Goal: Task Accomplishment & Management: Manage account settings

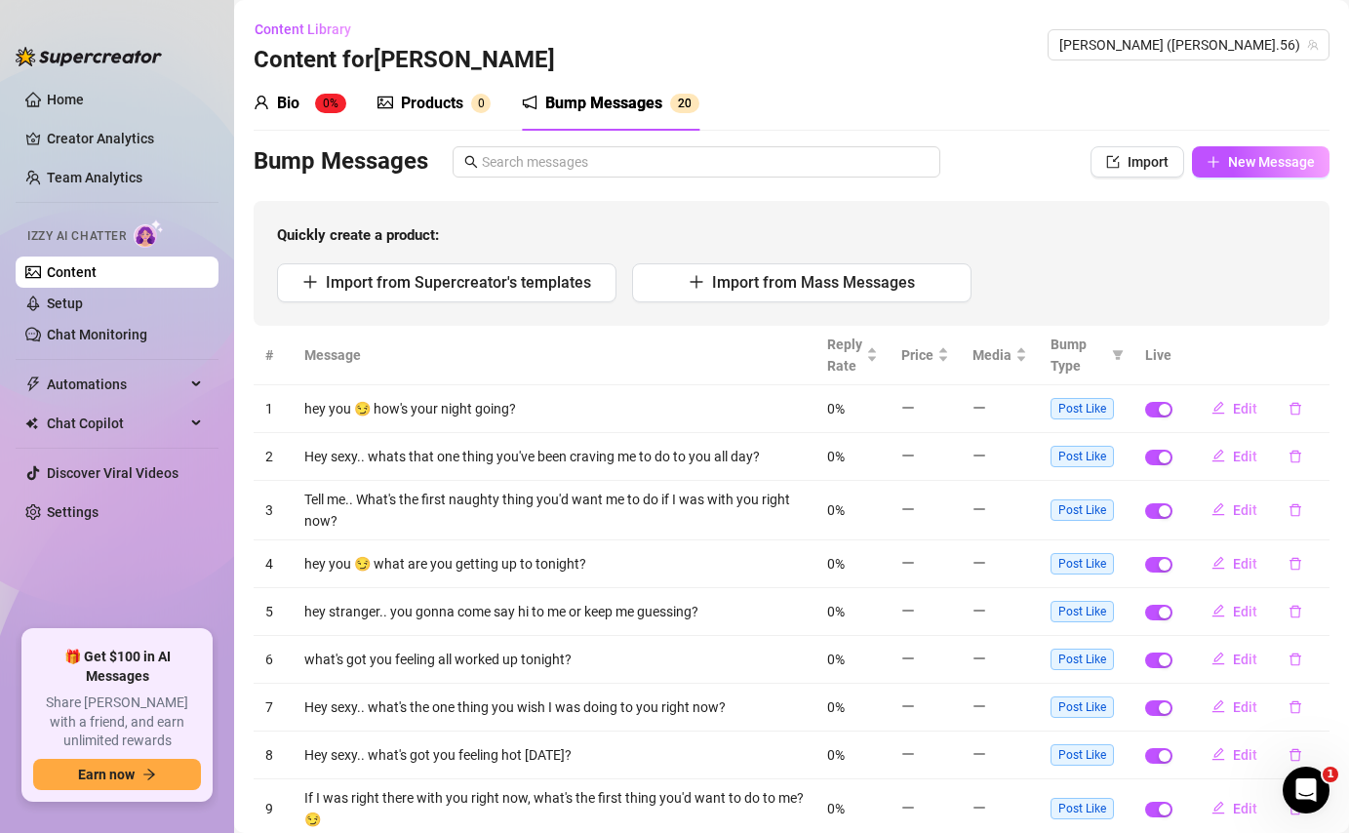
scroll to position [166, 0]
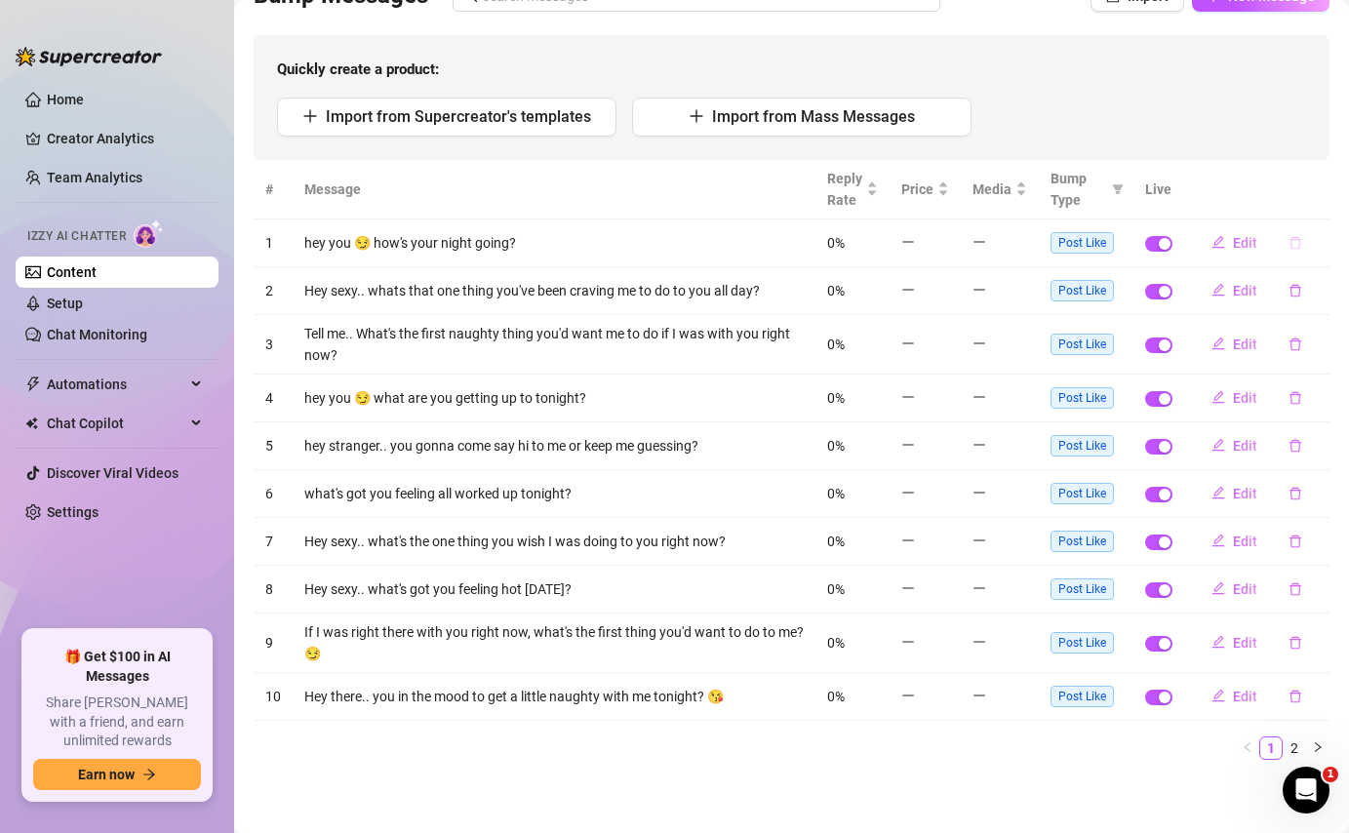
click at [1288, 238] on icon "delete" at bounding box center [1295, 243] width 14 height 14
click at [1322, 191] on span "Yes" at bounding box center [1315, 191] width 23 height 16
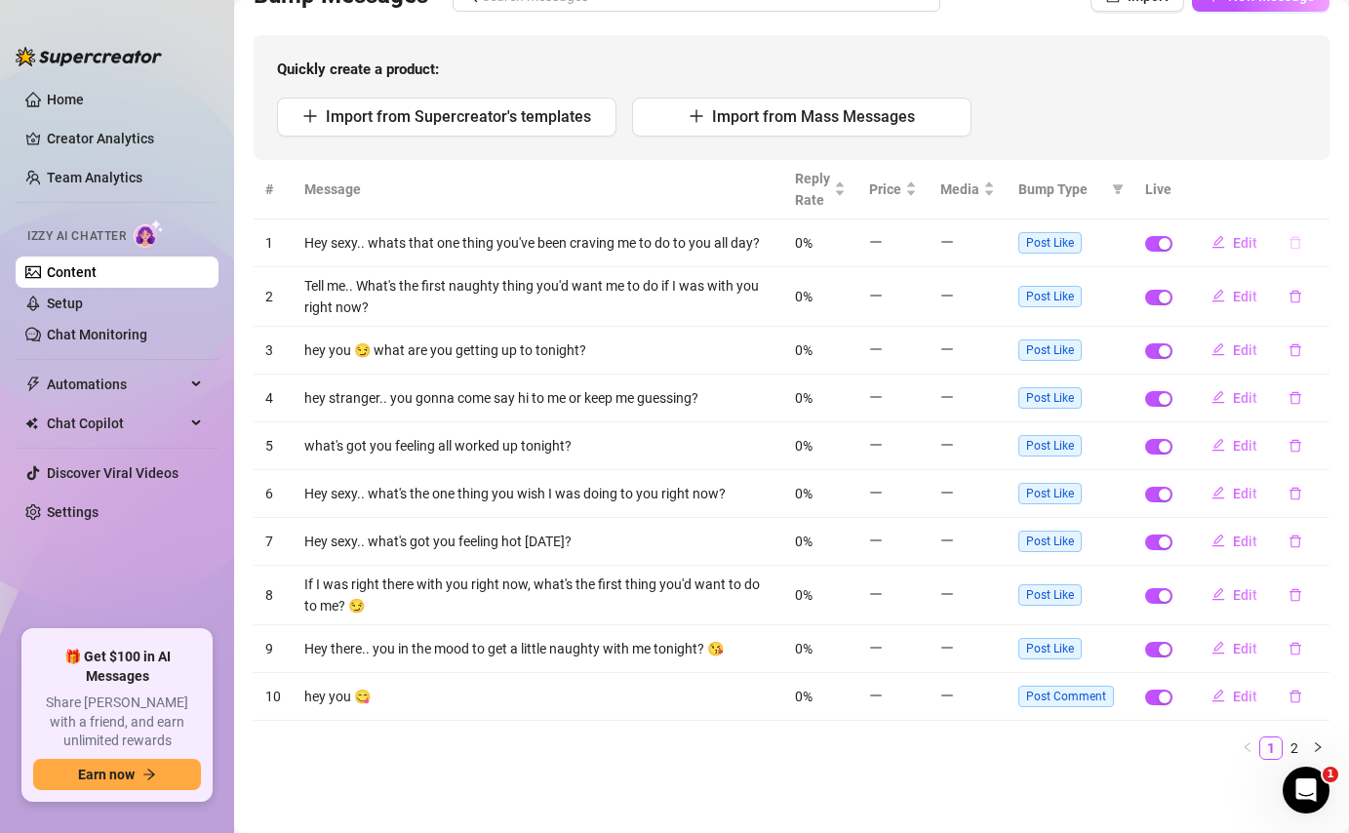
click at [1288, 246] on icon "delete" at bounding box center [1295, 243] width 14 height 14
click at [1318, 198] on span "Yes" at bounding box center [1315, 191] width 23 height 16
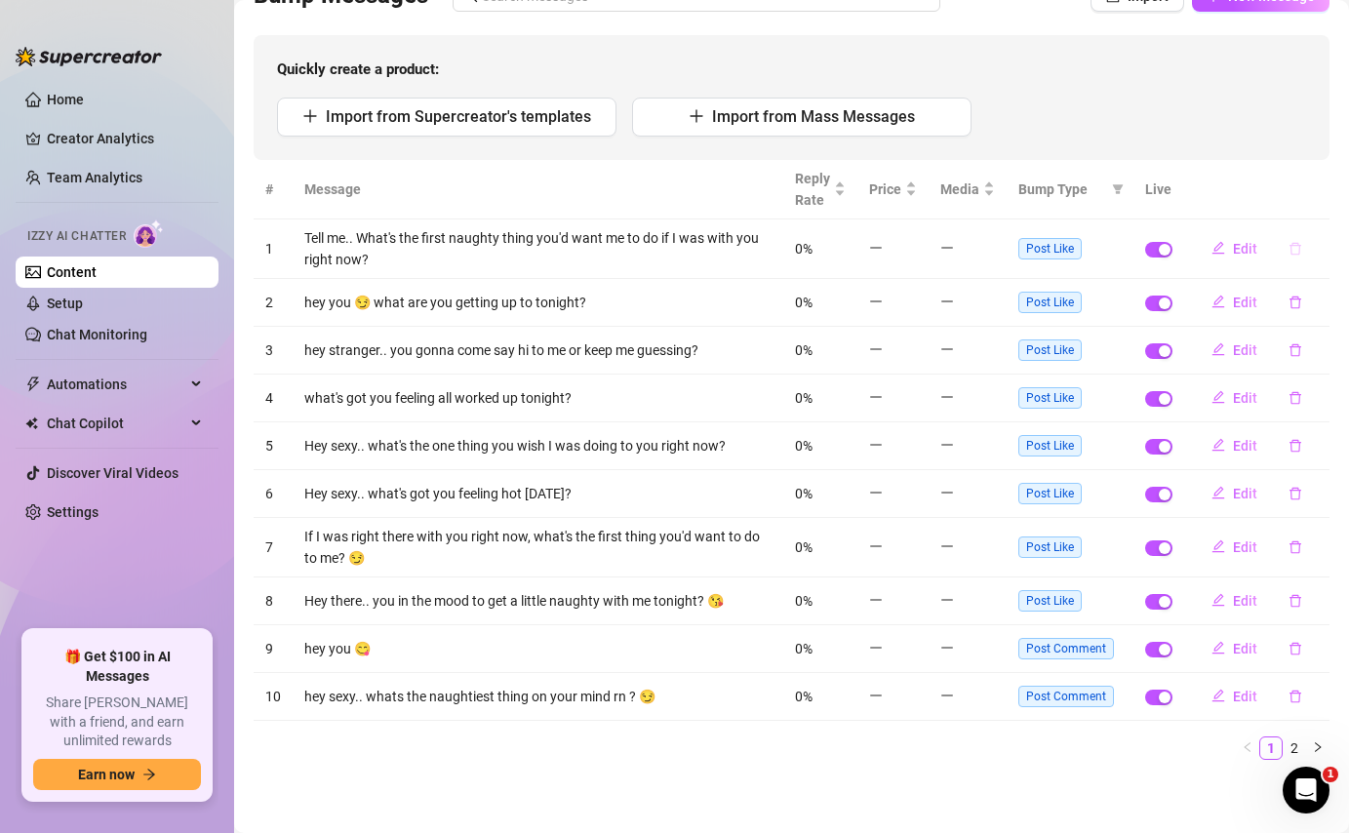
click at [1288, 247] on icon "delete" at bounding box center [1295, 249] width 14 height 14
click at [1322, 202] on span "Yes" at bounding box center [1315, 197] width 23 height 16
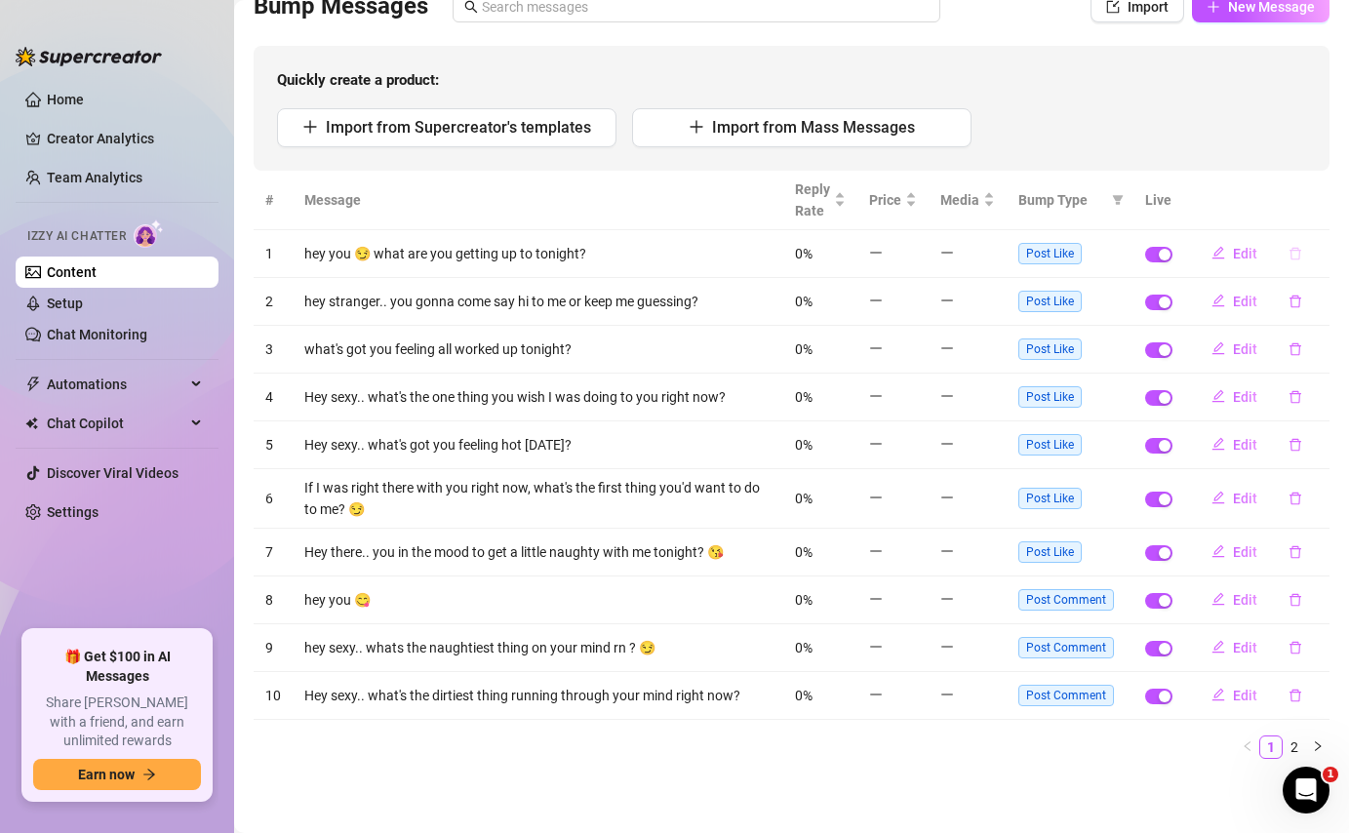
scroll to position [154, 0]
click at [1291, 244] on button "button" at bounding box center [1295, 254] width 45 height 31
click at [1288, 258] on icon "delete" at bounding box center [1295, 255] width 14 height 14
click at [1289, 250] on icon "delete" at bounding box center [1295, 254] width 12 height 13
click at [1312, 208] on span "Yes" at bounding box center [1315, 203] width 23 height 16
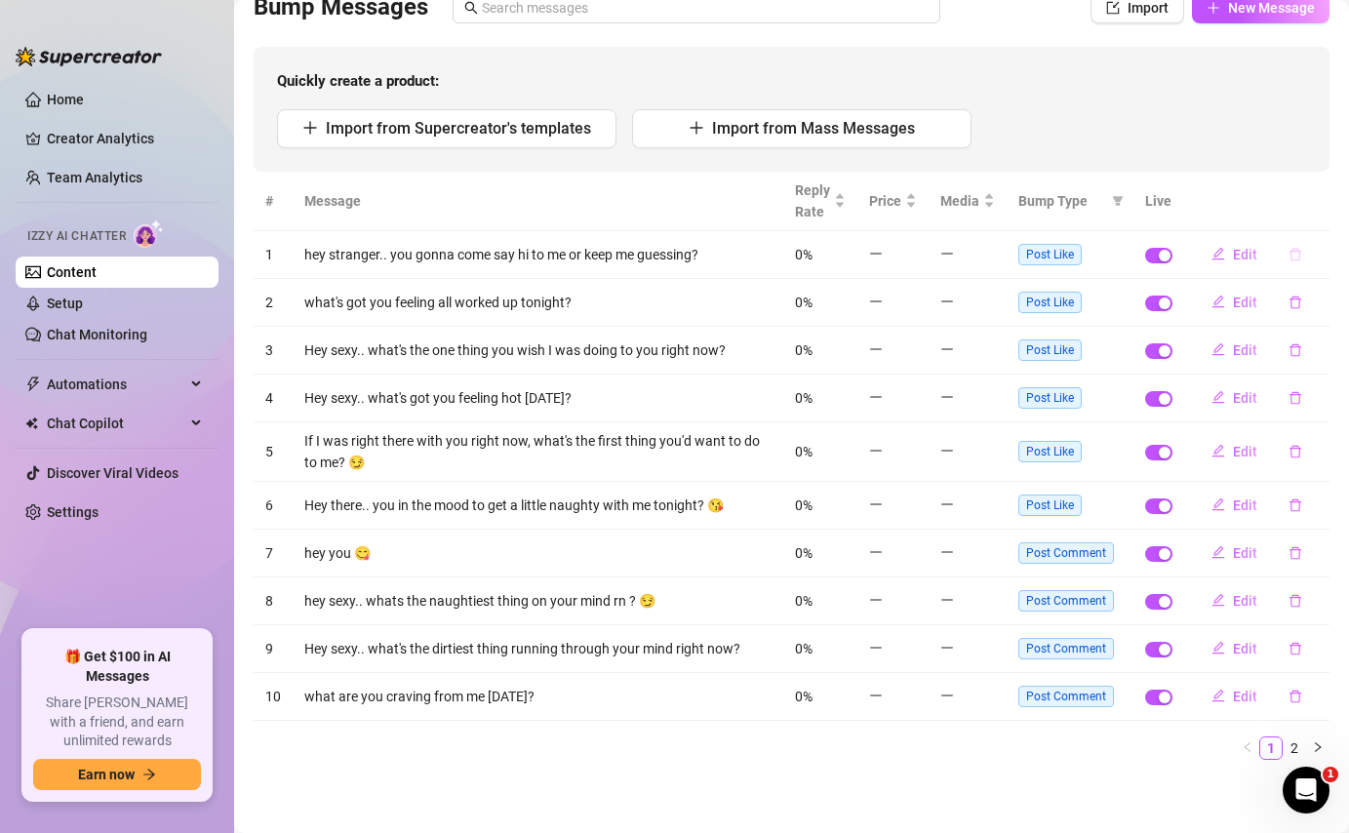
click at [1280, 261] on button "button" at bounding box center [1295, 254] width 45 height 31
click at [1327, 202] on span "Yes" at bounding box center [1315, 203] width 23 height 16
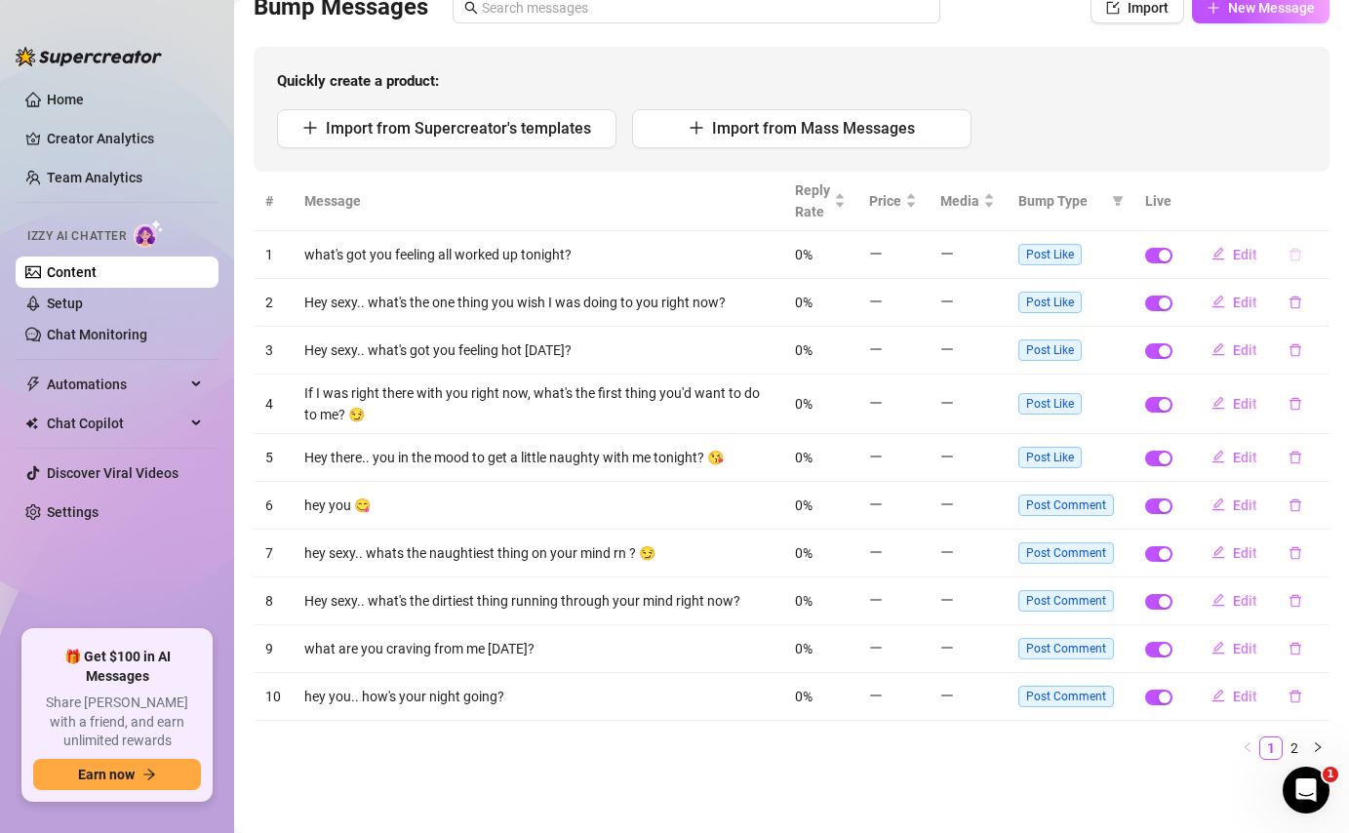
click at [1288, 255] on icon "delete" at bounding box center [1295, 255] width 14 height 14
click at [1327, 208] on span "Yes" at bounding box center [1315, 203] width 23 height 16
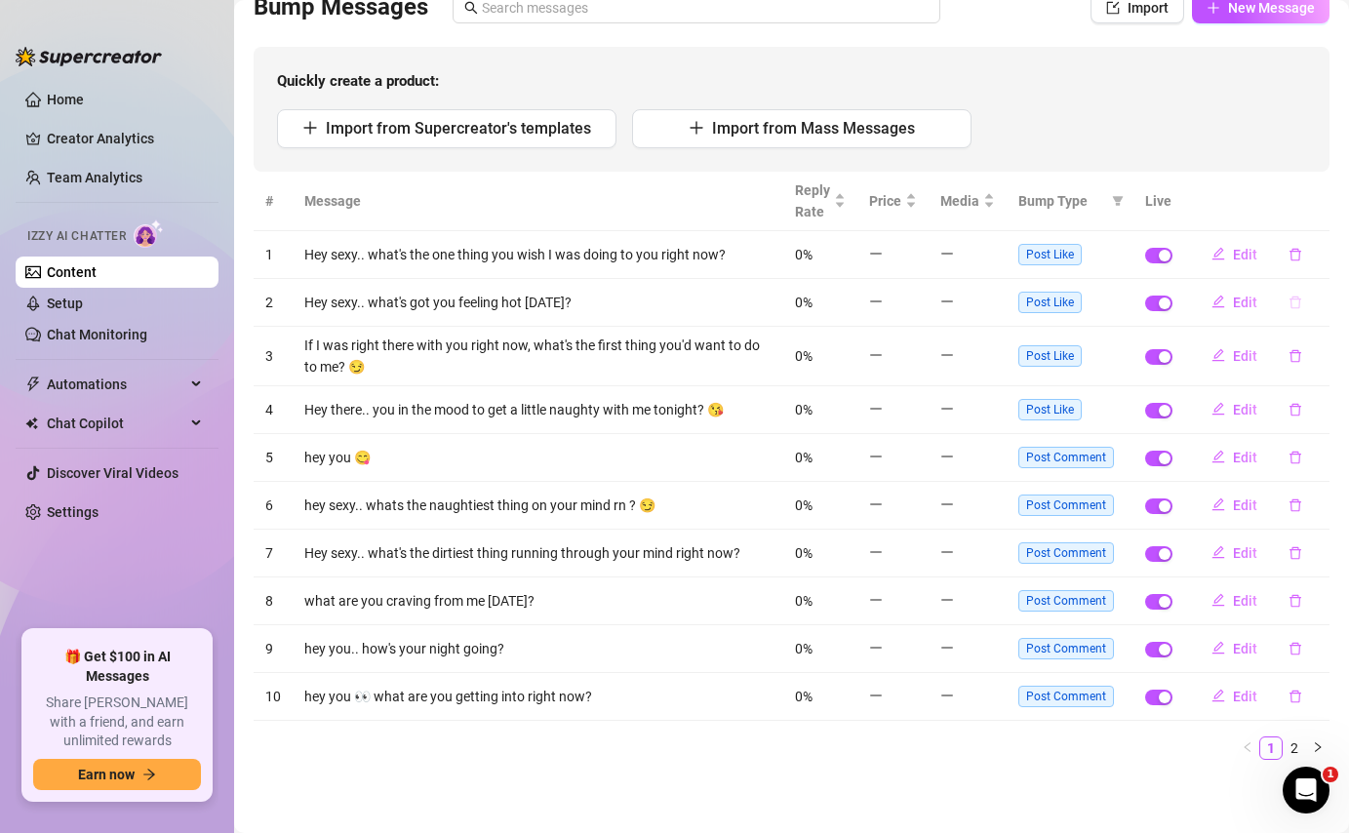
click at [1288, 296] on icon "delete" at bounding box center [1295, 303] width 14 height 14
click at [1315, 248] on span "Yes" at bounding box center [1315, 251] width 23 height 16
click at [1275, 346] on button "button" at bounding box center [1295, 355] width 45 height 31
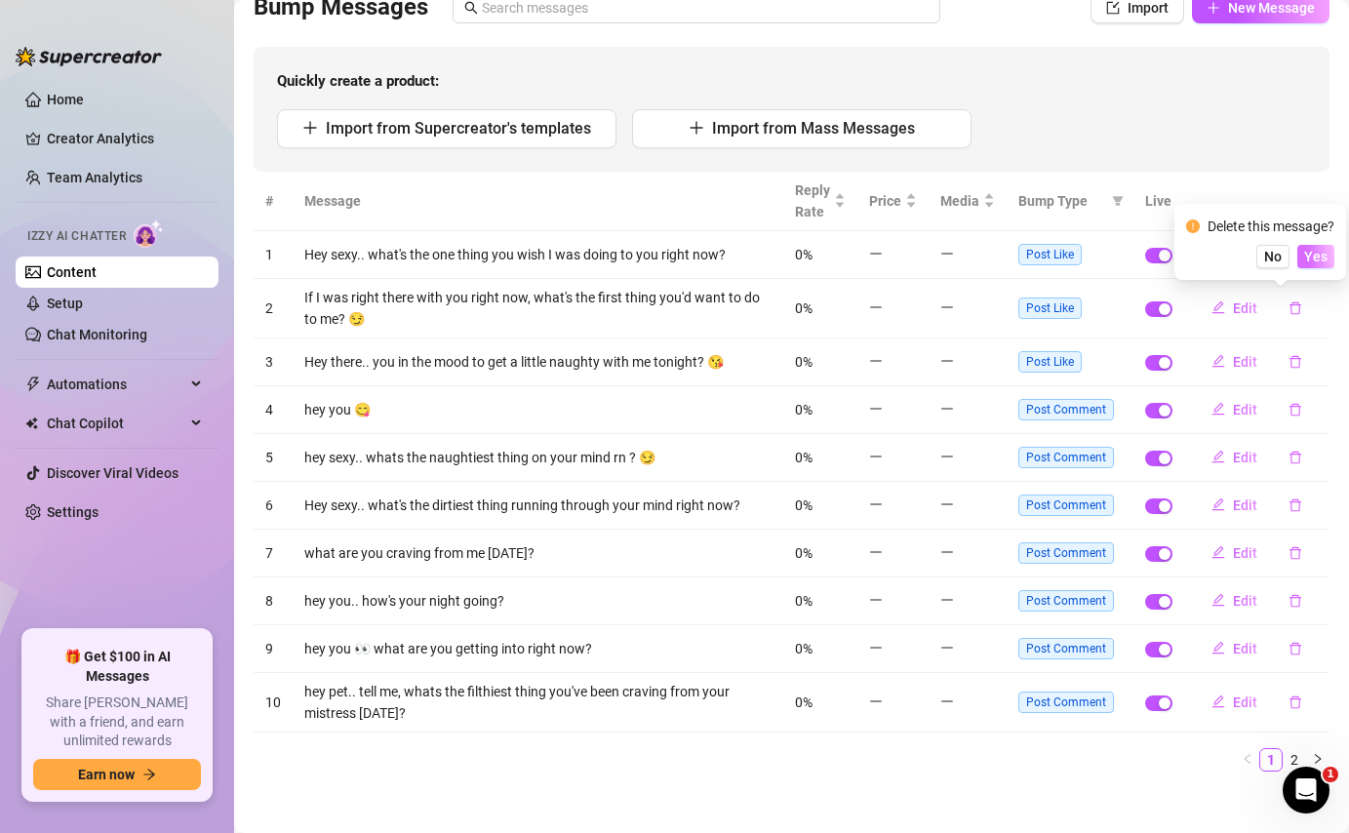
click at [1320, 260] on span "Yes" at bounding box center [1315, 257] width 23 height 16
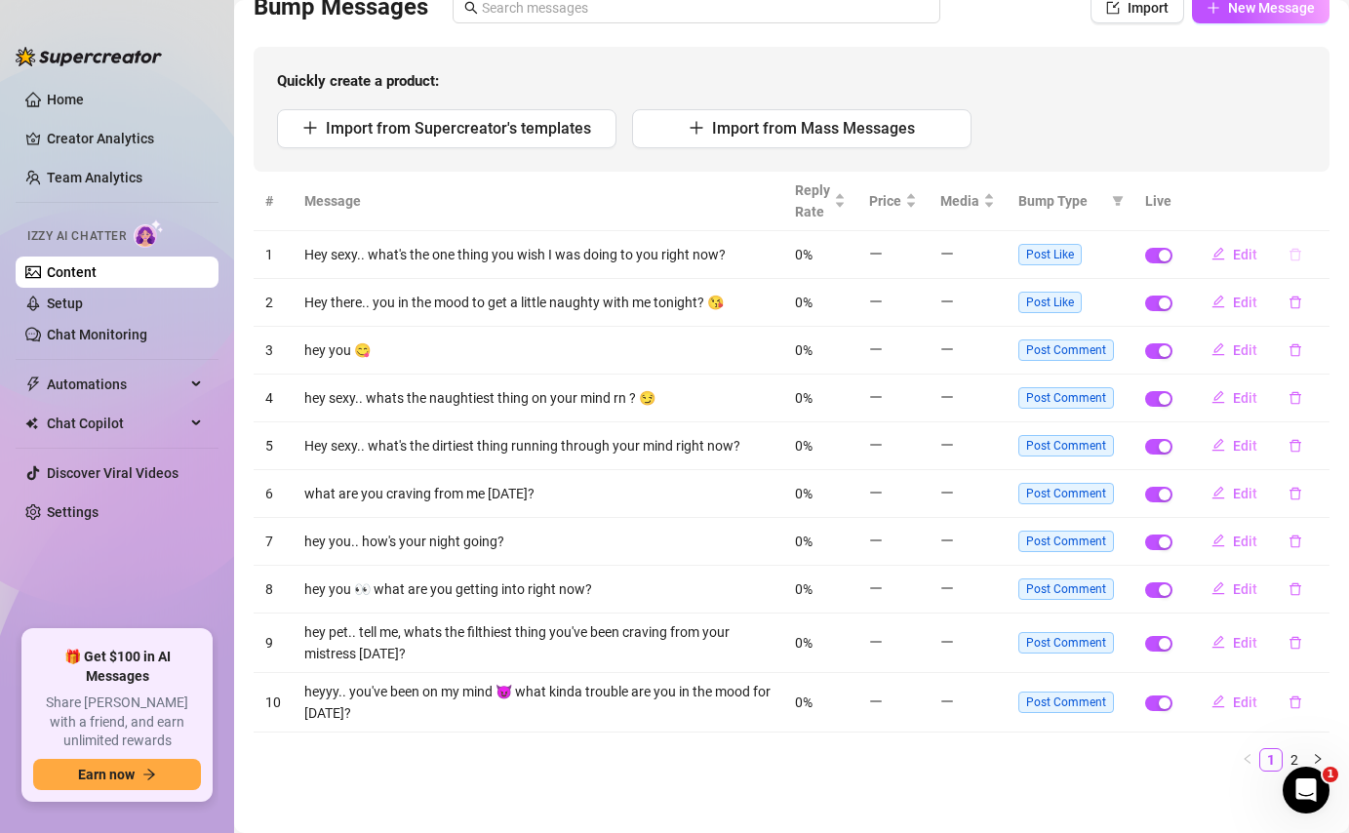
click at [1289, 259] on icon "delete" at bounding box center [1295, 254] width 12 height 13
click at [1315, 215] on div "Delete this message? No Yes" at bounding box center [1260, 188] width 172 height 76
click at [1314, 178] on div "Delete this message?" at bounding box center [1271, 172] width 127 height 21
click at [1315, 198] on span "Yes" at bounding box center [1315, 203] width 23 height 16
click at [1288, 251] on icon "delete" at bounding box center [1295, 255] width 14 height 14
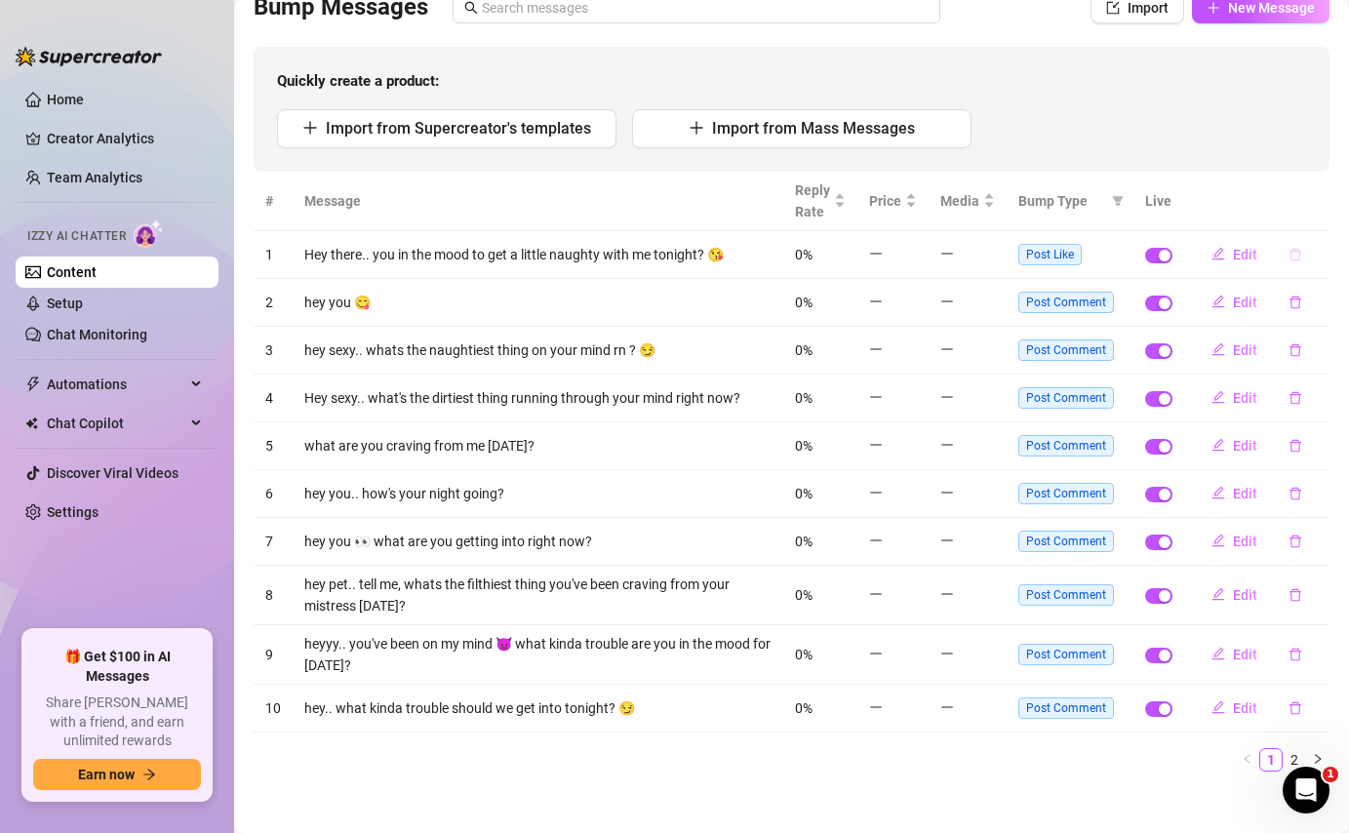
click at [1288, 250] on icon "delete" at bounding box center [1295, 255] width 14 height 14
click at [1318, 209] on span "Yes" at bounding box center [1315, 203] width 23 height 16
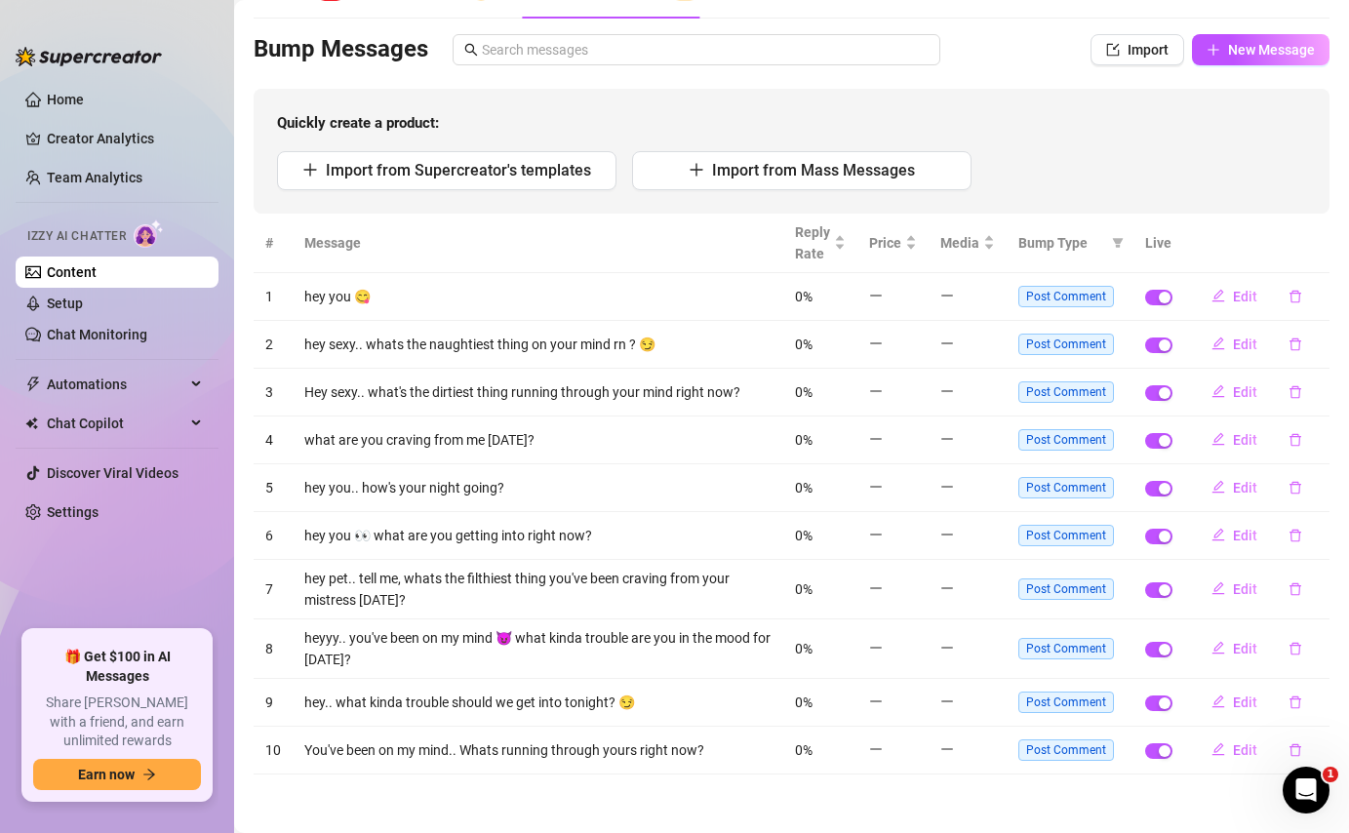
scroll to position [111, 0]
click at [1275, 288] on button "button" at bounding box center [1295, 297] width 45 height 31
click at [1332, 247] on button "Yes" at bounding box center [1315, 245] width 37 height 23
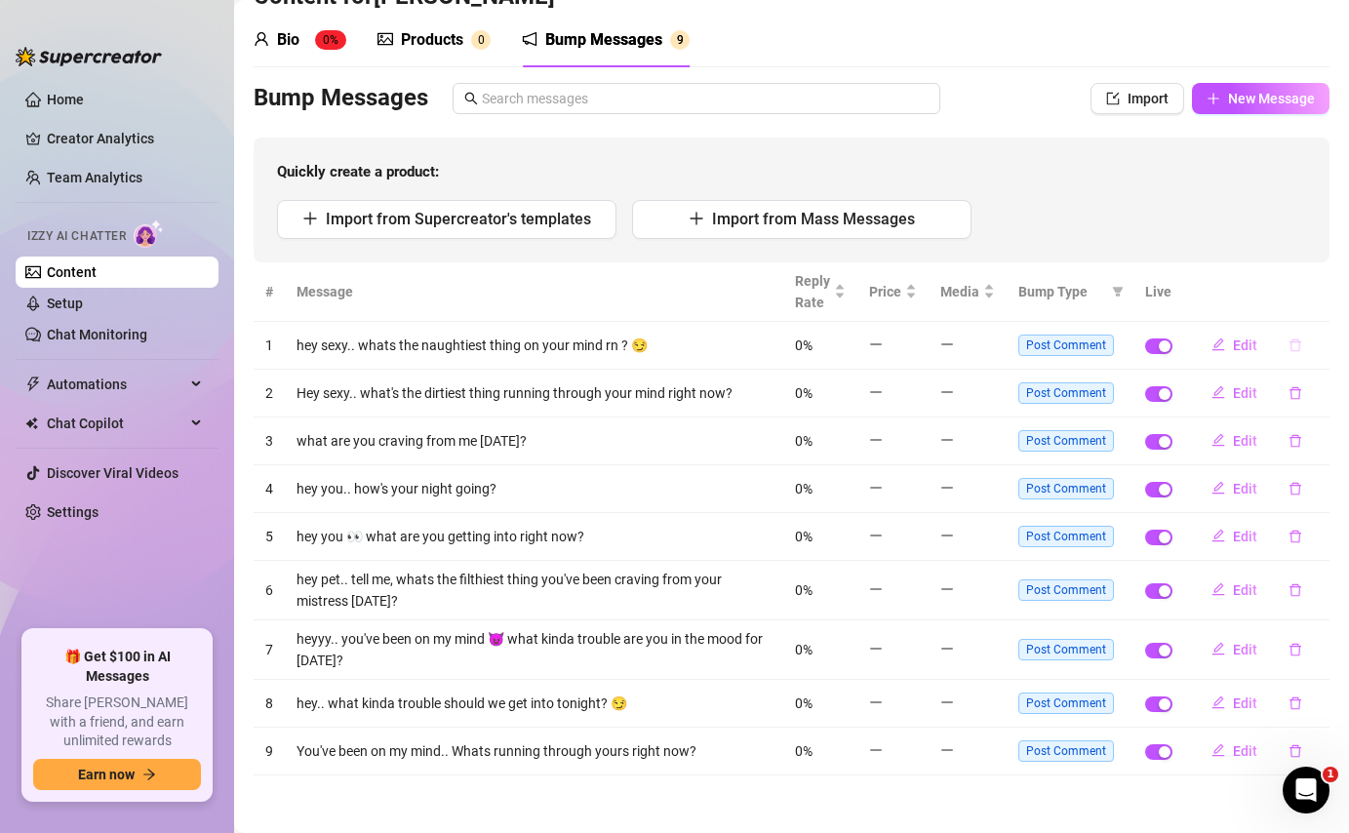
click at [1288, 343] on icon "delete" at bounding box center [1295, 345] width 14 height 14
click at [1316, 295] on span "Yes" at bounding box center [1315, 294] width 23 height 16
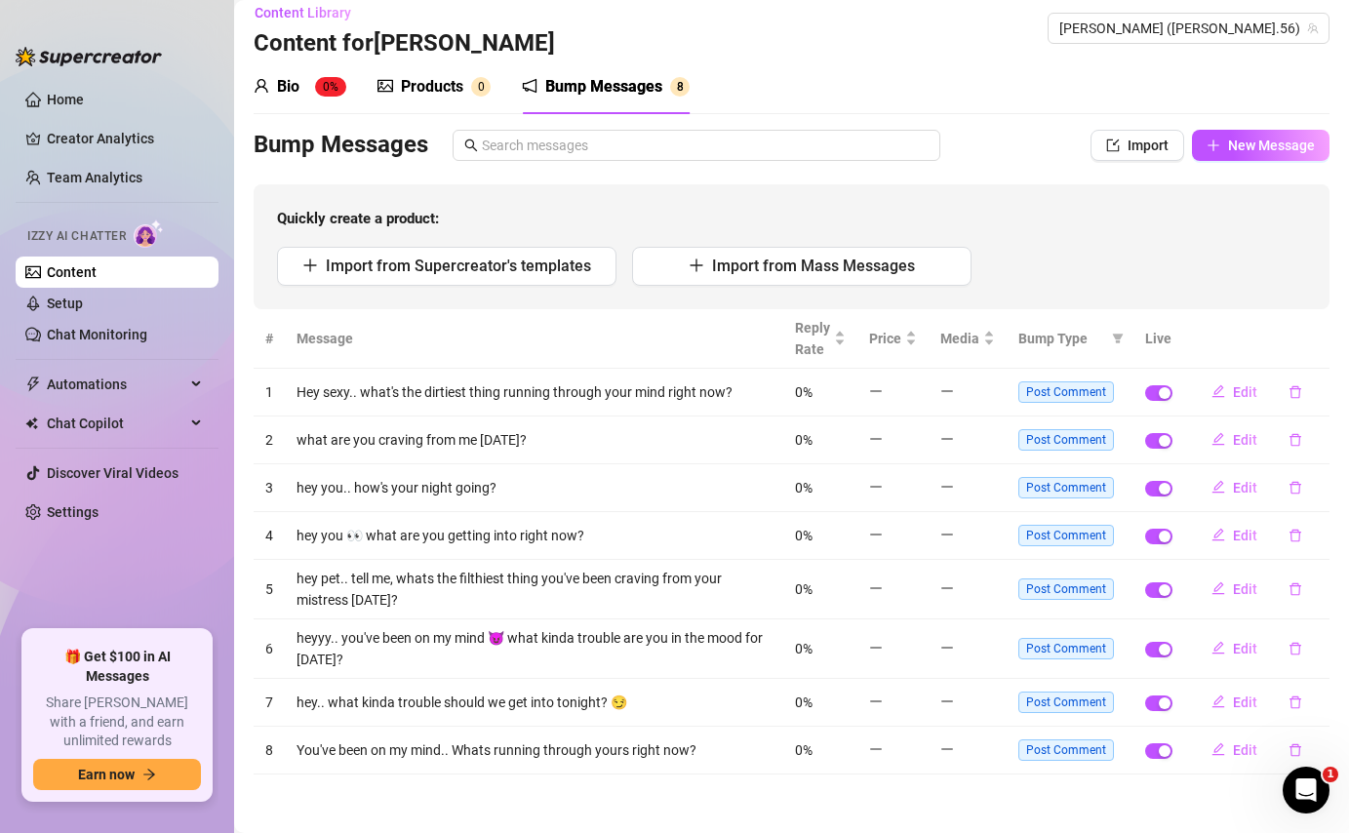
scroll to position [16, 0]
click at [1288, 388] on icon "delete" at bounding box center [1295, 393] width 14 height 14
click at [1318, 336] on span "Yes" at bounding box center [1315, 342] width 23 height 16
click at [1288, 438] on icon "delete" at bounding box center [1295, 441] width 14 height 14
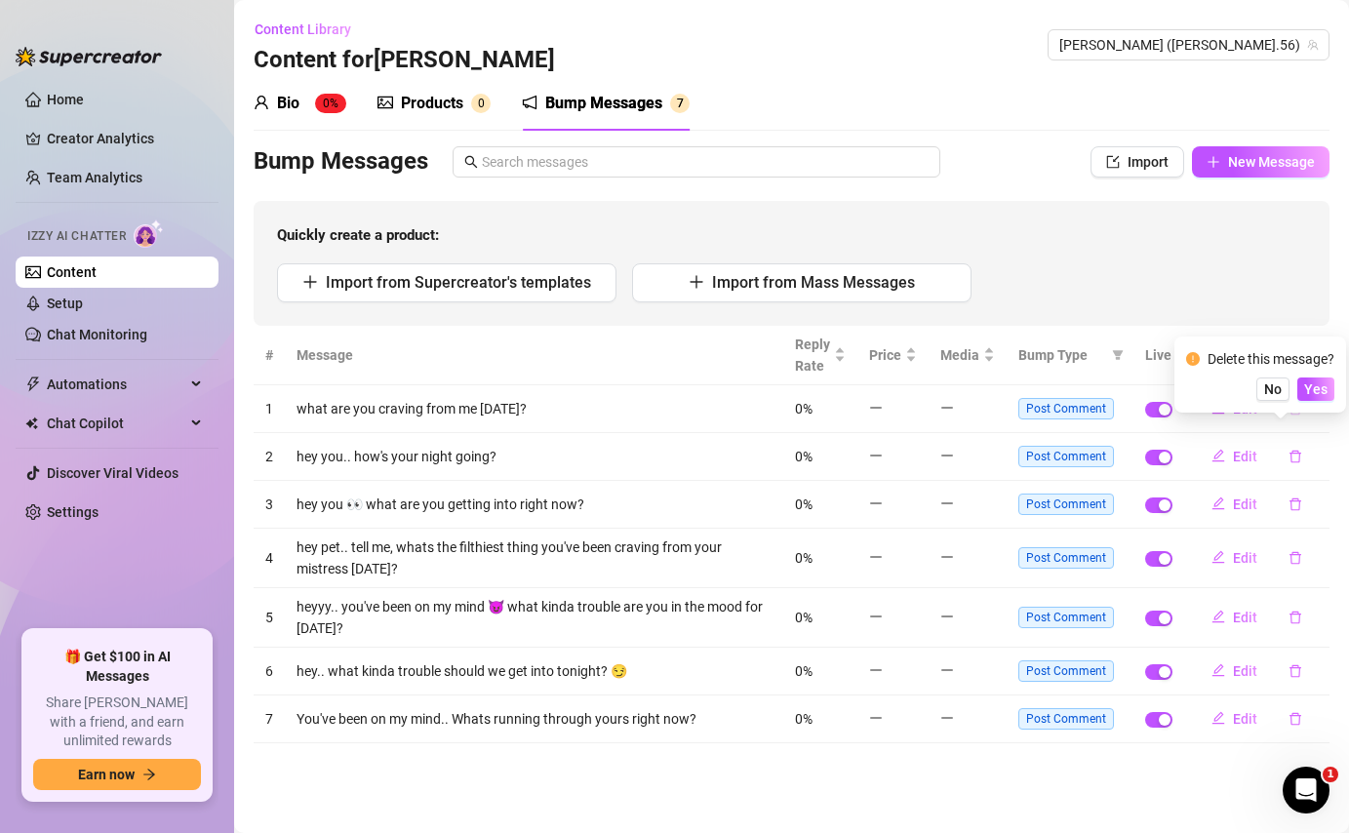
scroll to position [0, 0]
click at [1321, 353] on span "Yes" at bounding box center [1315, 358] width 23 height 16
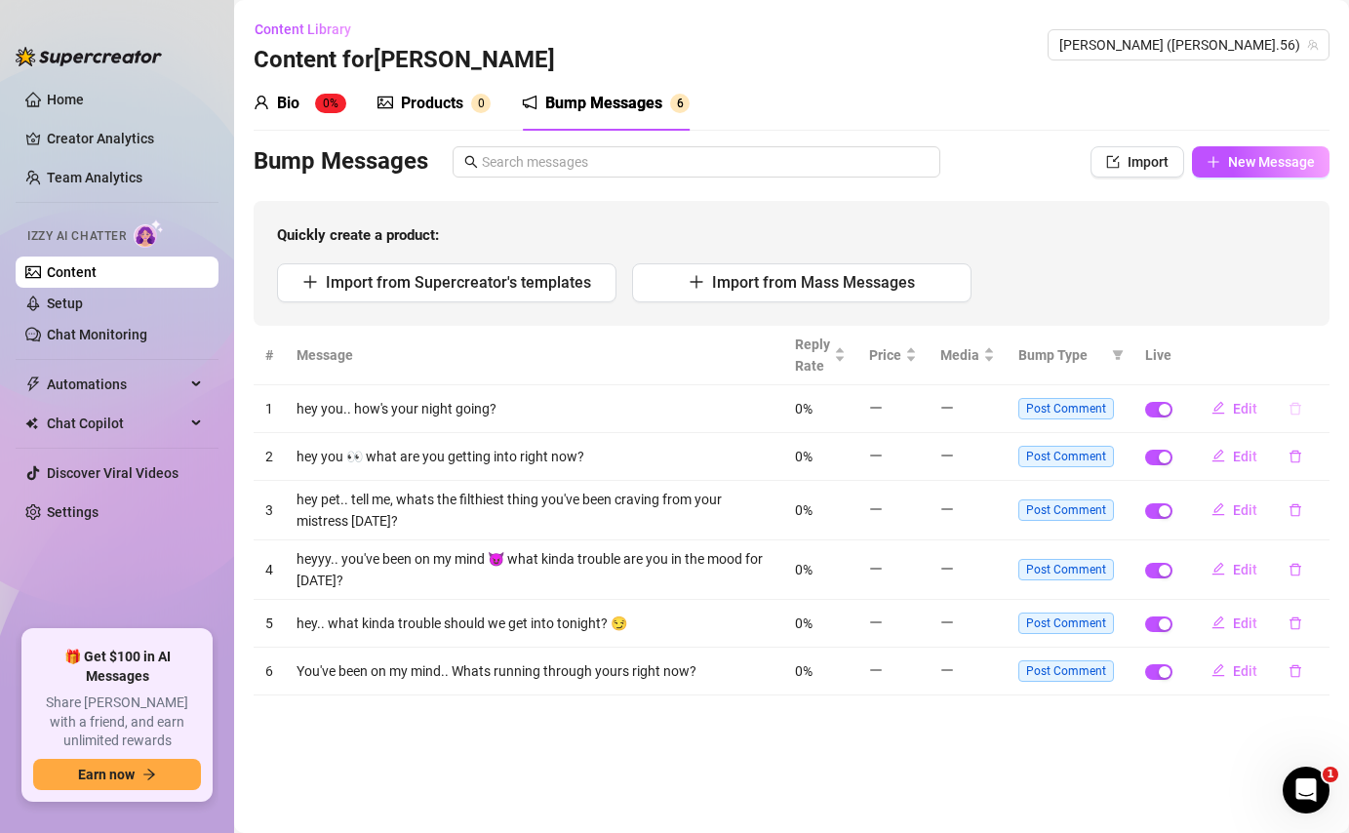
click at [1296, 409] on icon "delete" at bounding box center [1295, 409] width 14 height 14
click at [1325, 359] on span "Yes" at bounding box center [1315, 358] width 23 height 16
click at [1295, 454] on icon "delete" at bounding box center [1295, 457] width 14 height 14
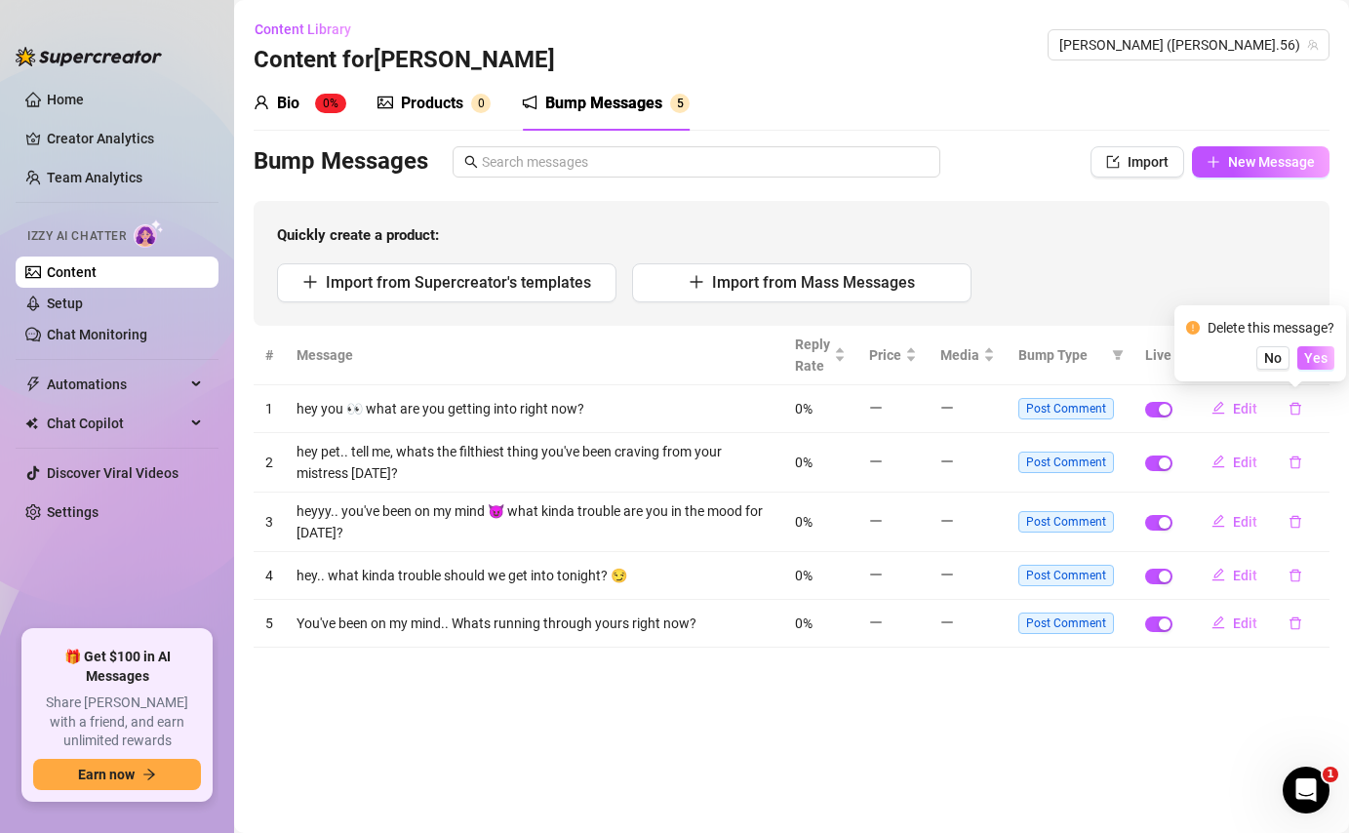
click at [1309, 356] on span "Yes" at bounding box center [1315, 358] width 23 height 16
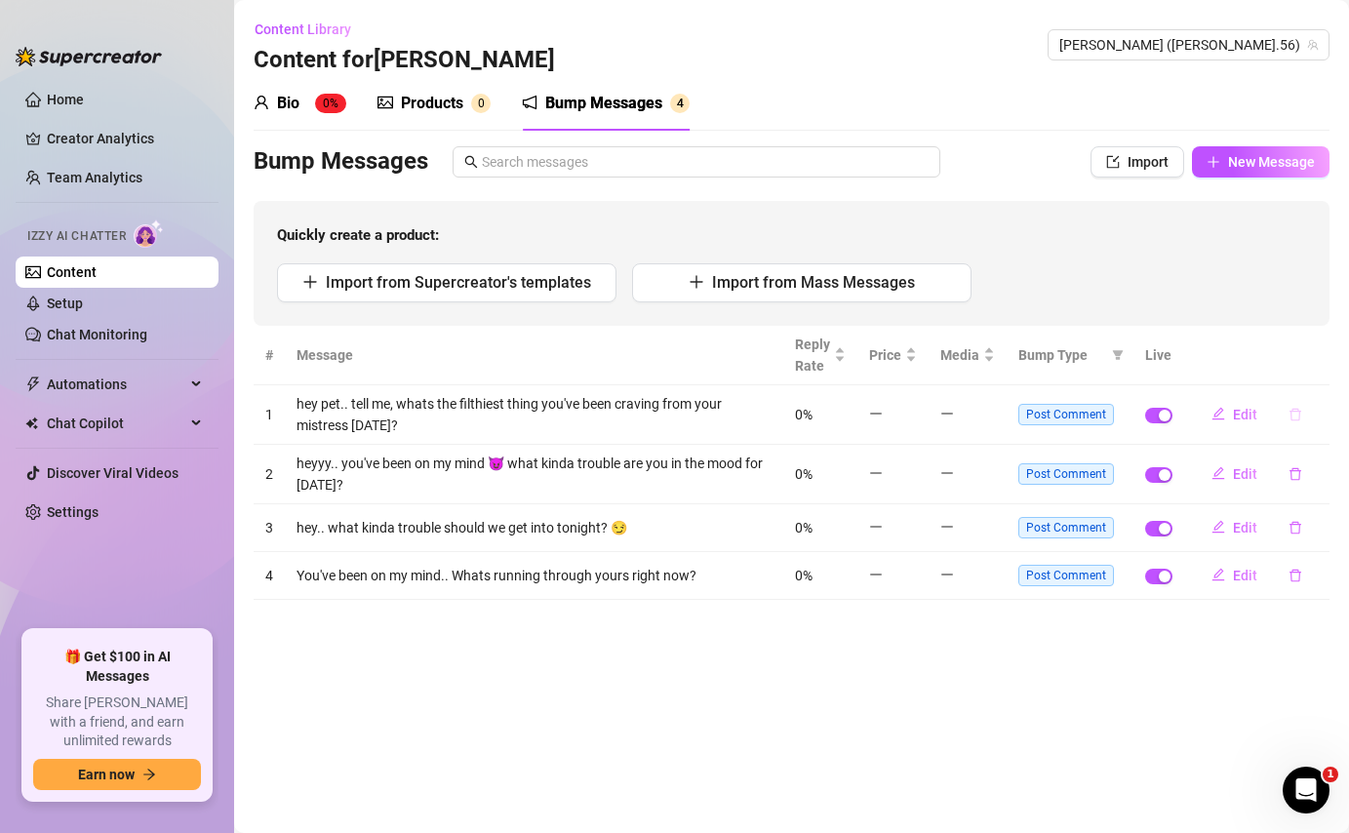
click at [1289, 416] on icon "delete" at bounding box center [1295, 415] width 14 height 14
click at [1316, 358] on span "Yes" at bounding box center [1315, 364] width 23 height 16
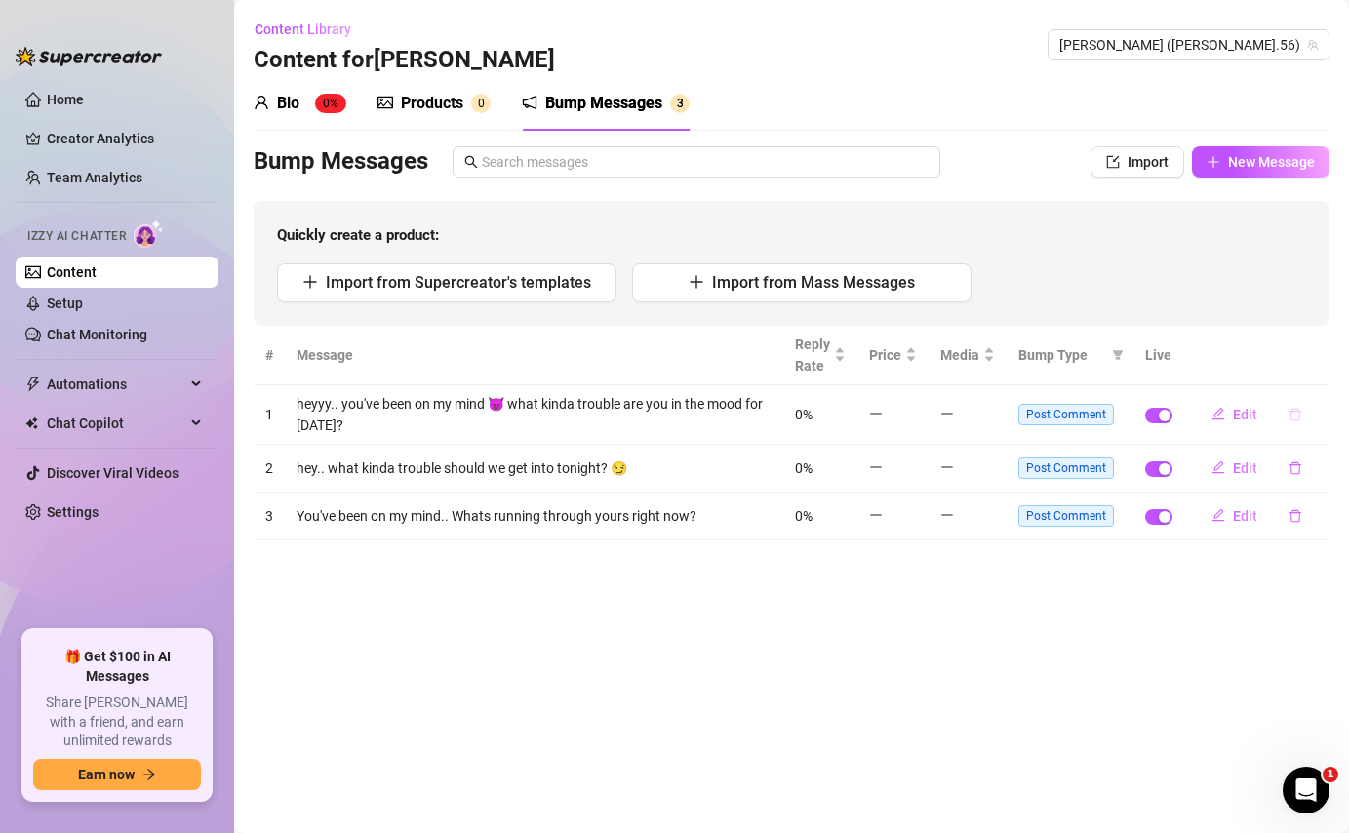
click at [1299, 416] on icon "delete" at bounding box center [1295, 414] width 12 height 13
click at [1330, 360] on button "Yes" at bounding box center [1315, 363] width 37 height 23
click at [1296, 456] on tbody "1 heyyy.. you've been on my mind 😈 what kinda trouble are you in the mood for […" at bounding box center [792, 462] width 1076 height 155
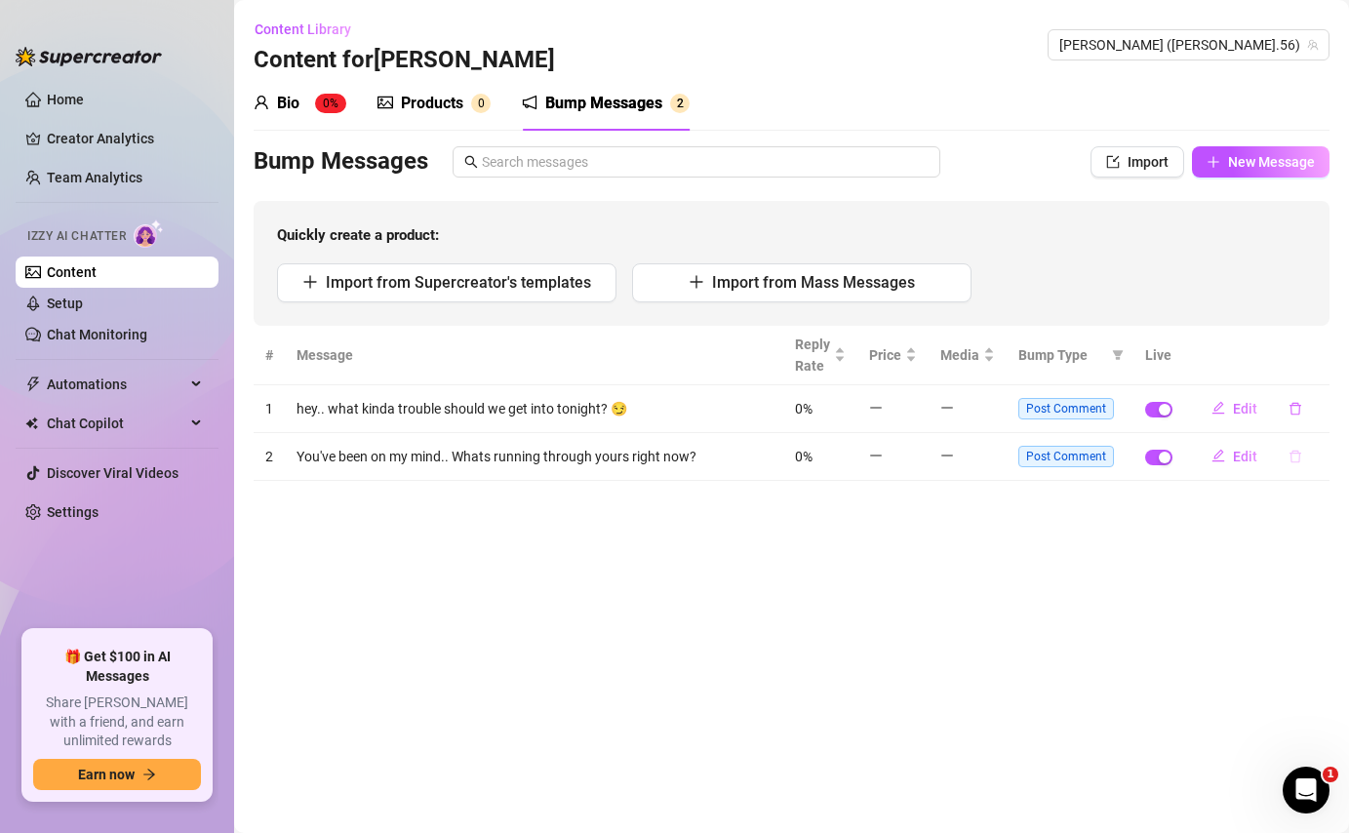
click at [1299, 448] on button "button" at bounding box center [1295, 456] width 45 height 31
click at [1318, 404] on span "Yes" at bounding box center [1315, 406] width 23 height 16
click at [1299, 405] on icon "delete" at bounding box center [1295, 408] width 12 height 13
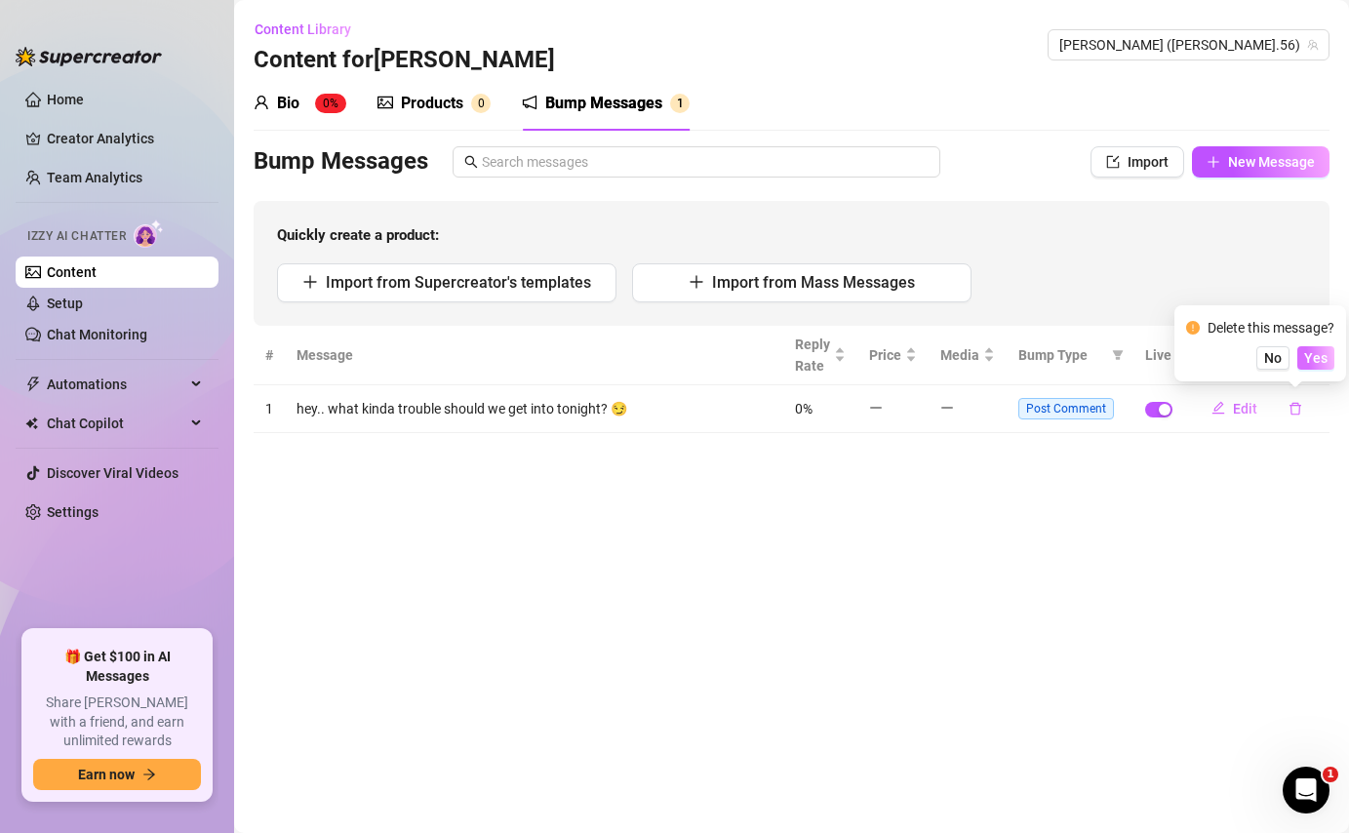
click at [1326, 367] on button "Yes" at bounding box center [1315, 357] width 37 height 23
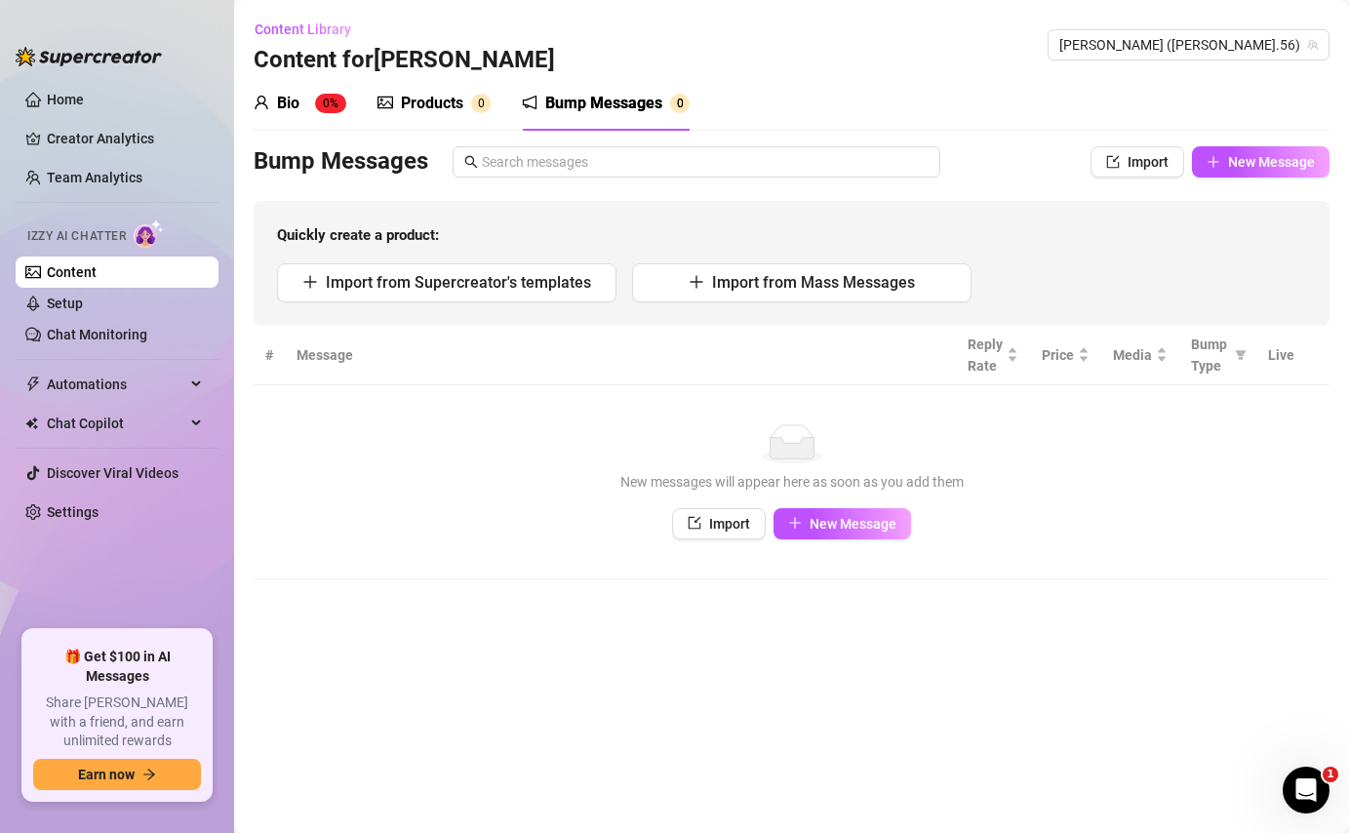
click at [296, 105] on div "Bio" at bounding box center [288, 103] width 22 height 23
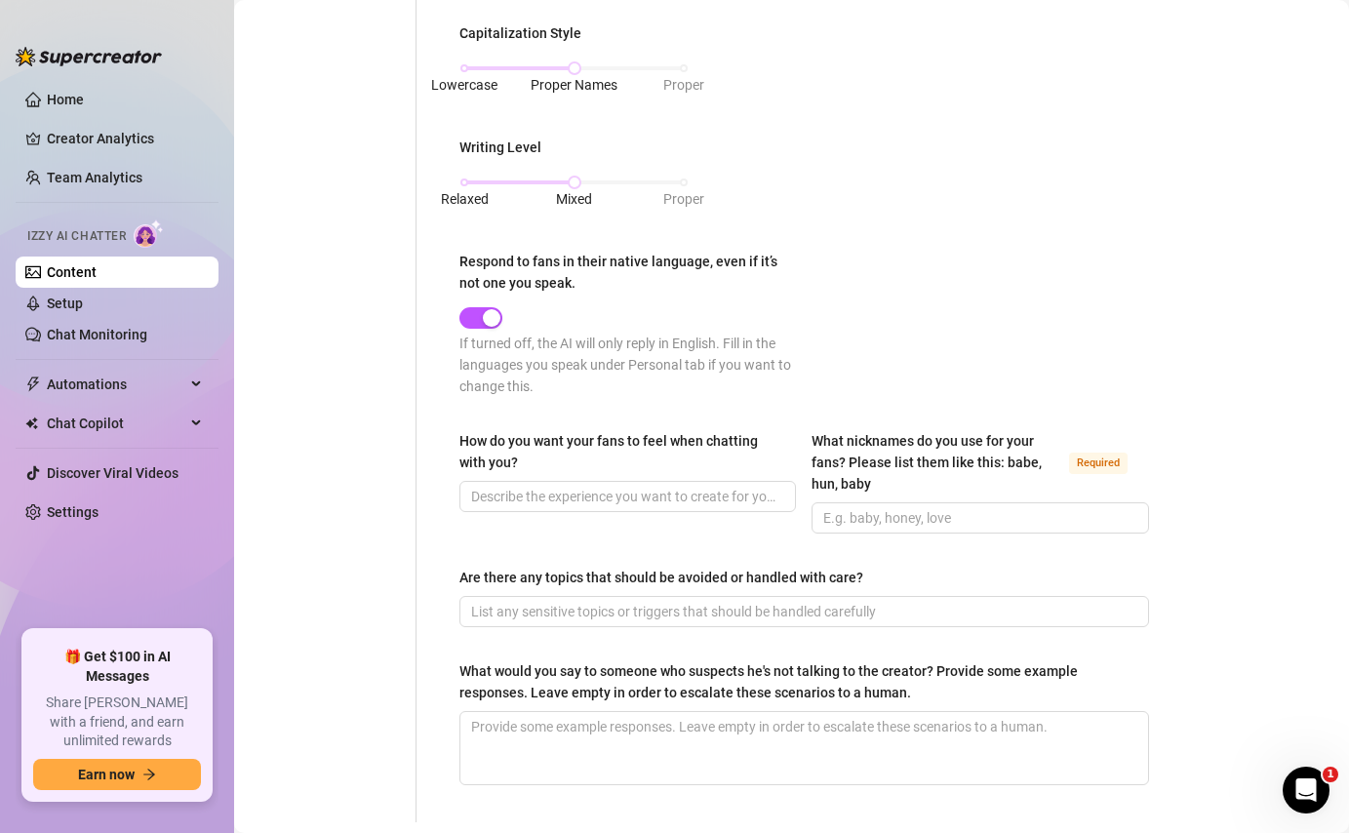
scroll to position [1015, 0]
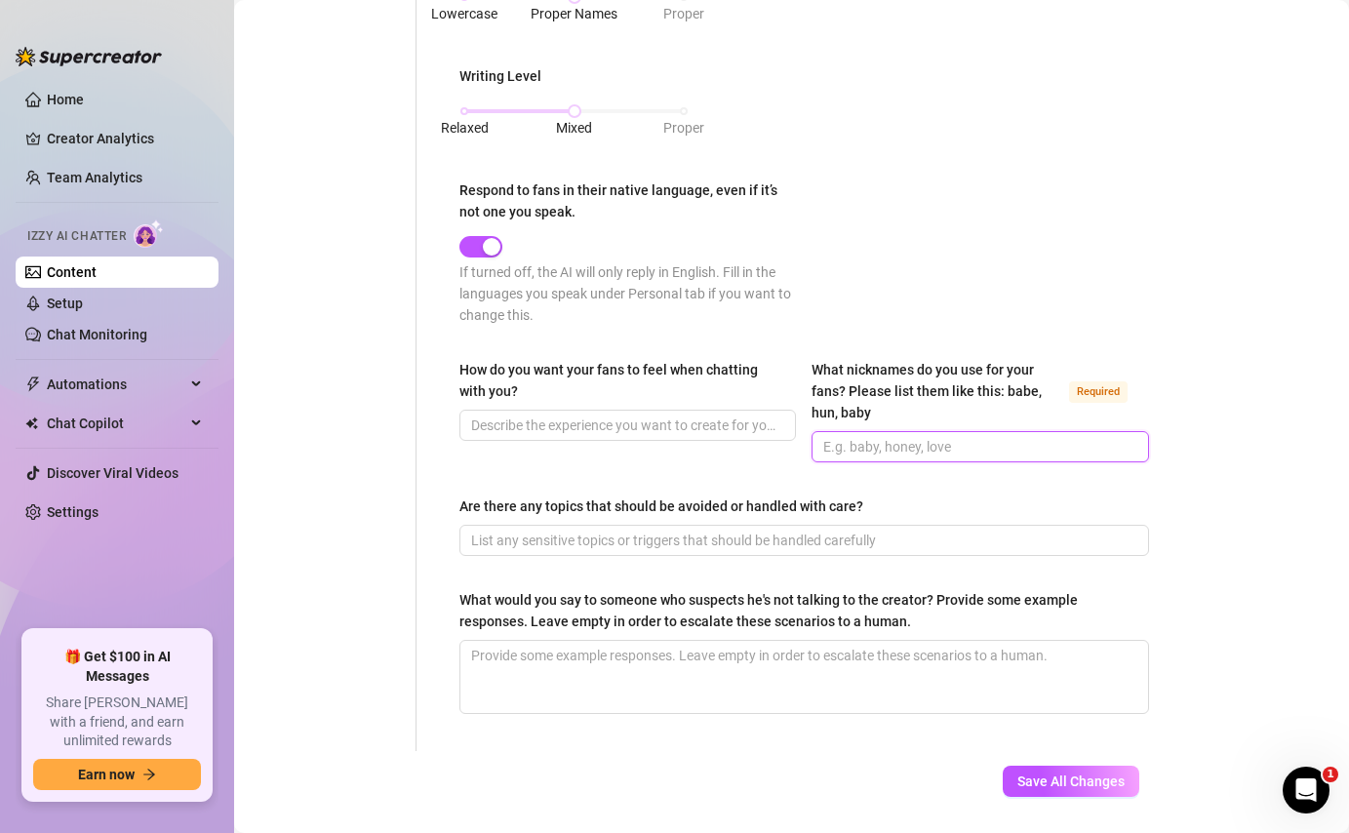
click at [830, 448] on input "What nicknames do you use for your fans? Please list them like this: babe, hun,…" at bounding box center [977, 446] width 309 height 21
type input "v"
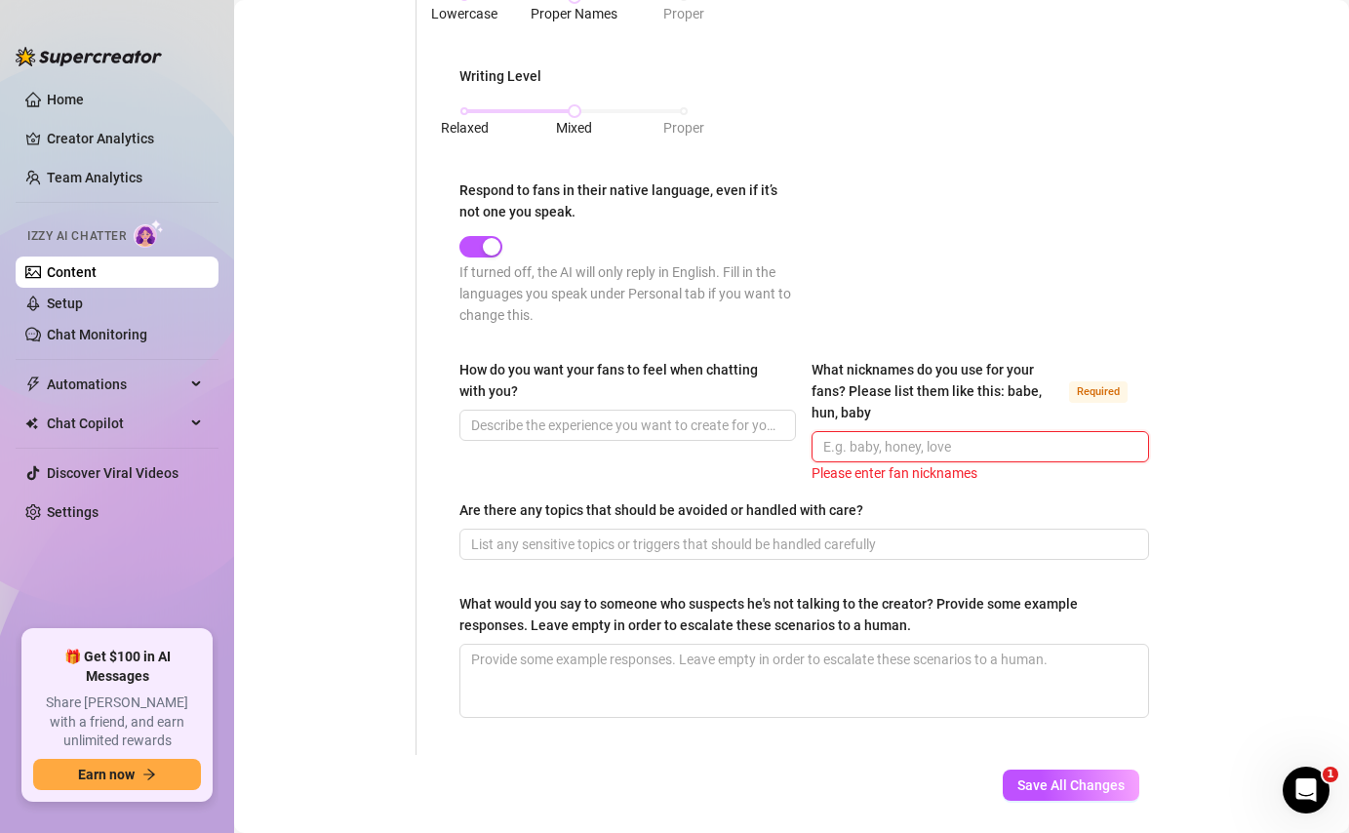
paste input "babe, daddy, [PERSON_NAME], good boy"
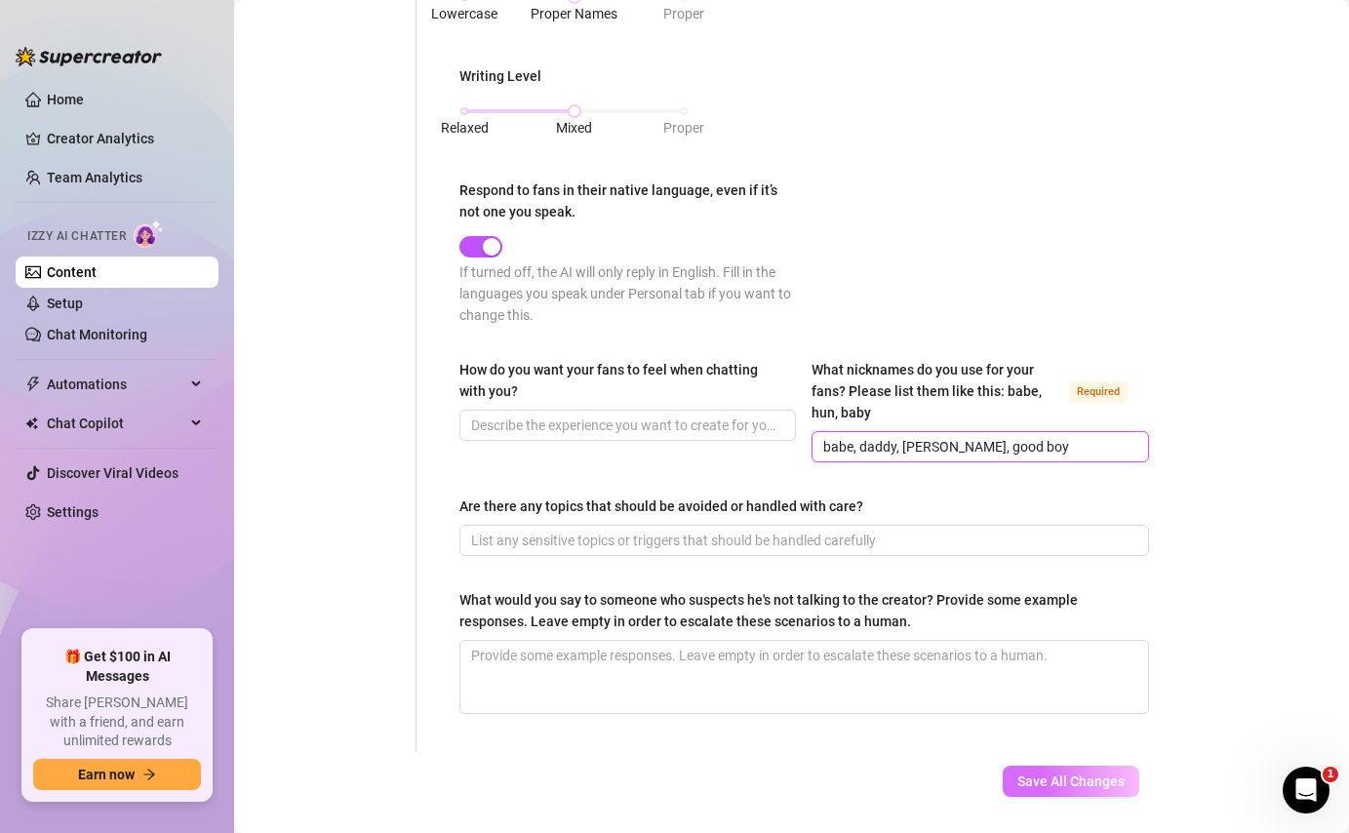
type input "babe, daddy, [PERSON_NAME], good boy"
click at [1050, 783] on span "Save All Changes" at bounding box center [1070, 781] width 107 height 16
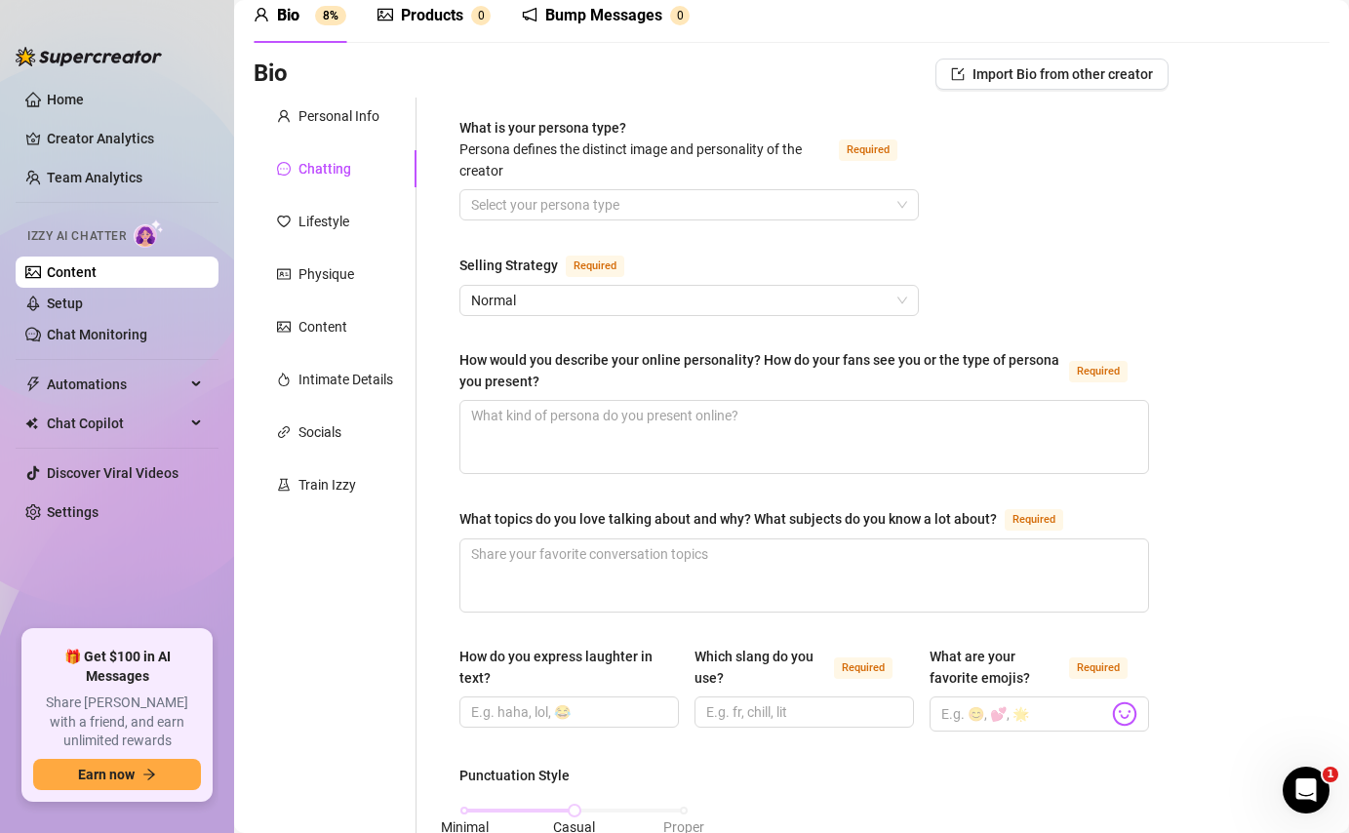
scroll to position [87, 0]
click at [575, 22] on div "Bump Messages" at bounding box center [603, 16] width 117 height 23
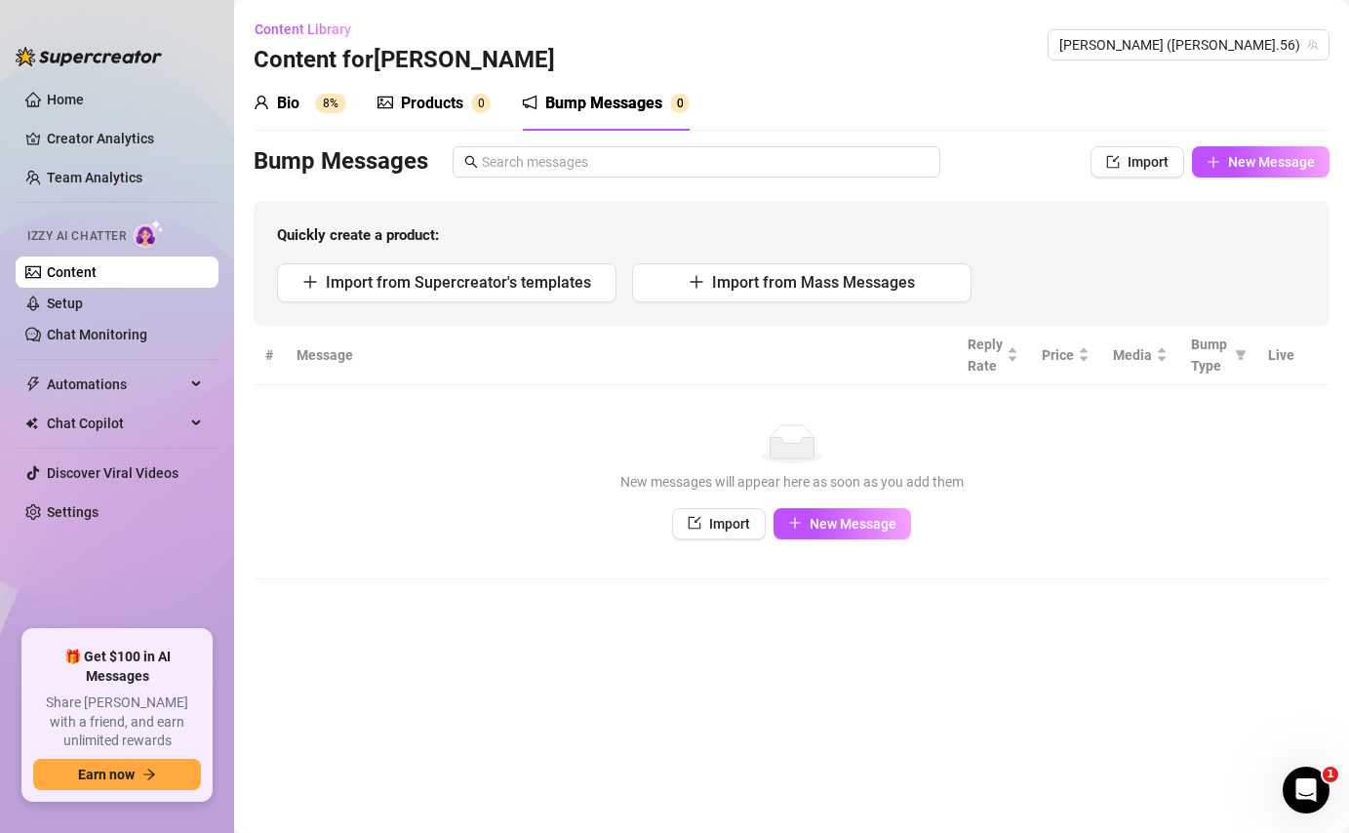
click at [1241, 139] on div "Bio 8% Products 0 Bump Messages 0 Bio Import Bio from other creator Personal In…" at bounding box center [792, 327] width 1076 height 503
click at [1240, 159] on span "New Message" at bounding box center [1271, 162] width 87 height 16
type textarea "Type your message here..."
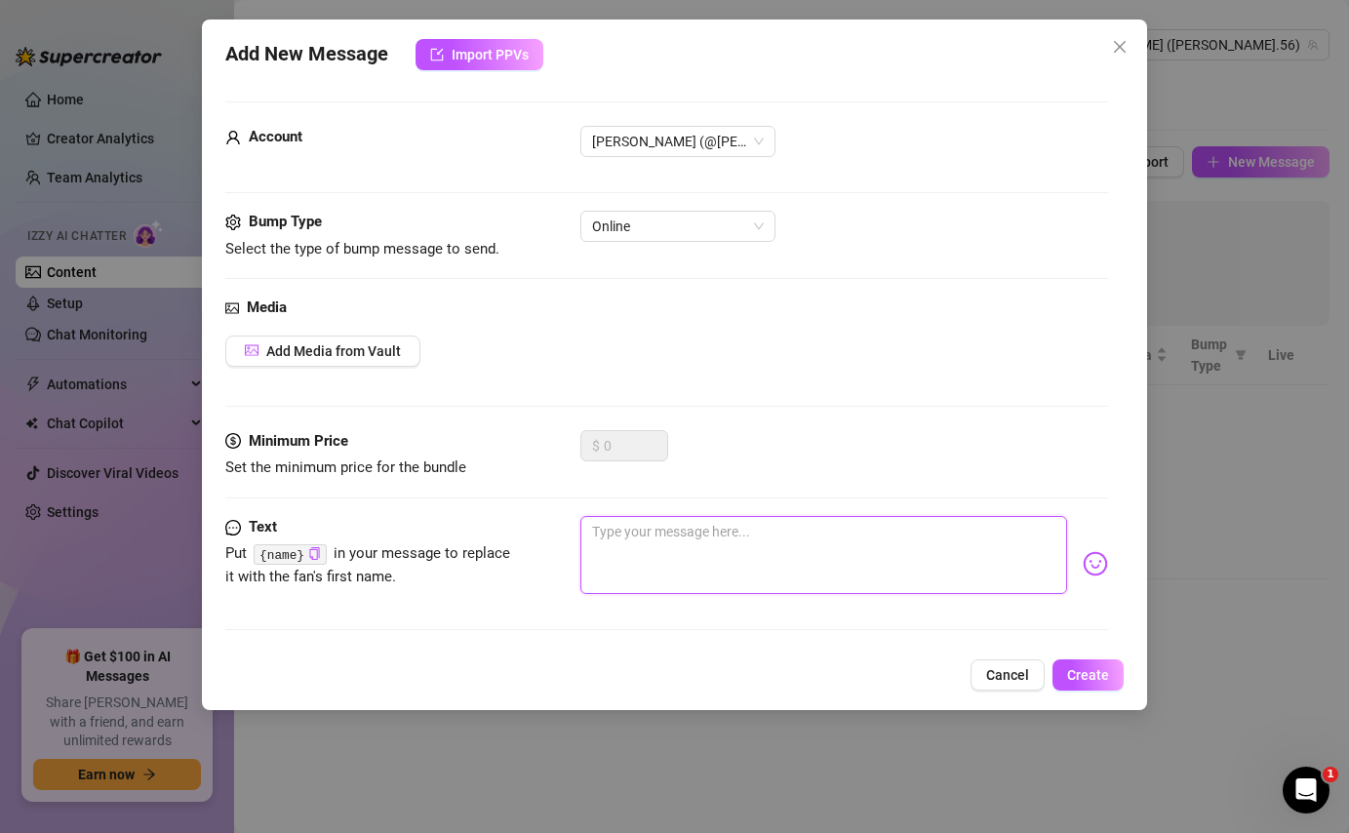
click at [645, 541] on textarea at bounding box center [823, 555] width 486 height 78
type textarea "H"
type textarea "He"
type textarea "Hey"
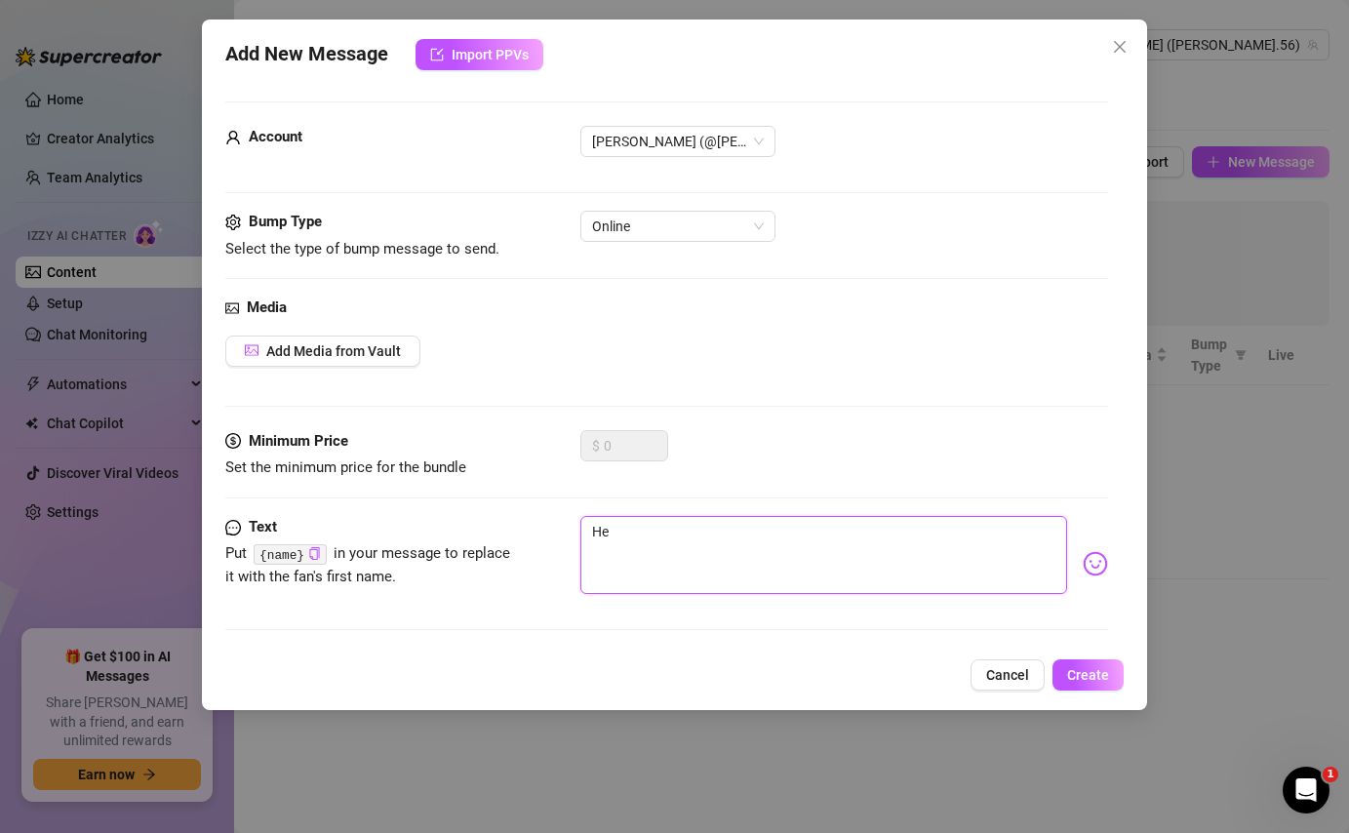
type textarea "Hey"
type textarea "Heyy"
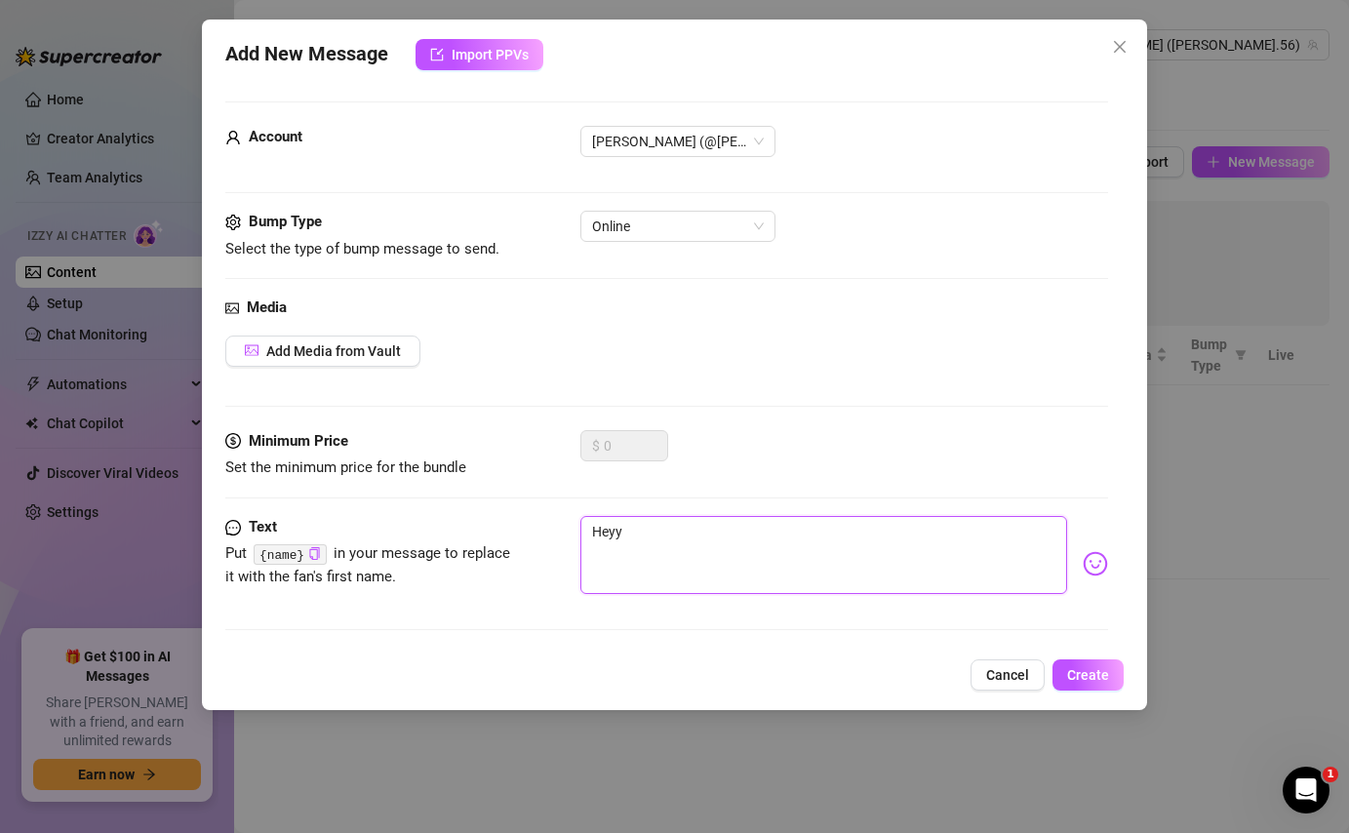
type textarea "Heyy {"
type textarea "Heyy {n"
type textarea "Heyy {na"
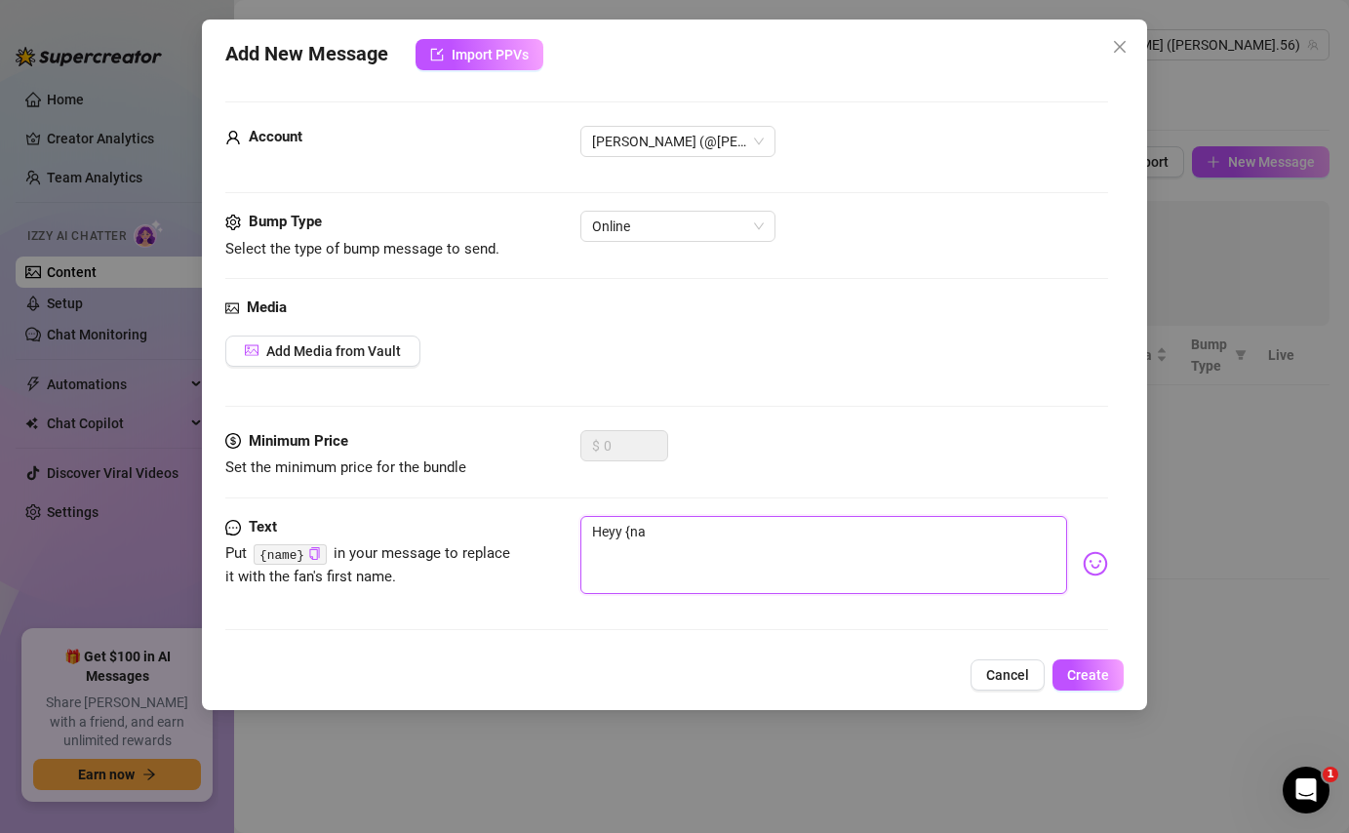
type textarea "Heyy {nam"
type textarea "Heyy {name"
type textarea "Heyy {name}"
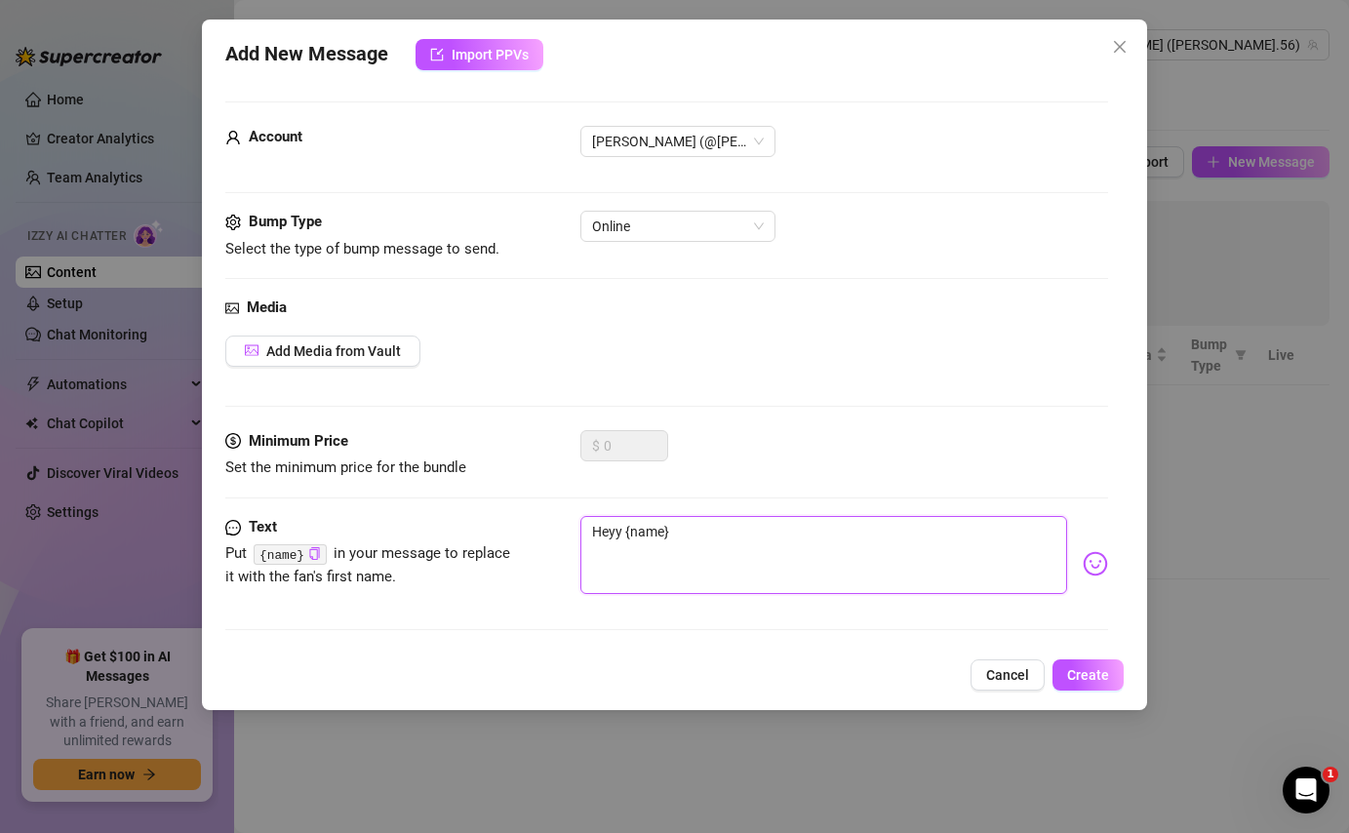
type textarea "Heyy {name}"
type textarea "Heyy {name} 💕"
click at [1095, 667] on span "Create" at bounding box center [1088, 675] width 42 height 16
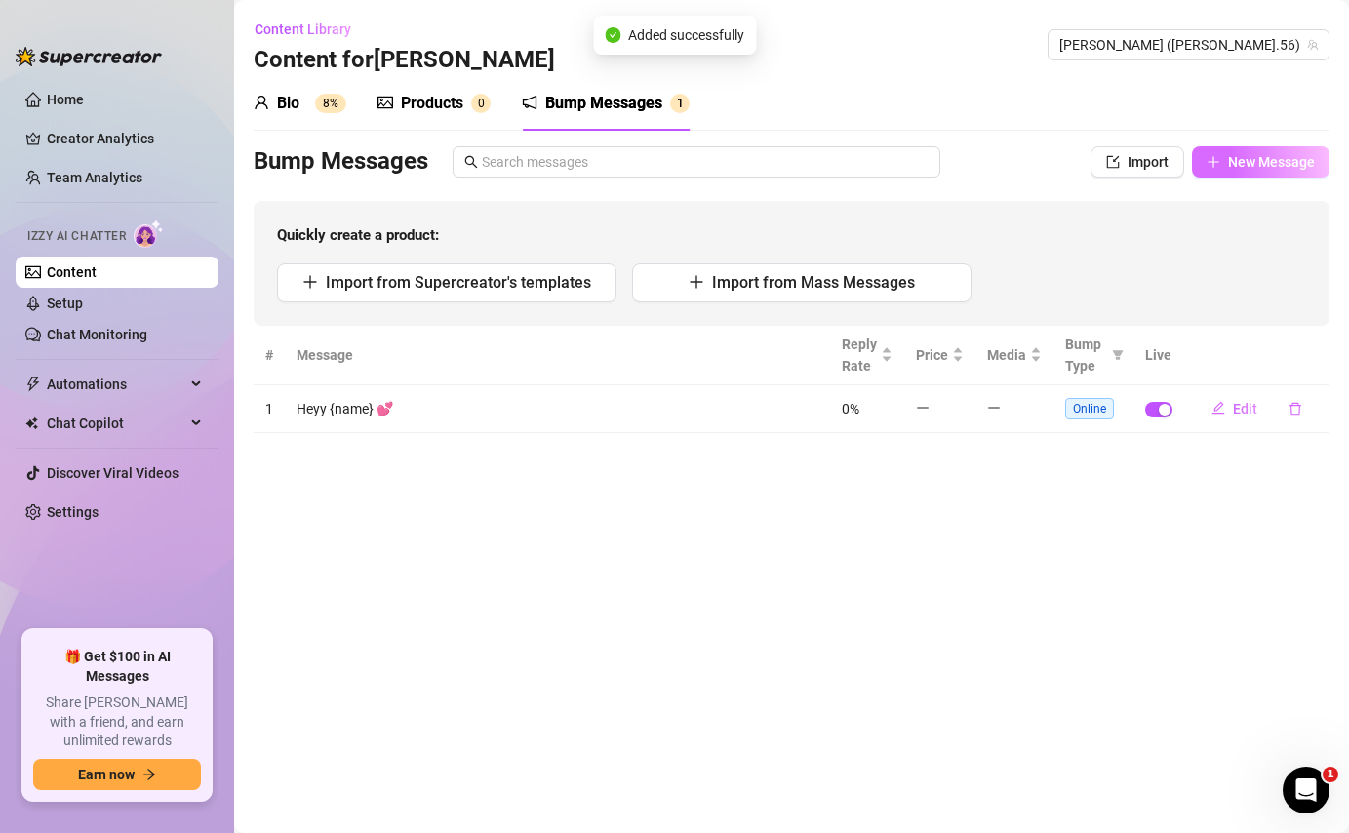
click at [1234, 161] on span "New Message" at bounding box center [1271, 162] width 87 height 16
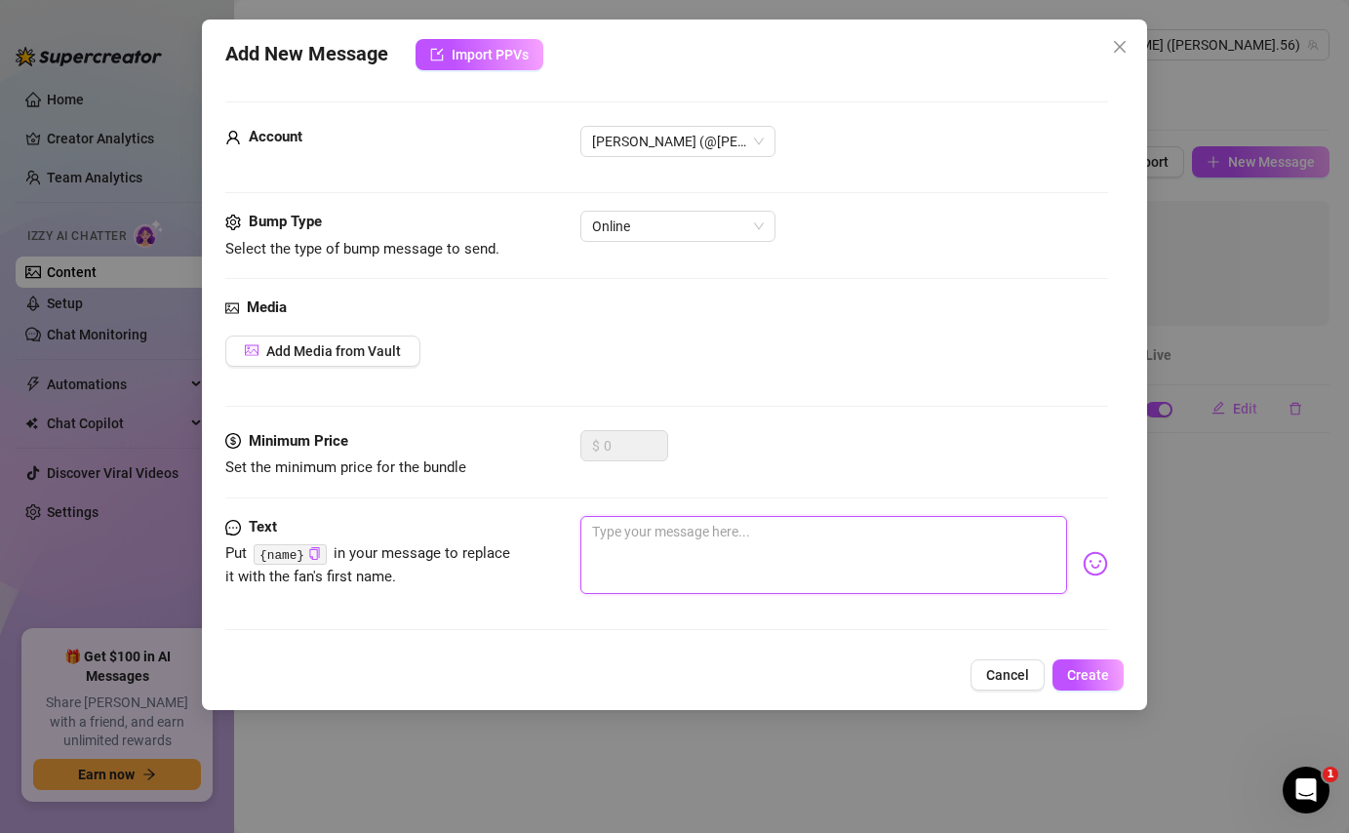
click at [661, 559] on textarea at bounding box center [823, 555] width 486 height 78
type textarea "i"
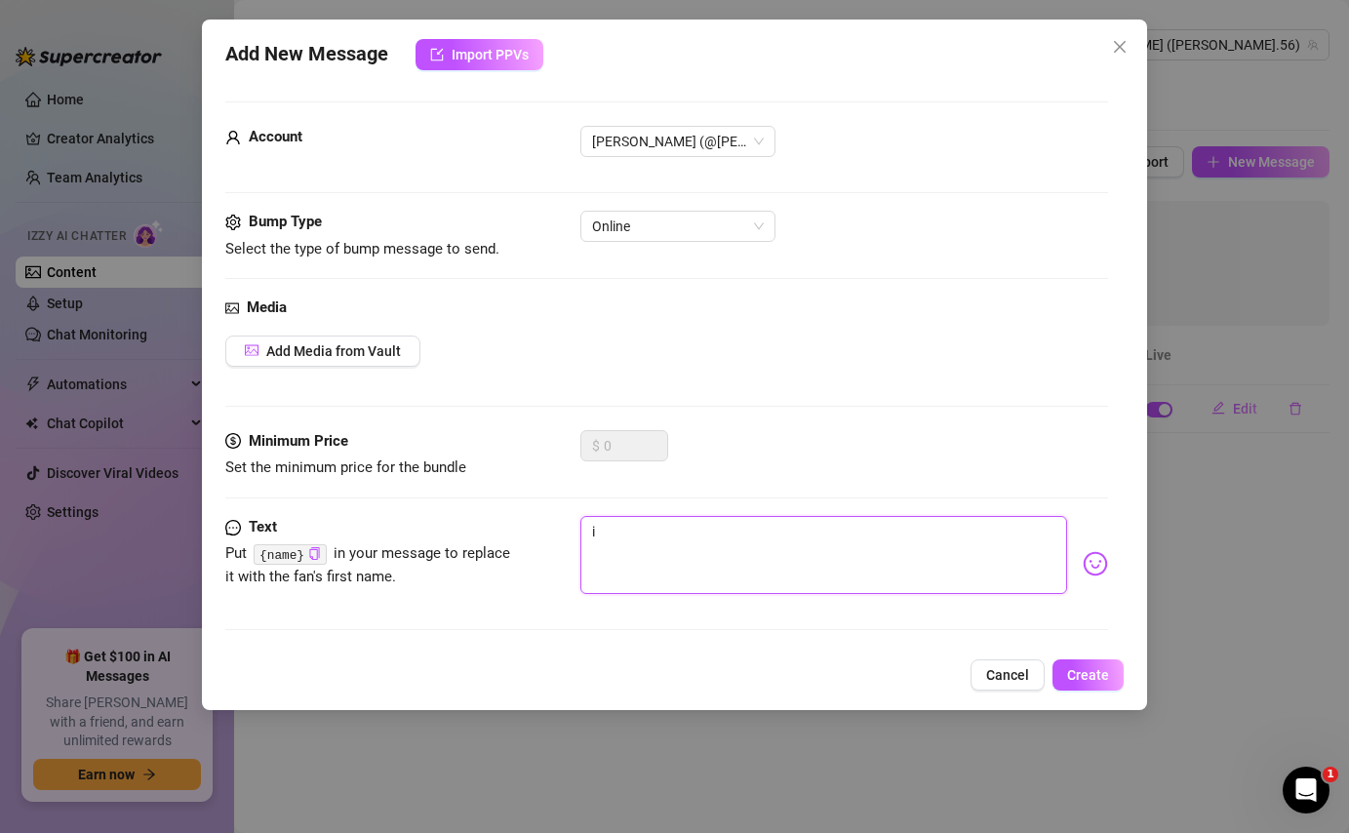
type textarea "i g"
type textarea "i go"
type textarea "i got"
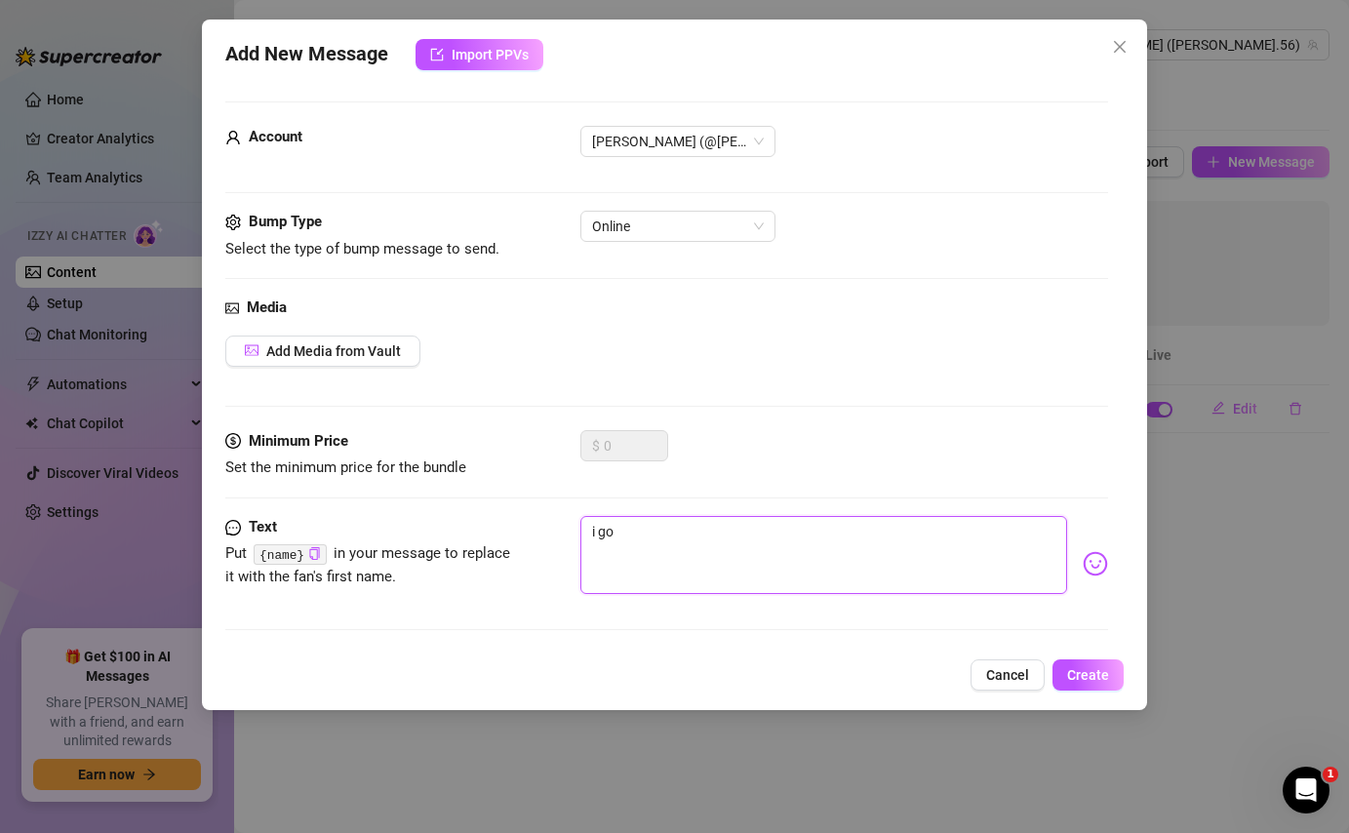
type textarea "i got"
type textarea "i got n"
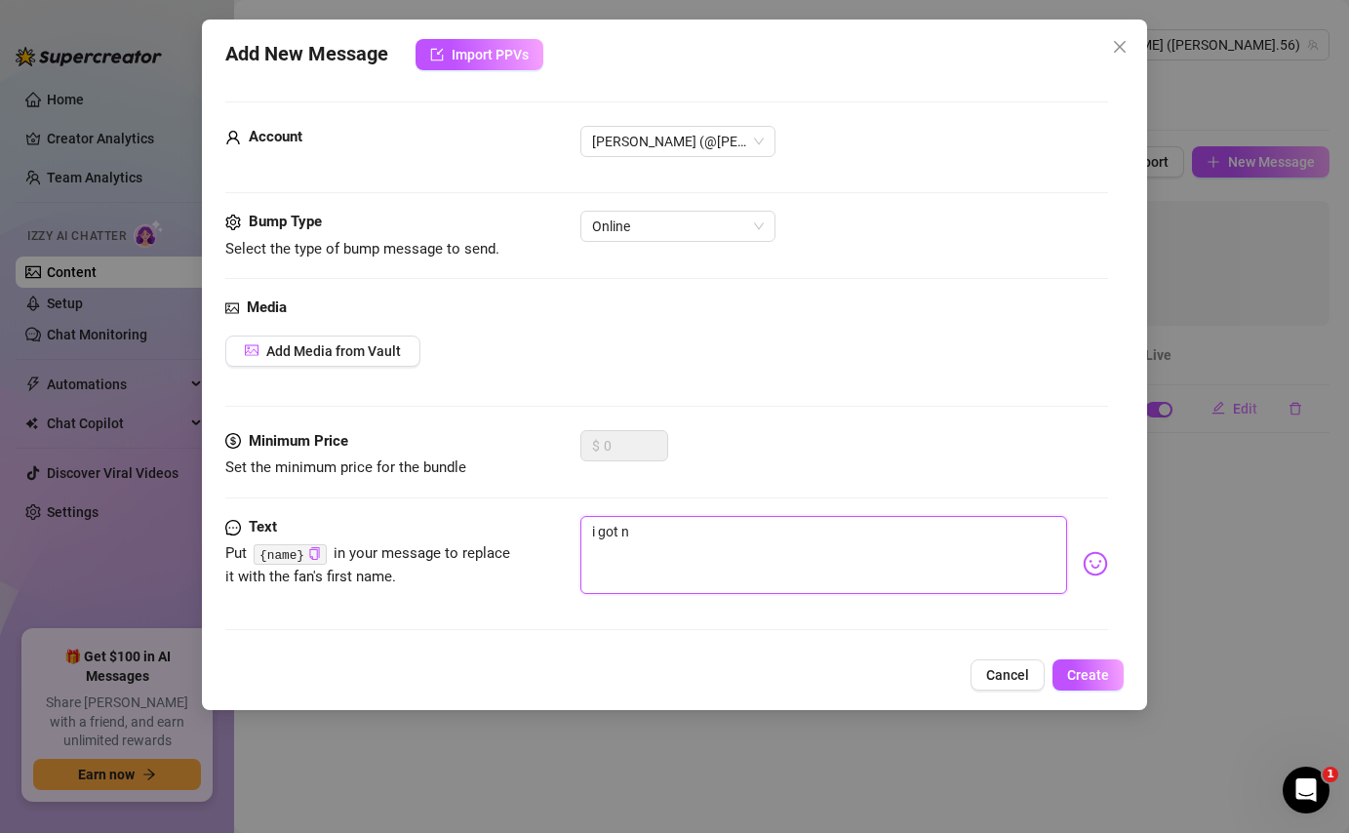
type textarea "i got no"
type textarea "i got not"
type textarea "i got noth"
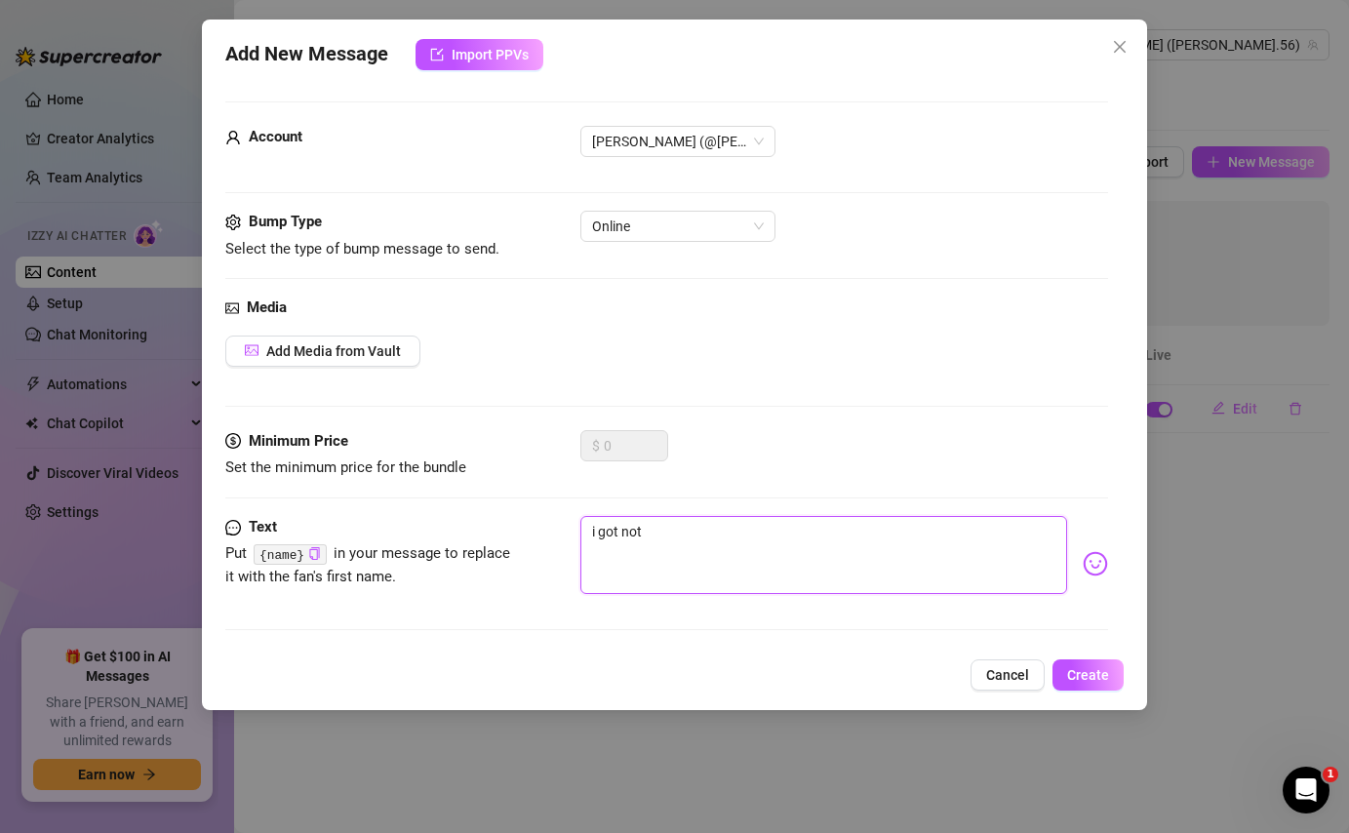
type textarea "i got noth"
type textarea "i got nothi"
type textarea "i got nothin"
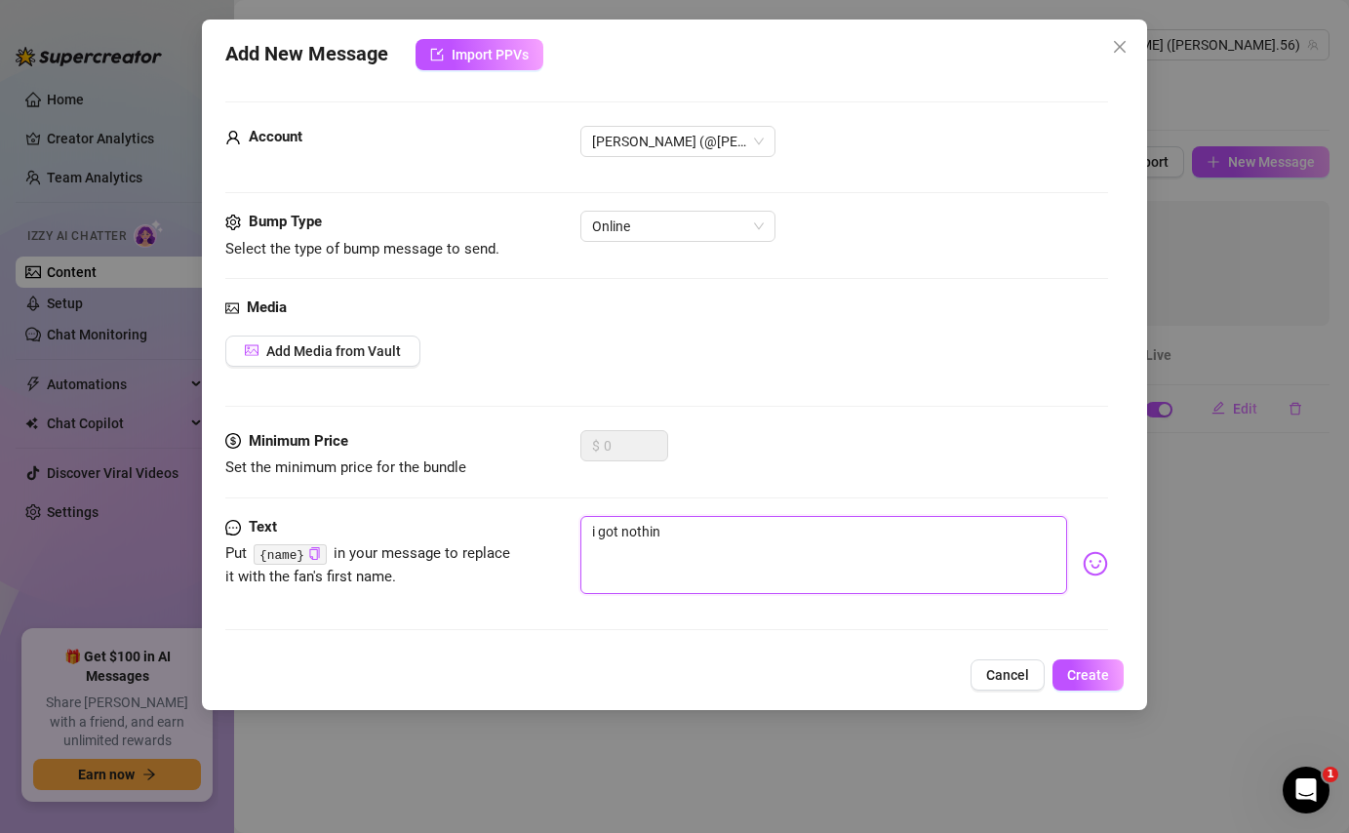
type textarea "i got nothing"
type textarea "i got nothing e"
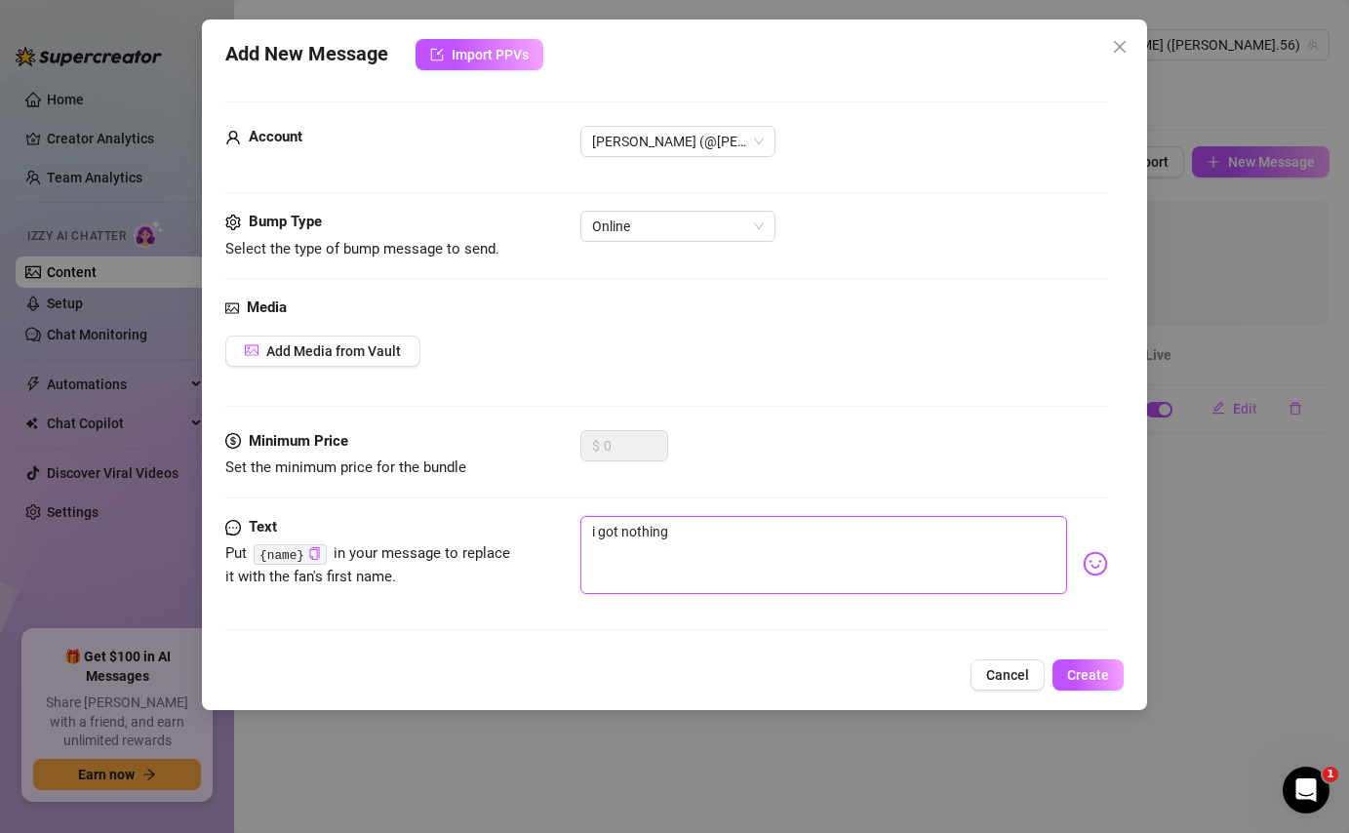
type textarea "i got nothing e"
type textarea "i got nothing el"
type textarea "i got nothing els"
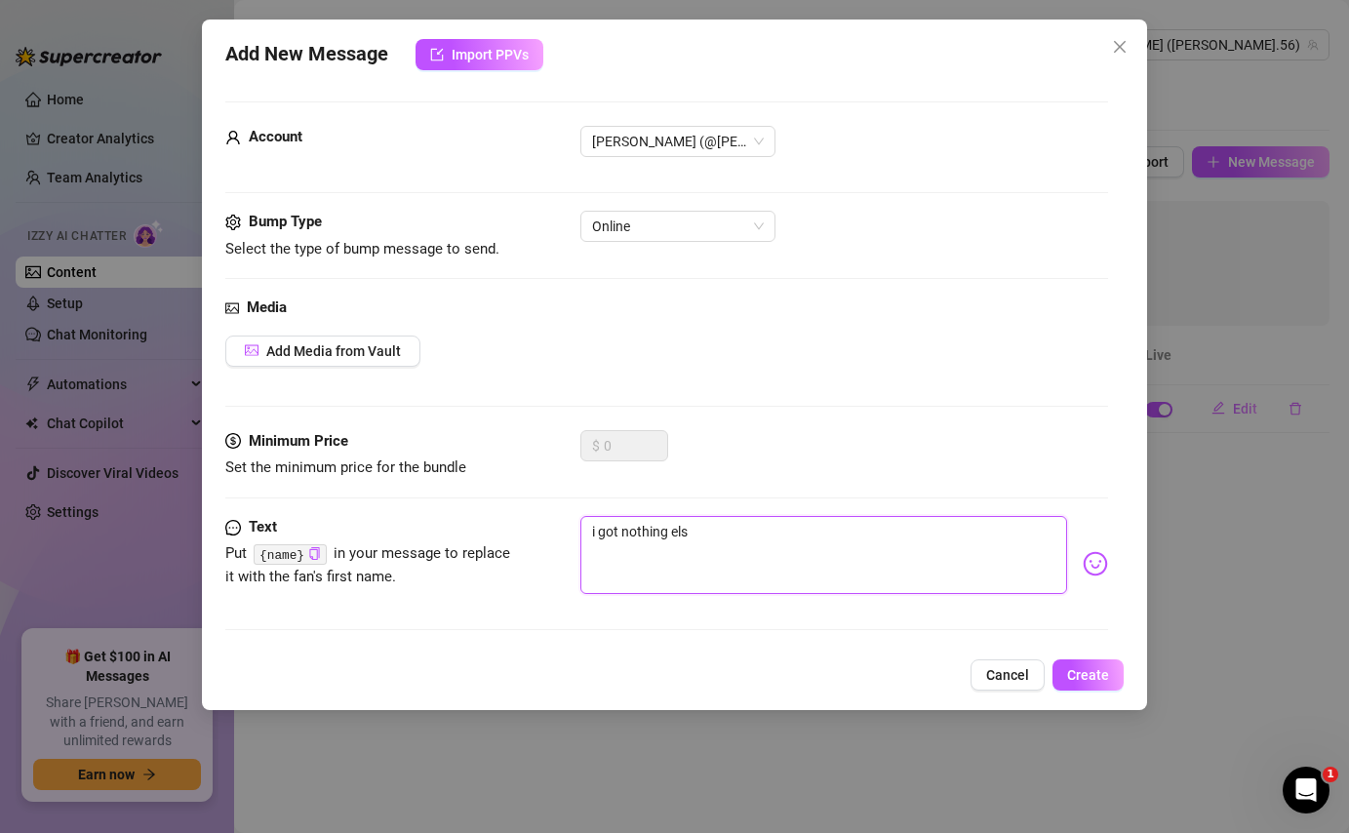
type textarea "i got nothing else"
type textarea "i got nothing els"
type textarea "i got nothing el"
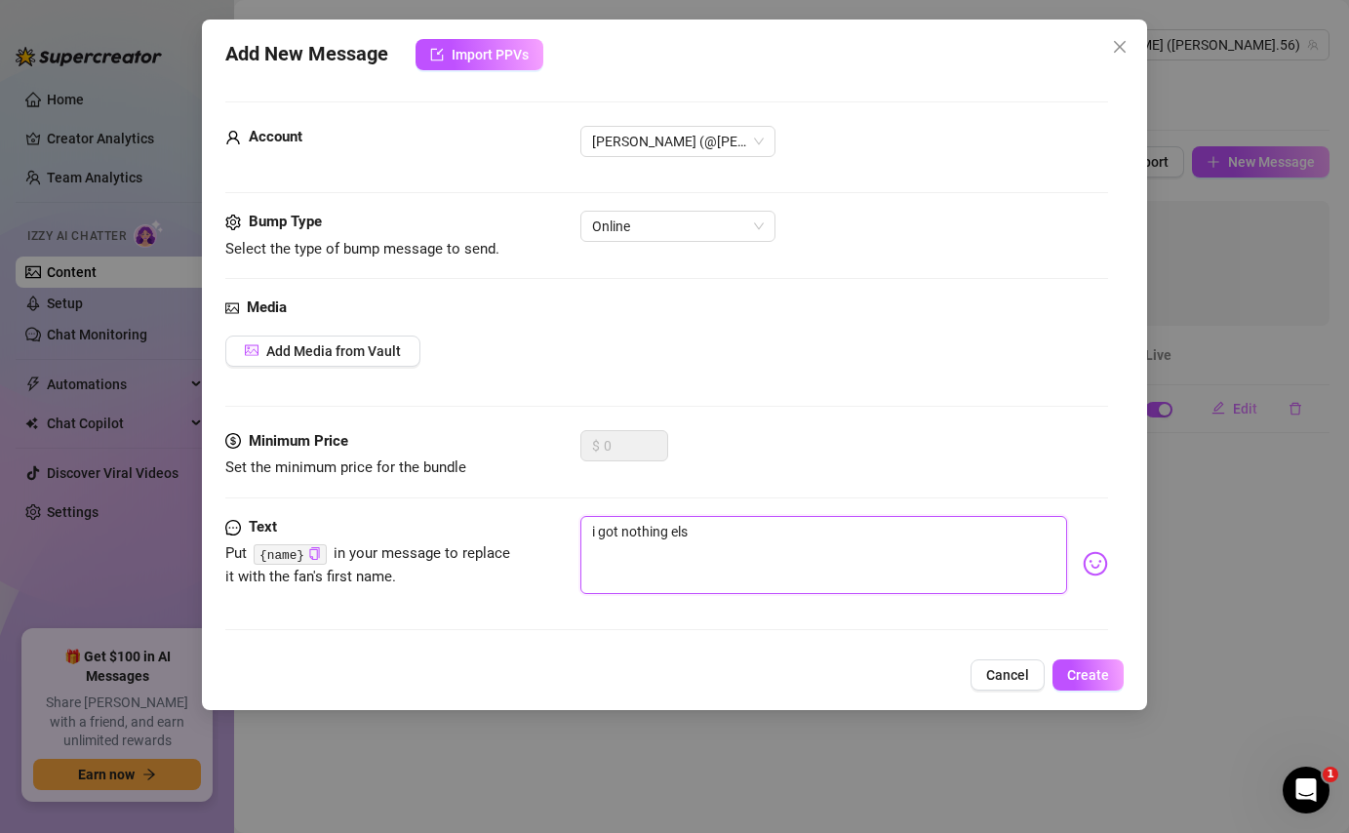
type textarea "i got nothing el"
type textarea "i got nothing e"
type textarea "i got nothing"
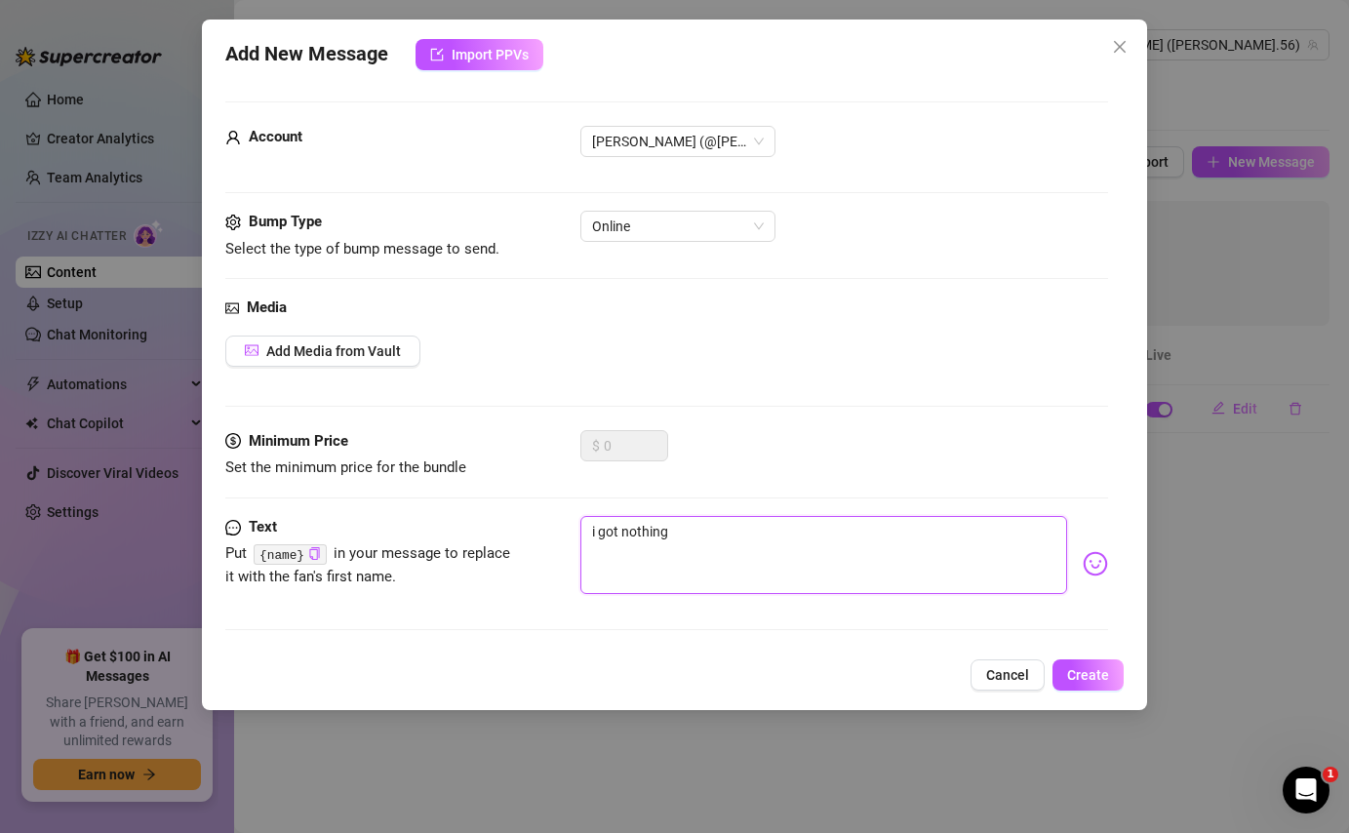
type textarea "i got nothing"
type textarea "i got nothin"
type textarea "i got nothi"
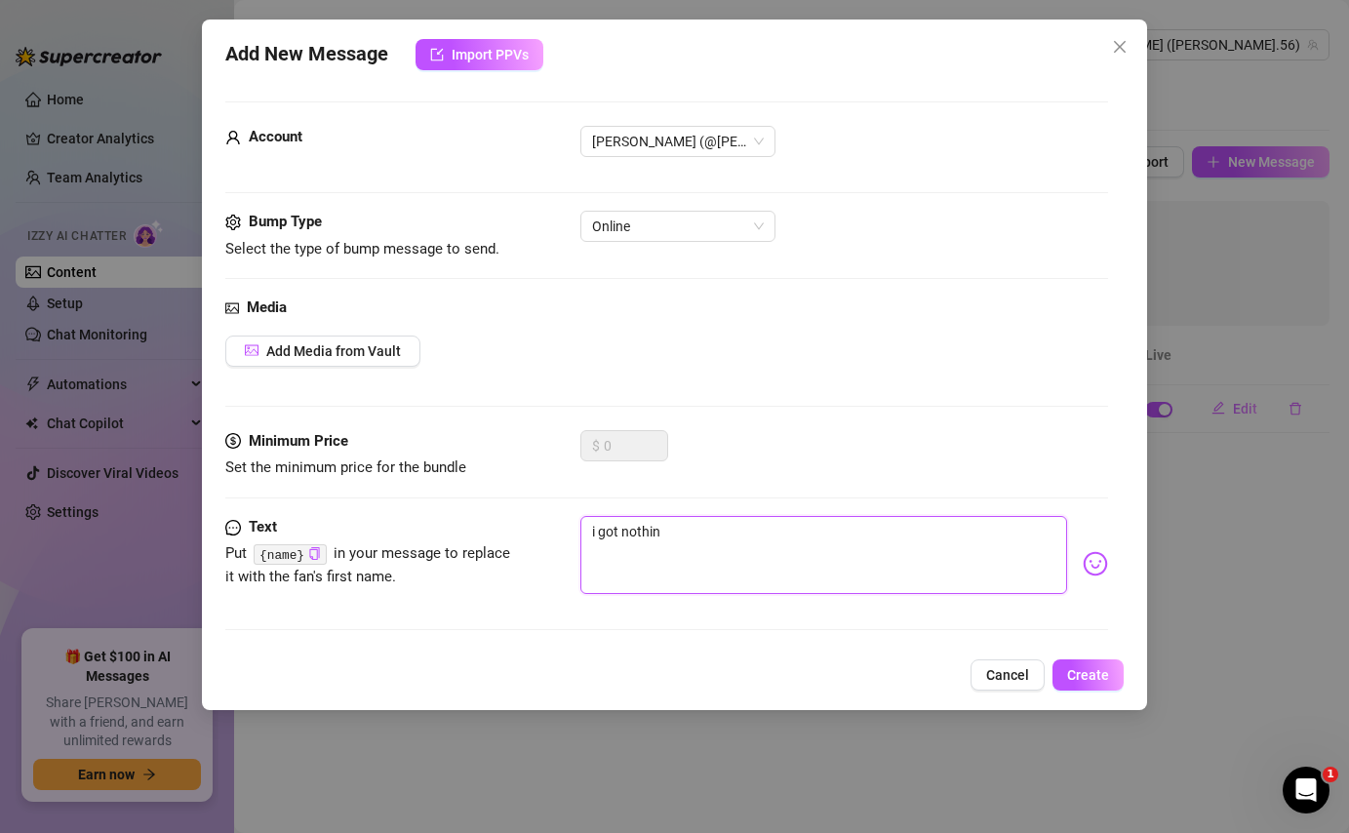
type textarea "i got nothi"
type textarea "i got noth"
type textarea "i got not"
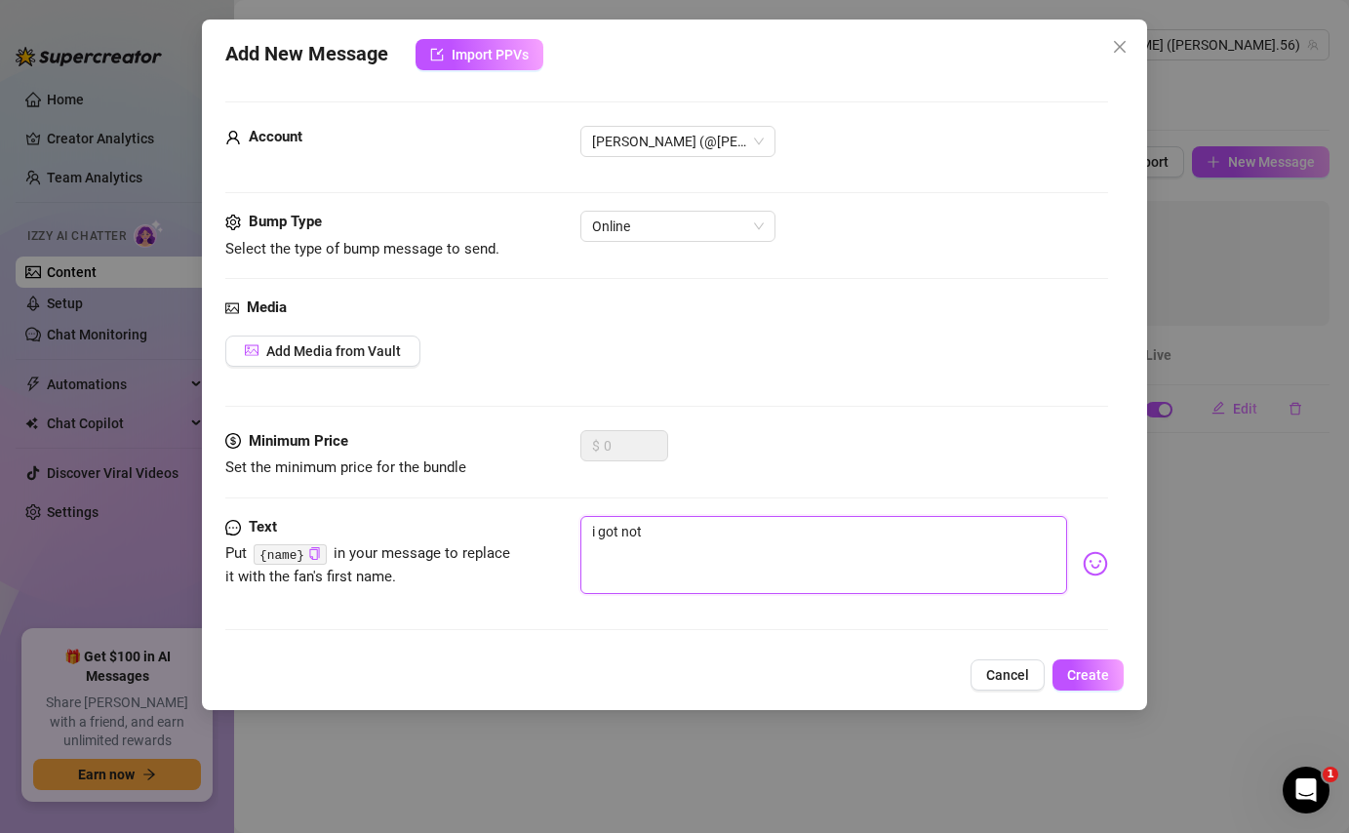
type textarea "i got no"
type textarea "i got n"
type textarea "i got"
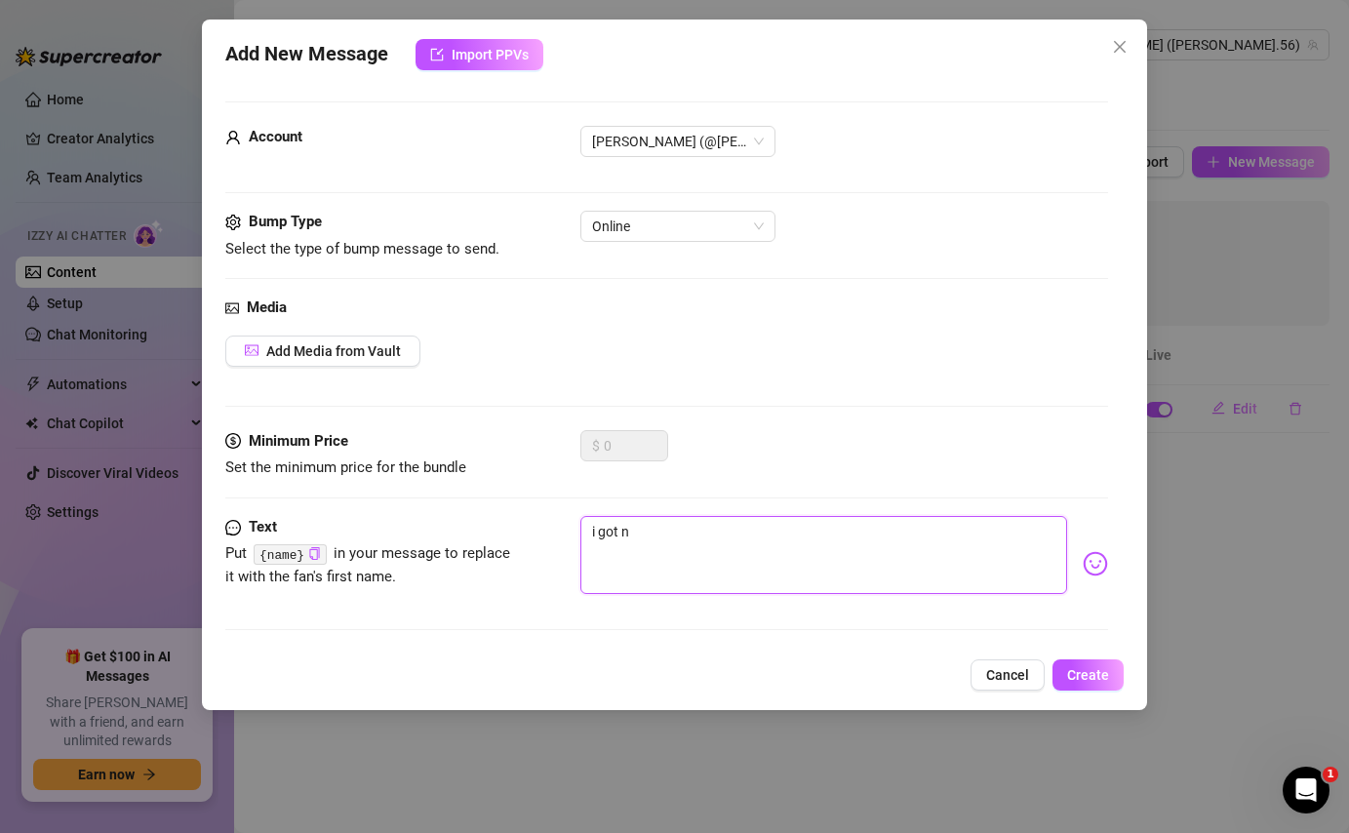
type textarea "i got"
type textarea "i go"
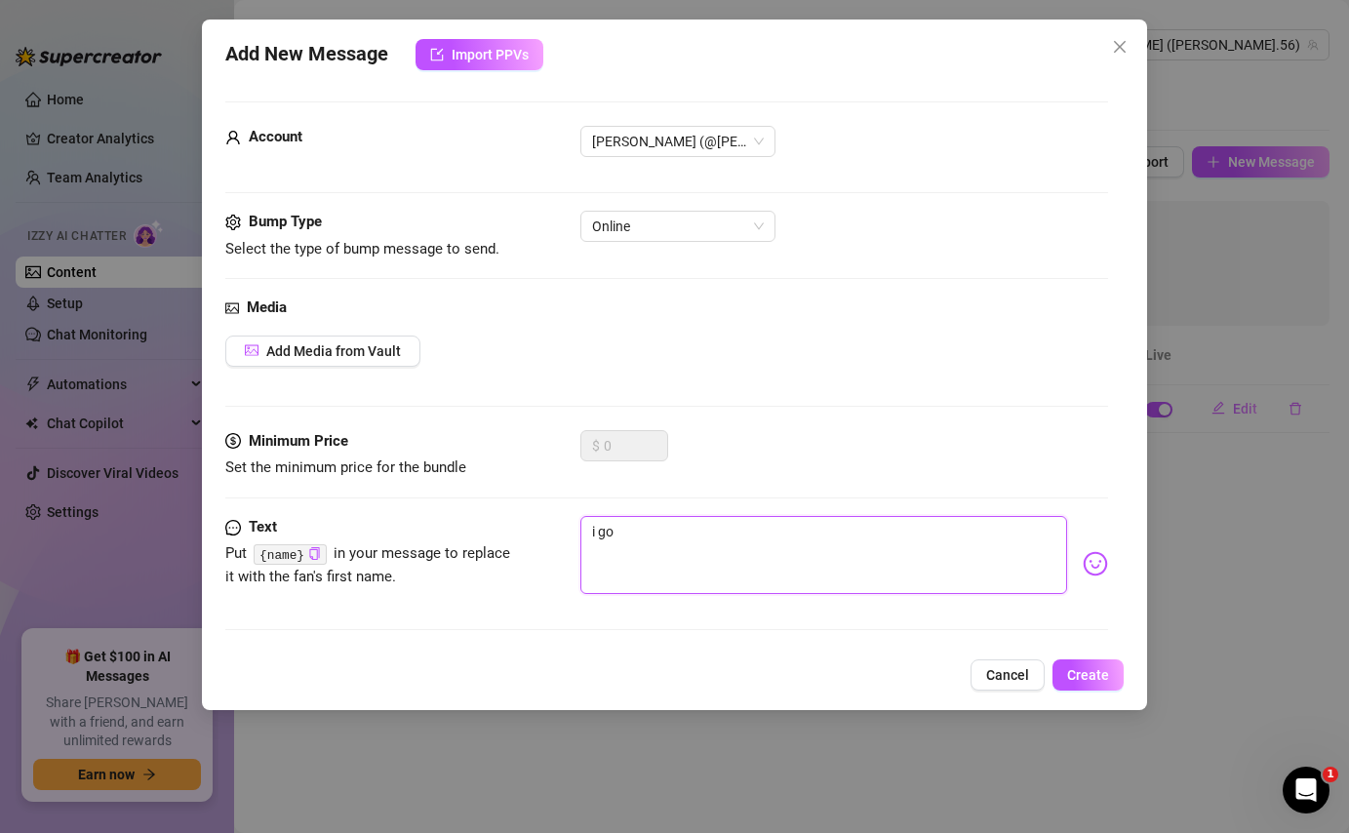
type textarea "i g"
type textarea "i"
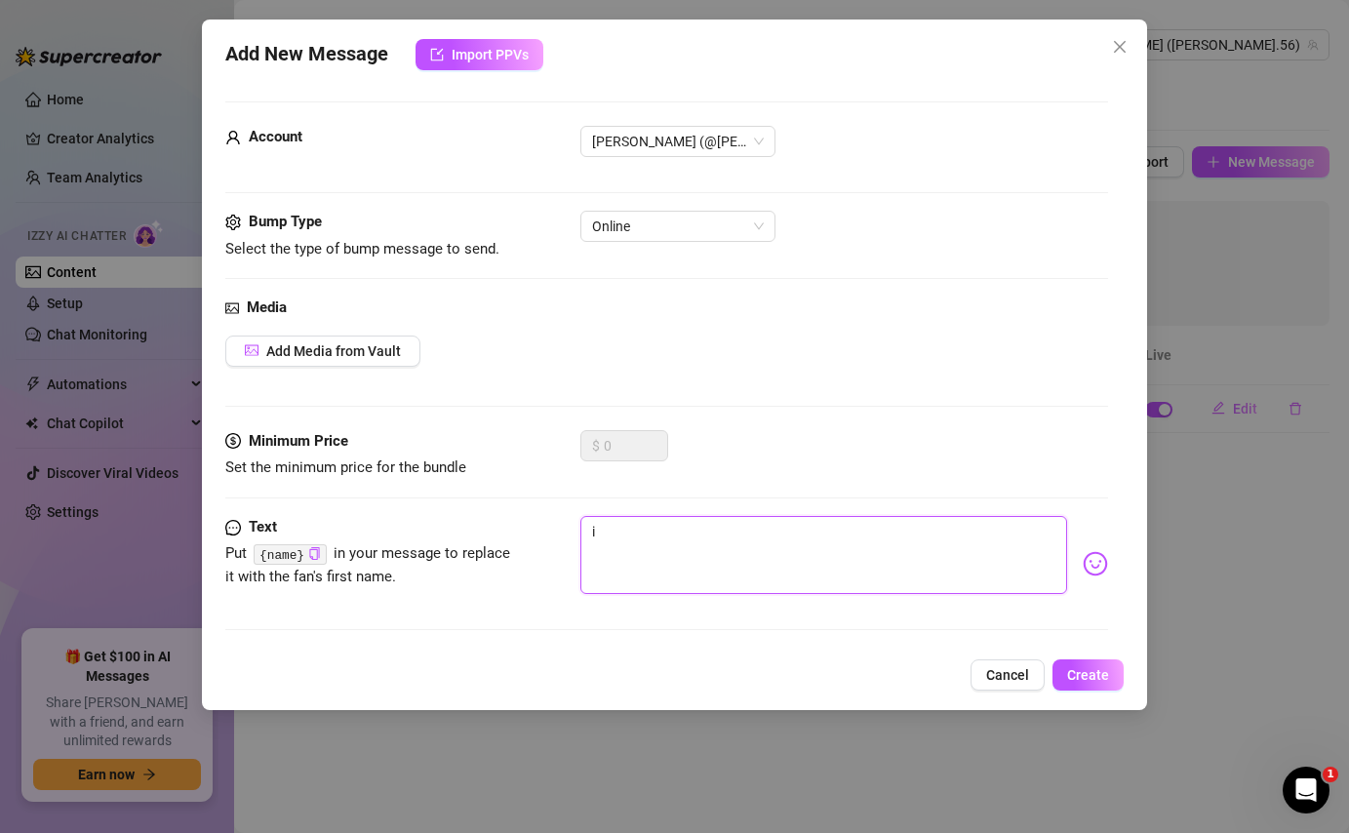
type textarea "i"
type textarea "Type your message here..."
type textarea "h"
type textarea "he"
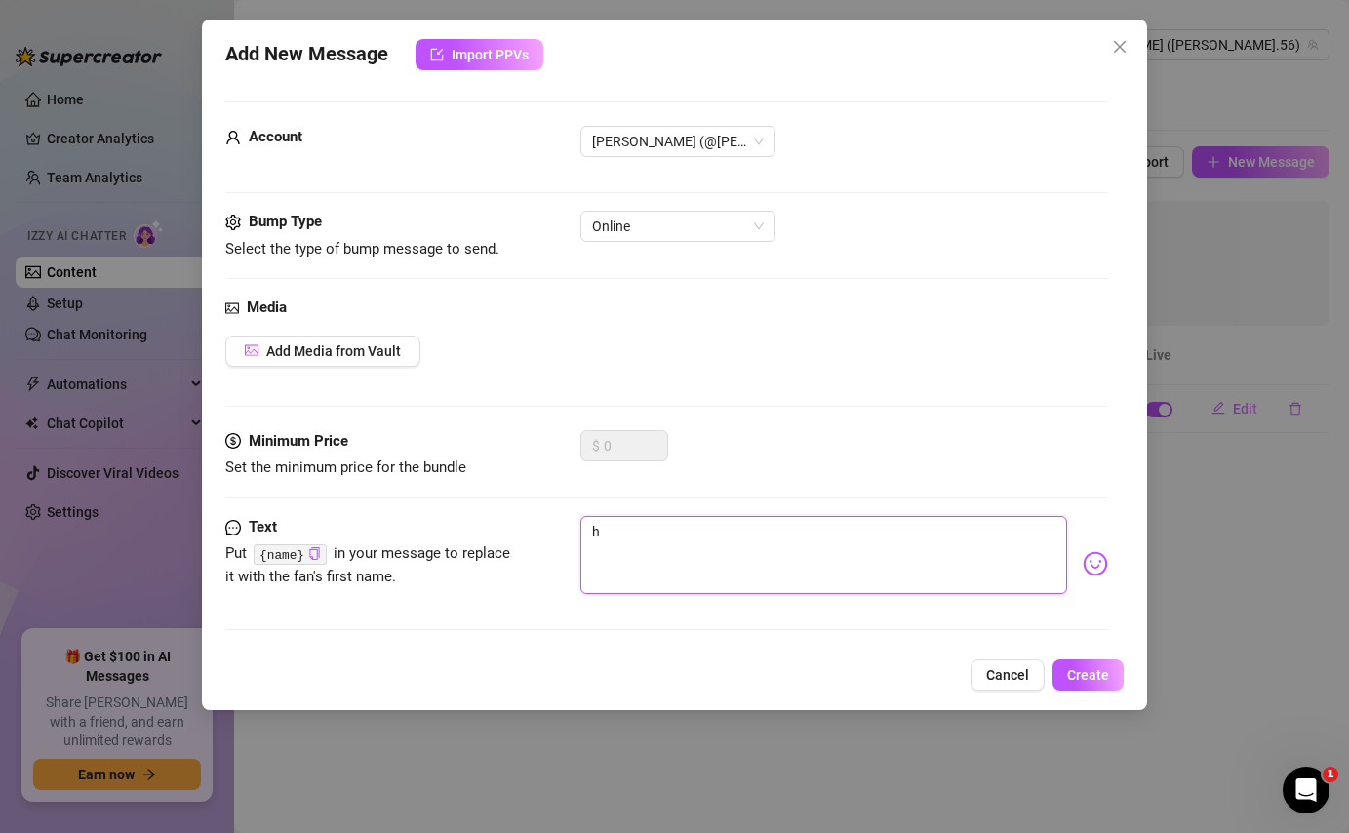
type textarea "he"
type textarea "hey"
type textarea "heyy"
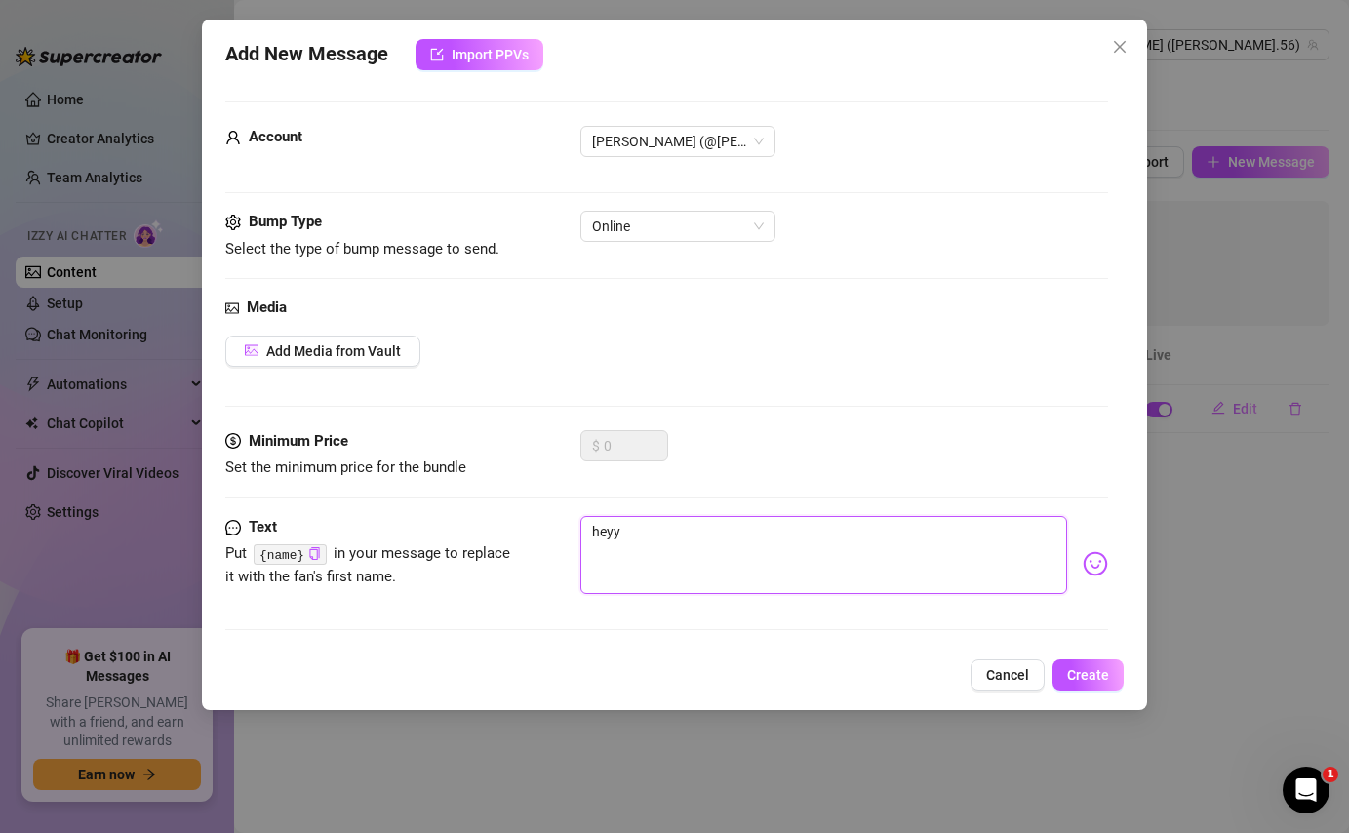
type textarea "heyy"
type textarea "heyy {"
type textarea "heyy {n"
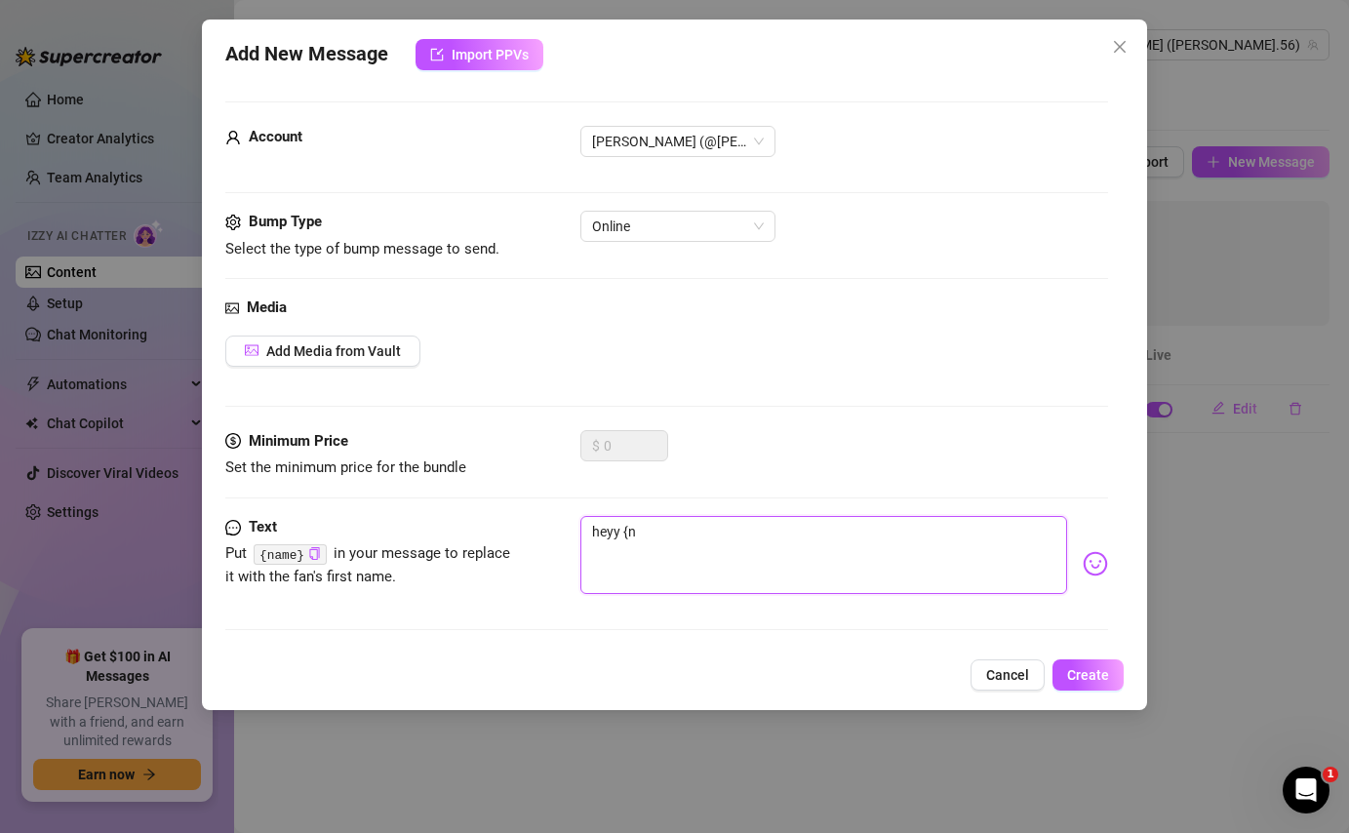
type textarea "heyy {na"
type textarea "heyy {nam"
type textarea "heyy {name"
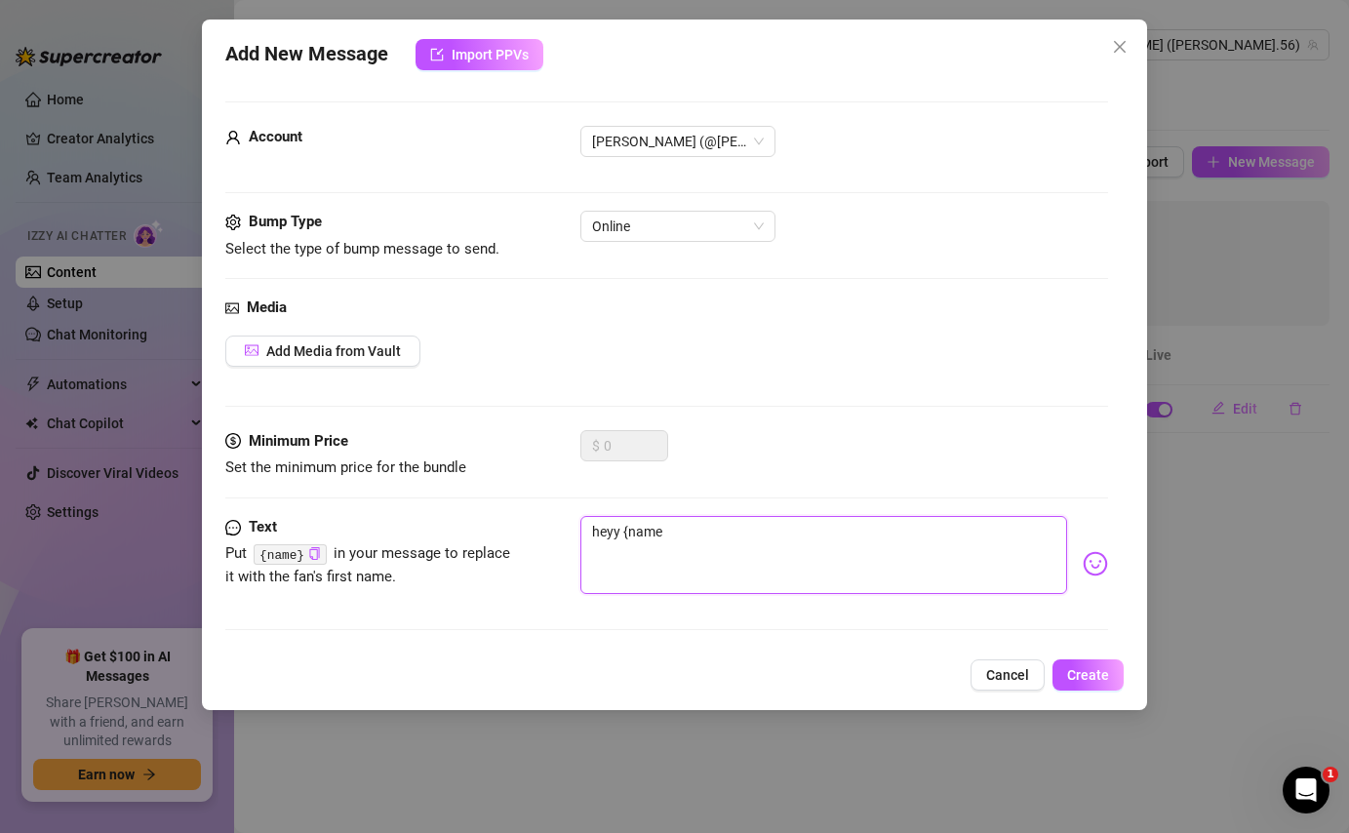
type textarea "heyy {name}"
click at [708, 527] on textarea "heyy {name}" at bounding box center [823, 555] width 486 height 78
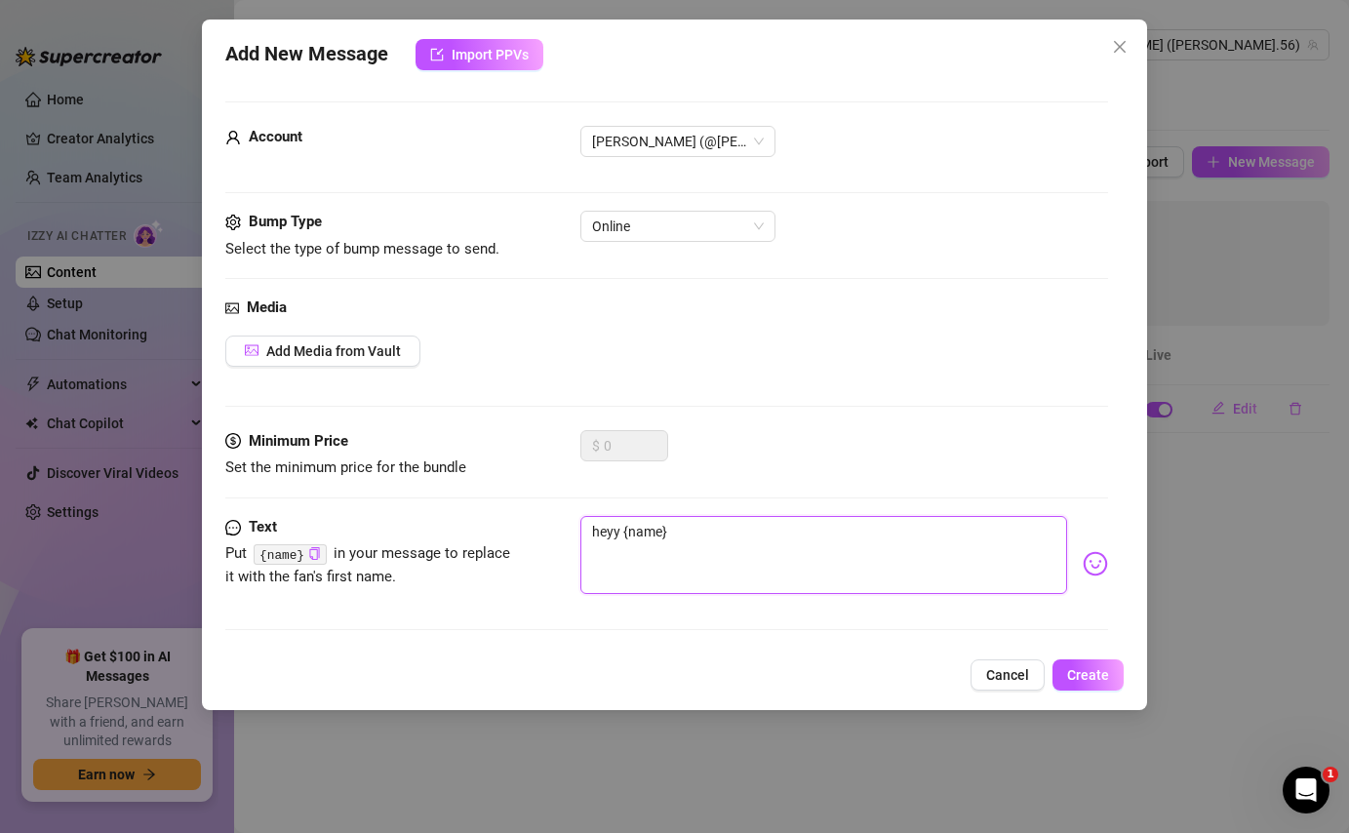
type textarea "heyy {name} 🙈"
click at [1091, 685] on button "Create" at bounding box center [1087, 674] width 71 height 31
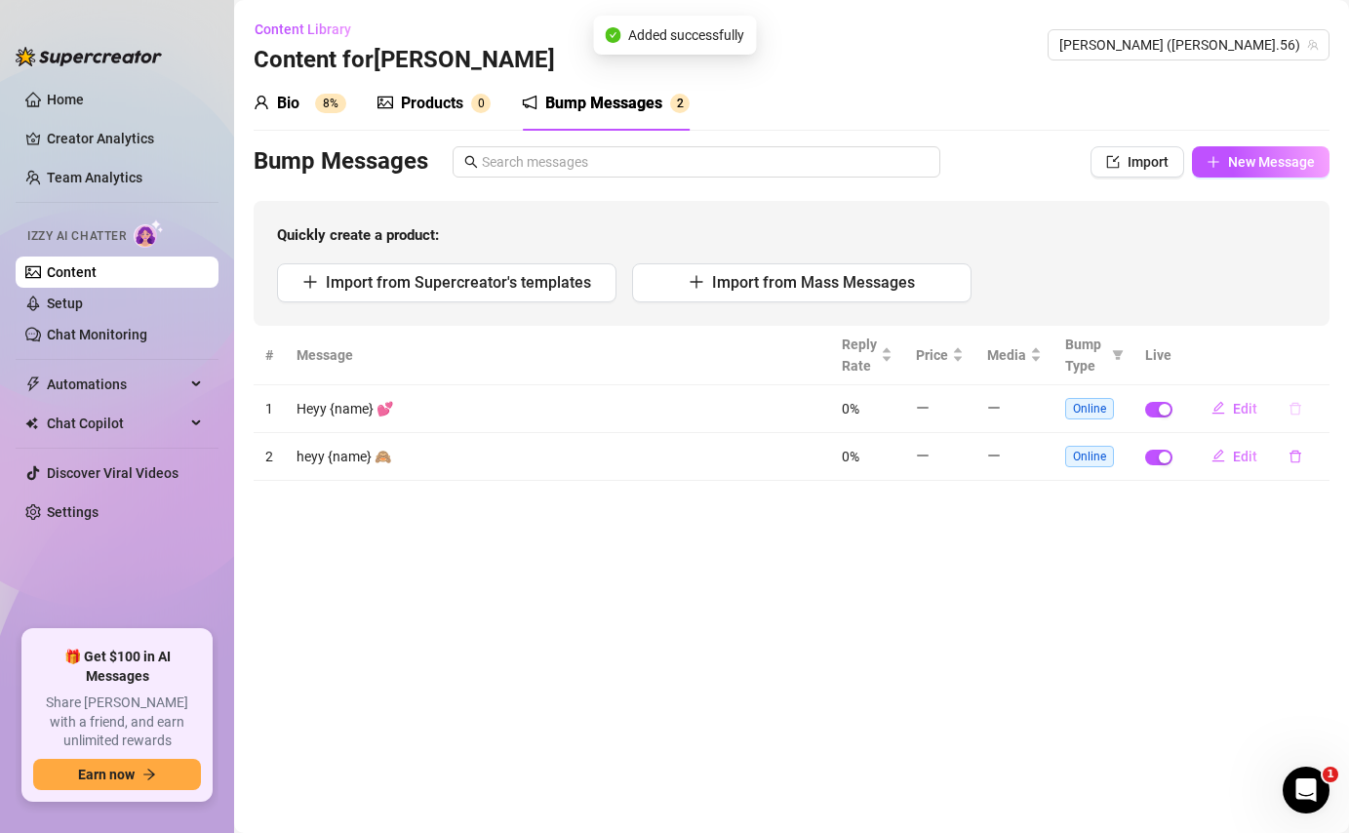
click at [1287, 405] on button "button" at bounding box center [1295, 408] width 45 height 31
click at [1325, 354] on span "Yes" at bounding box center [1315, 358] width 23 height 16
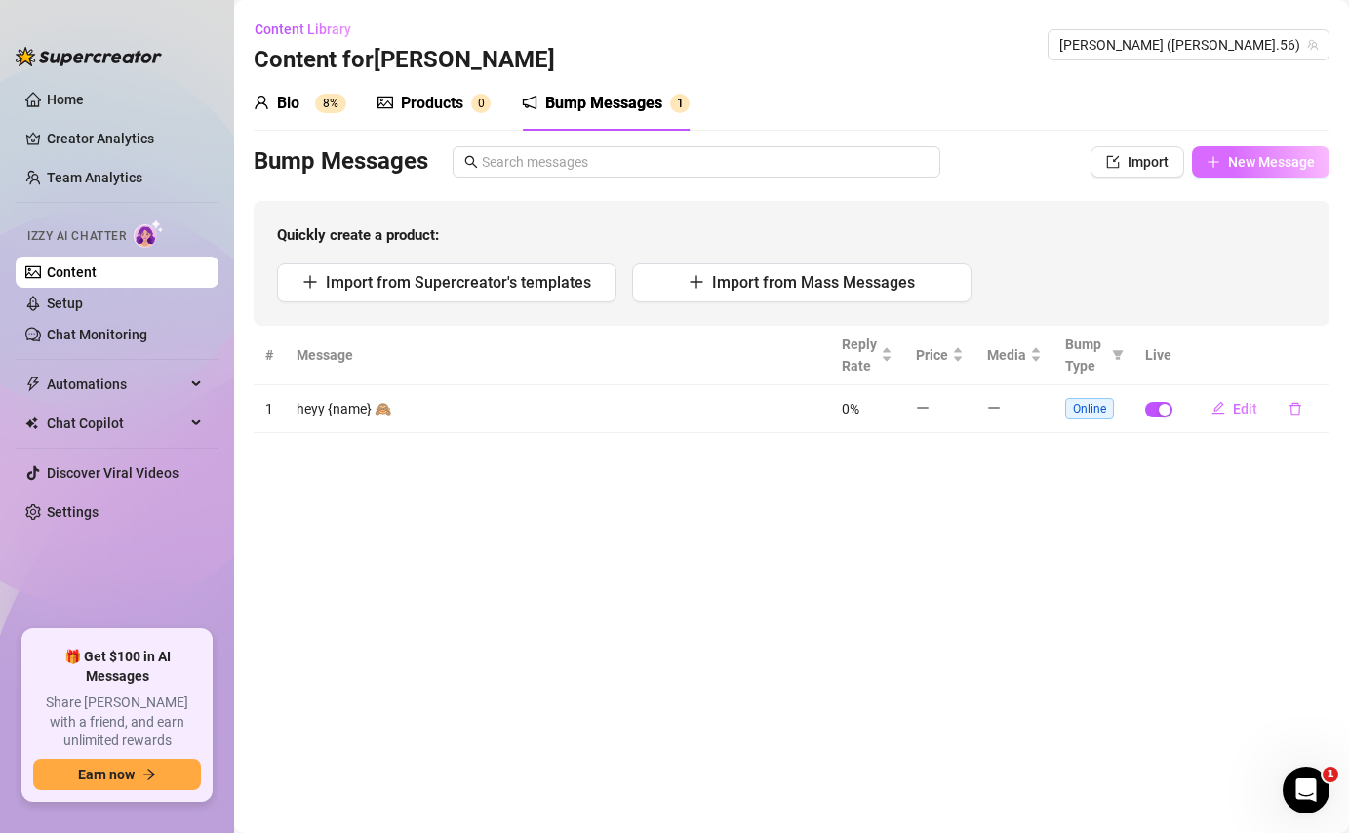
click at [1262, 161] on span "New Message" at bounding box center [1271, 162] width 87 height 16
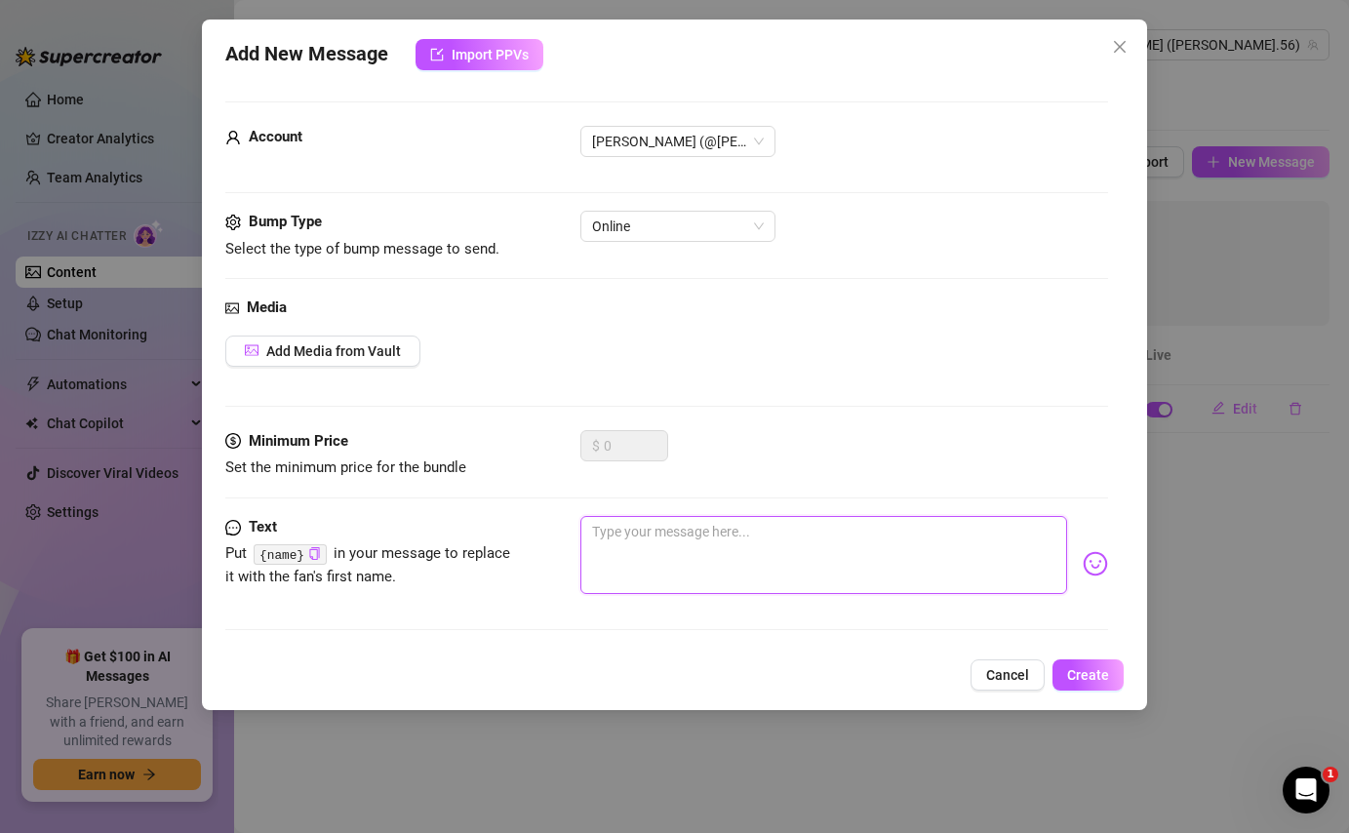
click at [666, 549] on textarea at bounding box center [823, 555] width 486 height 78
type textarea "y"
type textarea "yo"
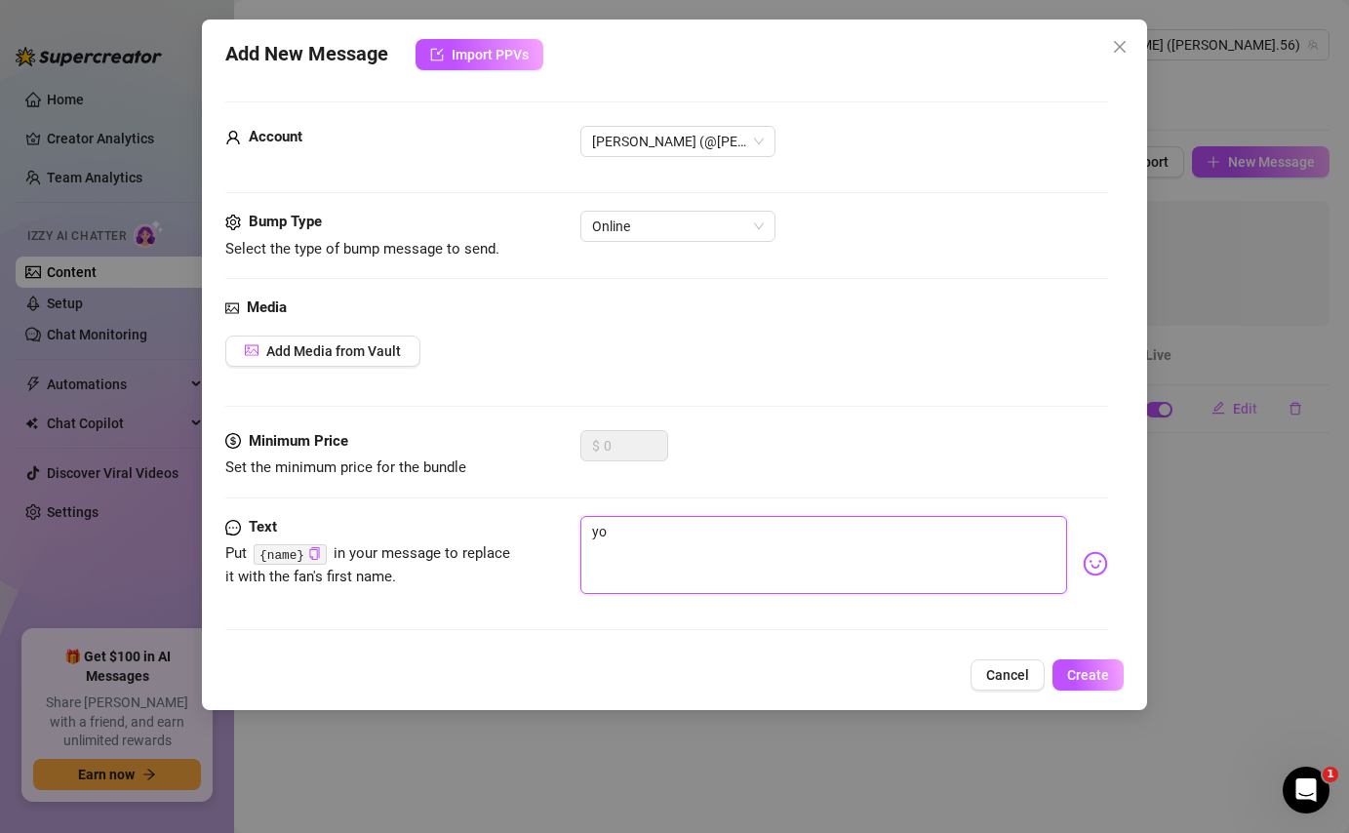
type textarea "you"
type textarea "youg"
type textarea "youg o"
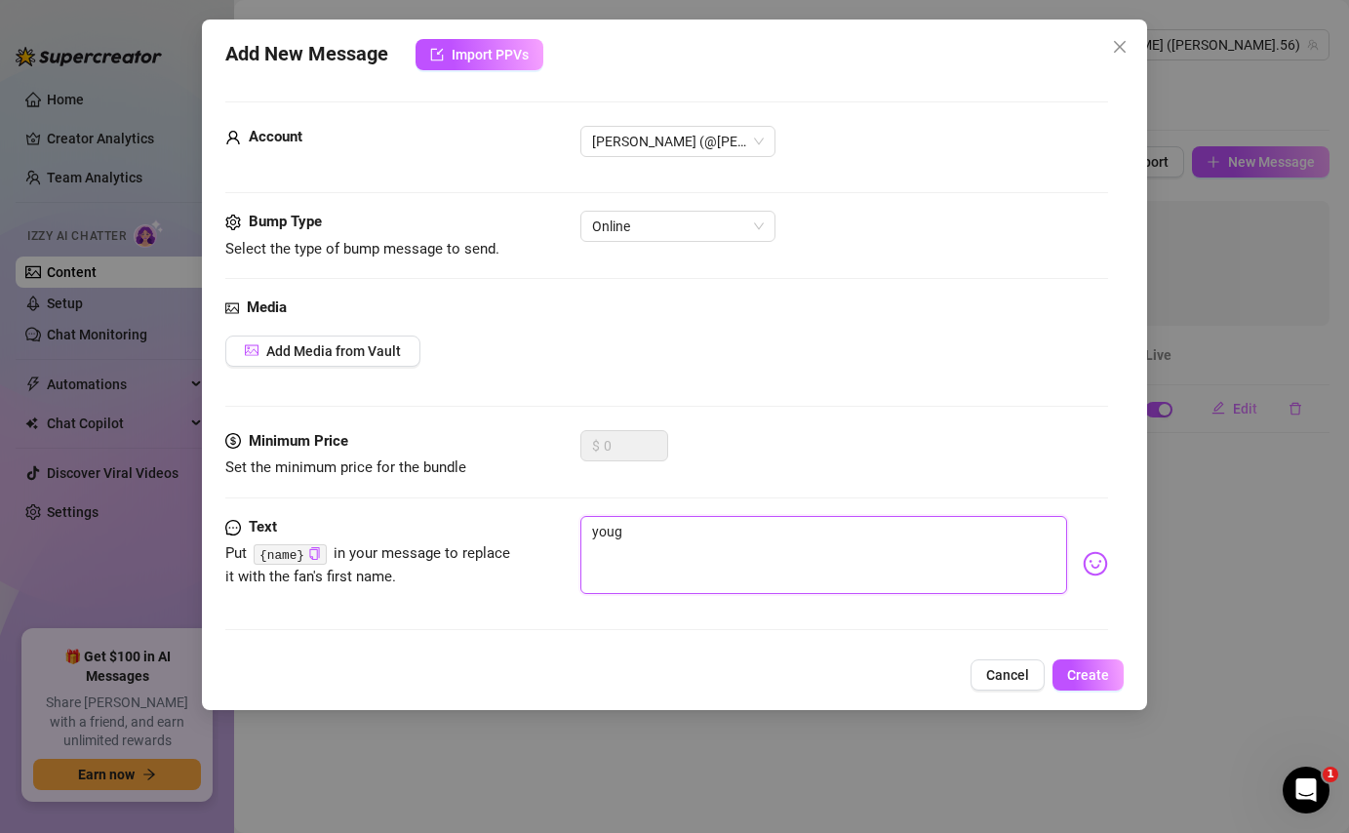
type textarea "youg o"
type textarea "youg ot"
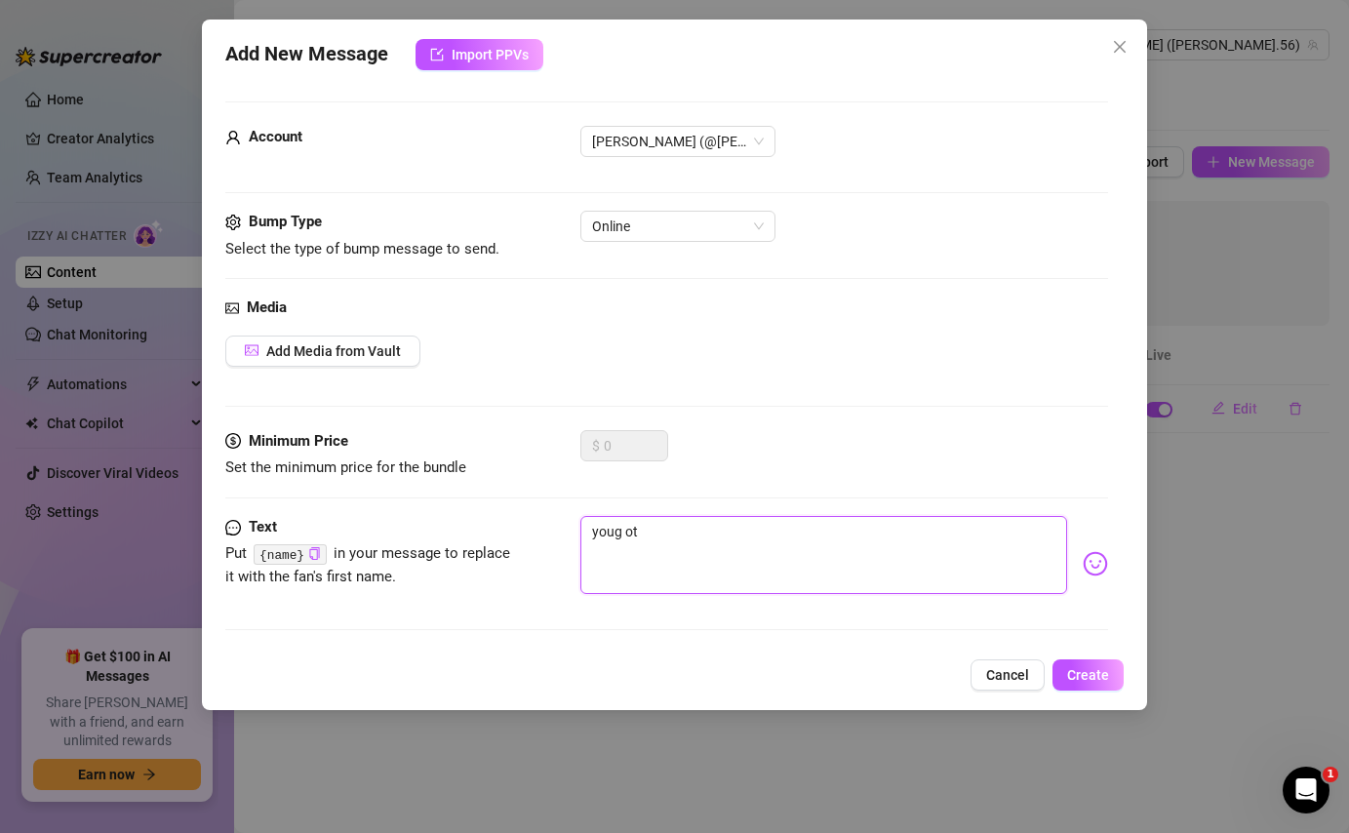
type textarea "youg ot"
type textarea "youg o"
type textarea "youg"
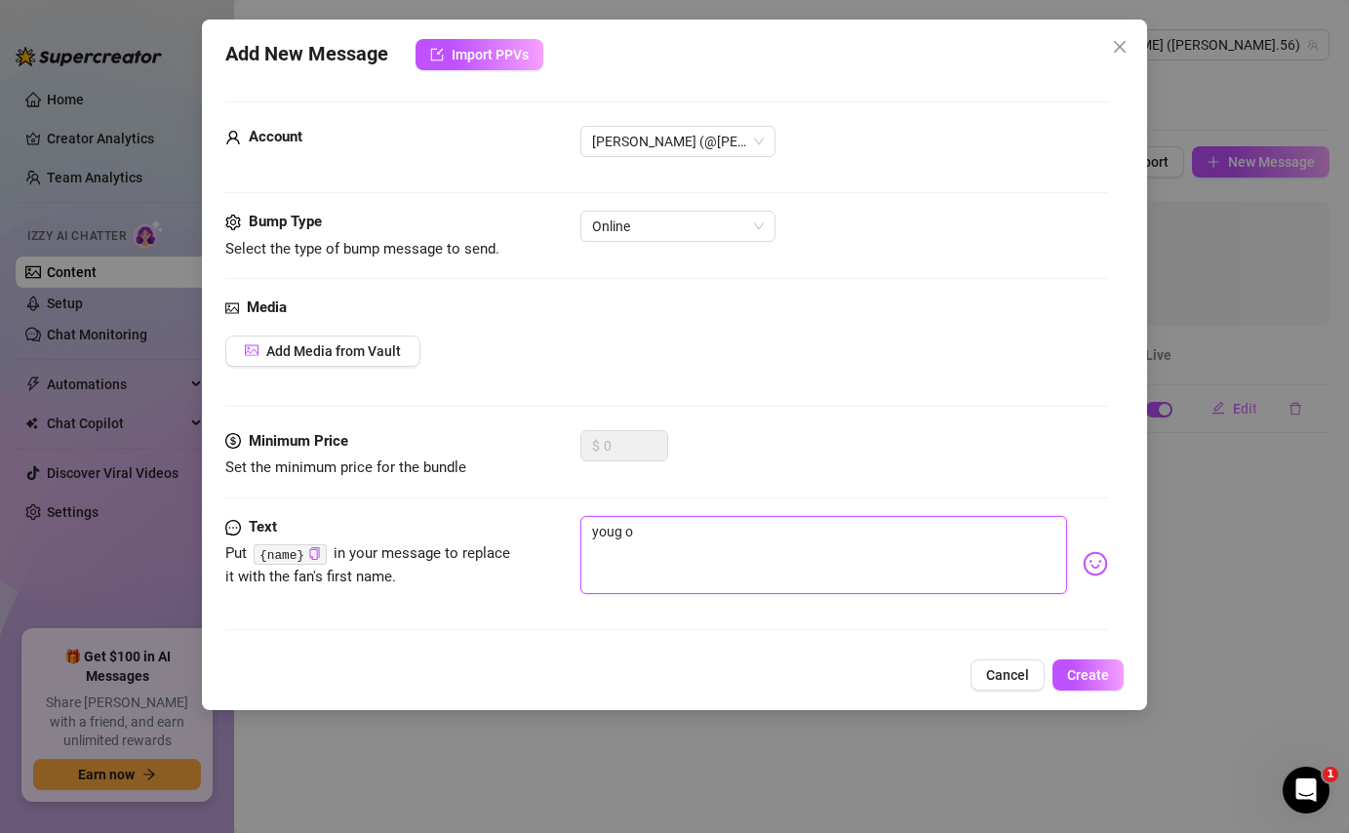
type textarea "youg"
type textarea "you"
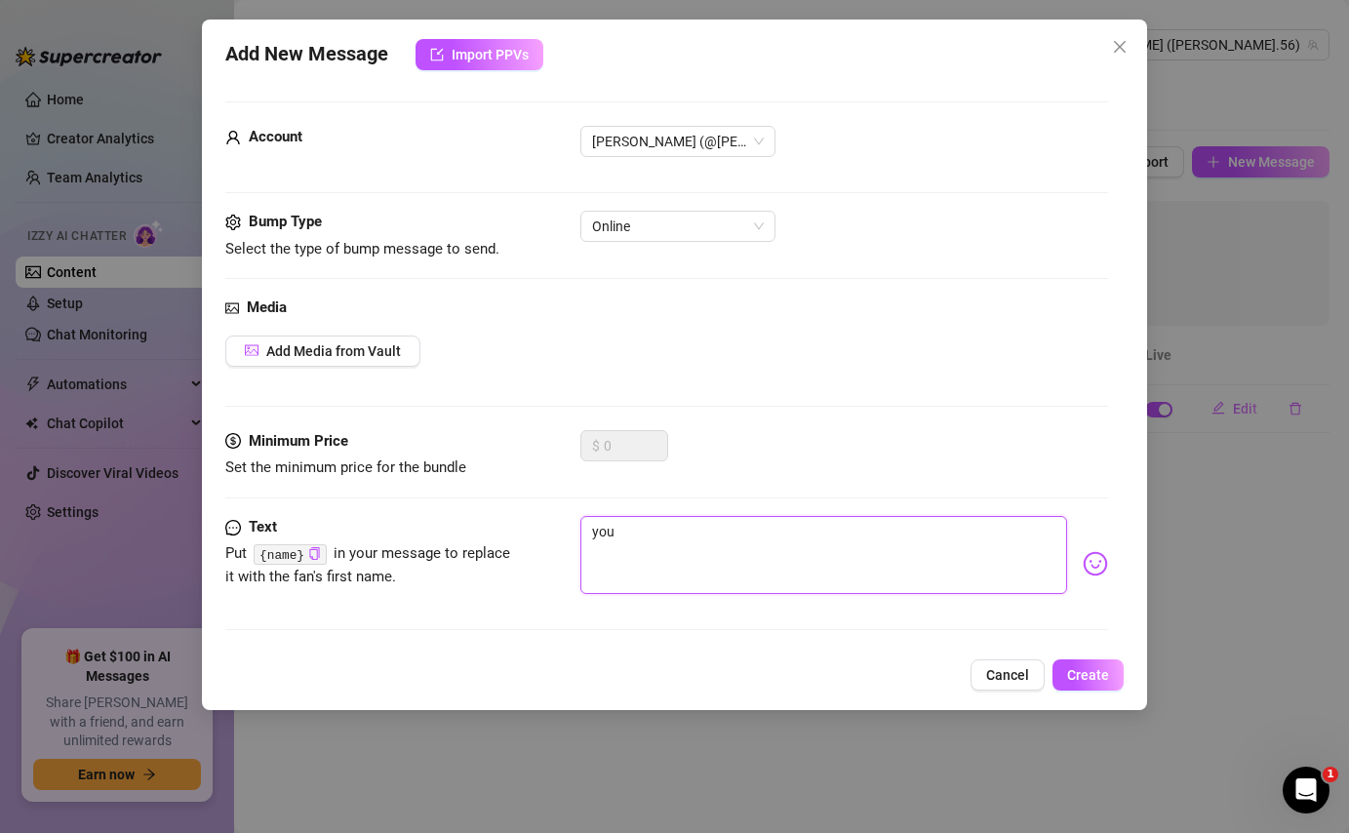
type textarea "you"
type textarea "you g"
type textarea "you go"
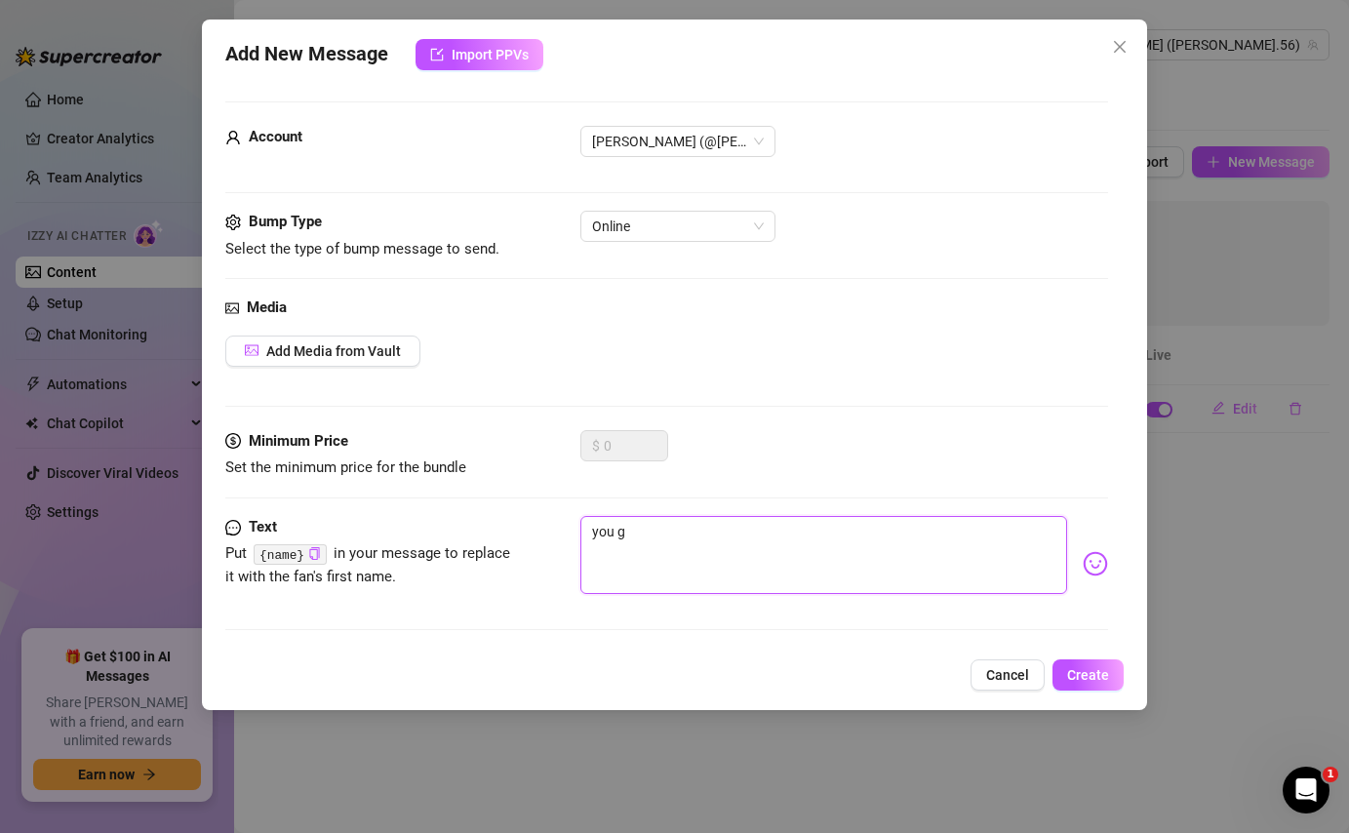
type textarea "you go"
type textarea "you got"
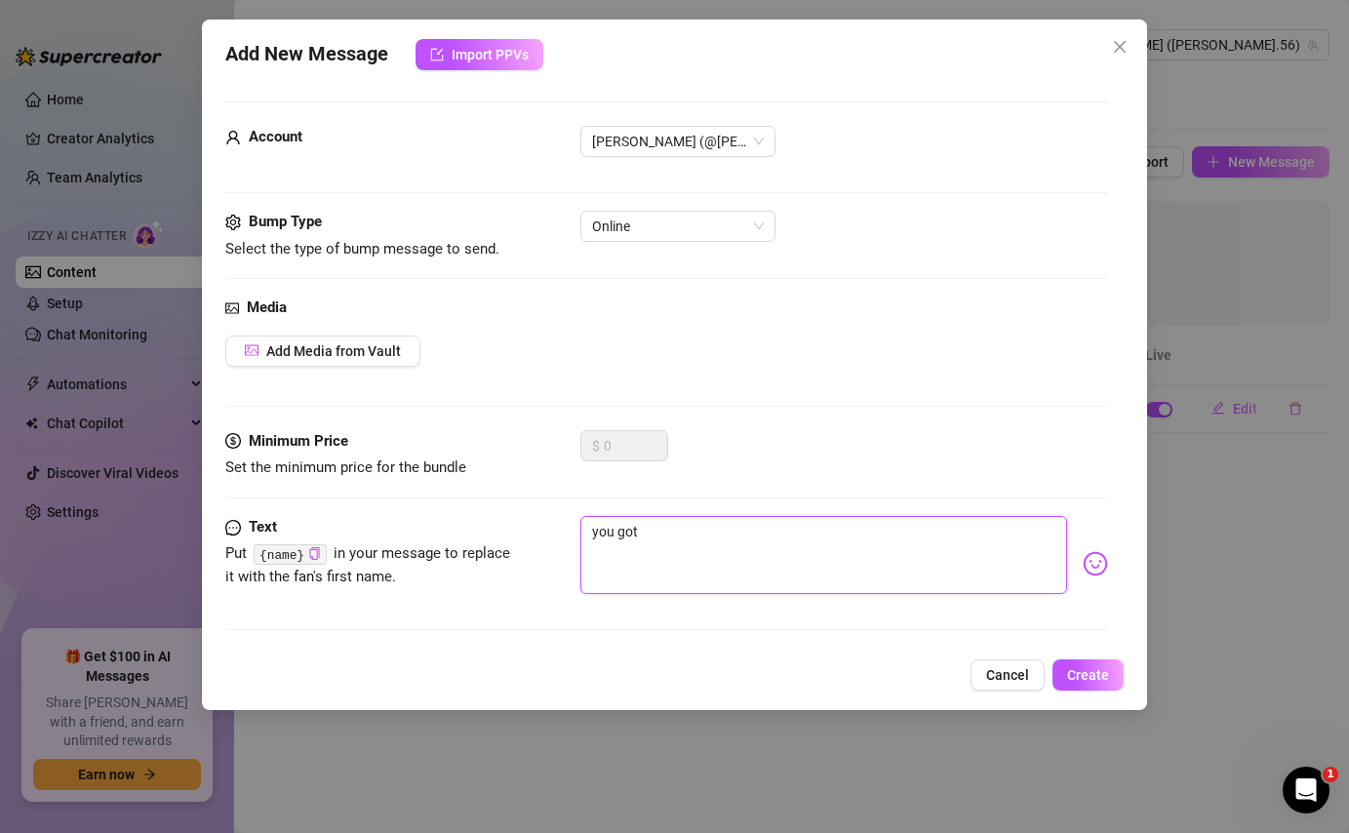
type textarea "you got a"
type textarea "you got an"
type textarea "you got any"
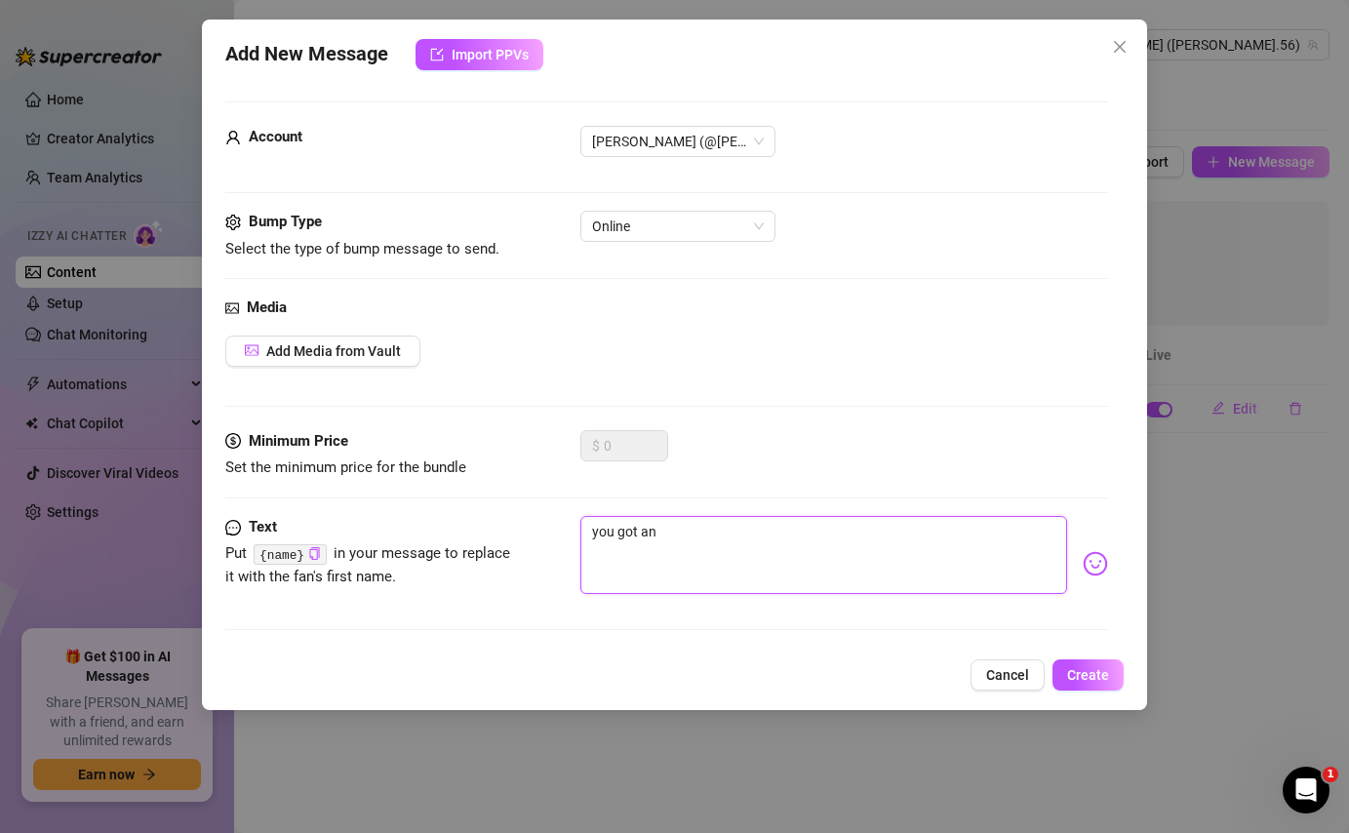
type textarea "you got any"
type textarea "you got an"
type textarea "you got a"
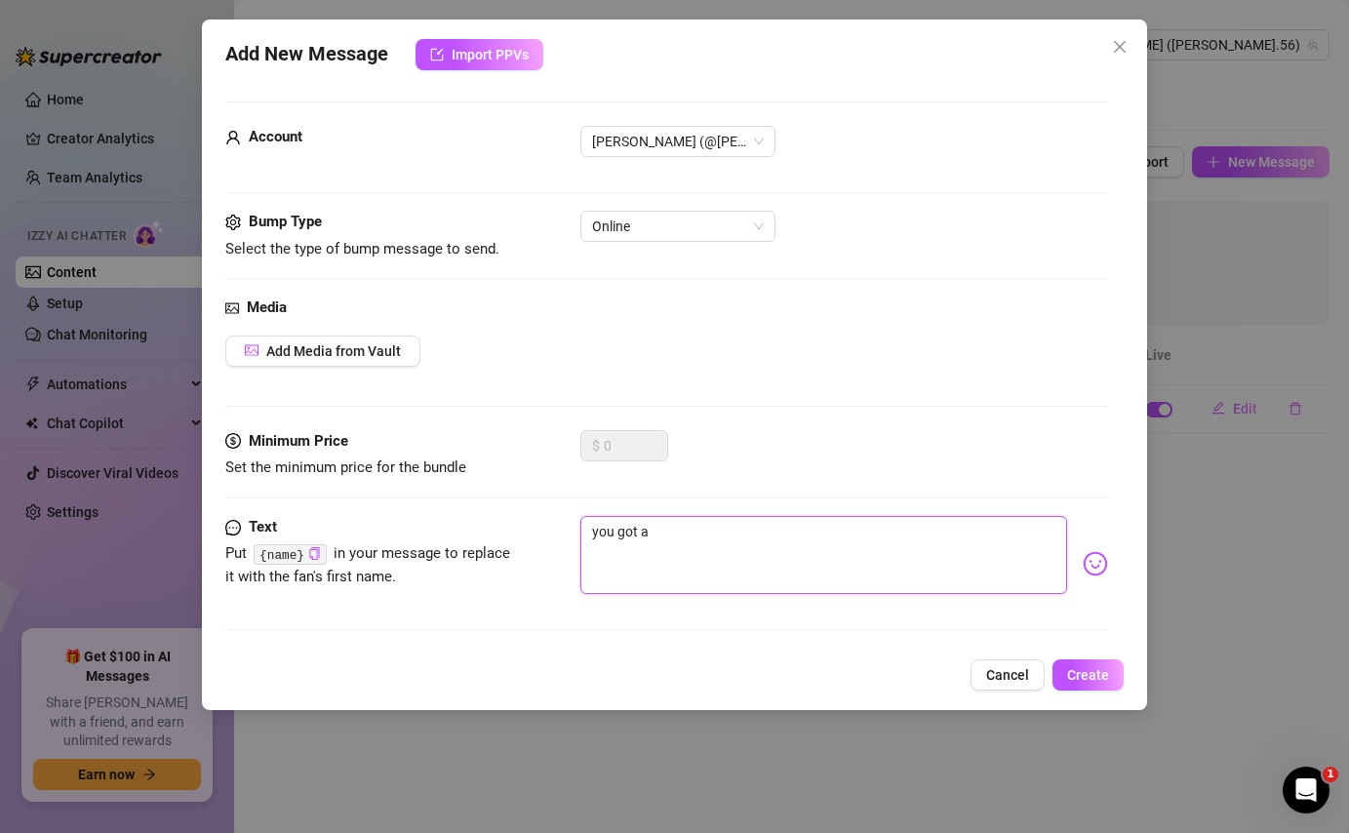
type textarea "you got"
type textarea "you go"
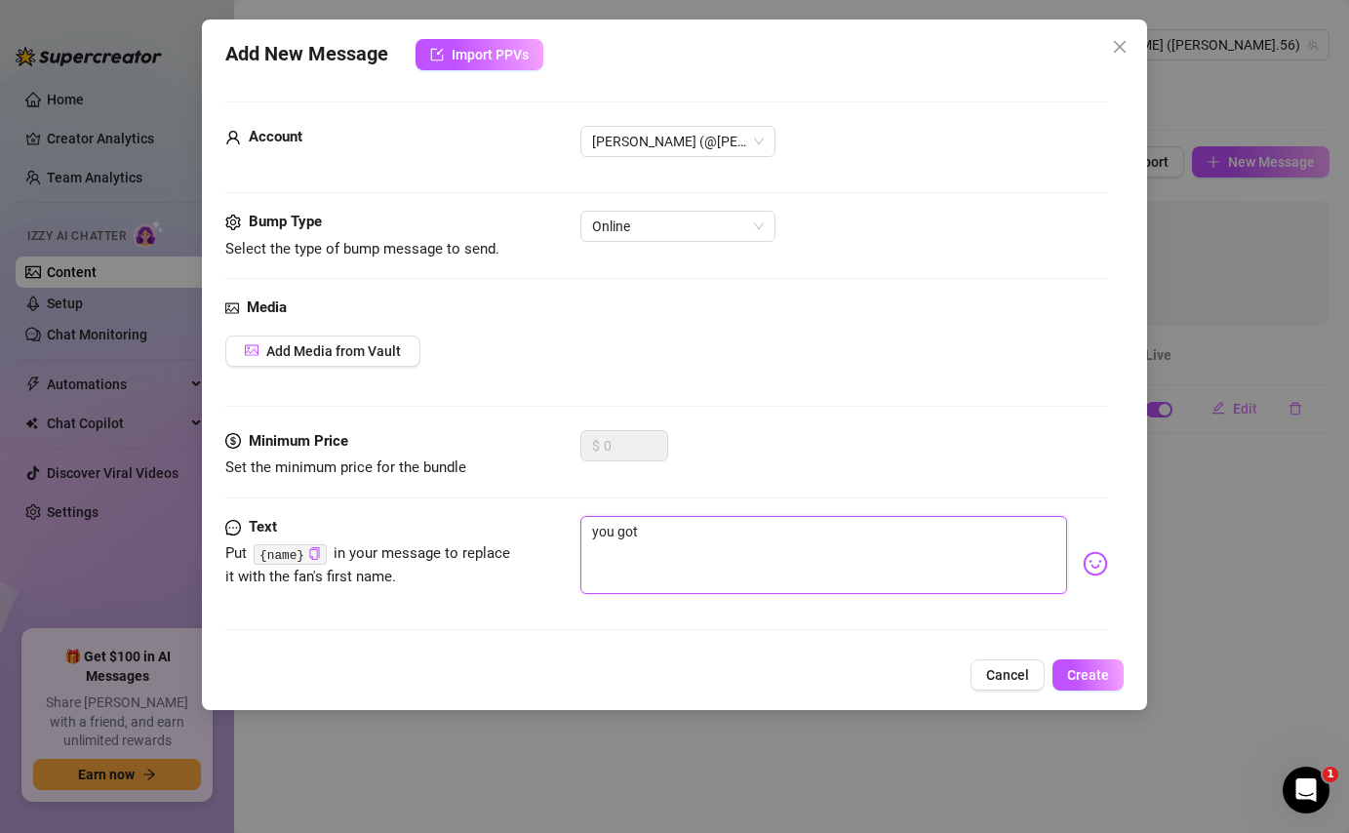
type textarea "you go"
type textarea "you g"
type textarea "you"
type textarea "you t"
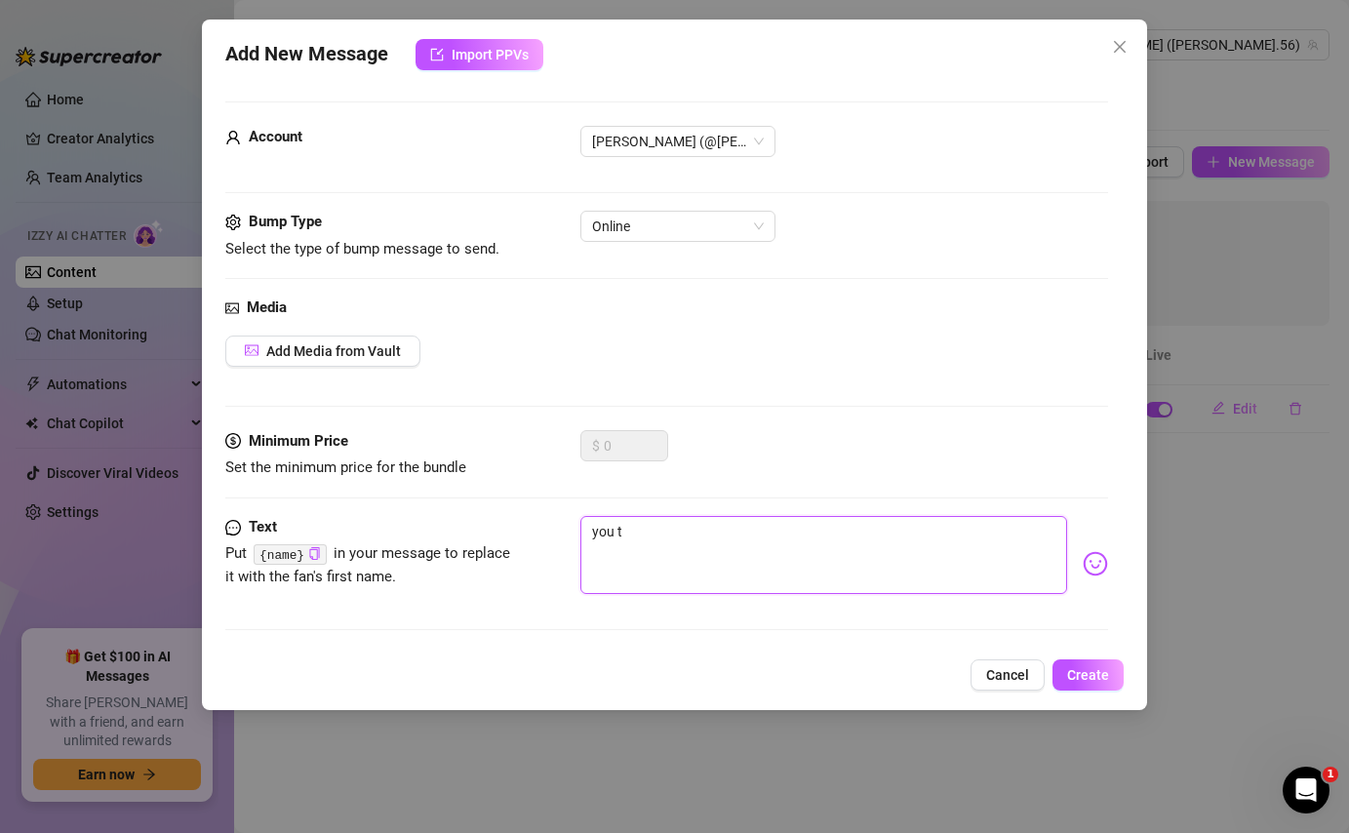
type textarea "you th"
type textarea "you the"
type textarea "you ther"
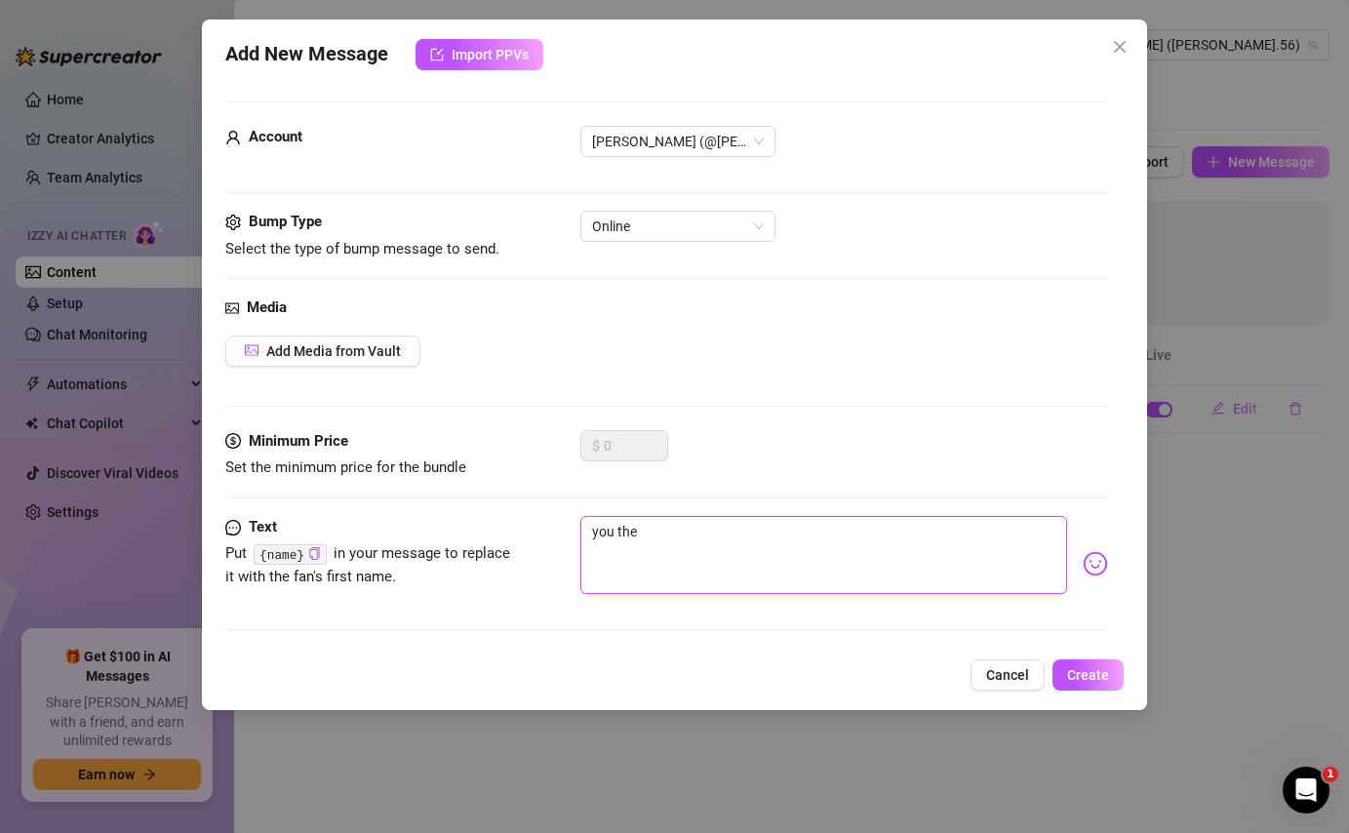
type textarea "you ther"
type textarea "you there"
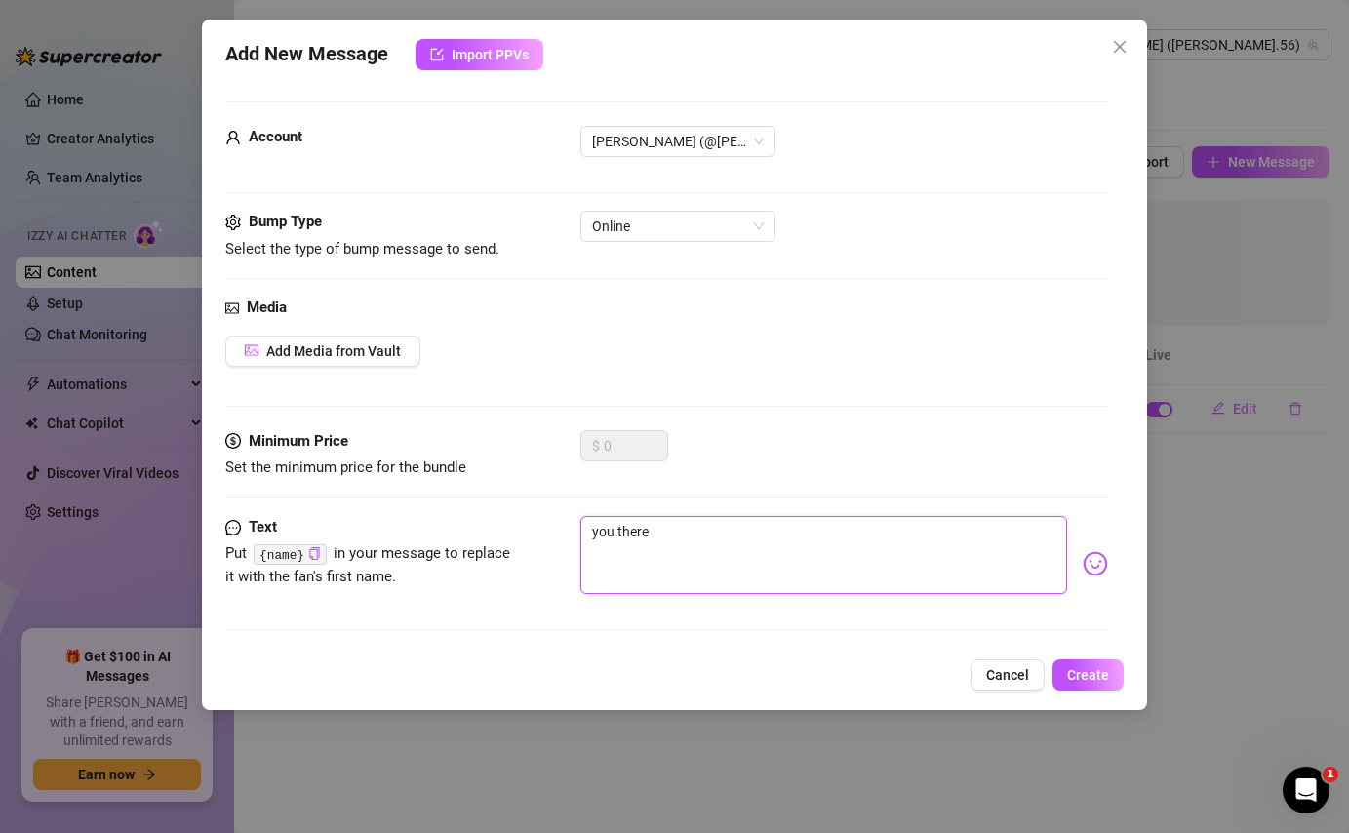
type textarea "you there {"
type textarea "you there {n"
type textarea "you there {na"
type textarea "you there {nam"
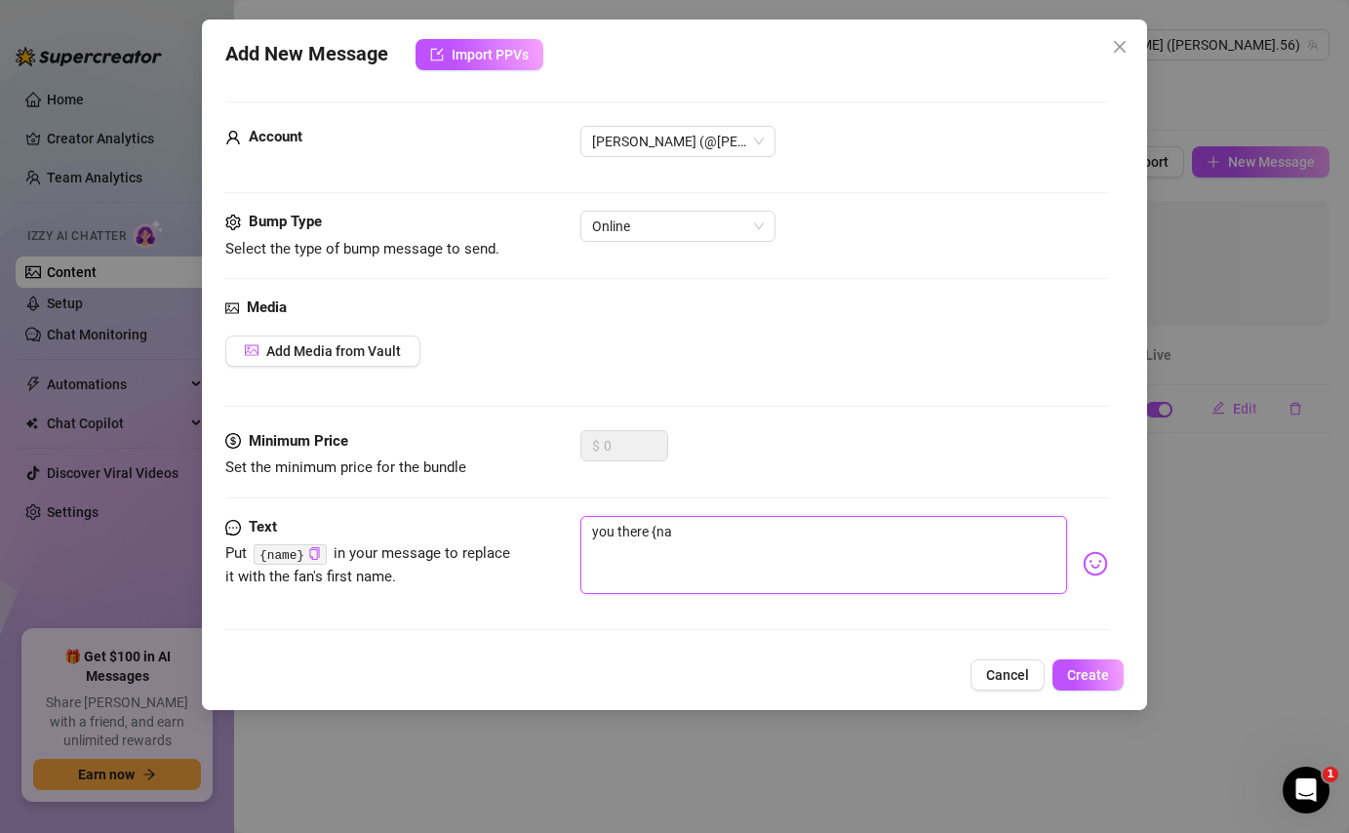
type textarea "you there {nam"
type textarea "you there {name"
type textarea "you there {name}"
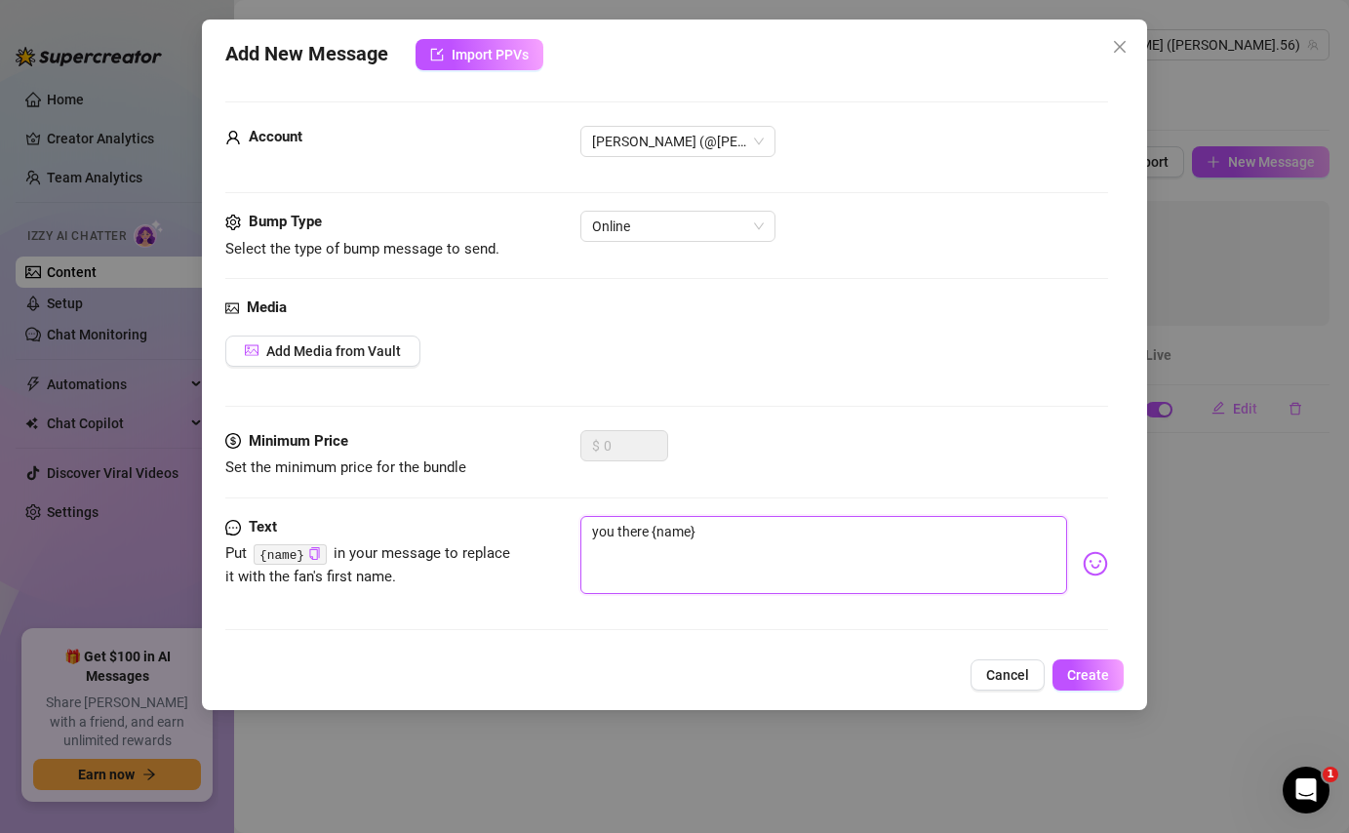
type textarea "you there {name}?"
type textarea "you there {name}??"
click at [802, 545] on textarea "you there {name}??" at bounding box center [823, 555] width 486 height 78
click at [837, 535] on textarea "you there {name}??" at bounding box center [823, 555] width 486 height 78
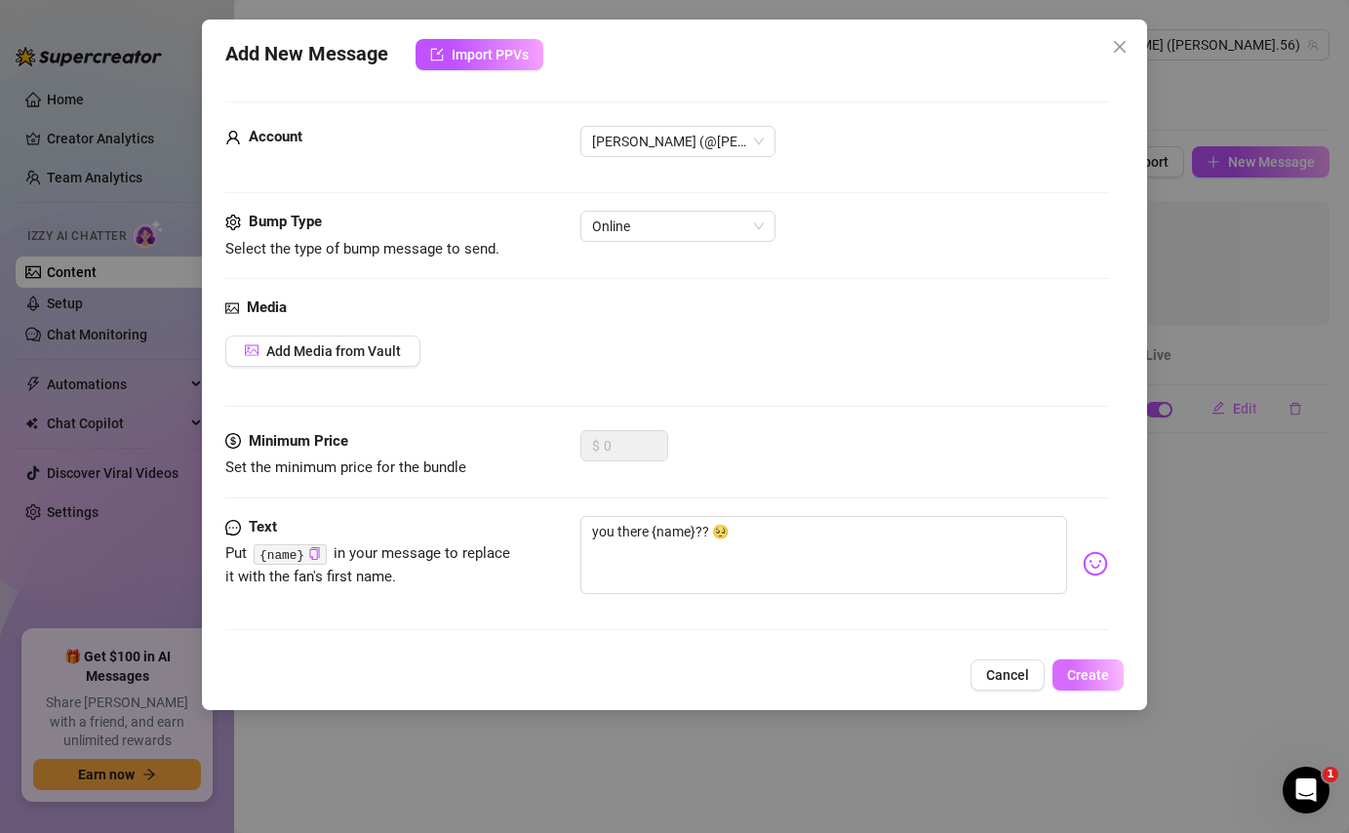
click at [1101, 671] on span "Create" at bounding box center [1088, 675] width 42 height 16
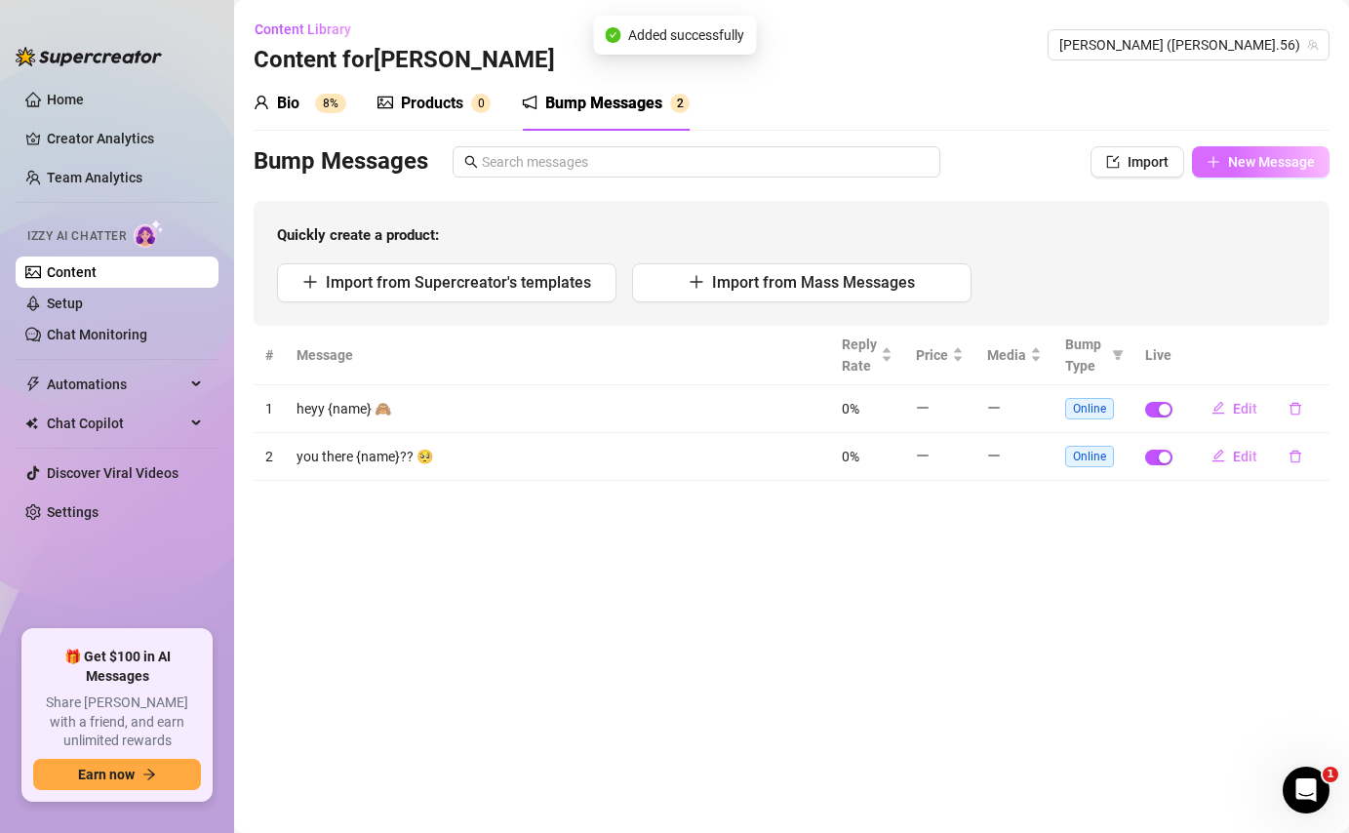
click at [1225, 152] on button "New Message" at bounding box center [1261, 161] width 138 height 31
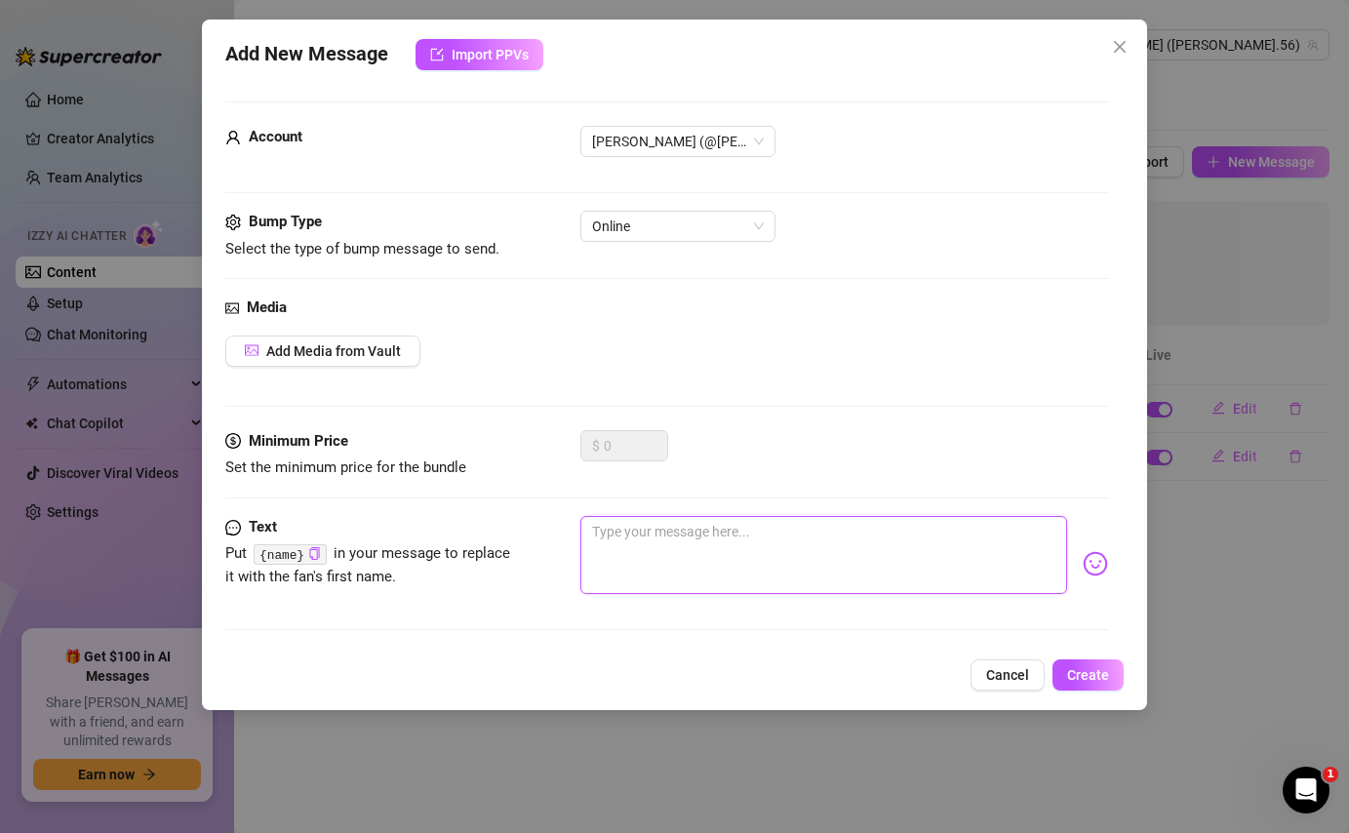
click at [745, 550] on textarea at bounding box center [823, 555] width 486 height 78
click at [1098, 686] on button "Create" at bounding box center [1087, 674] width 71 height 31
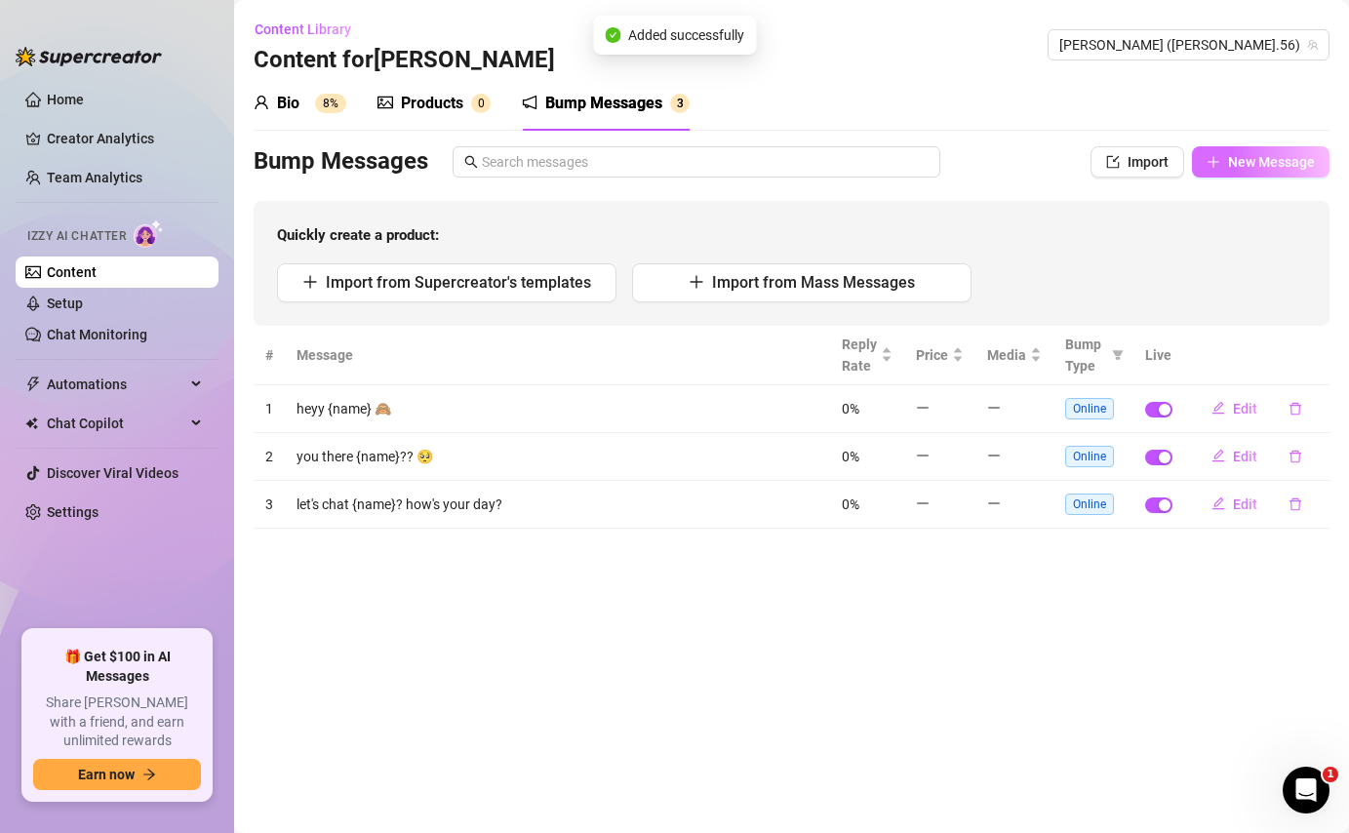
click at [1261, 154] on span "New Message" at bounding box center [1271, 162] width 87 height 16
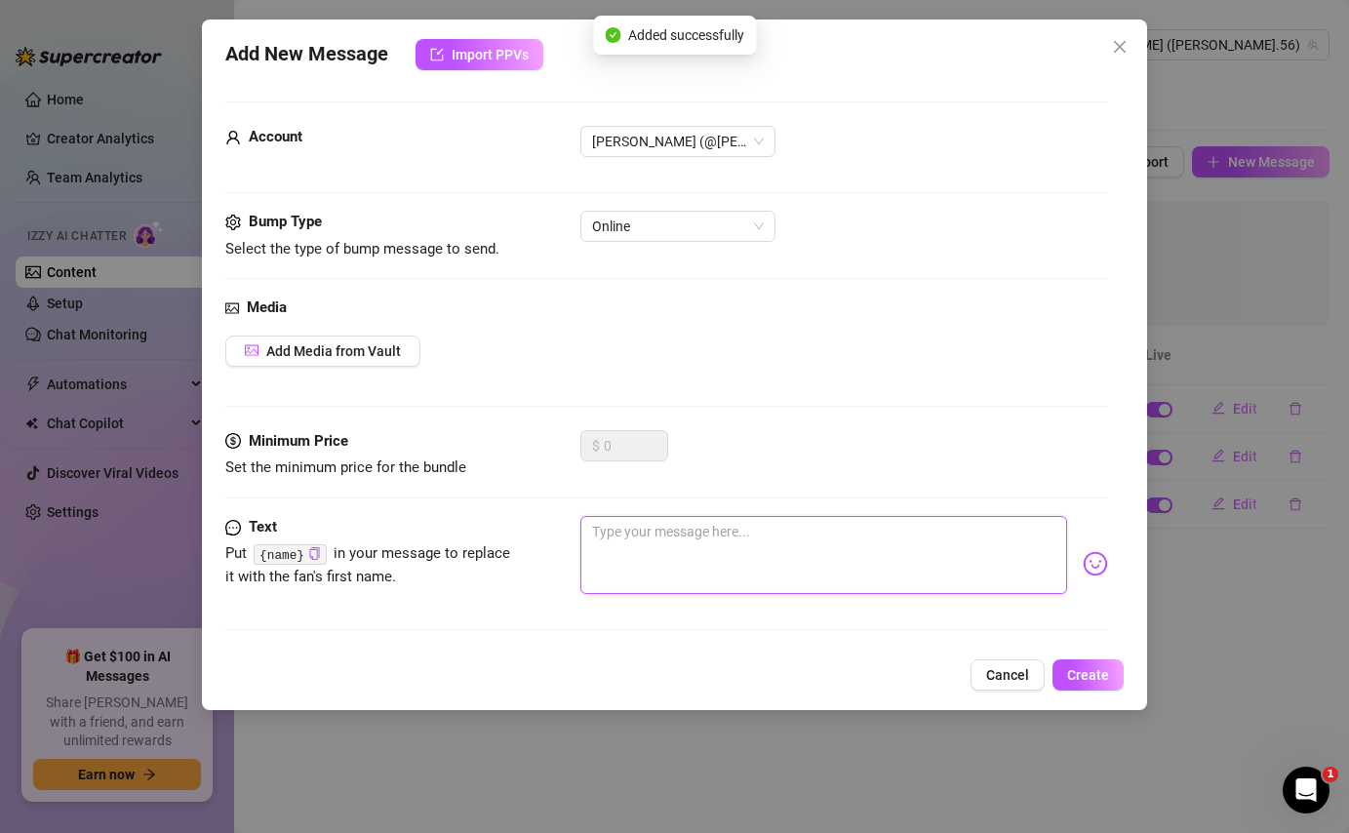
click at [760, 530] on textarea at bounding box center [823, 555] width 486 height 78
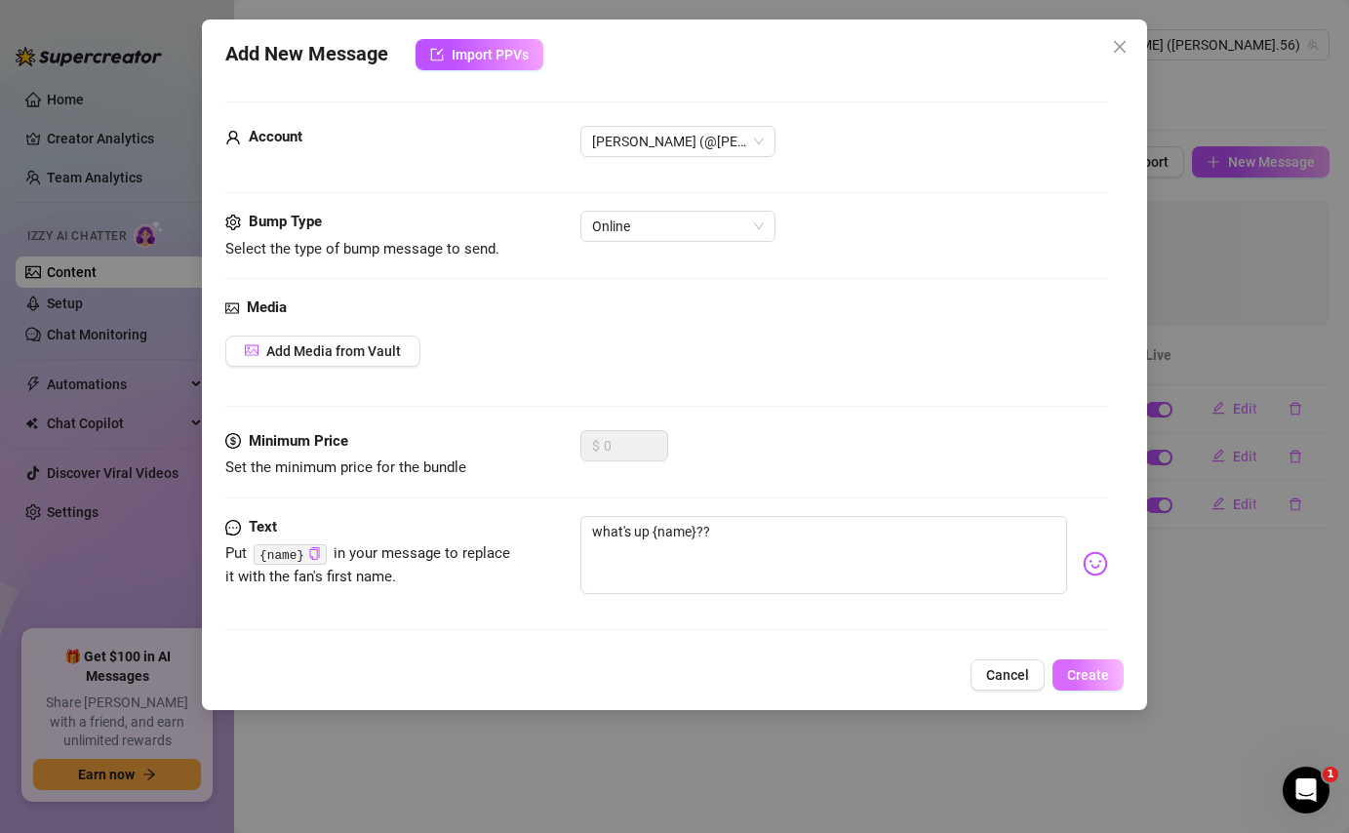
click at [1078, 678] on span "Create" at bounding box center [1088, 675] width 42 height 16
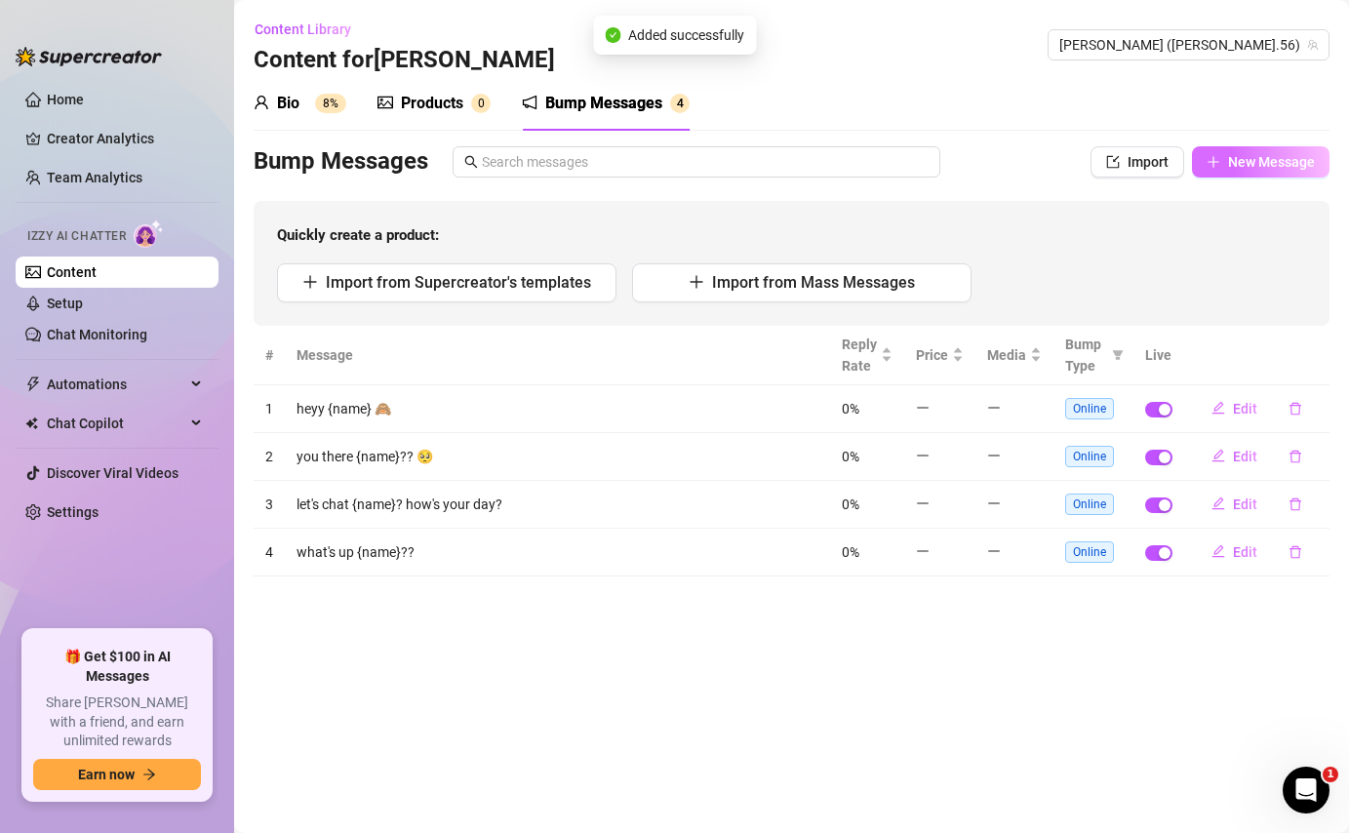
click at [1288, 152] on button "New Message" at bounding box center [1261, 161] width 138 height 31
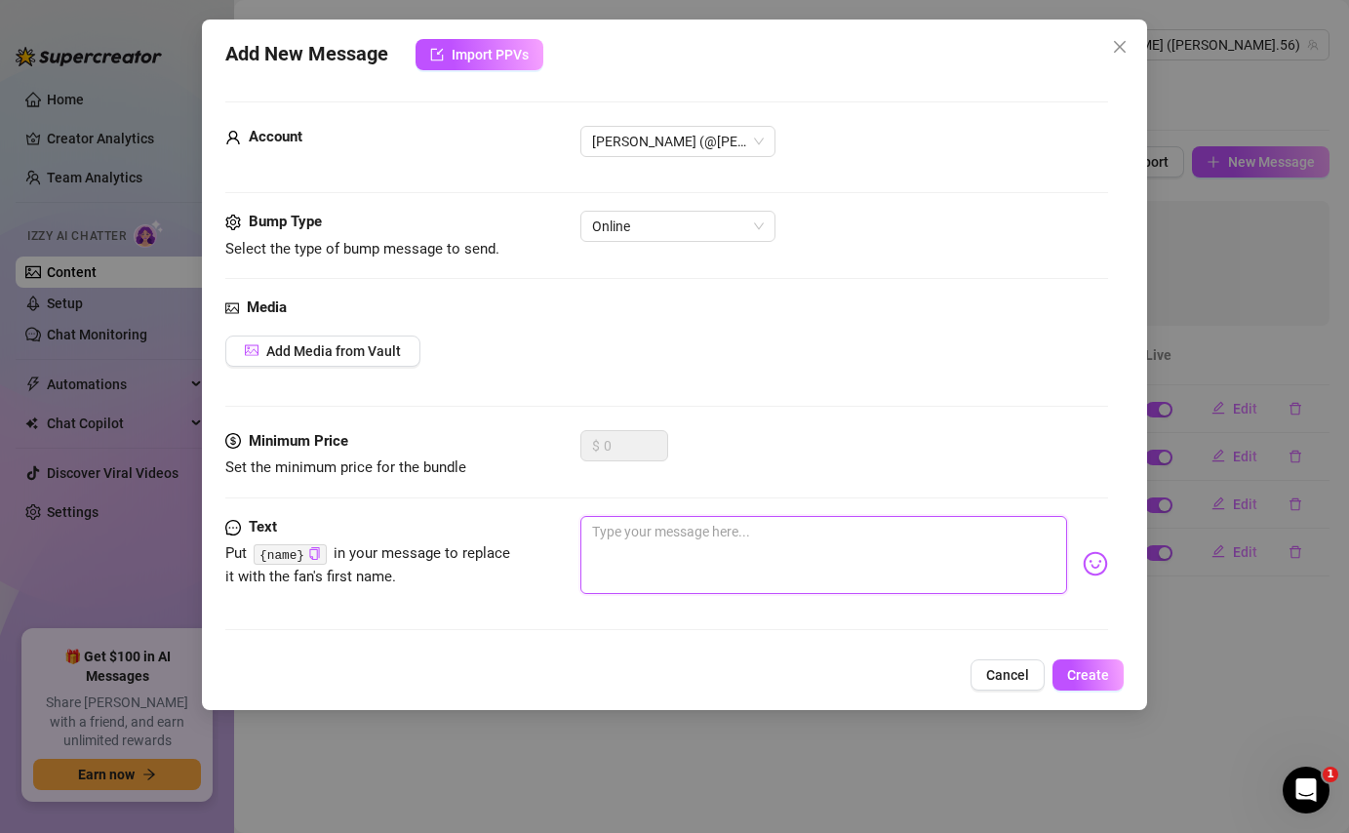
click at [785, 559] on textarea at bounding box center [823, 555] width 486 height 78
click at [637, 529] on textarea "what's ur day like {name}? anything new?" at bounding box center [823, 555] width 486 height 78
click at [749, 533] on textarea "what's your day like {name}? anything new?" at bounding box center [823, 555] width 486 height 78
click at [760, 533] on textarea "what's your day like {name}? anything new?" at bounding box center [823, 555] width 486 height 78
drag, startPoint x: 757, startPoint y: 530, endPoint x: 582, endPoint y: 497, distance: 177.5
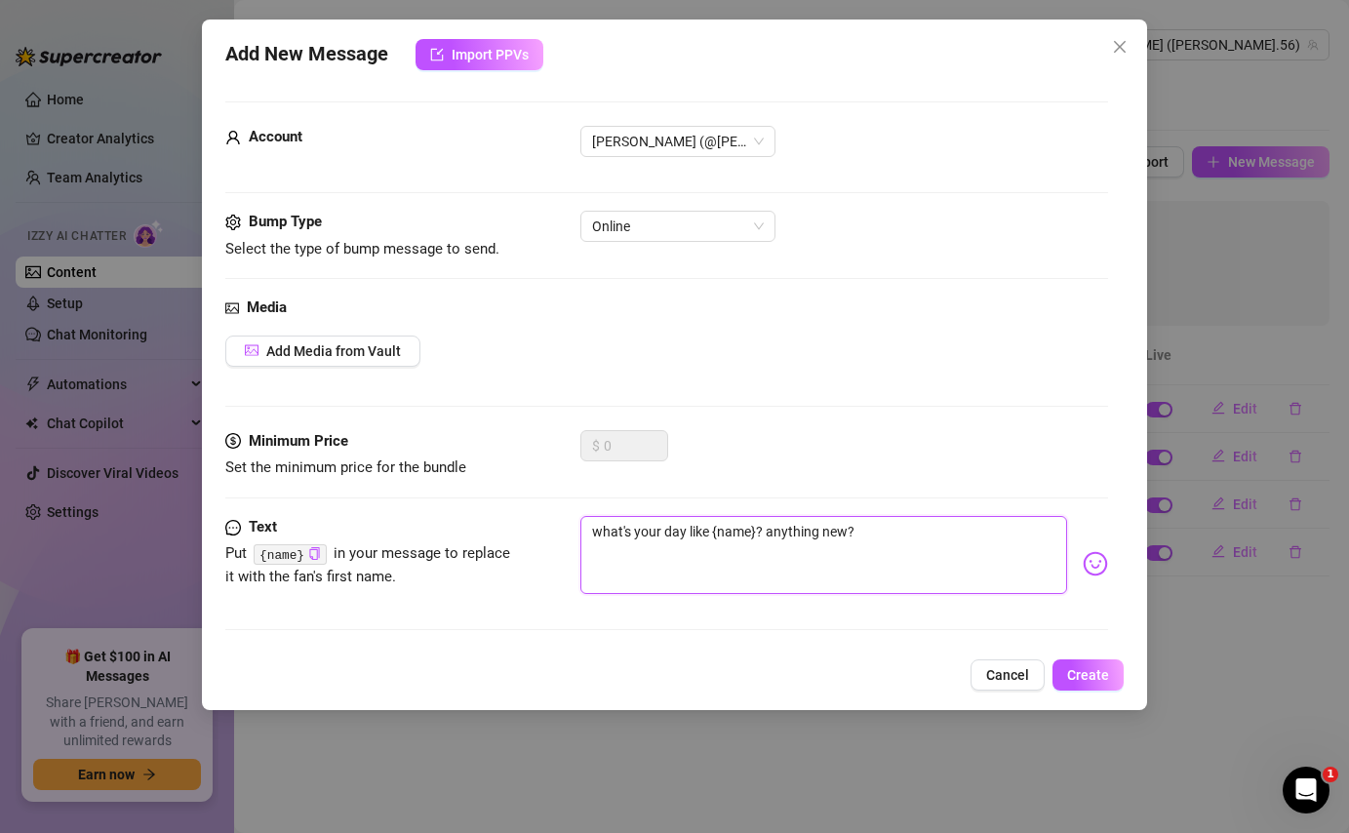
click at [582, 497] on form "Account [PERSON_NAME] (@[PERSON_NAME].56) Bump Type Select the type of bump mes…" at bounding box center [666, 374] width 882 height 546
click at [845, 530] on textarea "how are you {name]? anything new?" at bounding box center [823, 555] width 486 height 78
click at [819, 521] on textarea "how are you {name]? anything new?" at bounding box center [823, 555] width 486 height 78
click at [834, 532] on textarea "how are you {name]? anything new?" at bounding box center [823, 555] width 486 height 78
click at [1078, 667] on span "Create" at bounding box center [1088, 675] width 42 height 16
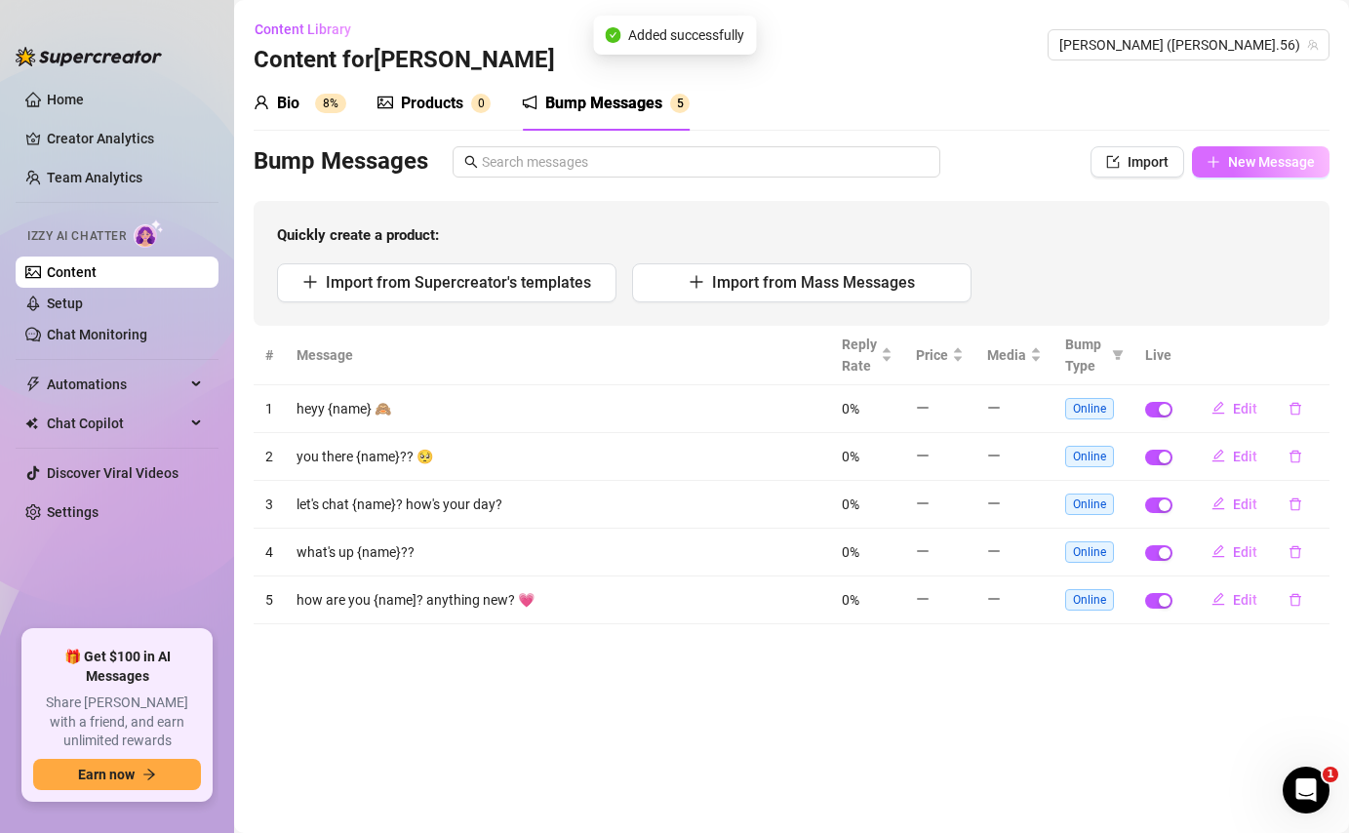
click at [1289, 161] on span "New Message" at bounding box center [1271, 162] width 87 height 16
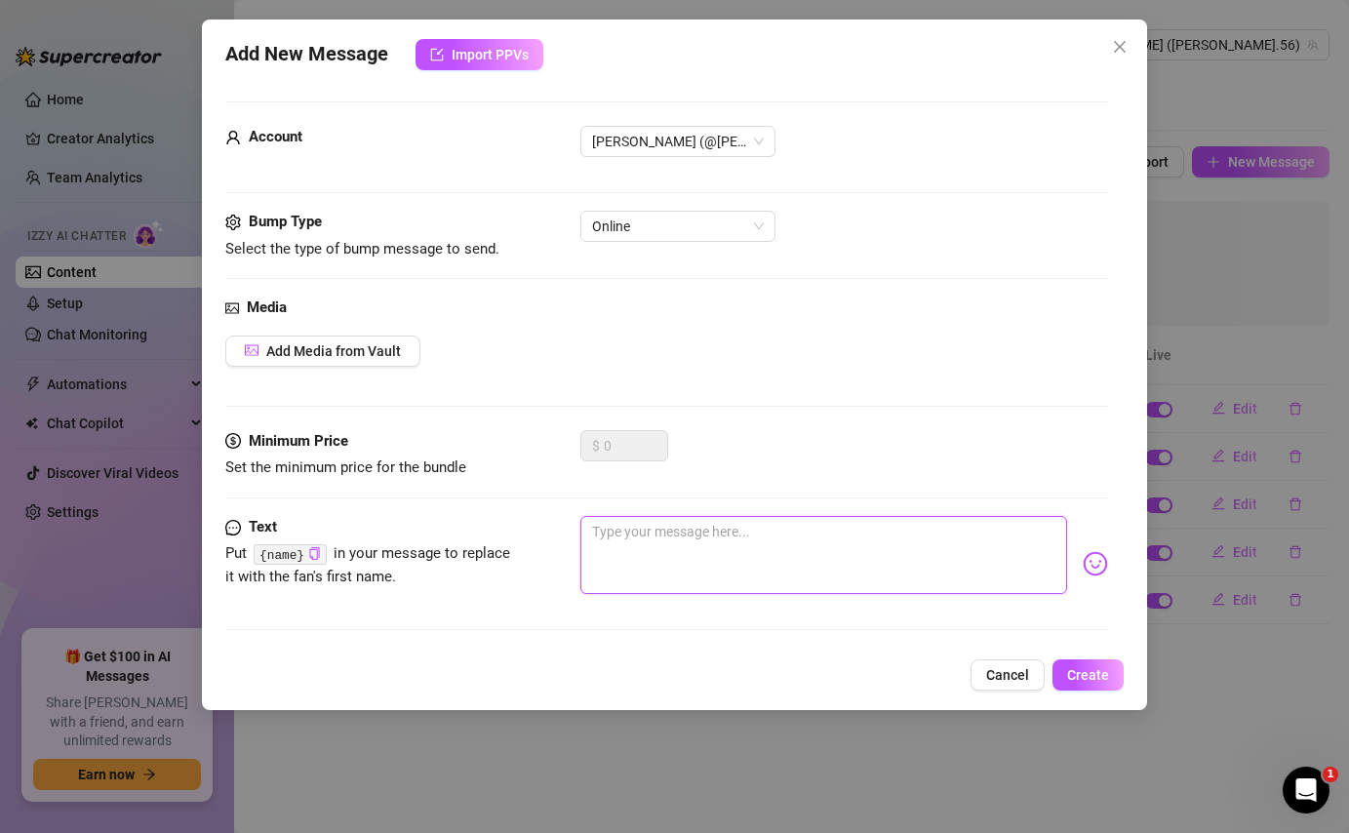
click at [644, 559] on textarea at bounding box center [823, 555] width 486 height 78
click at [1084, 683] on button "Create" at bounding box center [1087, 674] width 71 height 31
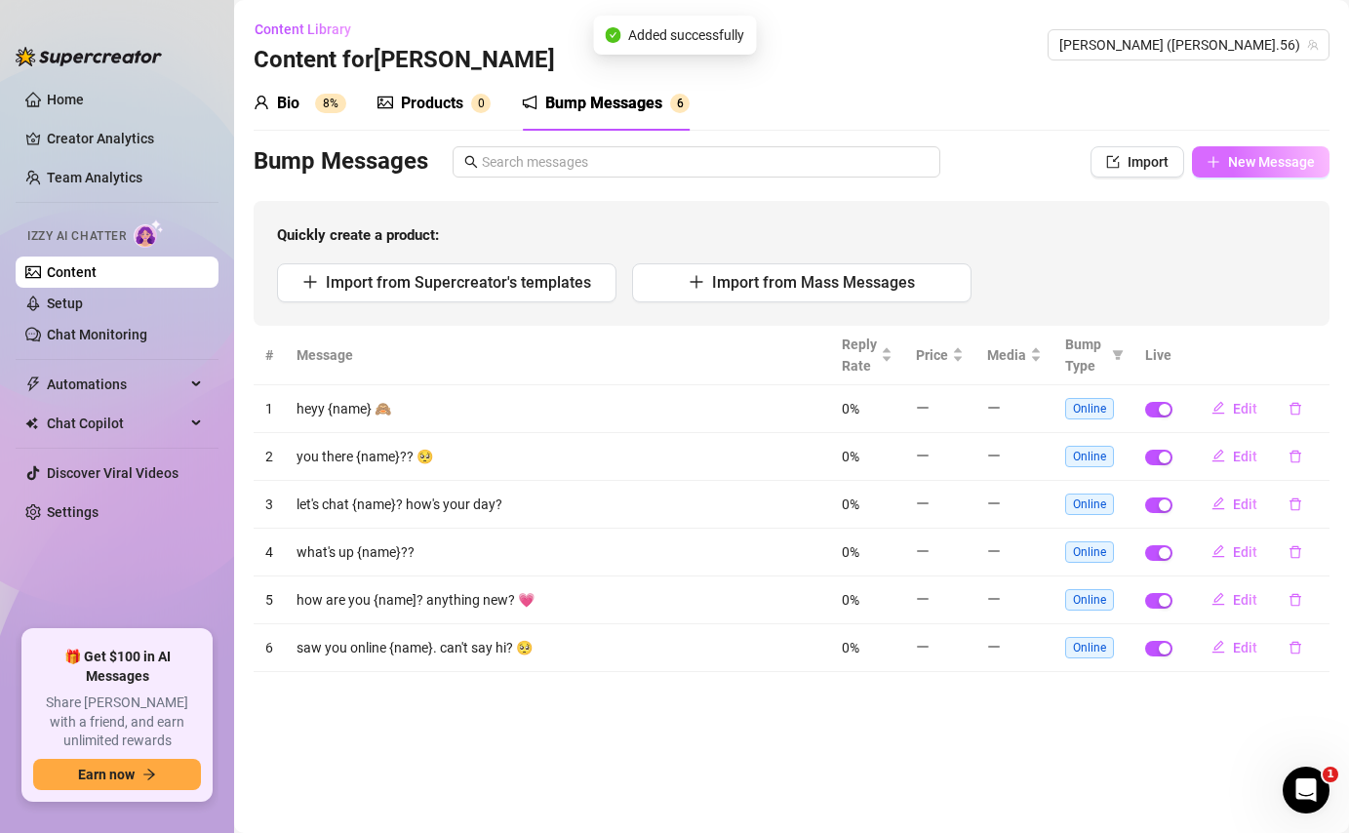
click at [1298, 161] on span "New Message" at bounding box center [1271, 162] width 87 height 16
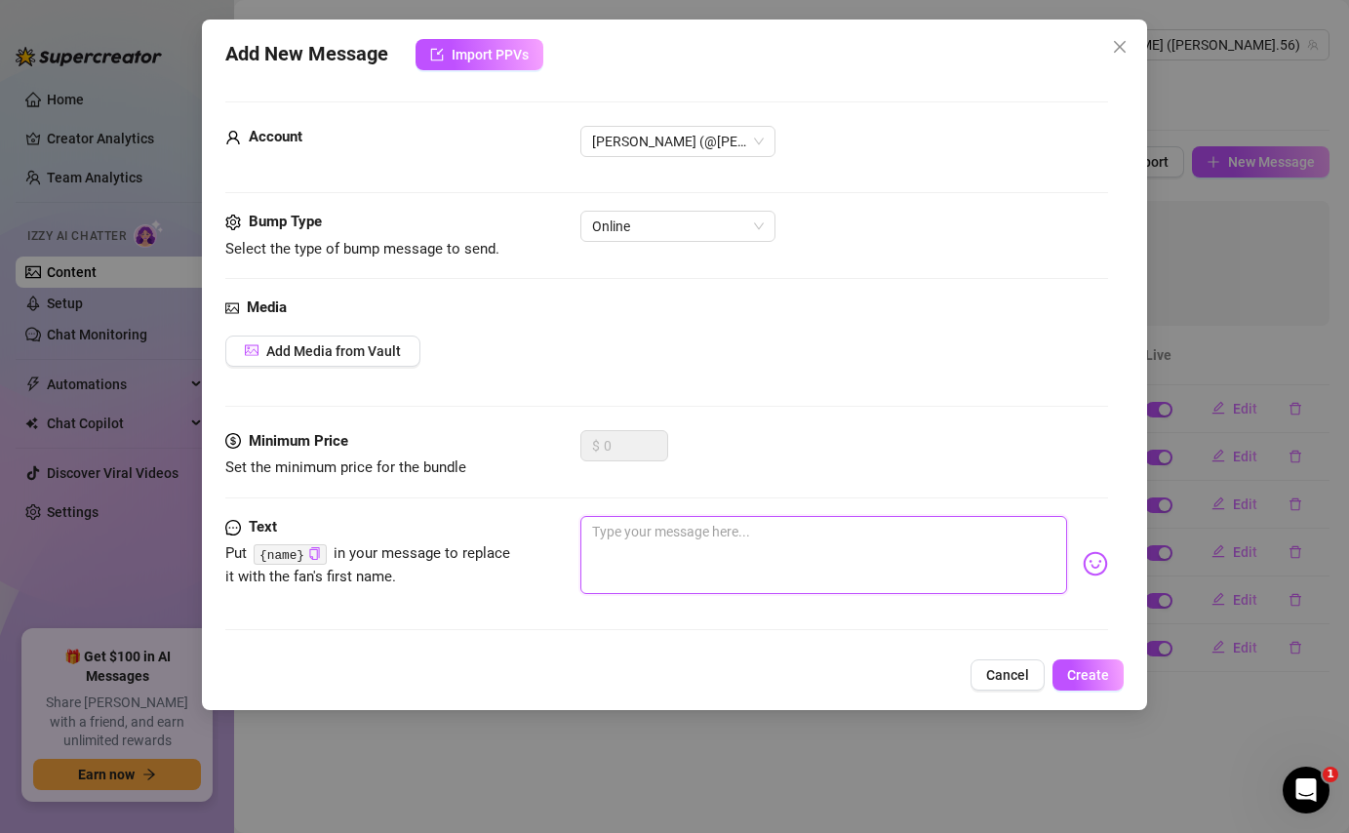
click at [704, 569] on textarea at bounding box center [823, 555] width 486 height 78
click at [1104, 681] on span "Create" at bounding box center [1088, 675] width 42 height 16
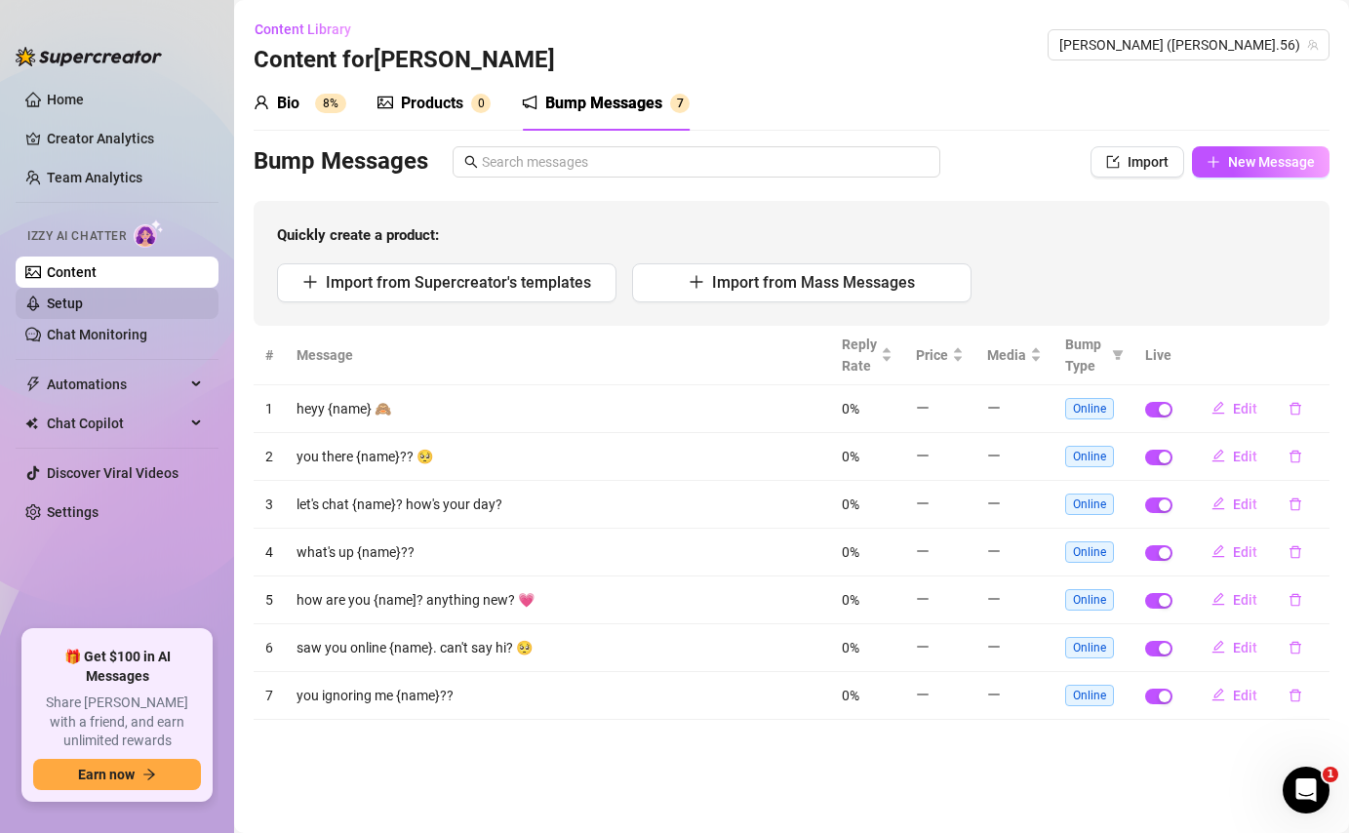
click at [48, 303] on link "Setup" at bounding box center [65, 304] width 36 height 16
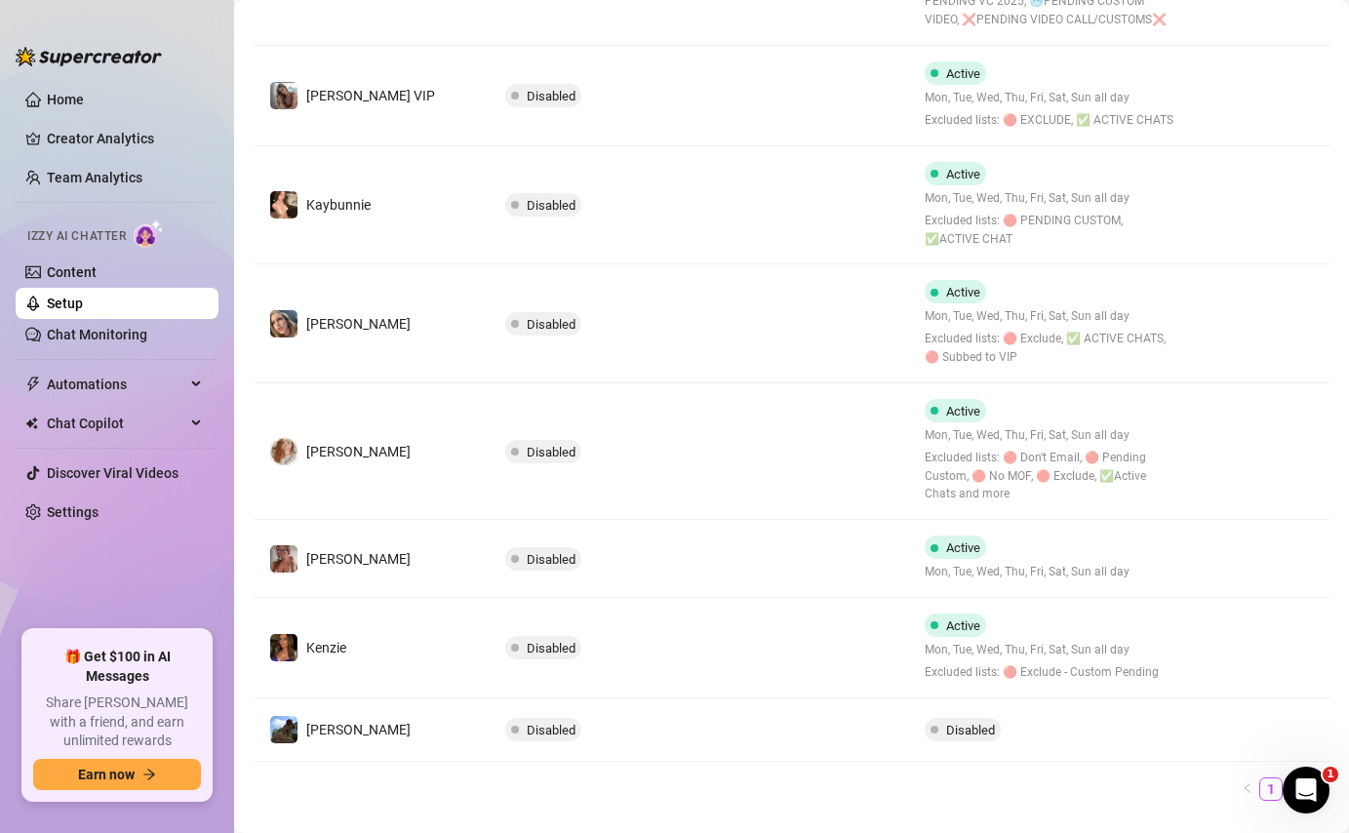
scroll to position [761, 0]
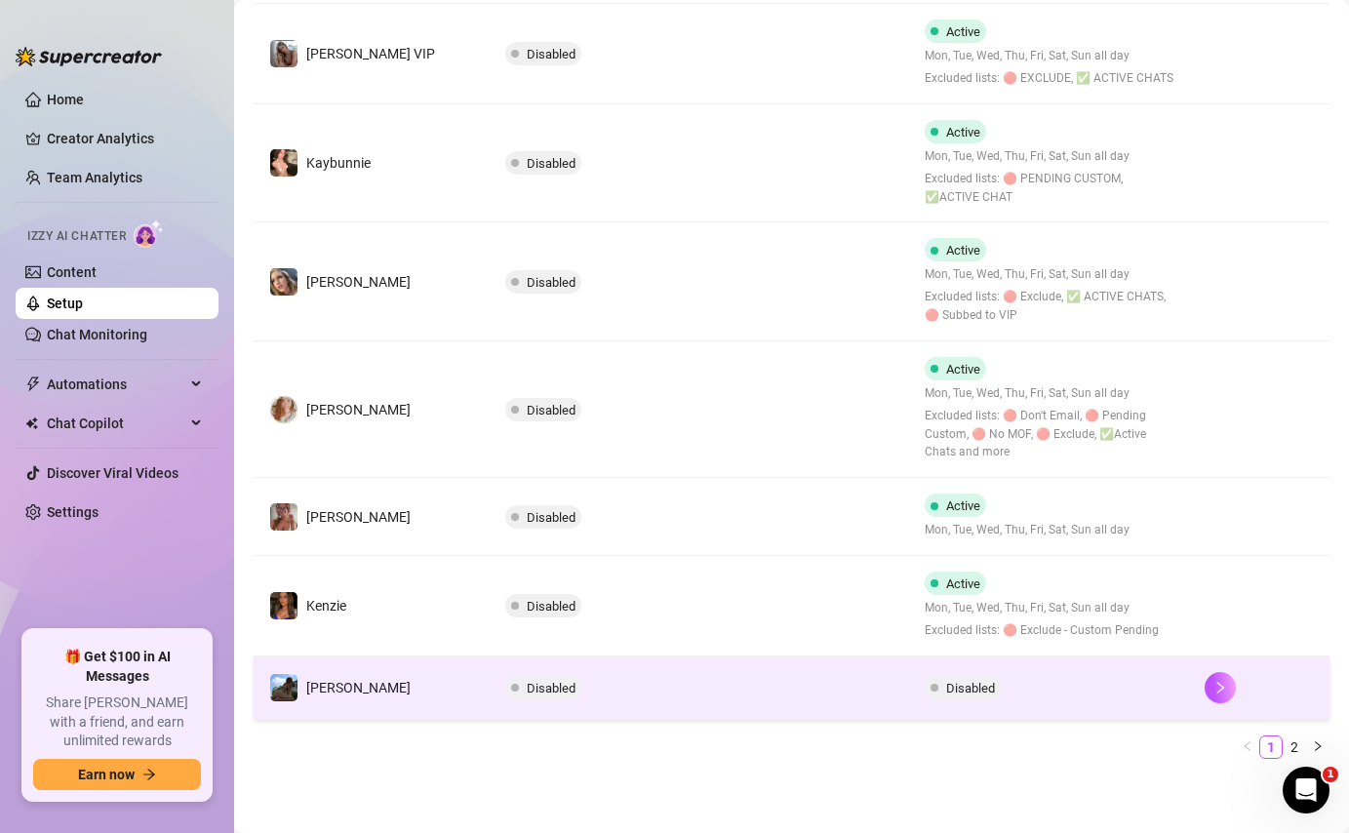
click at [725, 667] on td "Disabled" at bounding box center [700, 687] width 420 height 63
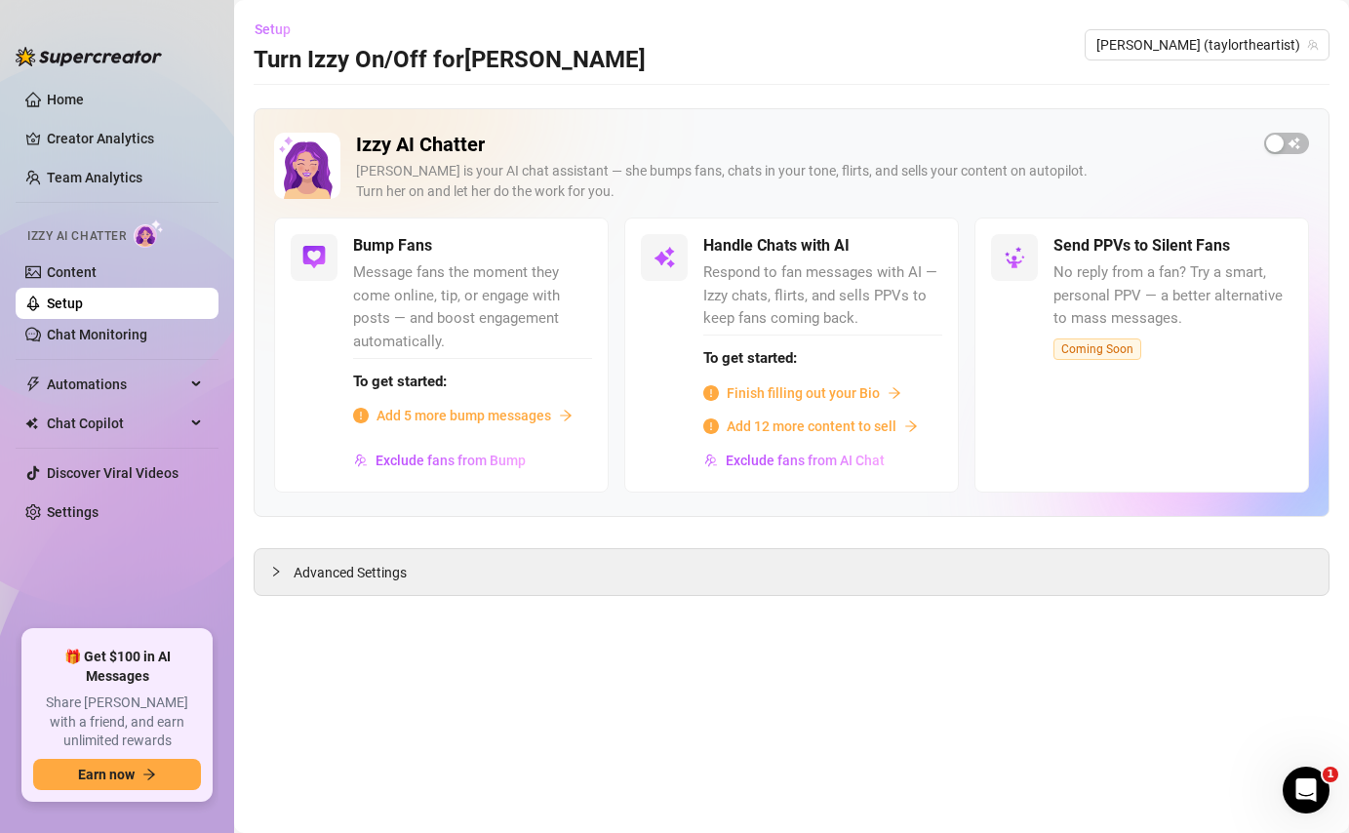
click at [276, 30] on span "Setup" at bounding box center [273, 29] width 36 height 16
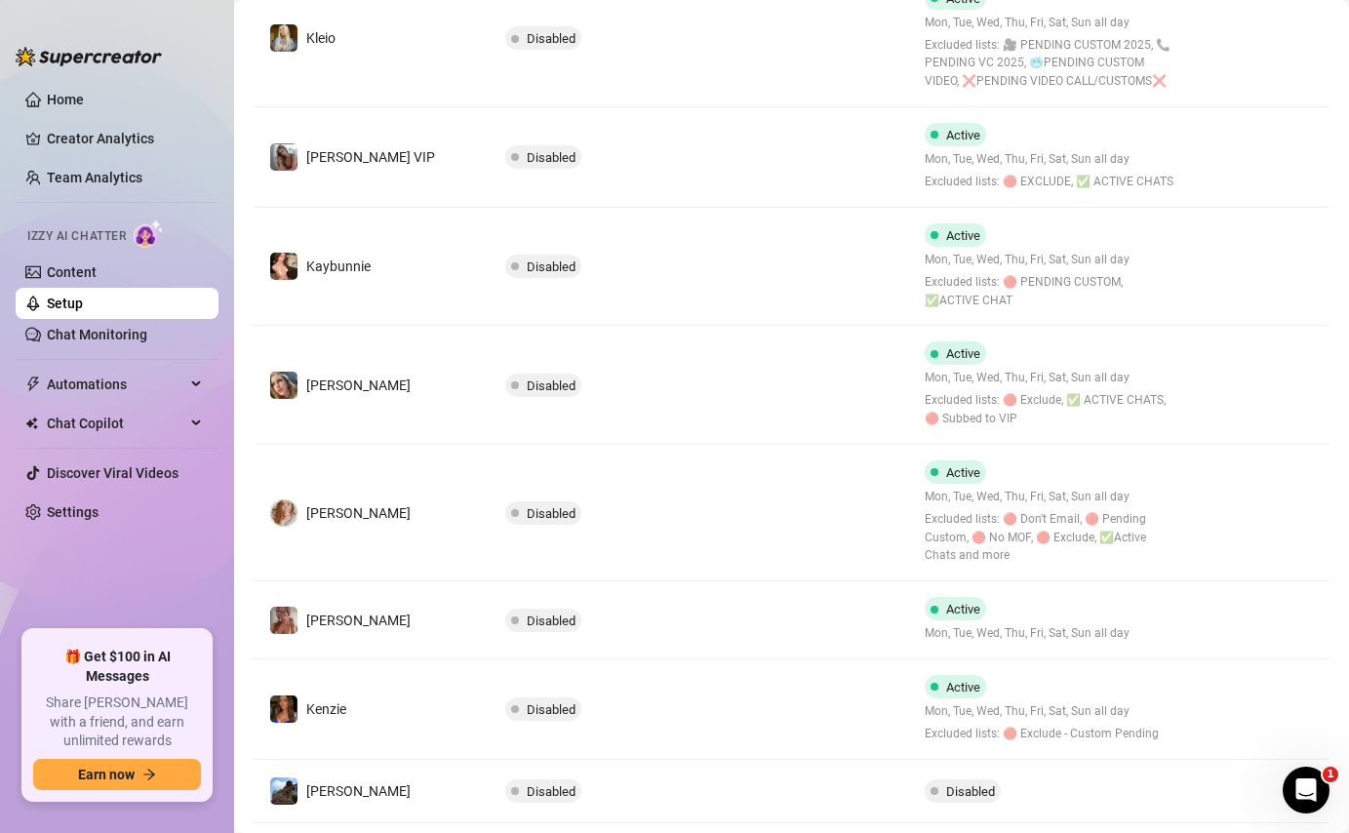
scroll to position [761, 0]
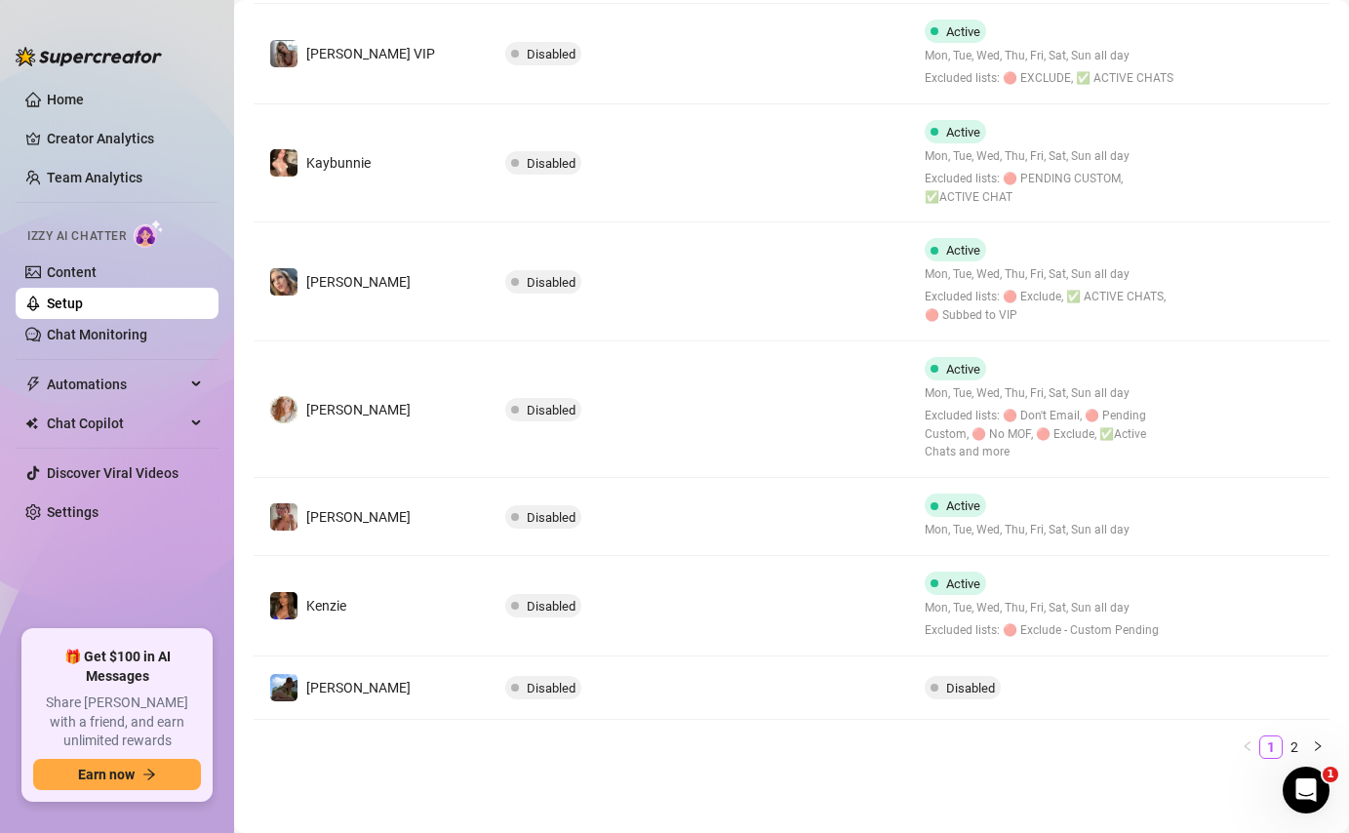
click at [851, 506] on td "Disabled" at bounding box center [700, 517] width 420 height 78
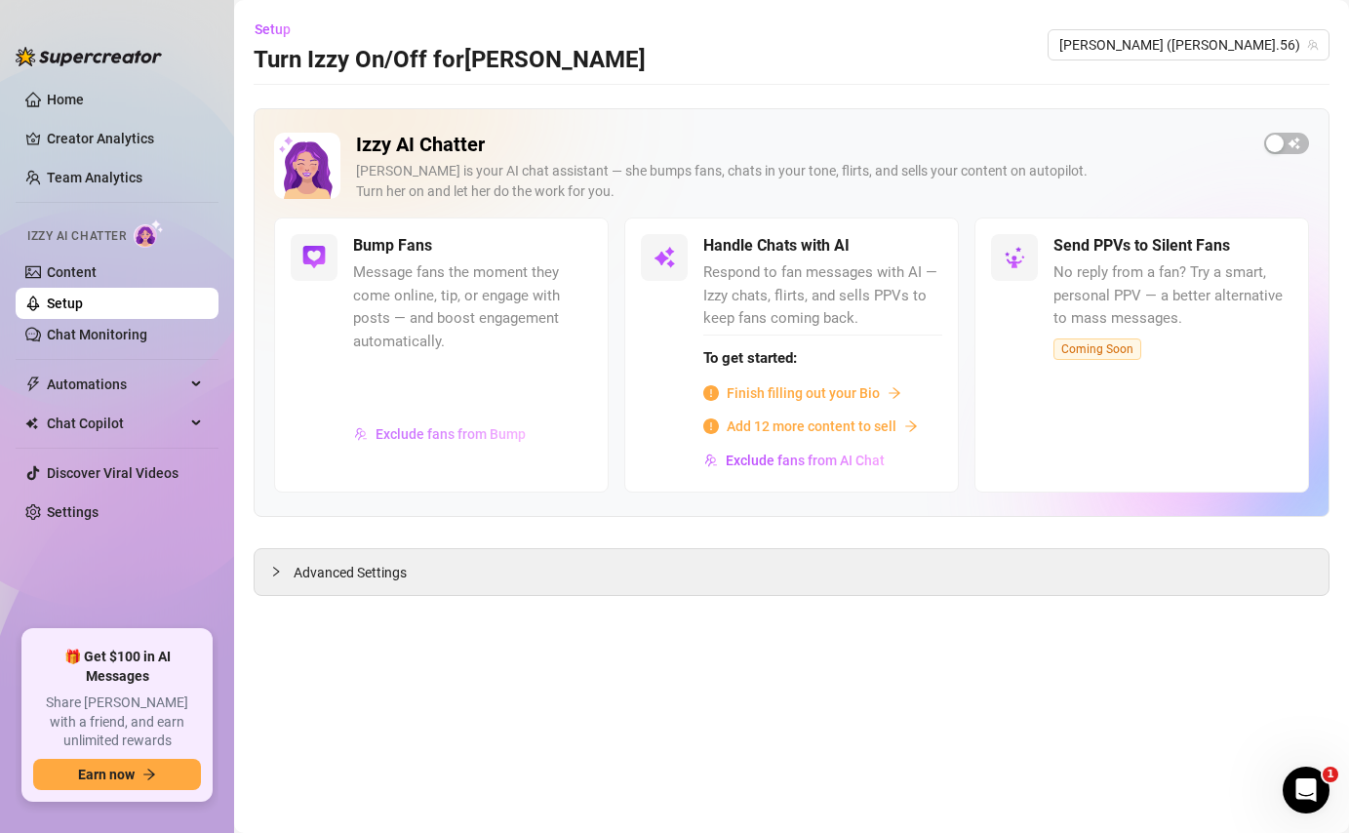
click at [453, 432] on span "Exclude fans from Bump" at bounding box center [451, 434] width 150 height 16
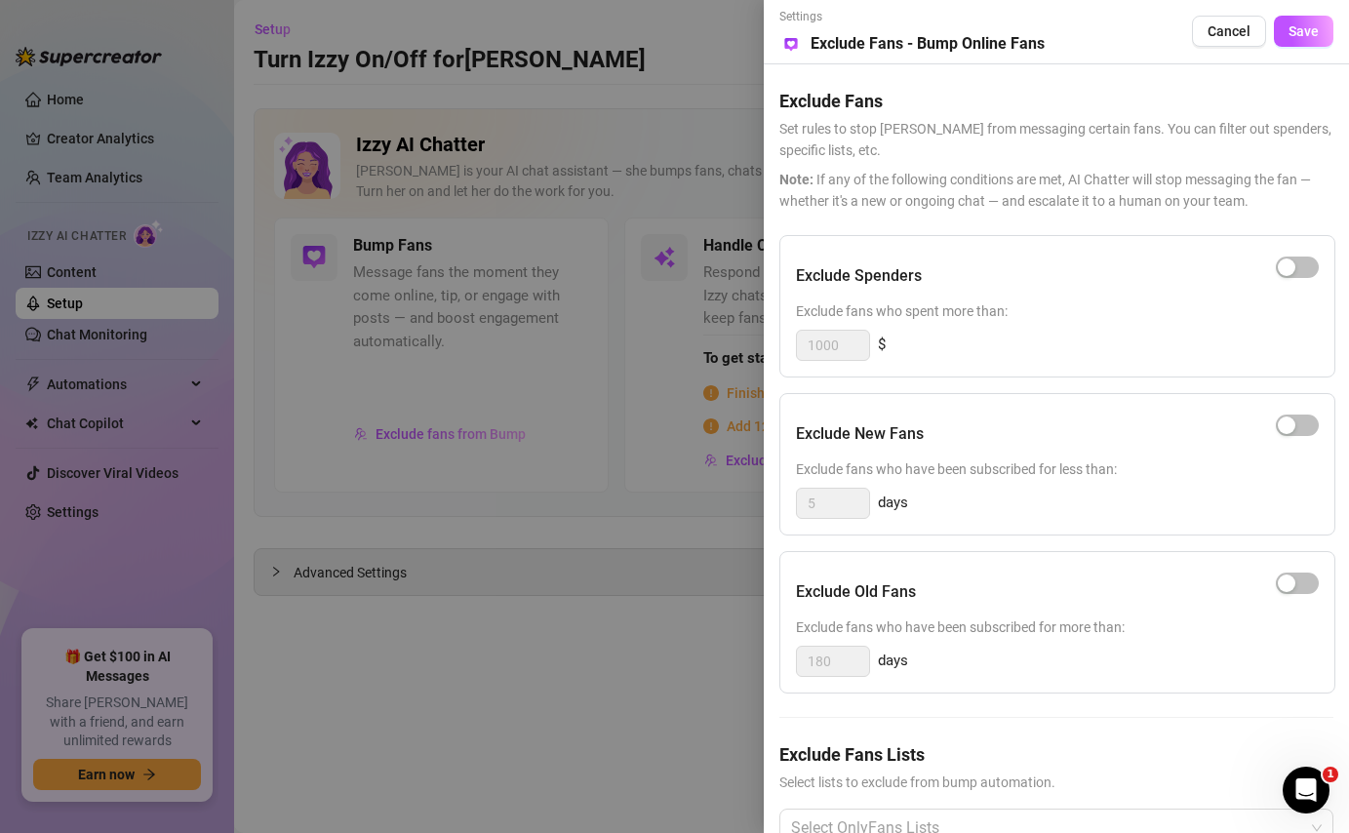
scroll to position [68, 0]
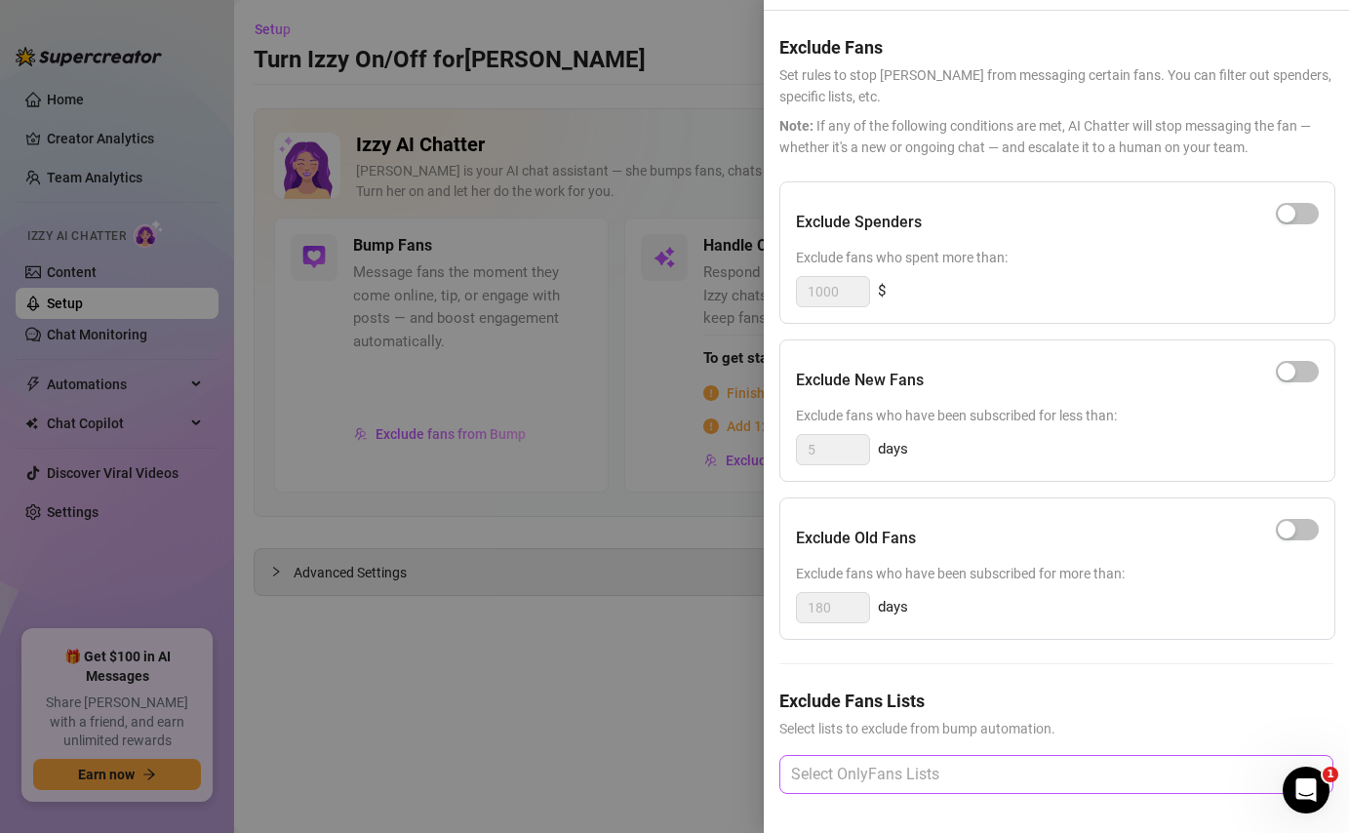
click at [979, 764] on div at bounding box center [1046, 774] width 526 height 35
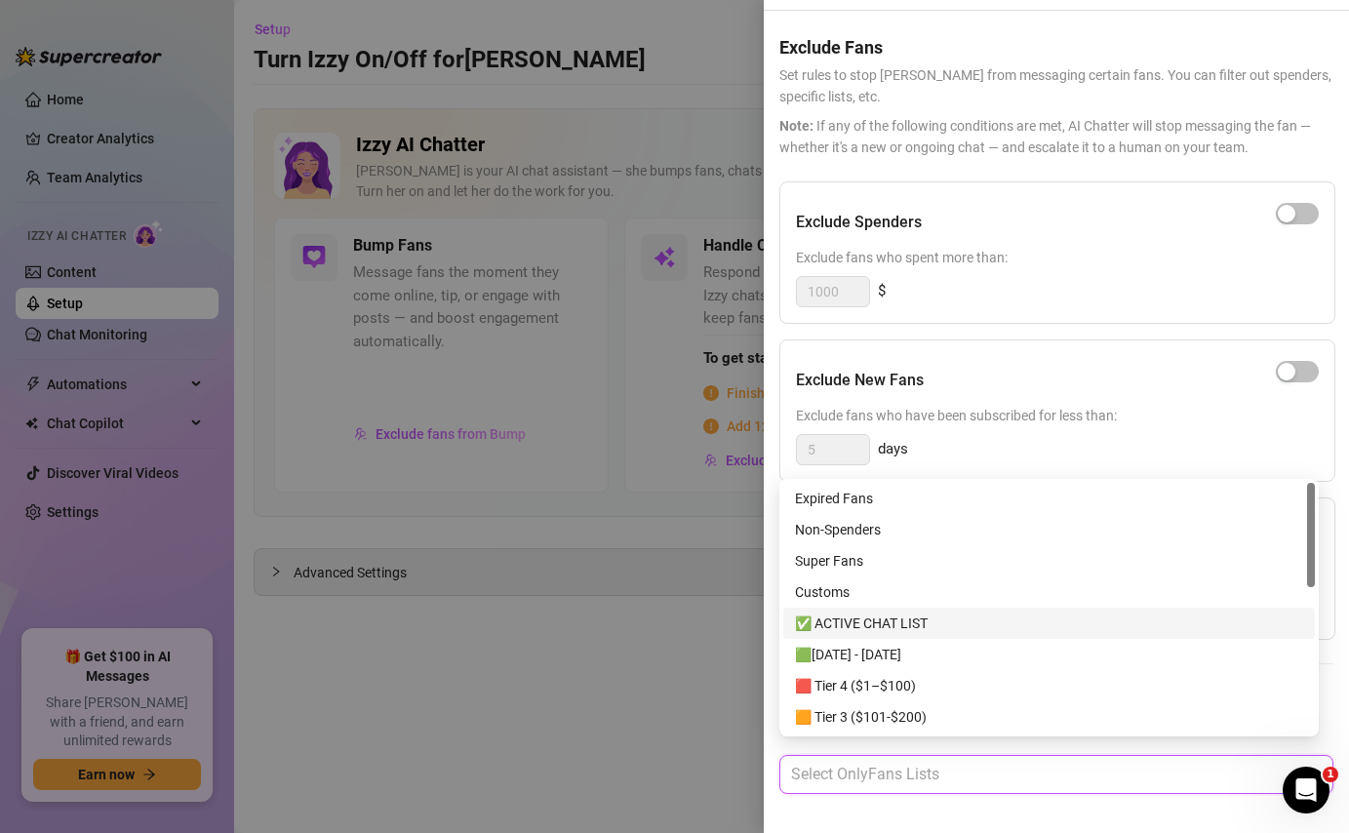
click at [941, 623] on div "✅ ACTIVE CHAT LIST" at bounding box center [1049, 623] width 508 height 21
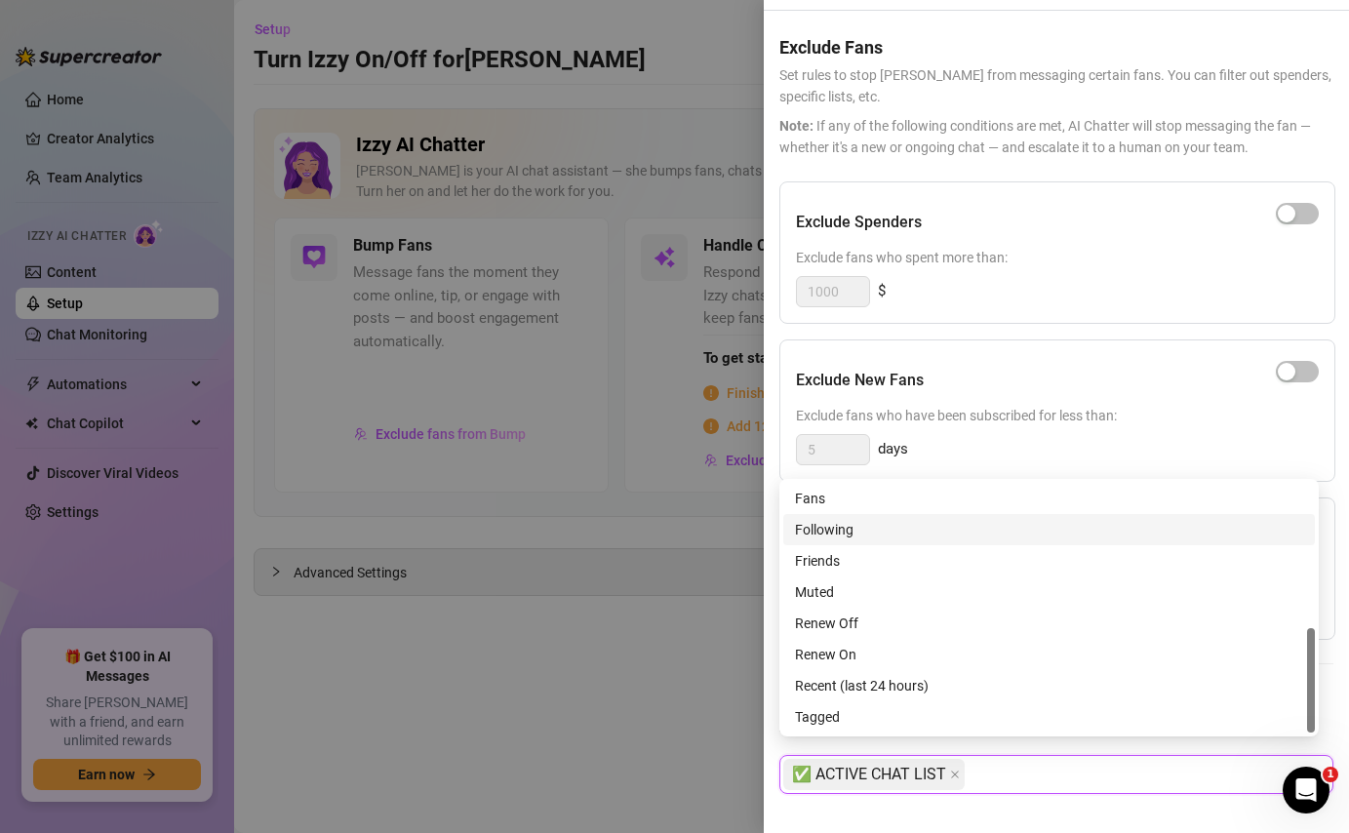
scroll to position [0, 0]
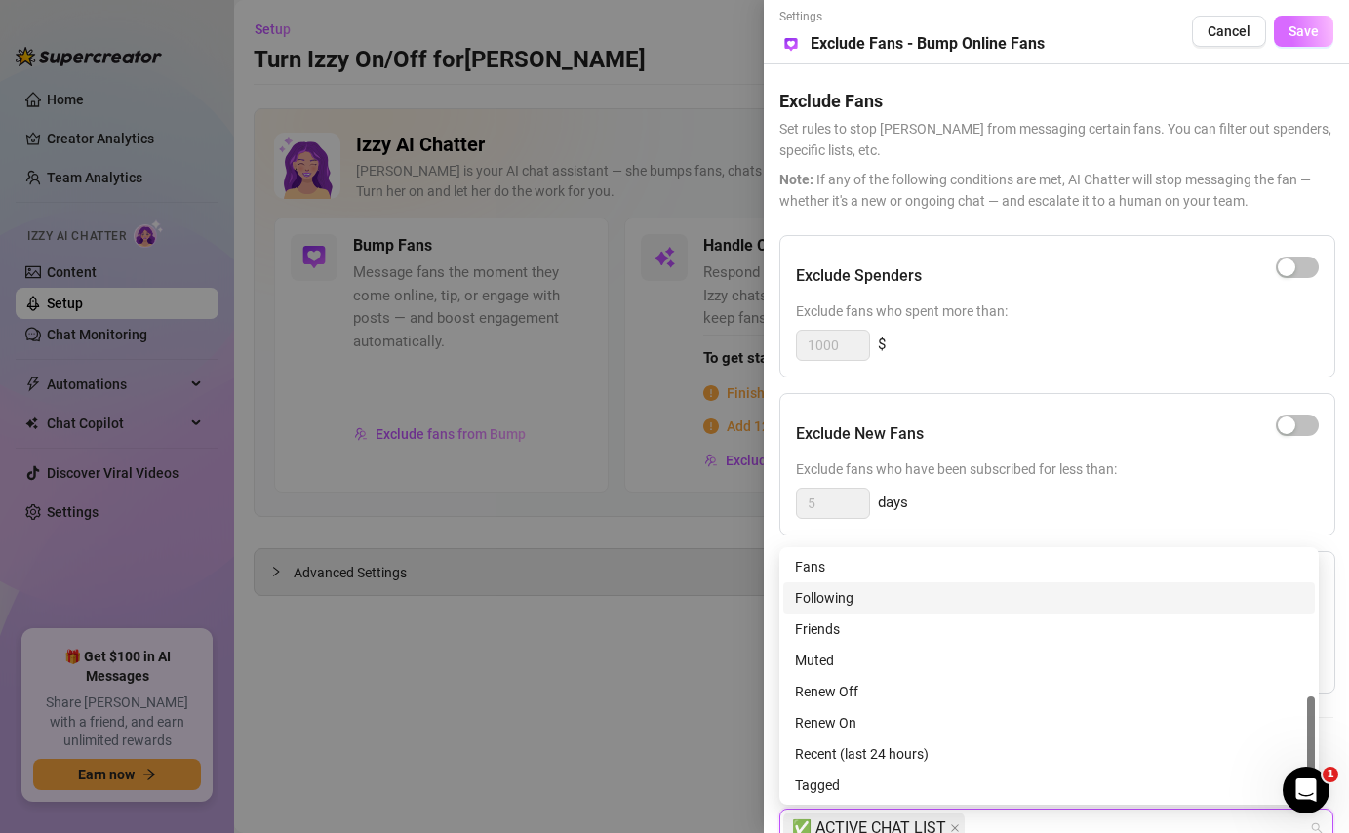
click at [1281, 43] on button "Save" at bounding box center [1303, 31] width 59 height 31
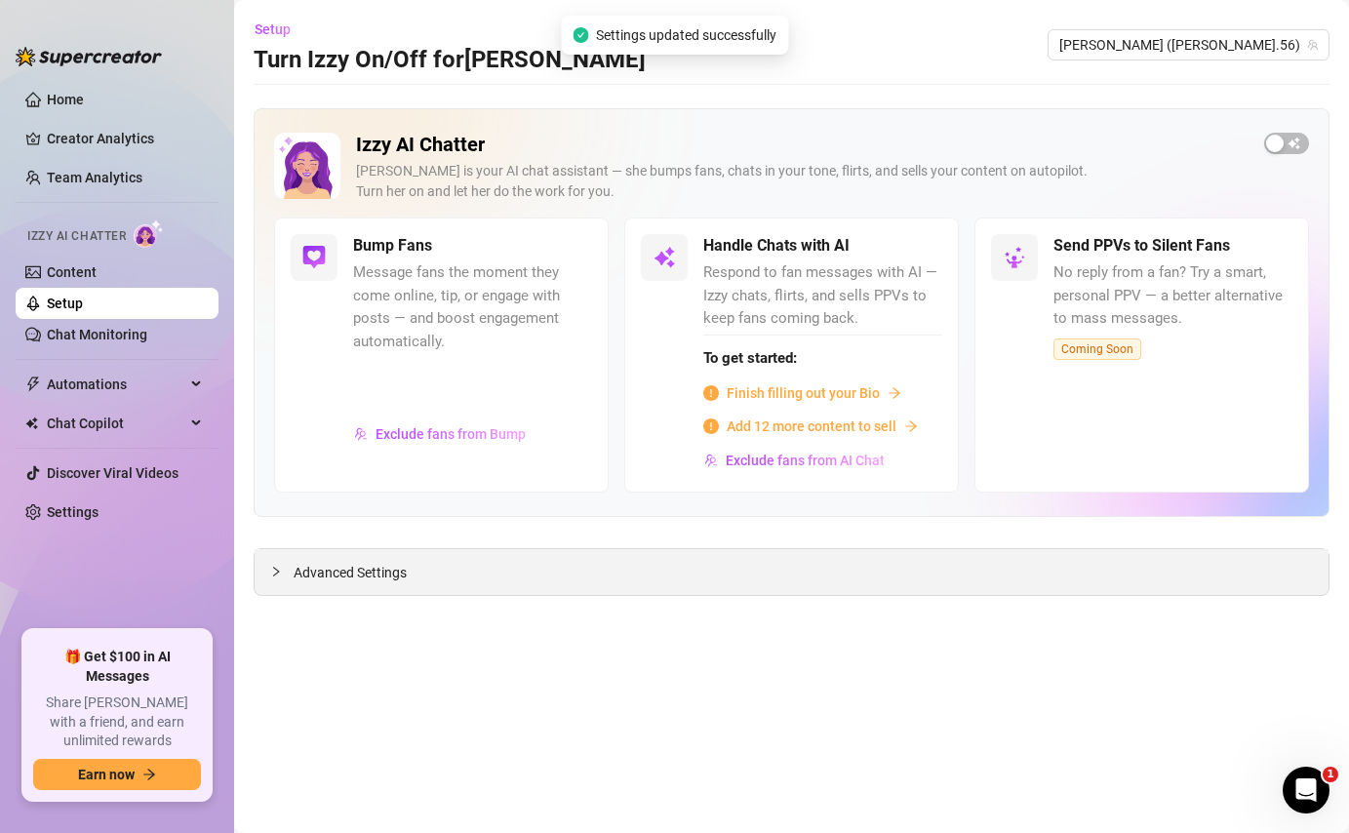
click at [337, 571] on span "Advanced Settings" at bounding box center [350, 572] width 113 height 21
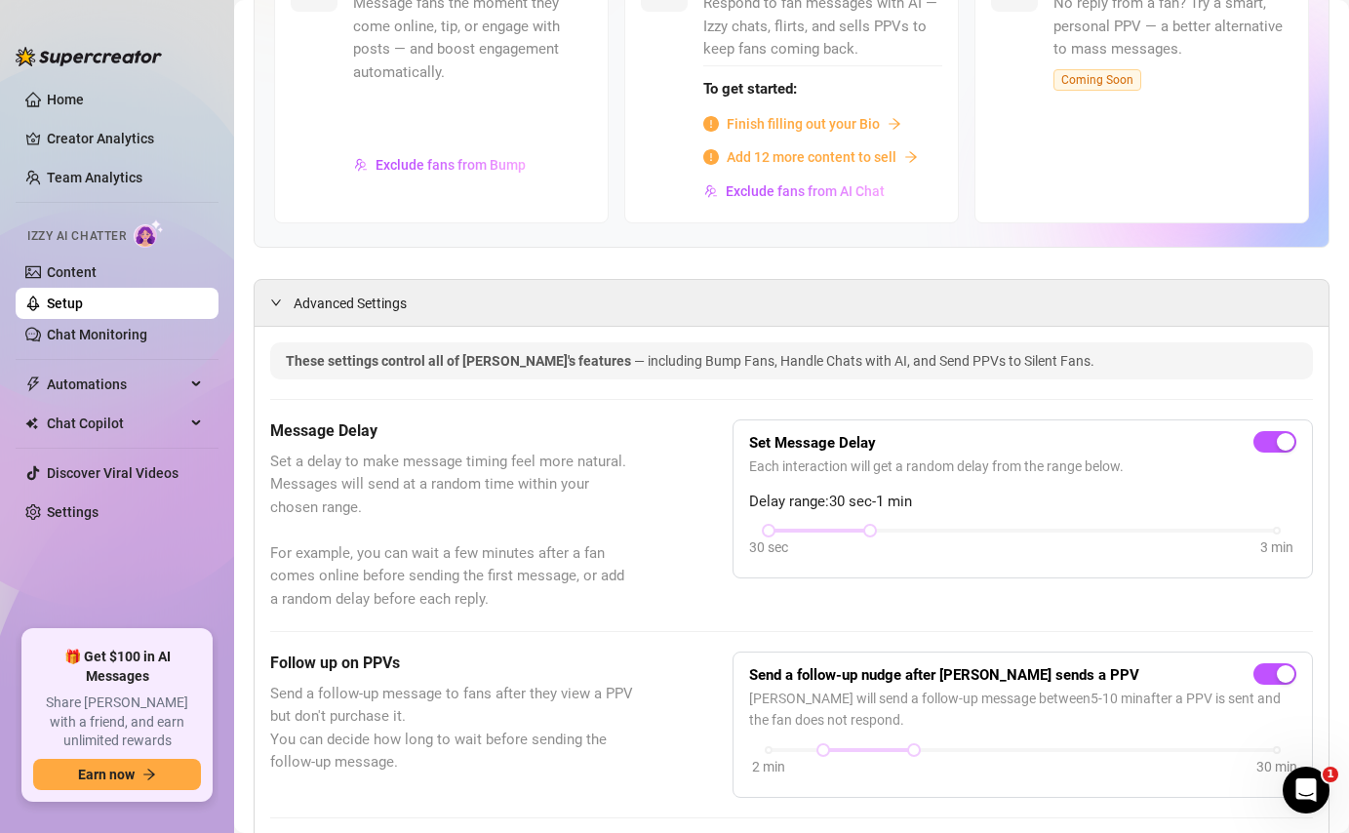
scroll to position [274, 0]
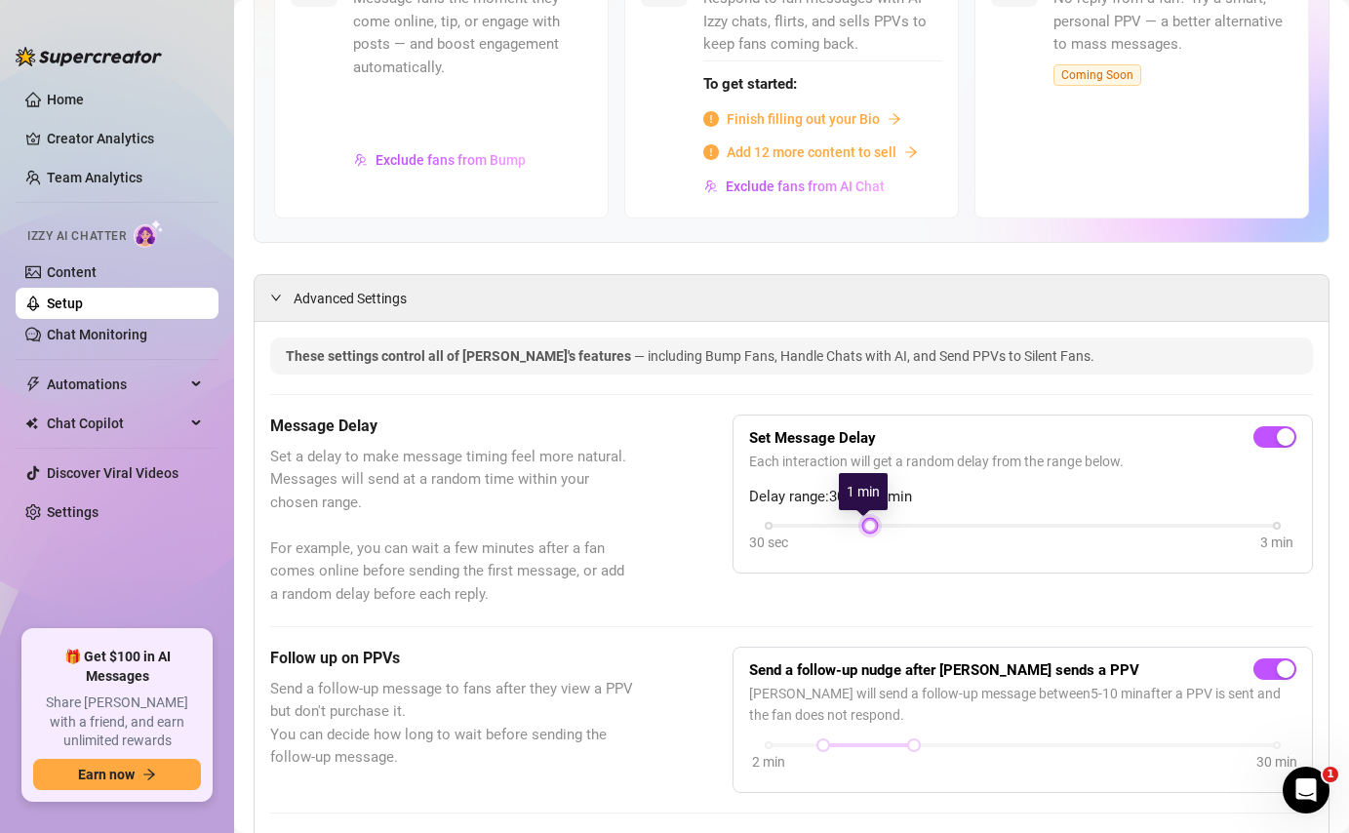
drag, startPoint x: 769, startPoint y: 522, endPoint x: 881, endPoint y: 526, distance: 112.2
click at [881, 526] on div "30 sec 3 min" at bounding box center [1023, 524] width 508 height 8
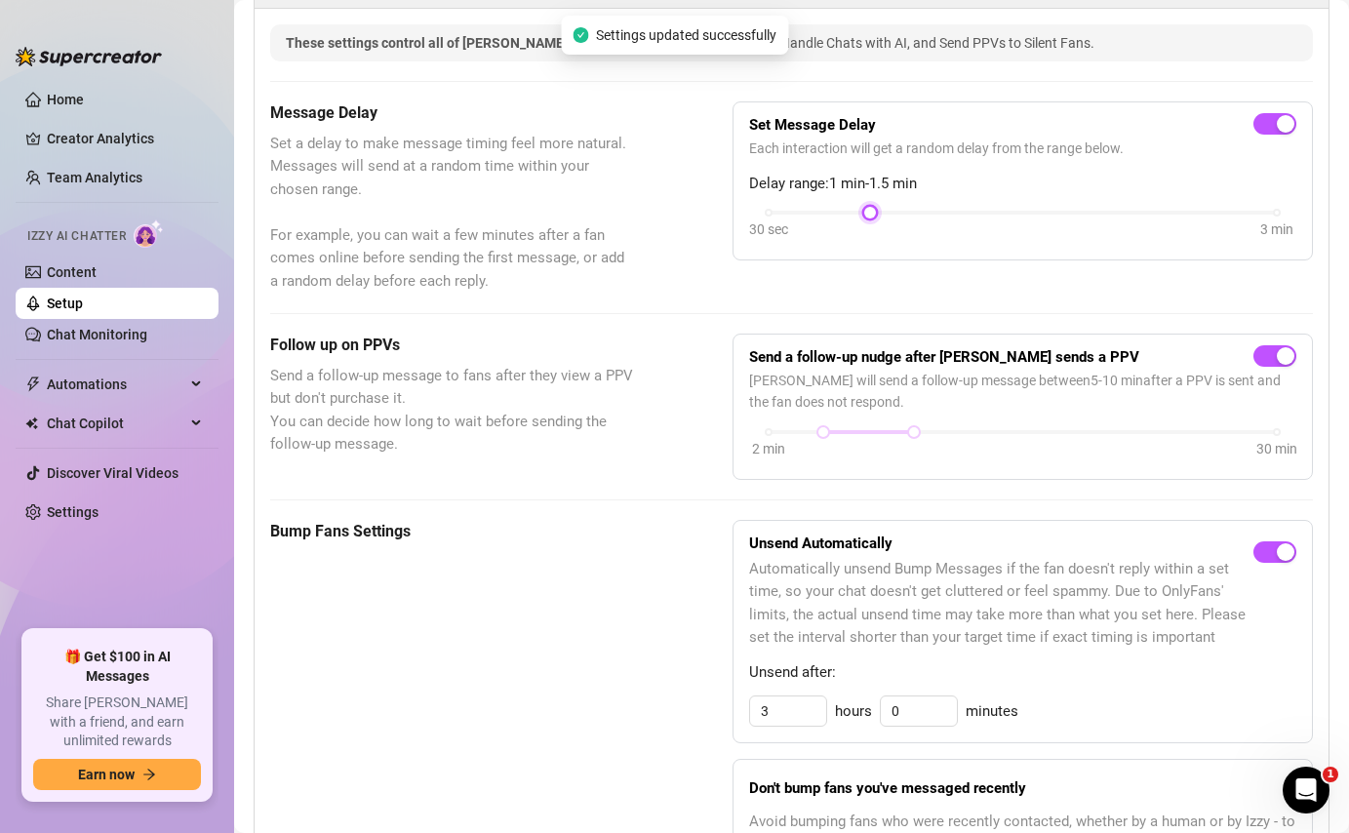
scroll to position [630, 0]
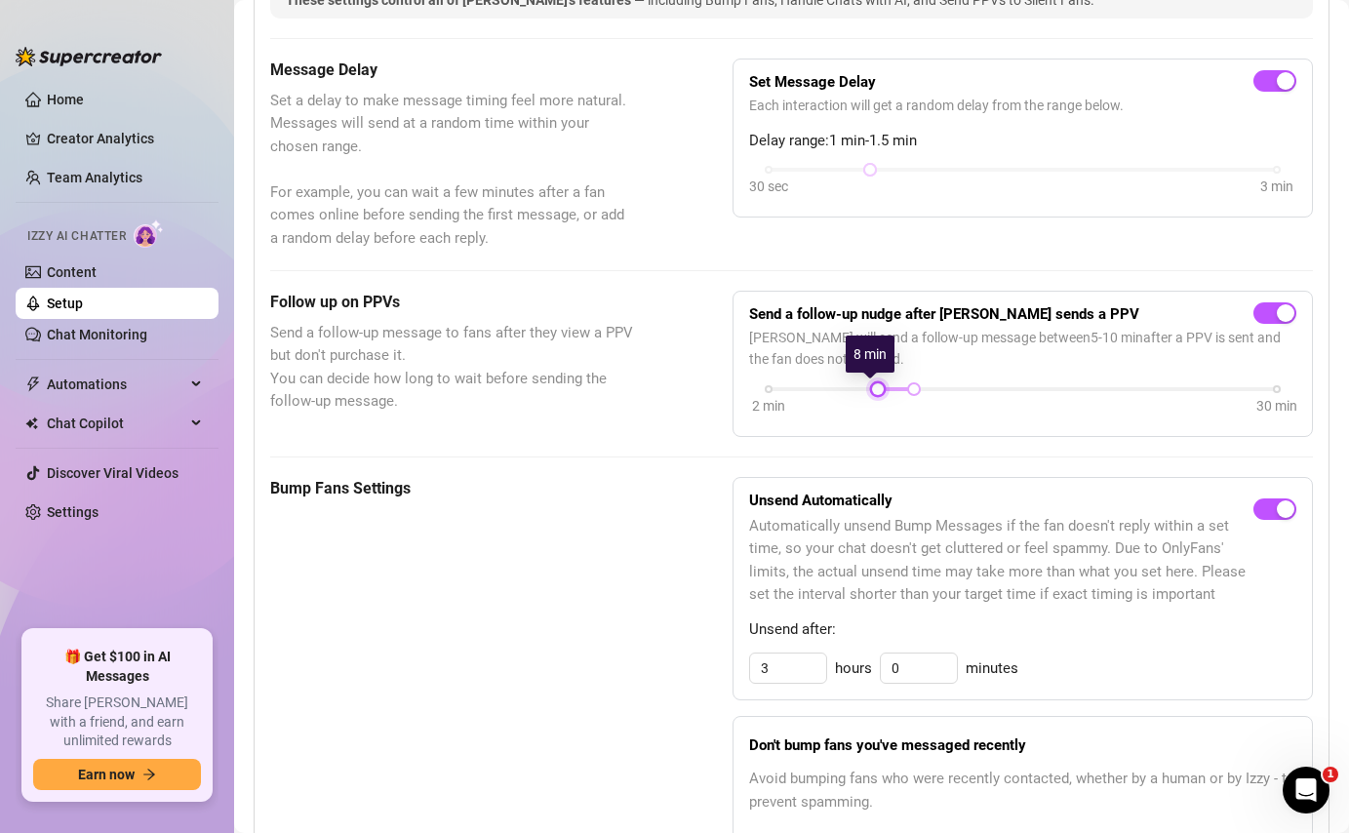
drag, startPoint x: 814, startPoint y: 388, endPoint x: 871, endPoint y: 387, distance: 56.6
click at [873, 387] on div at bounding box center [878, 389] width 10 height 10
drag, startPoint x: 906, startPoint y: 387, endPoint x: 893, endPoint y: 388, distance: 12.7
click at [893, 388] on div at bounding box center [896, 389] width 10 height 10
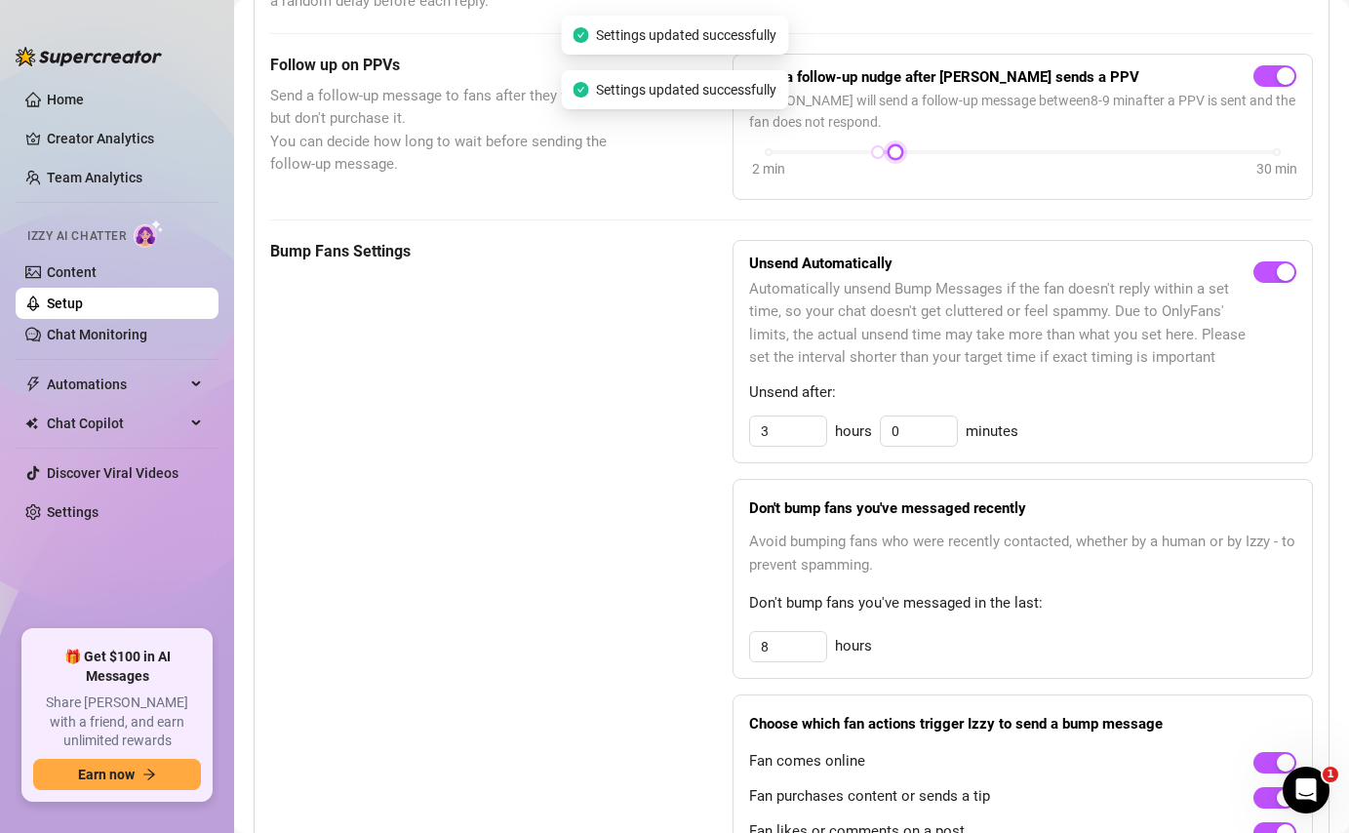
scroll to position [872, 0]
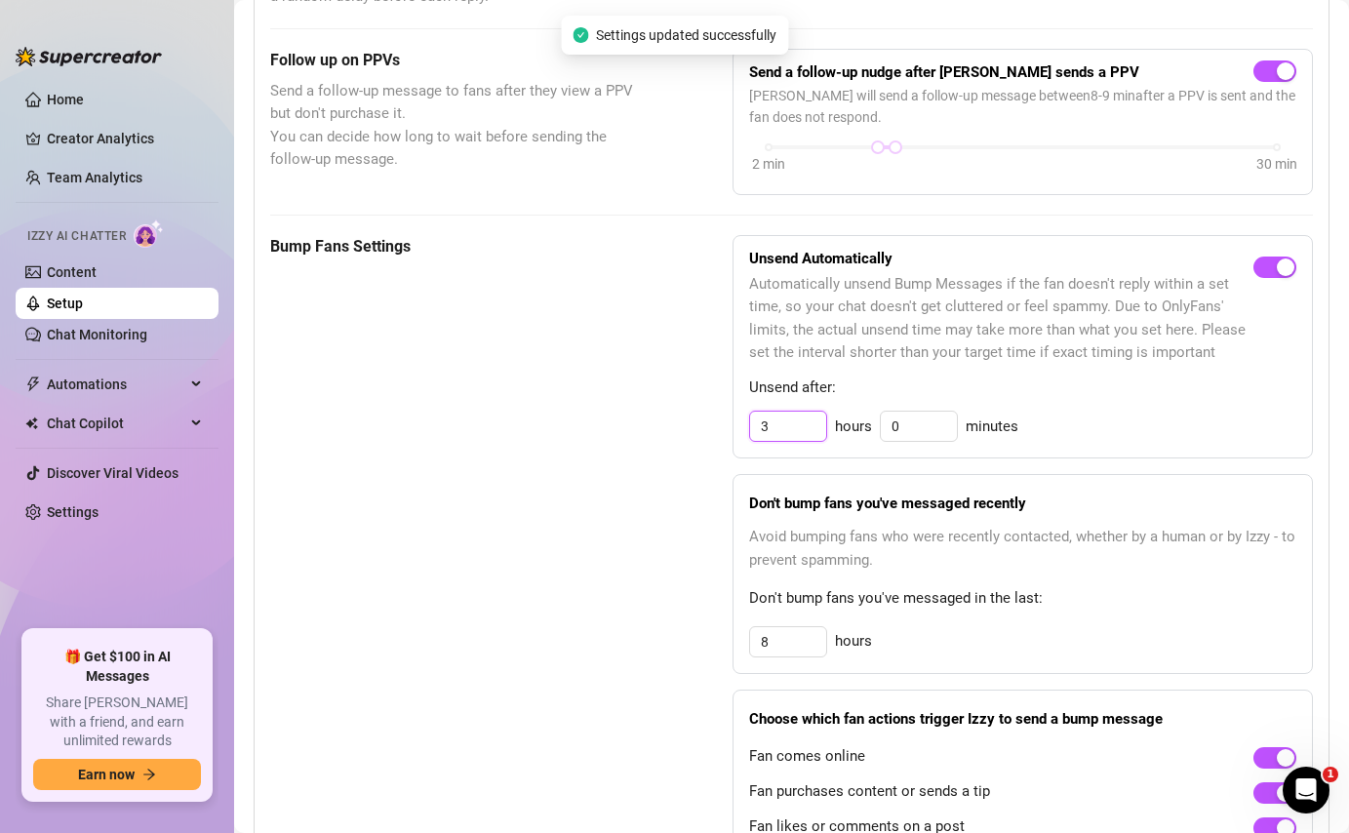
drag, startPoint x: 806, startPoint y: 438, endPoint x: 724, endPoint y: 428, distance: 82.5
click at [724, 428] on div "Bump Fans Settings Unsend Automatically Automatically unsend Bump Messages if t…" at bounding box center [791, 547] width 1043 height 625
click at [780, 628] on input "8" at bounding box center [788, 641] width 76 height 29
drag, startPoint x: 778, startPoint y: 646, endPoint x: 715, endPoint y: 645, distance: 63.4
click at [715, 645] on div "Bump Fans Settings Unsend Automatically Automatically unsend Bump Messages if t…" at bounding box center [791, 547] width 1043 height 625
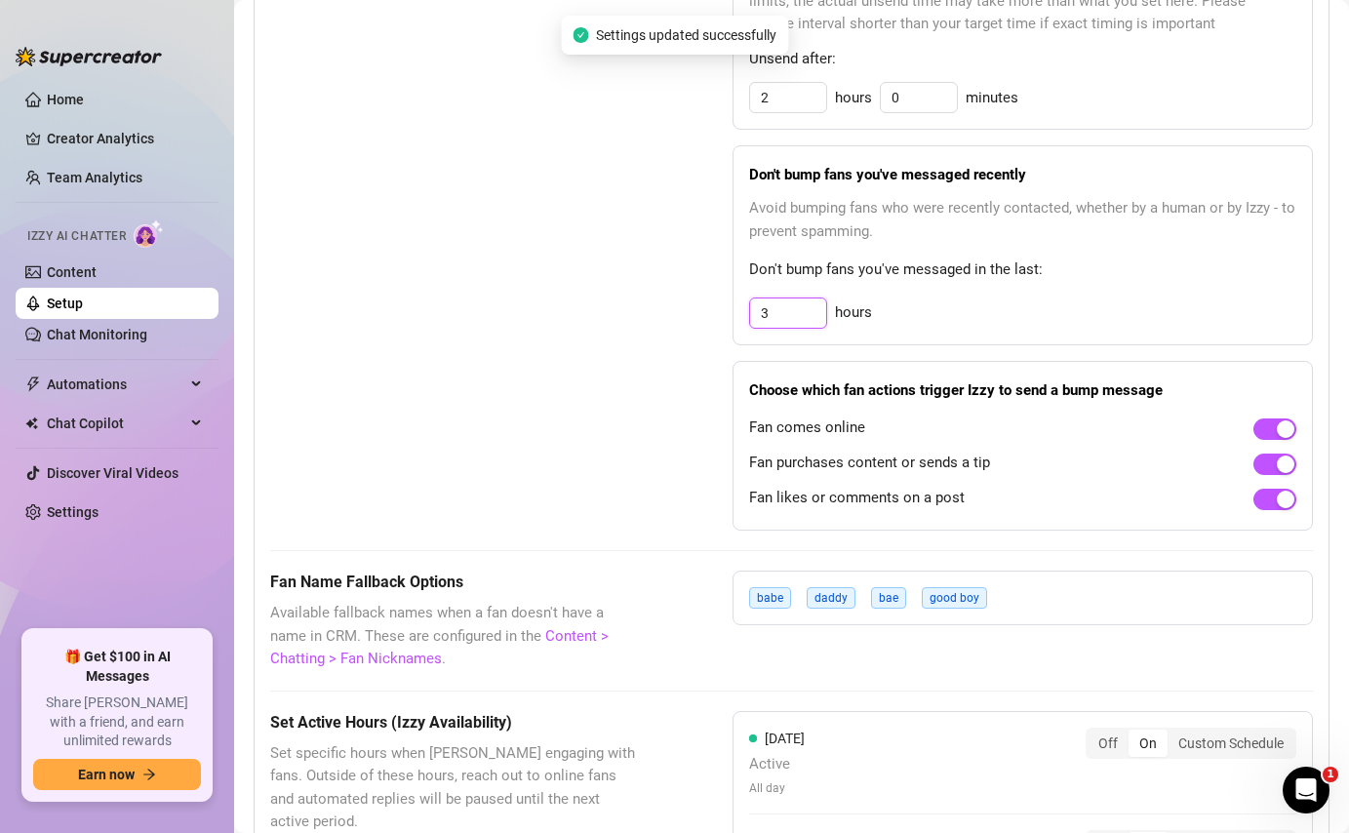
scroll to position [1234, 0]
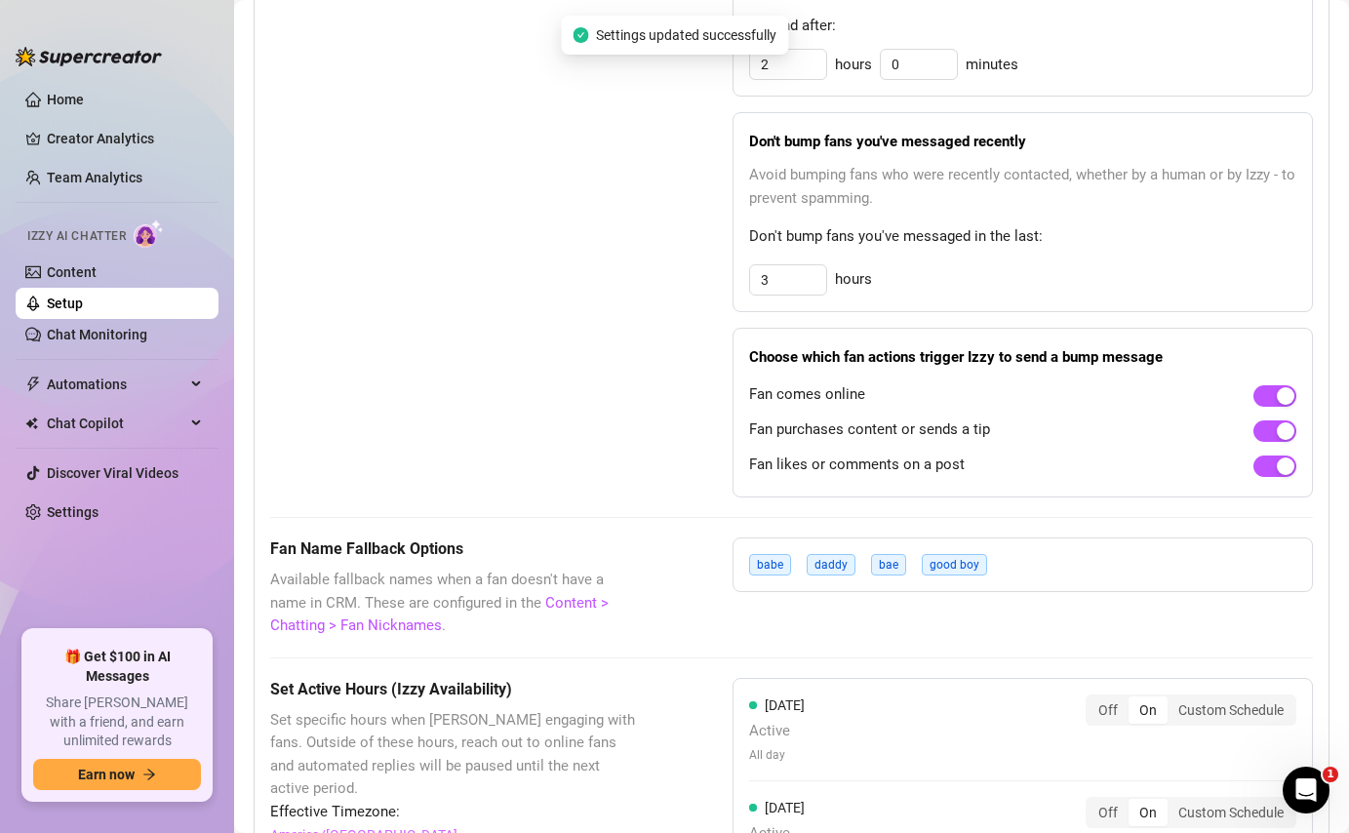
click at [653, 417] on div "Bump Fans Settings Unsend Automatically Automatically unsend Bump Messages if t…" at bounding box center [791, 185] width 1043 height 625
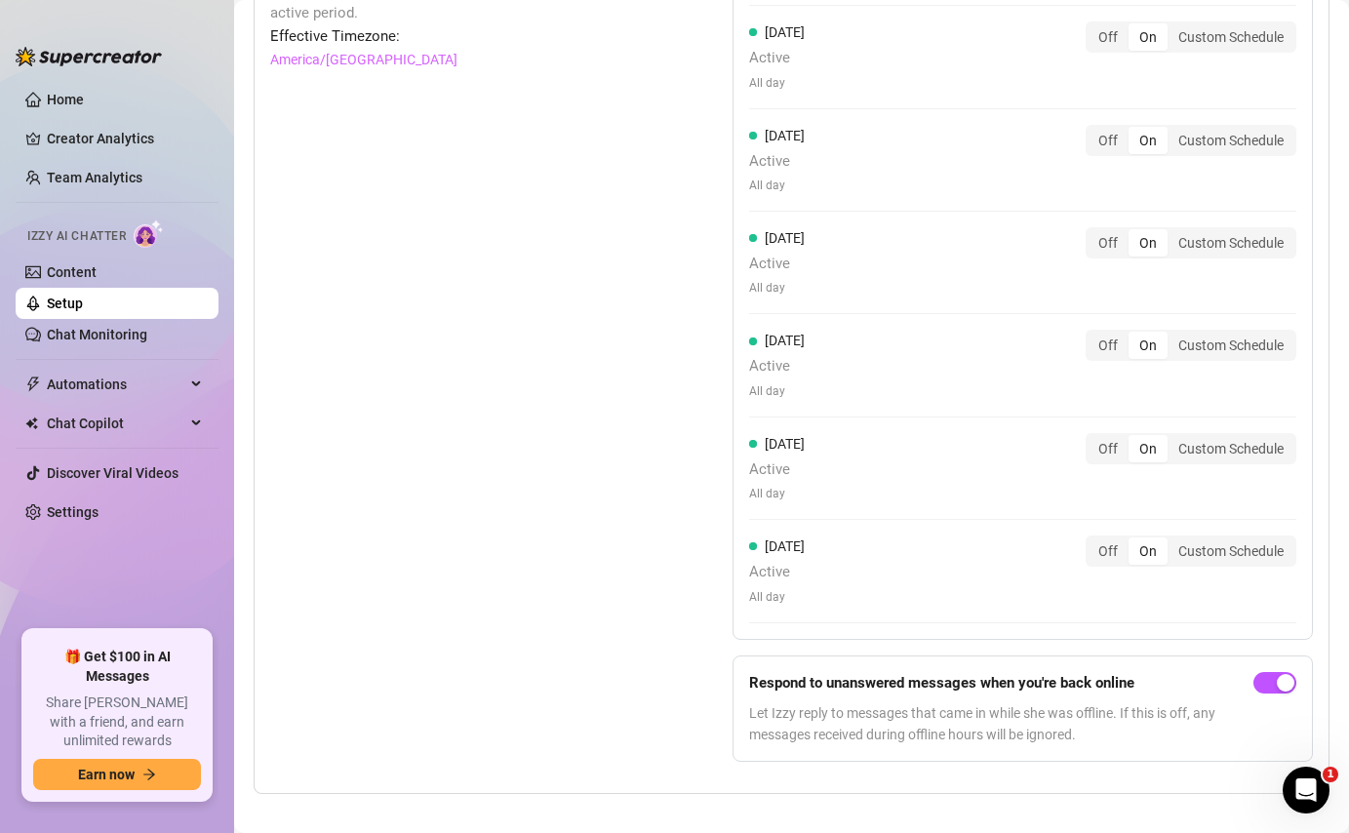
scroll to position [2030, 0]
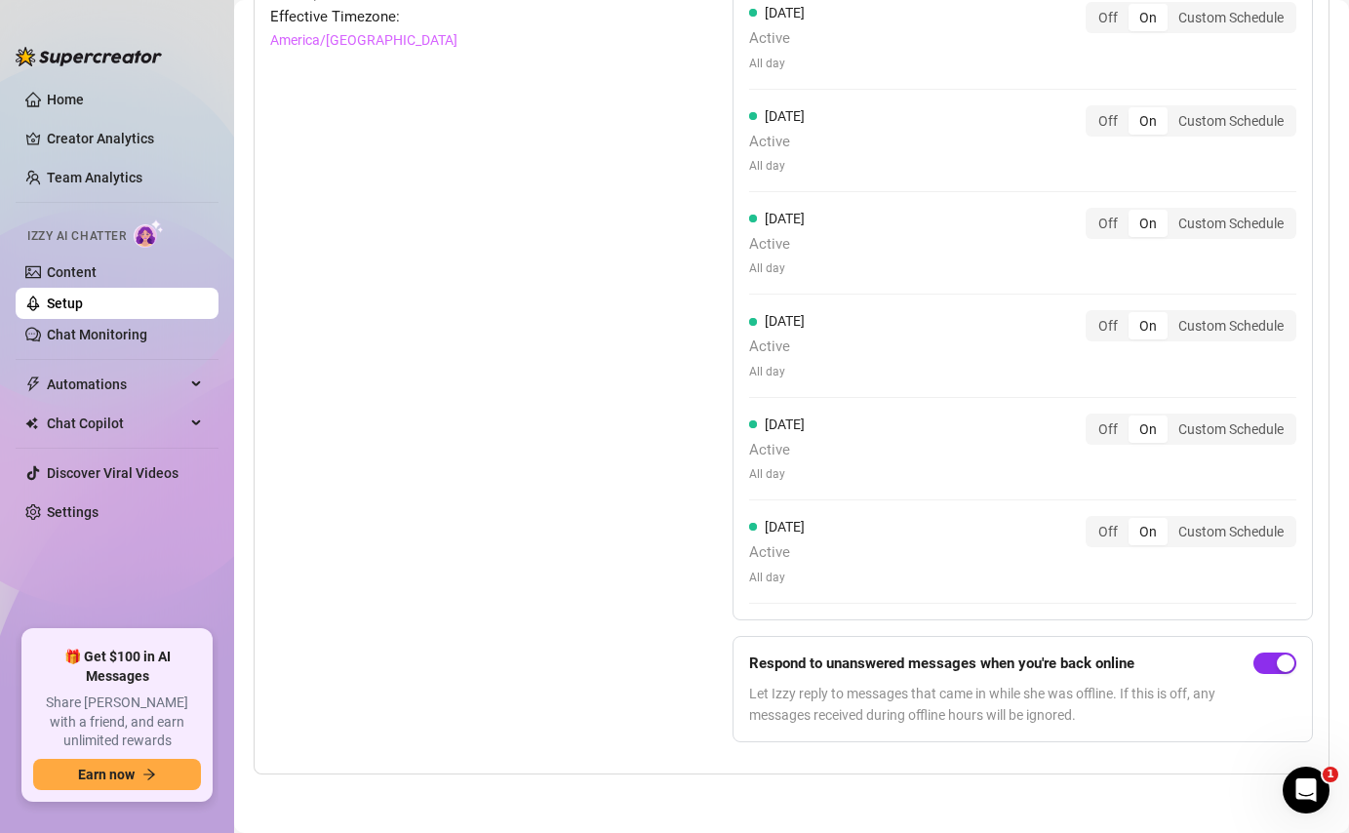
click at [1277, 654] on div "button" at bounding box center [1286, 663] width 18 height 18
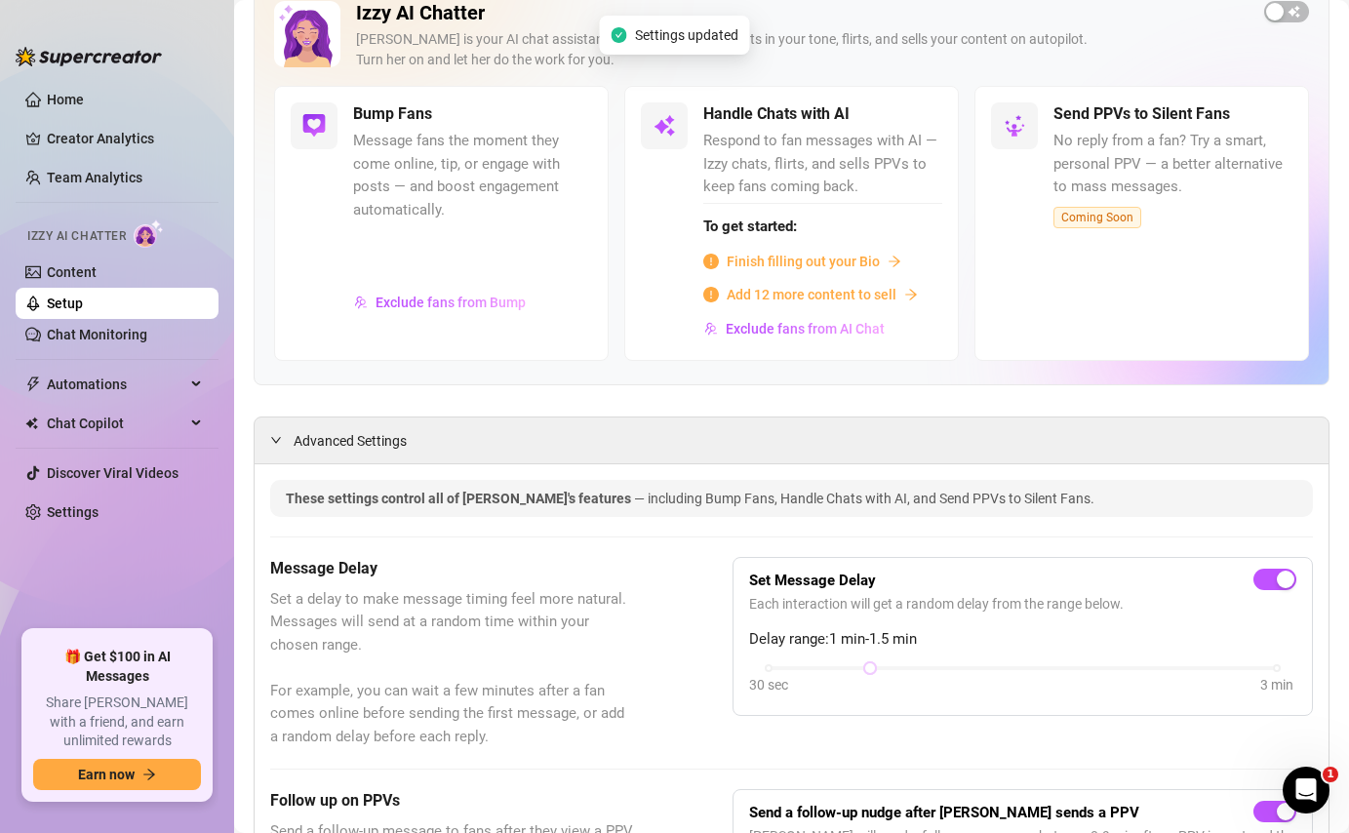
scroll to position [0, 0]
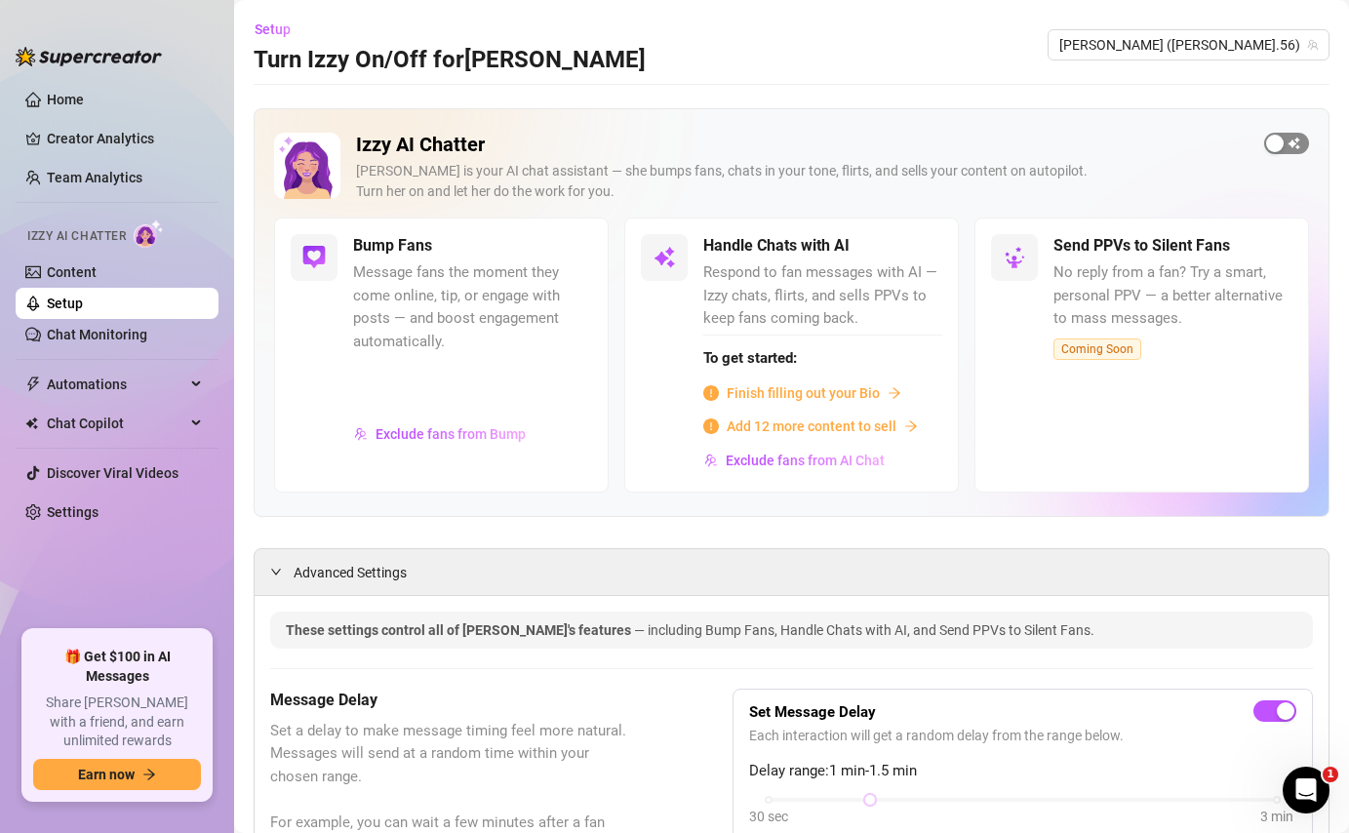
click at [1277, 134] on span "button" at bounding box center [1286, 143] width 45 height 21
click at [280, 26] on span "Setup" at bounding box center [273, 29] width 36 height 16
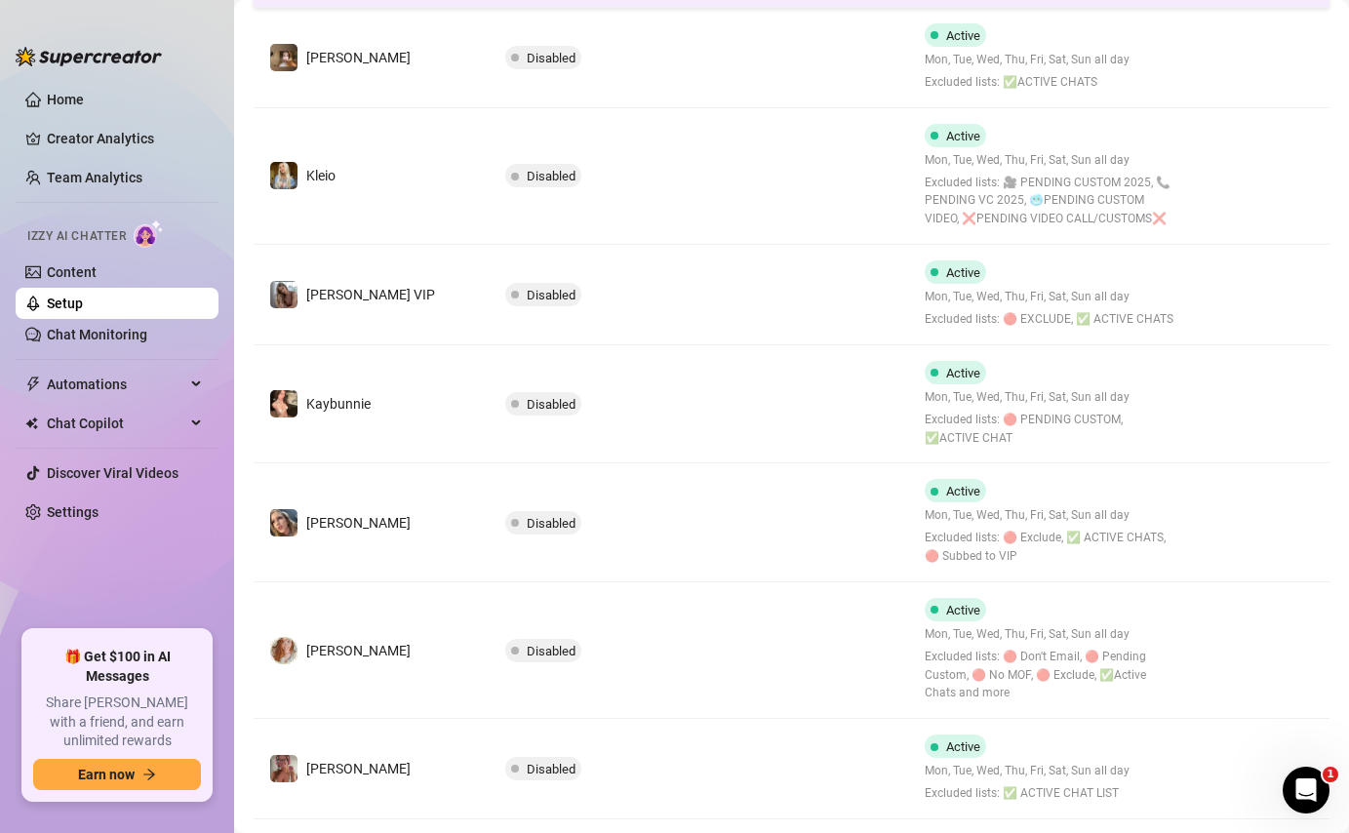
scroll to position [783, 0]
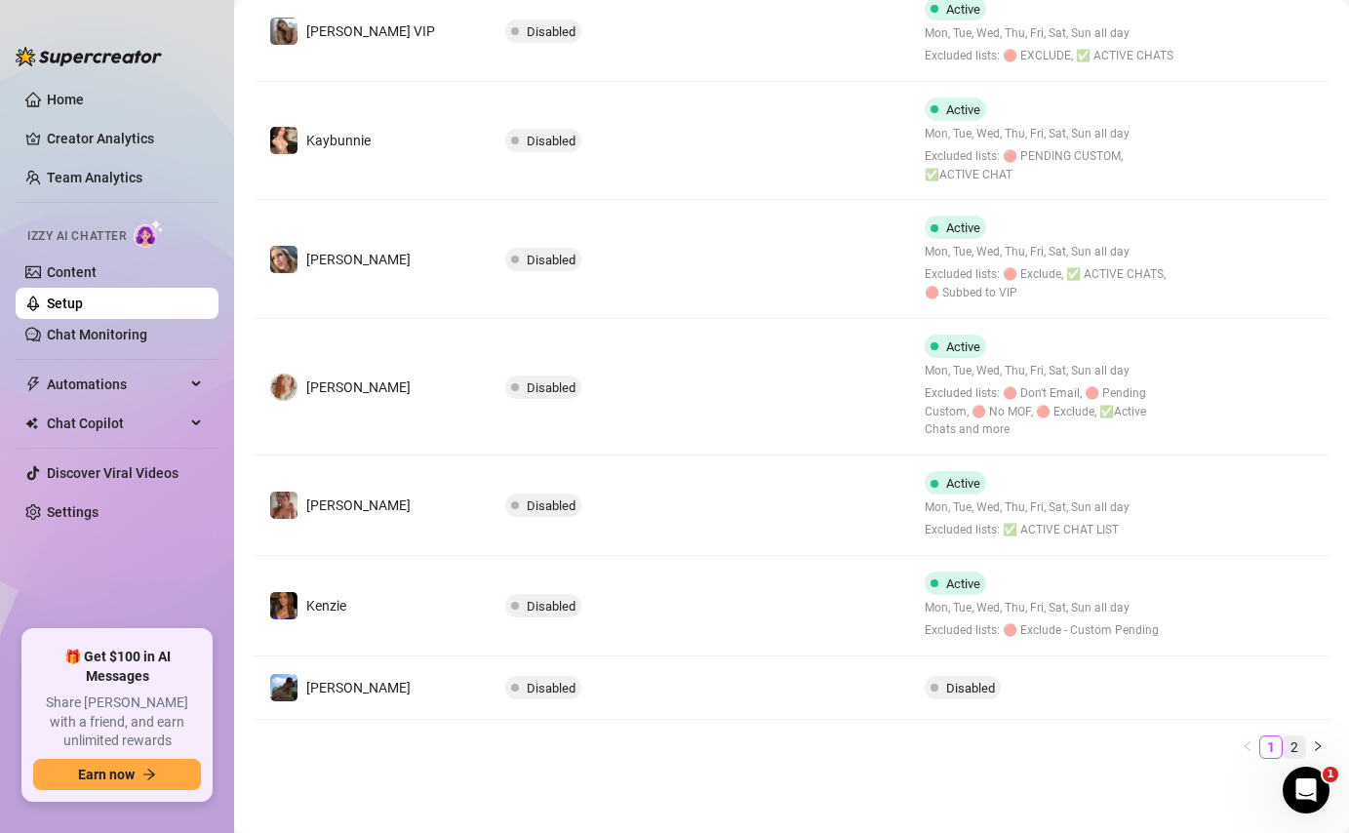
click at [1285, 748] on link "2" at bounding box center [1294, 746] width 21 height 21
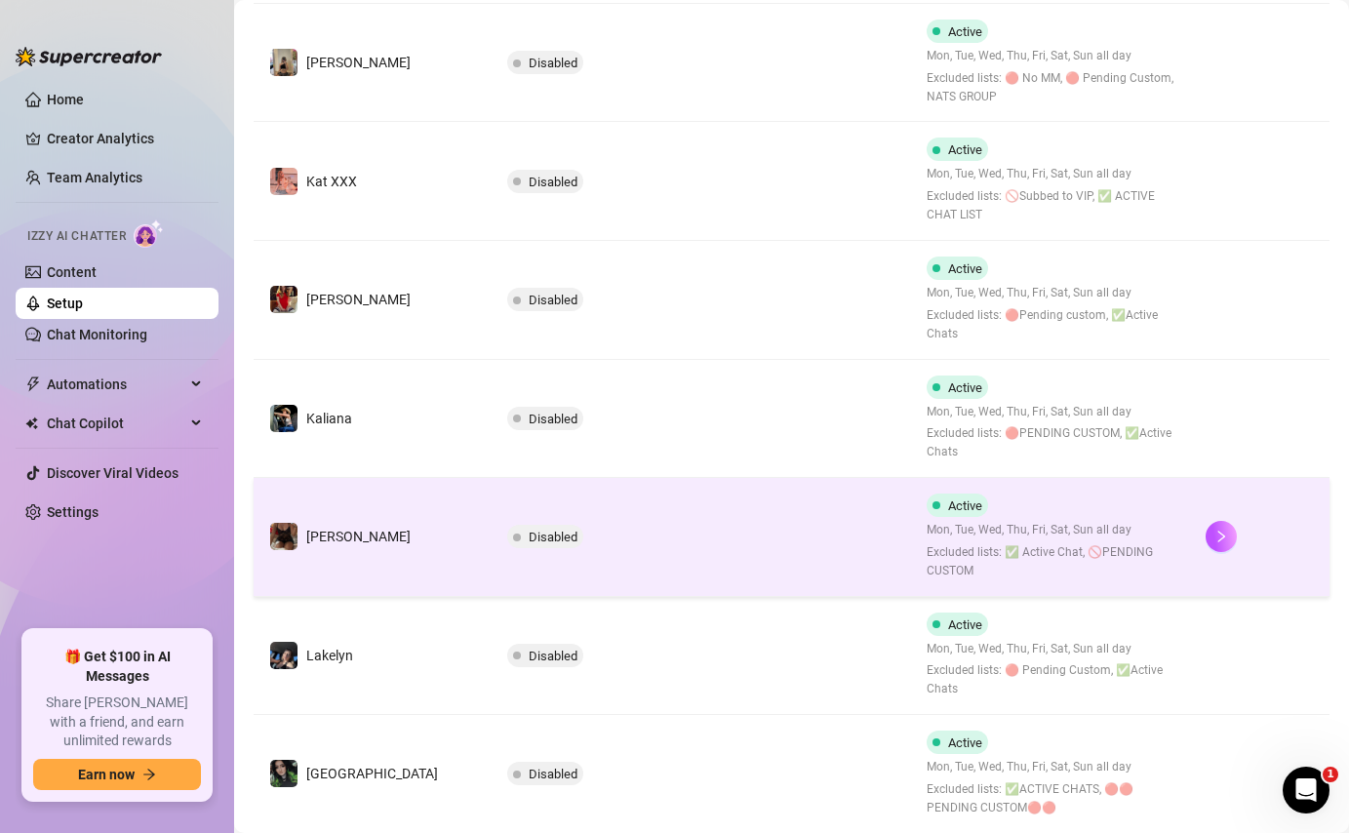
scroll to position [838, 0]
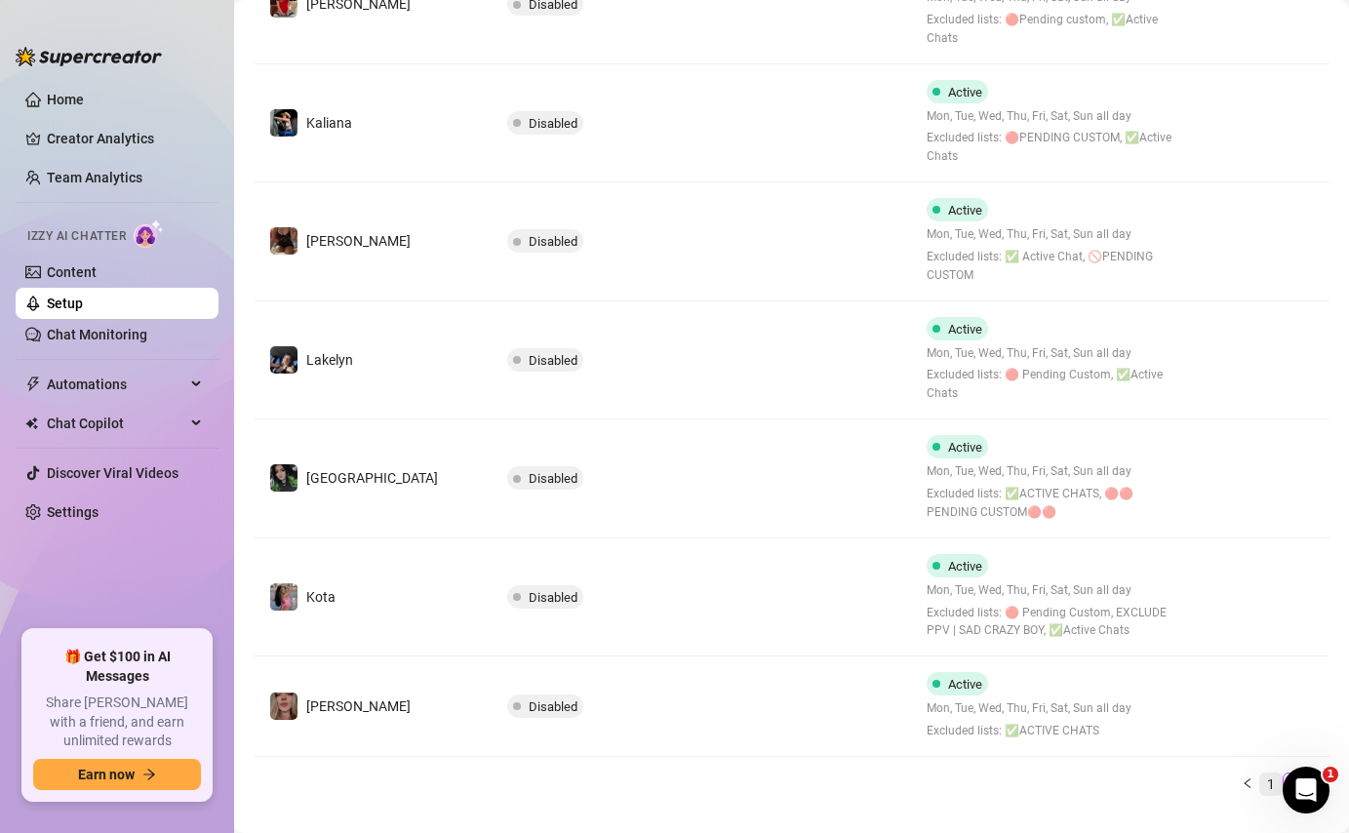
click at [1260, 773] on link "1" at bounding box center [1270, 783] width 21 height 21
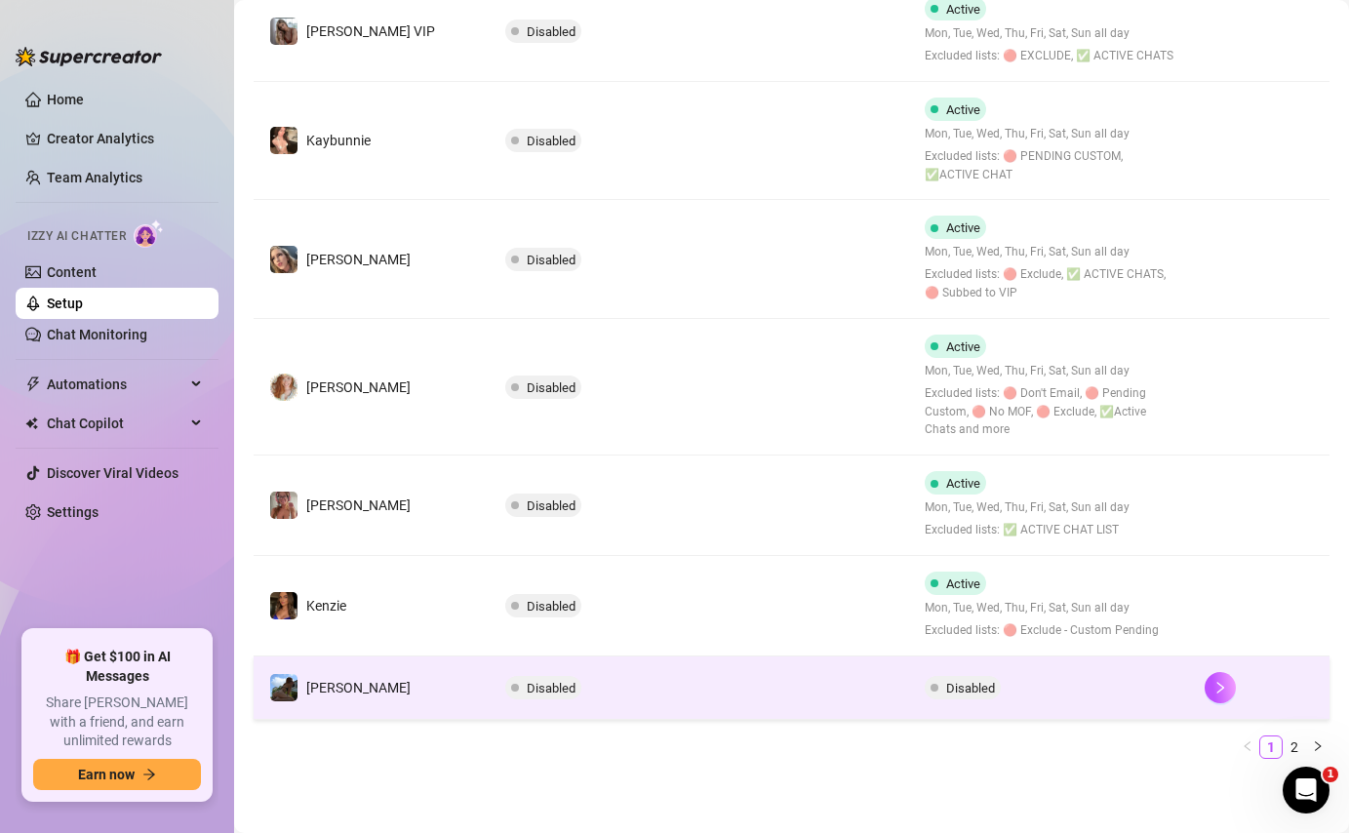
scroll to position [783, 0]
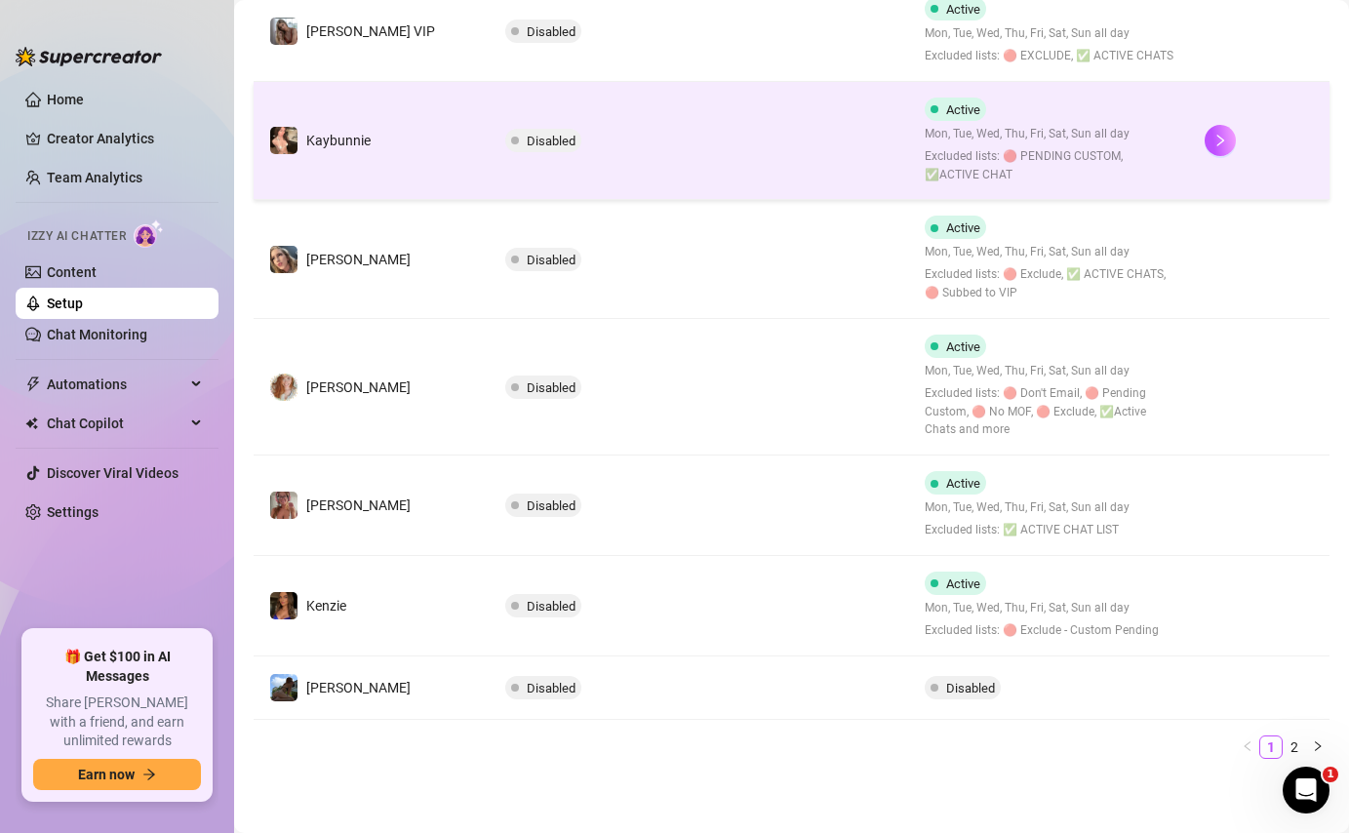
click at [925, 142] on div "Mon, Tue, Wed, Thu, Fri, Sat, Sun all day Excluded lists: 🔴 PENDING CUSTOM, ✅AC…" at bounding box center [1049, 154] width 249 height 59
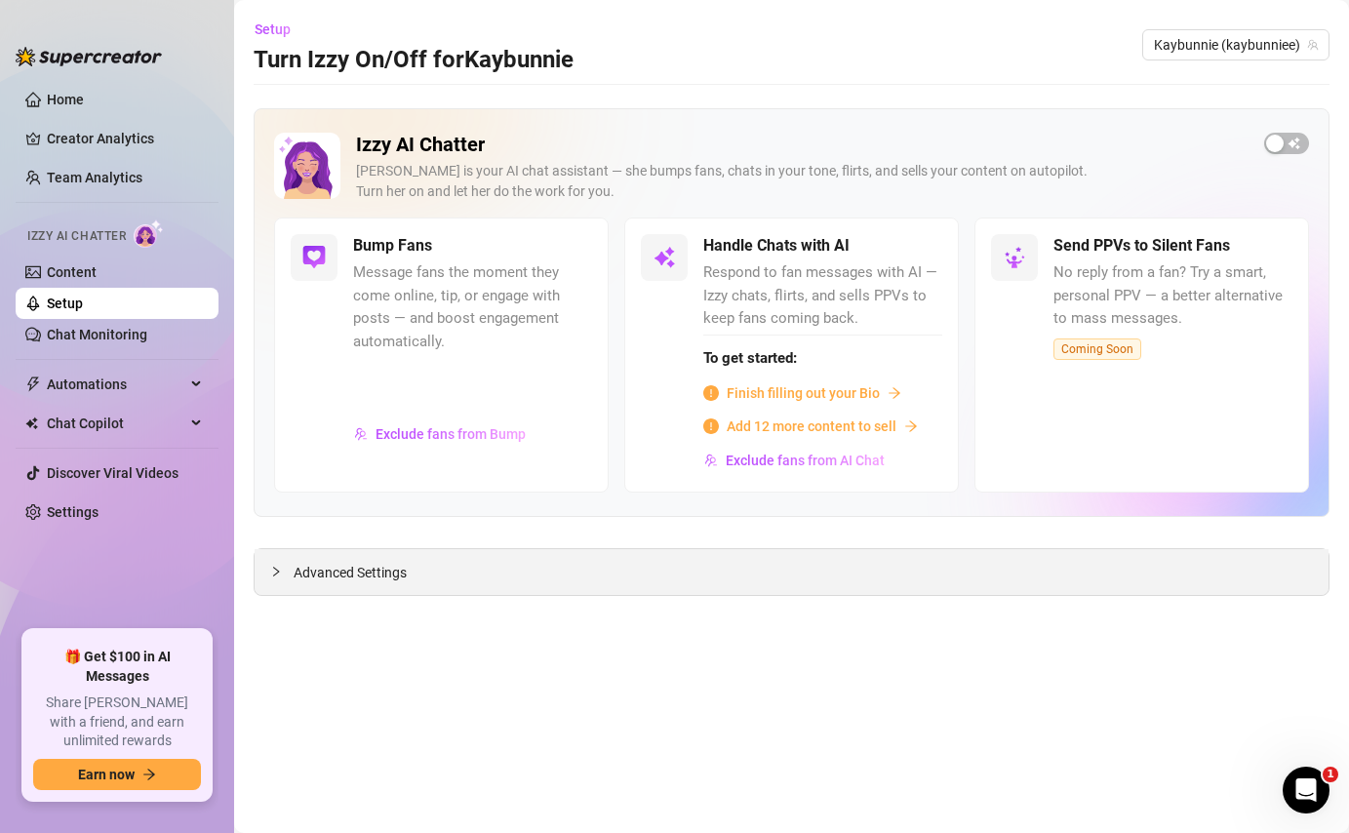
click at [310, 574] on span "Advanced Settings" at bounding box center [350, 572] width 113 height 21
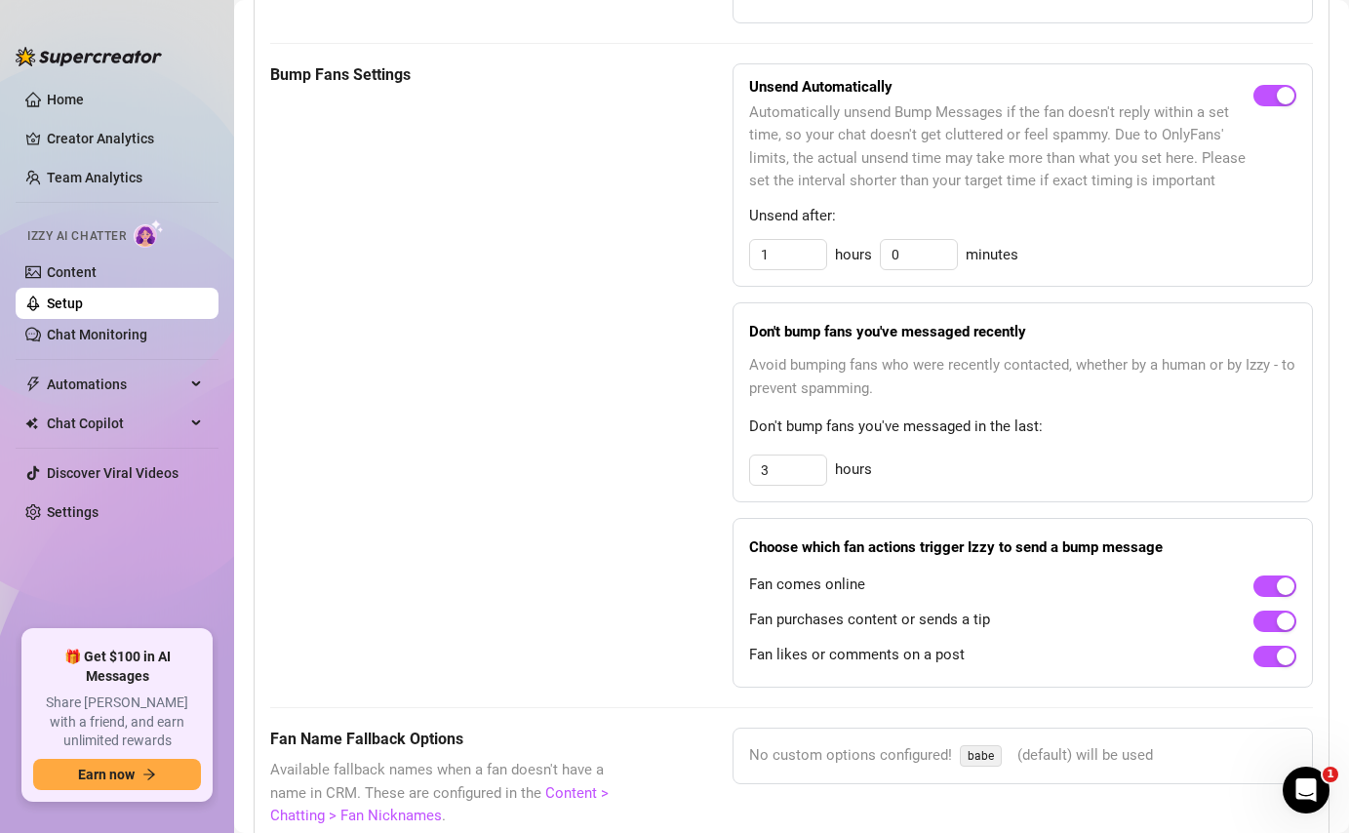
scroll to position [1047, 0]
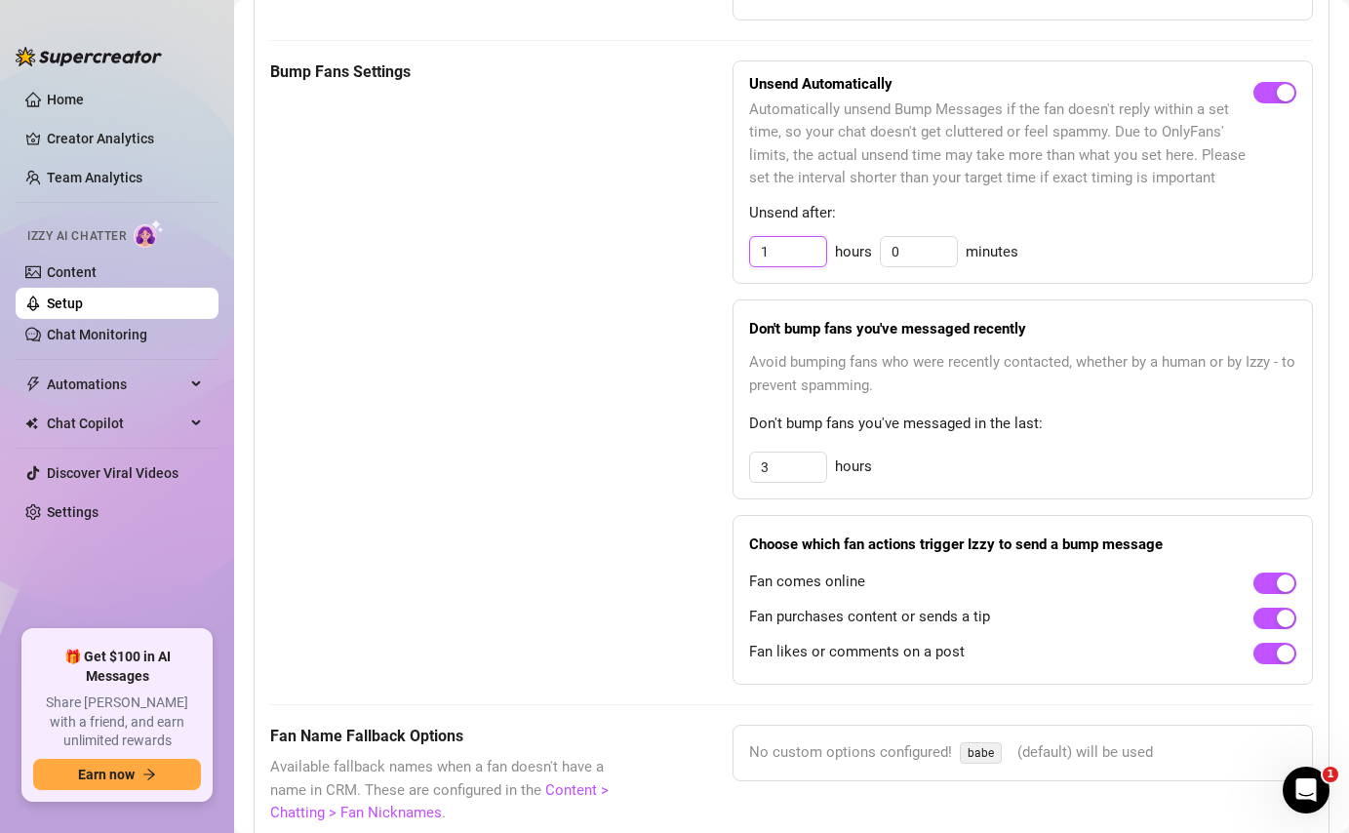
drag, startPoint x: 774, startPoint y: 242, endPoint x: 713, endPoint y: 248, distance: 61.7
click at [713, 248] on div "Bump Fans Settings Unsend Automatically Automatically unsend Bump Messages if t…" at bounding box center [791, 372] width 1043 height 625
click at [664, 442] on div "Bump Fans Settings Unsend Automatically Automatically unsend Bump Messages if t…" at bounding box center [791, 372] width 1043 height 625
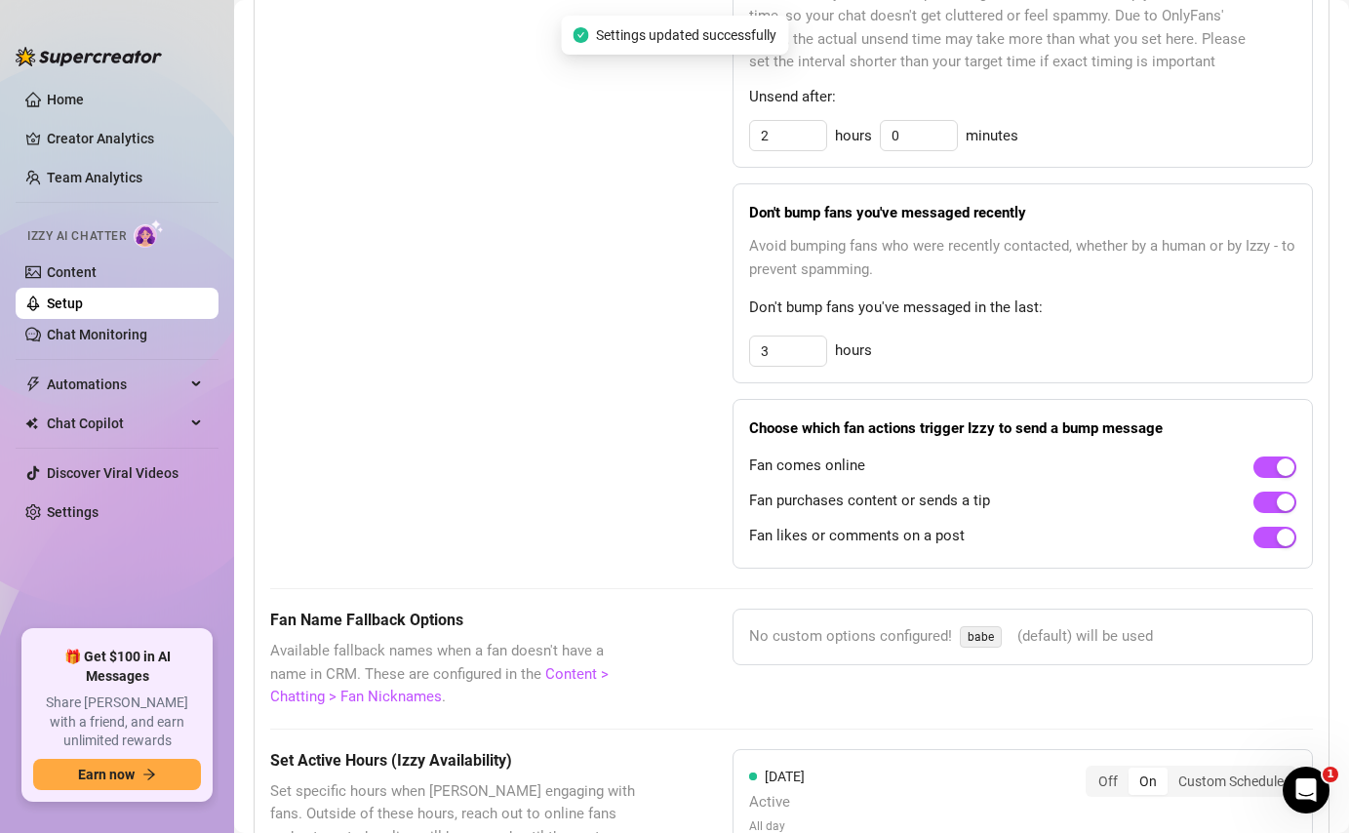
scroll to position [1160, 0]
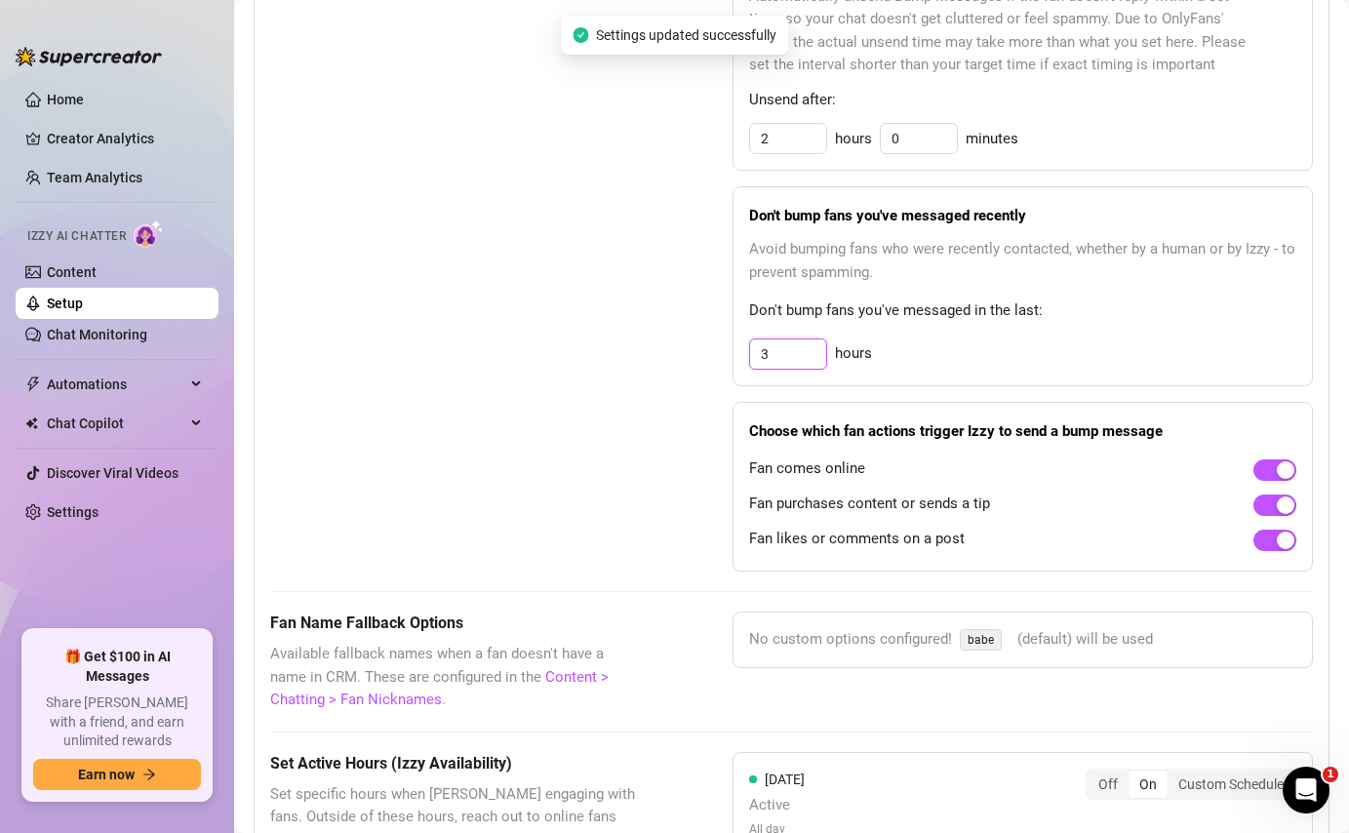
drag, startPoint x: 770, startPoint y: 346, endPoint x: 710, endPoint y: 350, distance: 59.6
click at [710, 350] on div "Bump Fans Settings Unsend Automatically Automatically unsend Bump Messages if t…" at bounding box center [791, 259] width 1043 height 625
click at [571, 346] on div "Bump Fans Settings" at bounding box center [452, 259] width 365 height 625
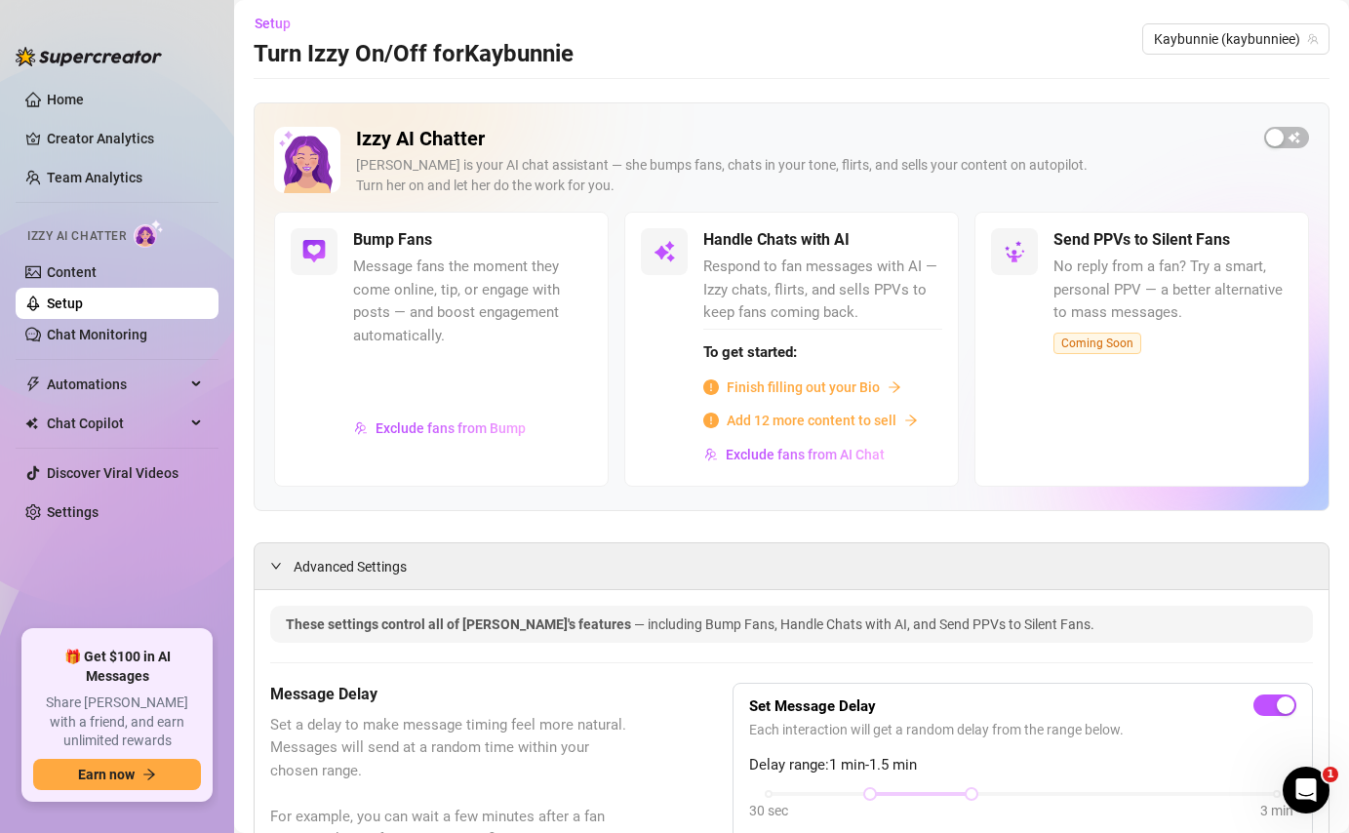
scroll to position [0, 0]
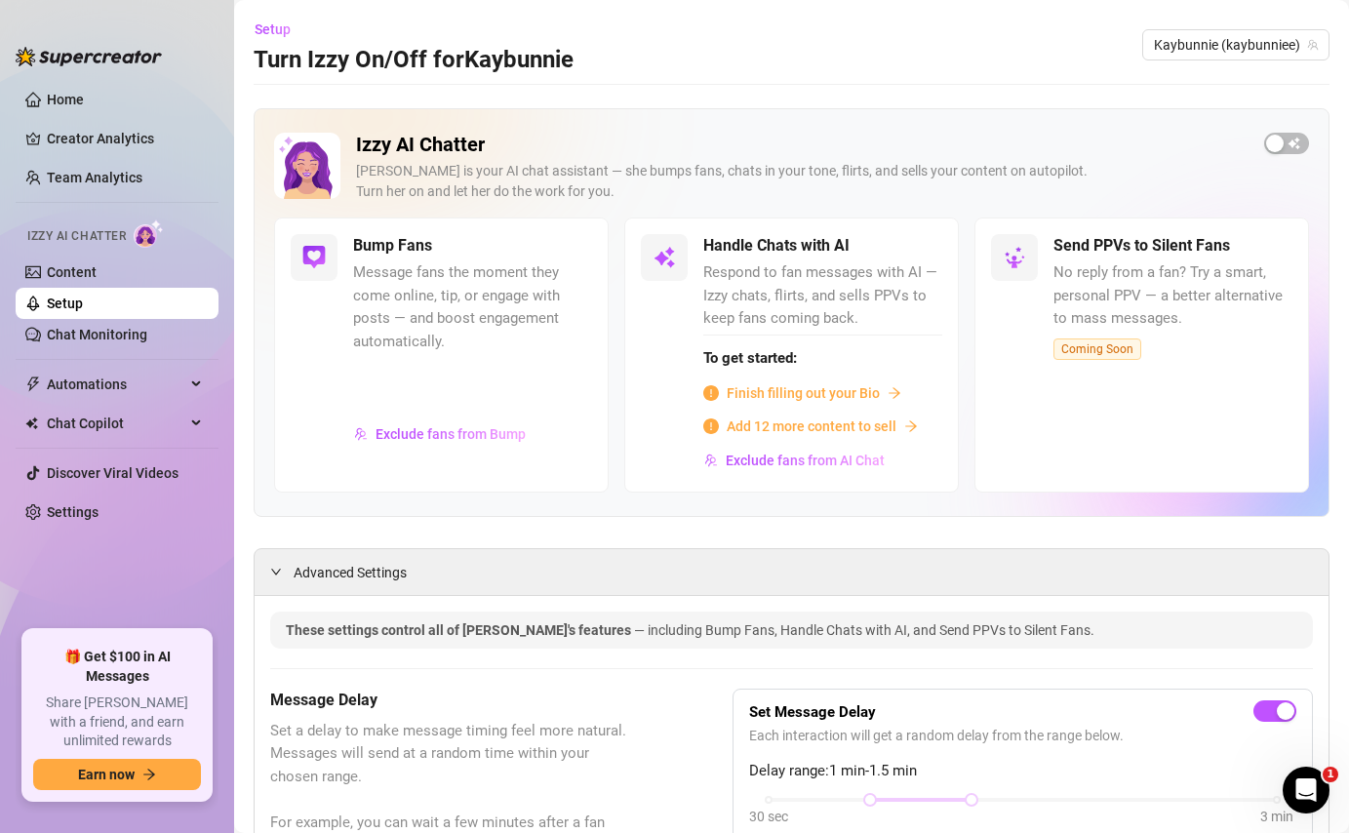
click at [270, 28] on span "Setup" at bounding box center [273, 29] width 36 height 16
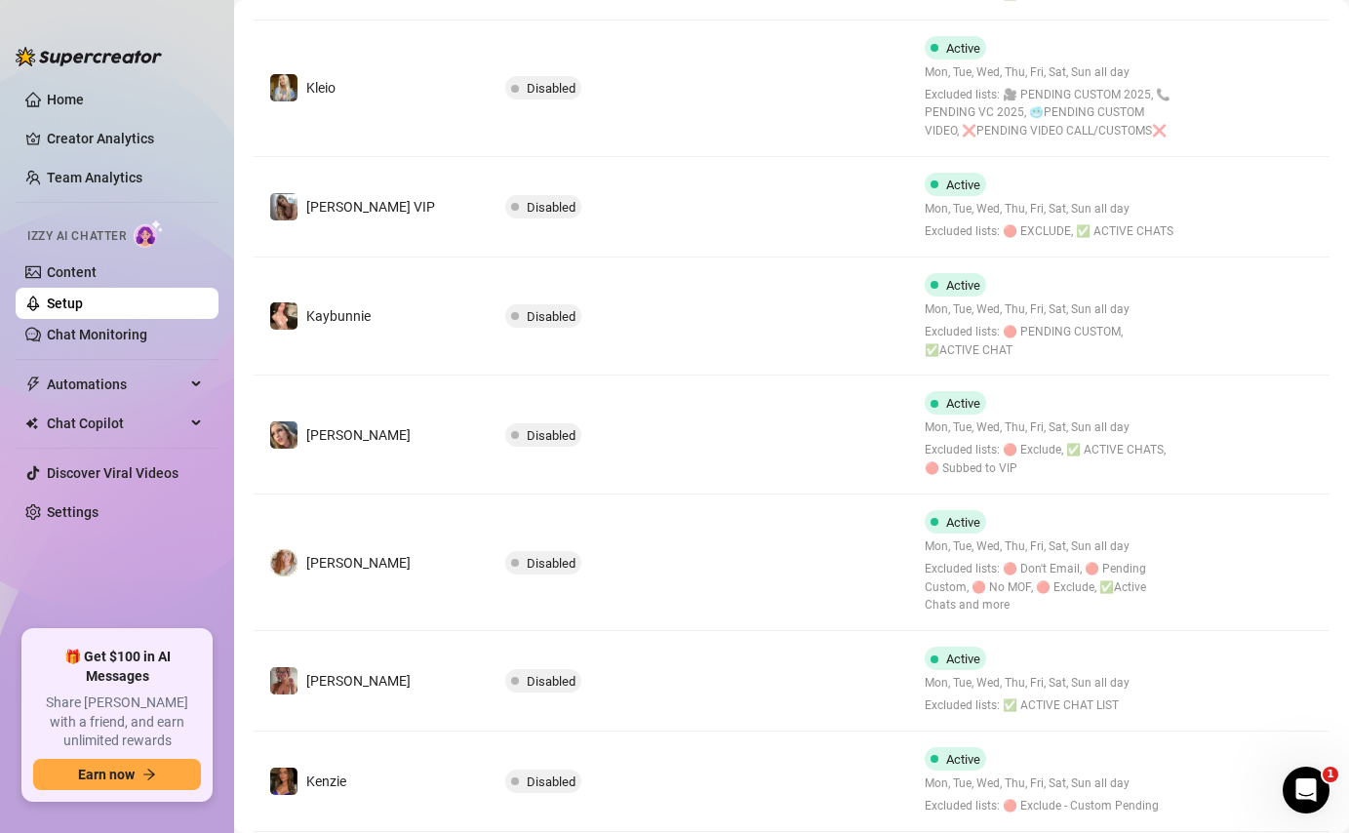
scroll to position [601, 0]
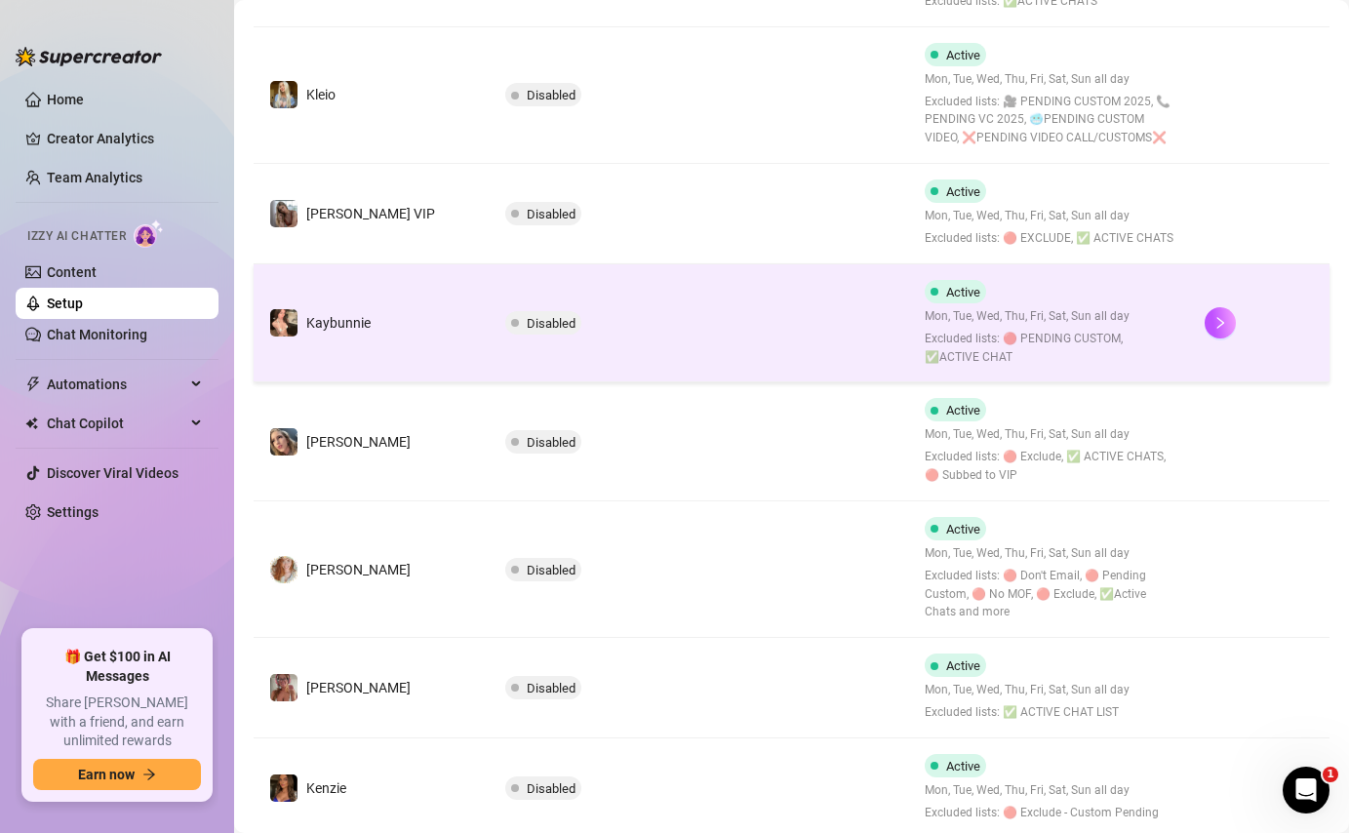
click at [726, 341] on td "Disabled" at bounding box center [700, 323] width 420 height 119
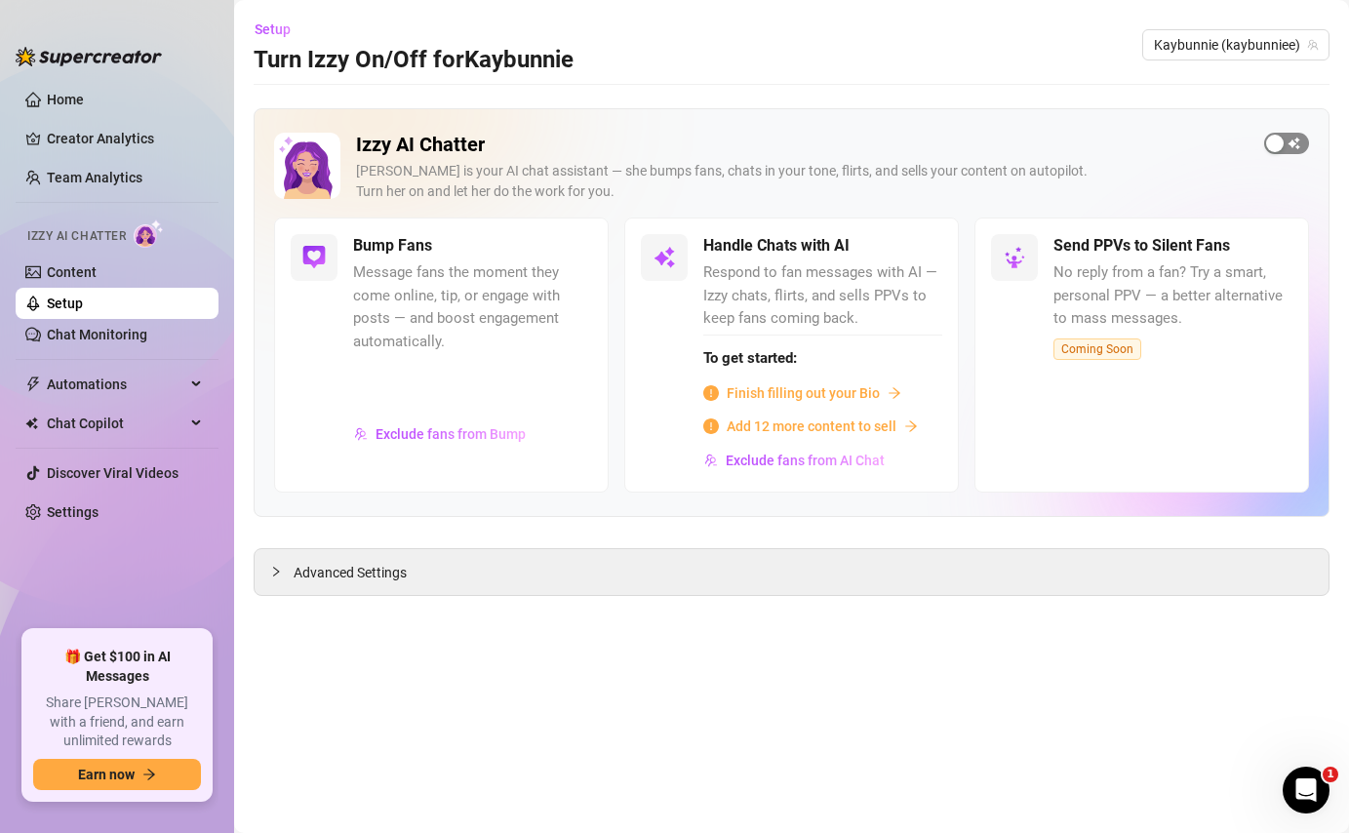
click at [1277, 137] on div "button" at bounding box center [1275, 144] width 18 height 18
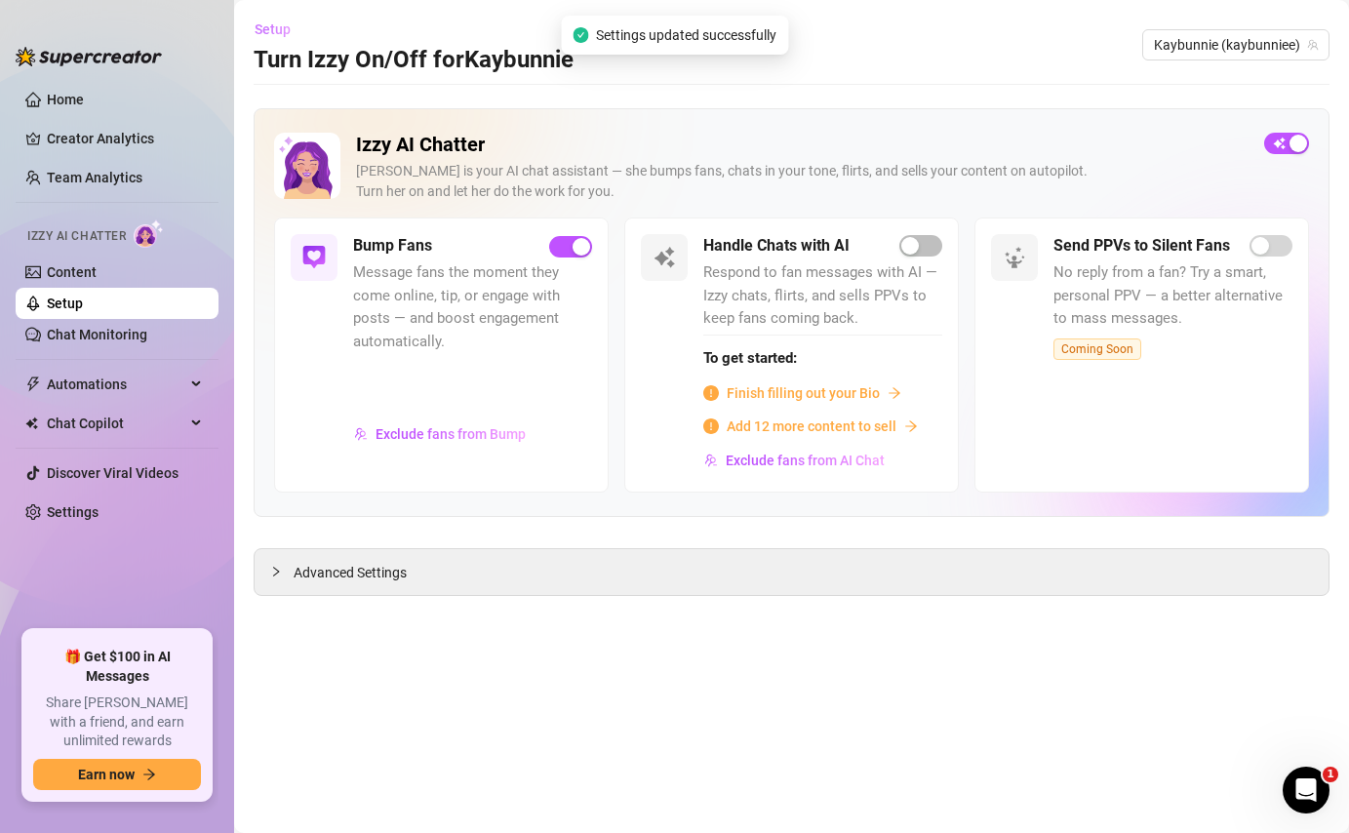
click at [265, 23] on span "Setup" at bounding box center [273, 29] width 36 height 16
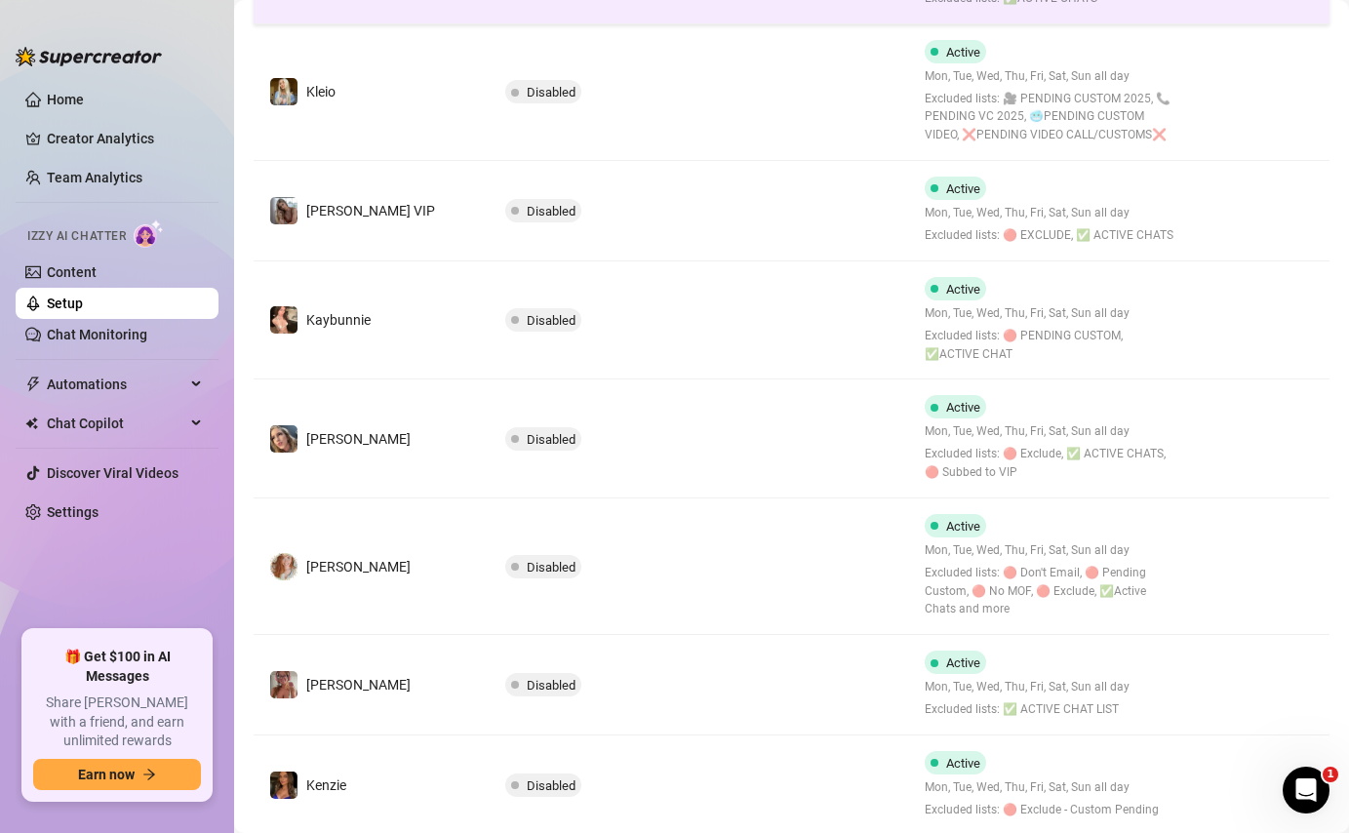
scroll to position [783, 0]
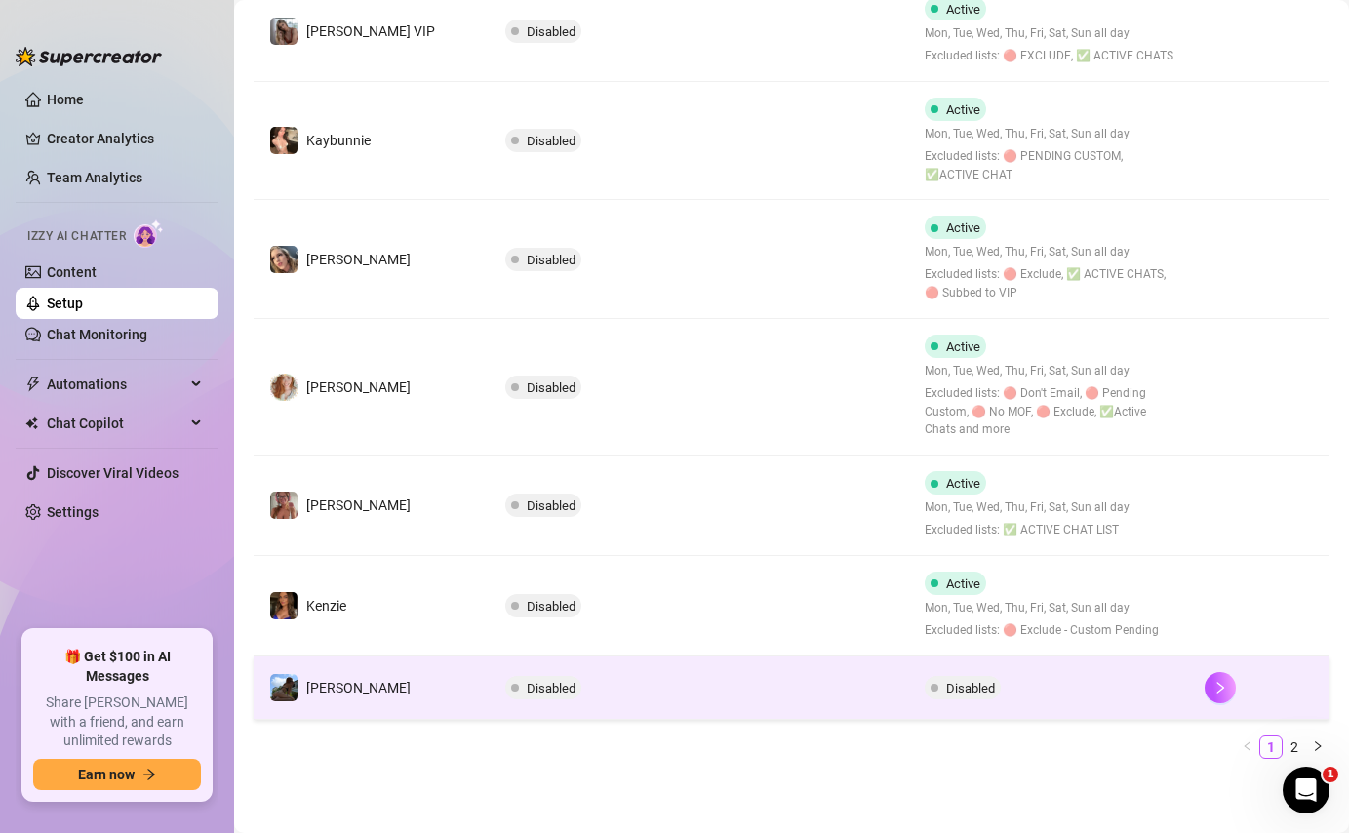
click at [946, 691] on span "Disabled" at bounding box center [970, 688] width 49 height 15
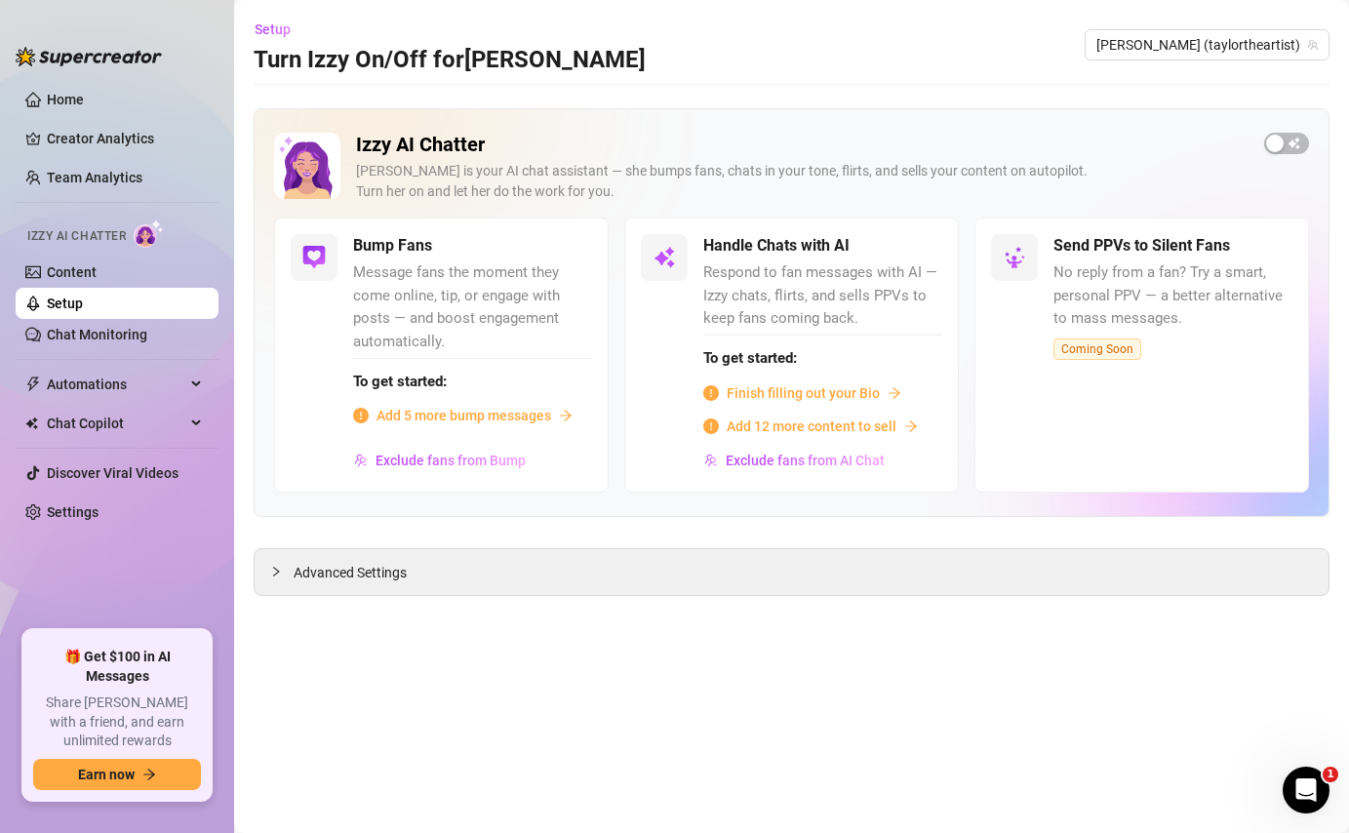
click at [449, 412] on span "Add 5 more bump messages" at bounding box center [463, 415] width 175 height 21
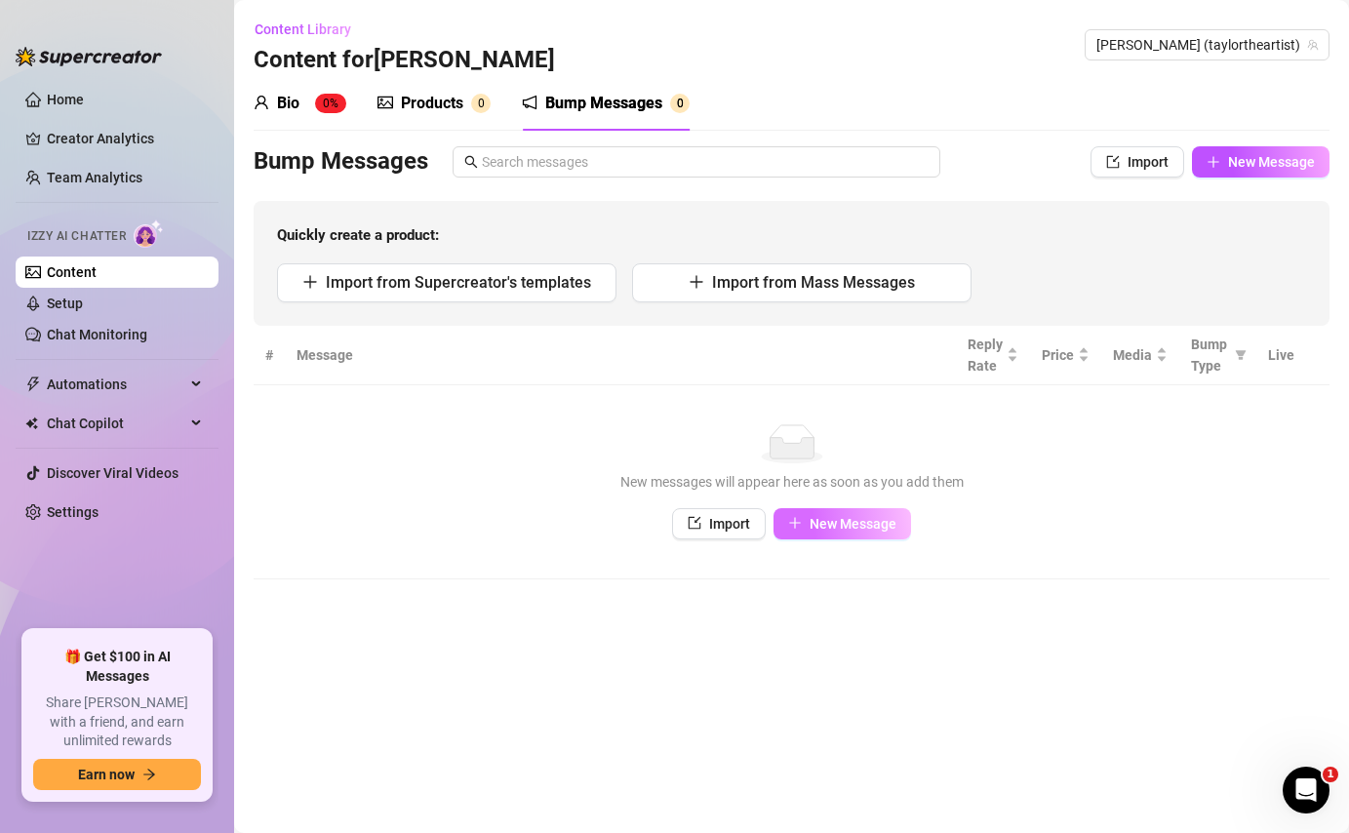
click at [860, 534] on button "New Message" at bounding box center [842, 523] width 138 height 31
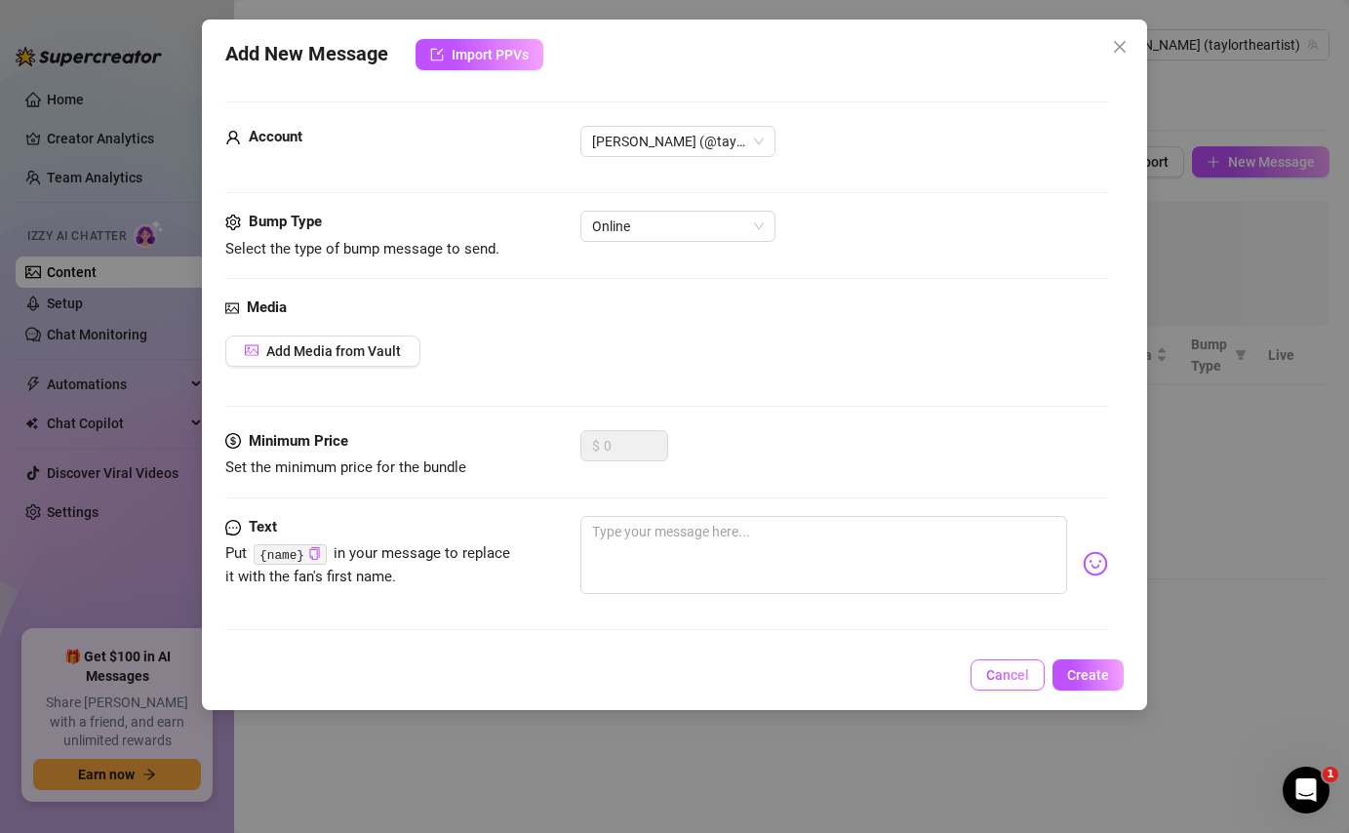
click at [1004, 673] on span "Cancel" at bounding box center [1007, 675] width 43 height 16
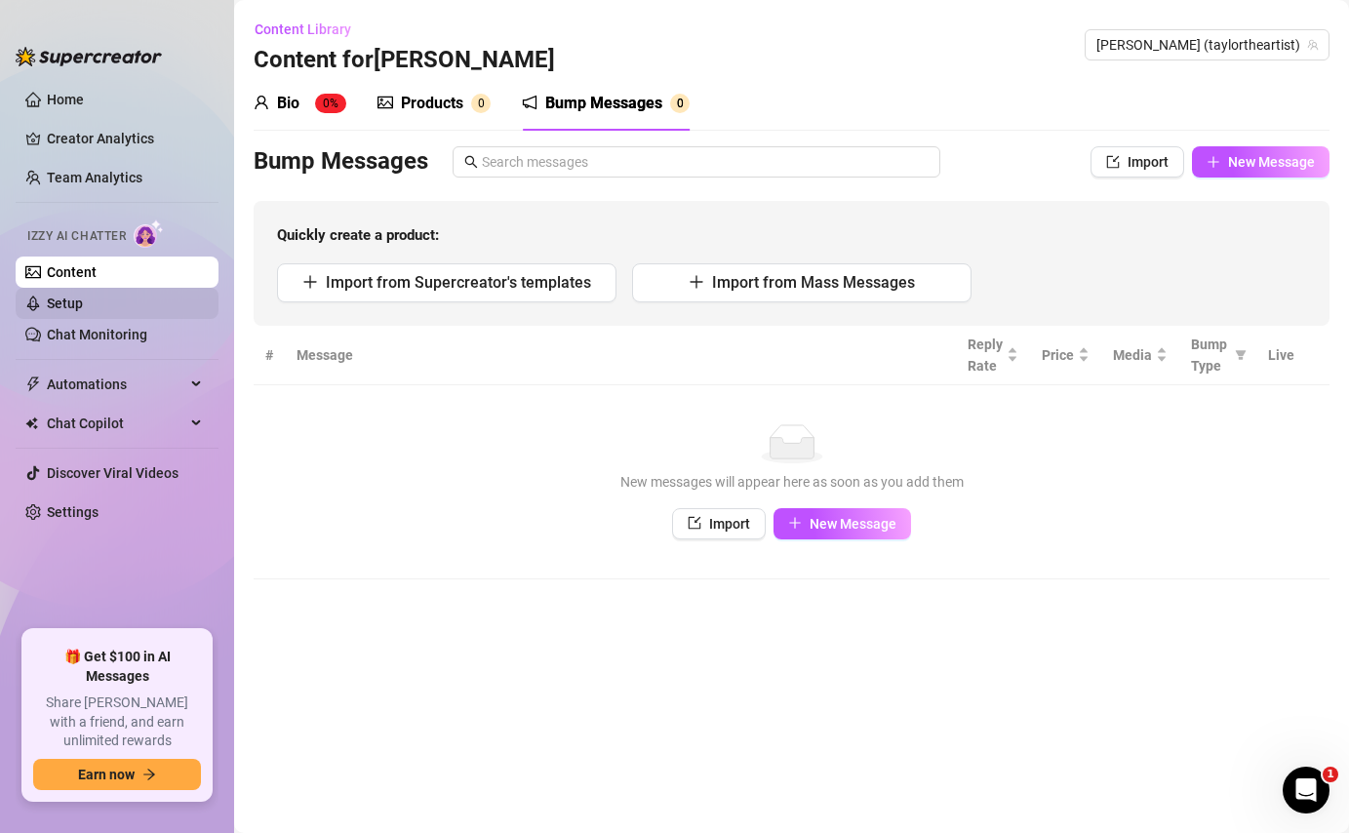
click at [61, 311] on link "Setup" at bounding box center [65, 304] width 36 height 16
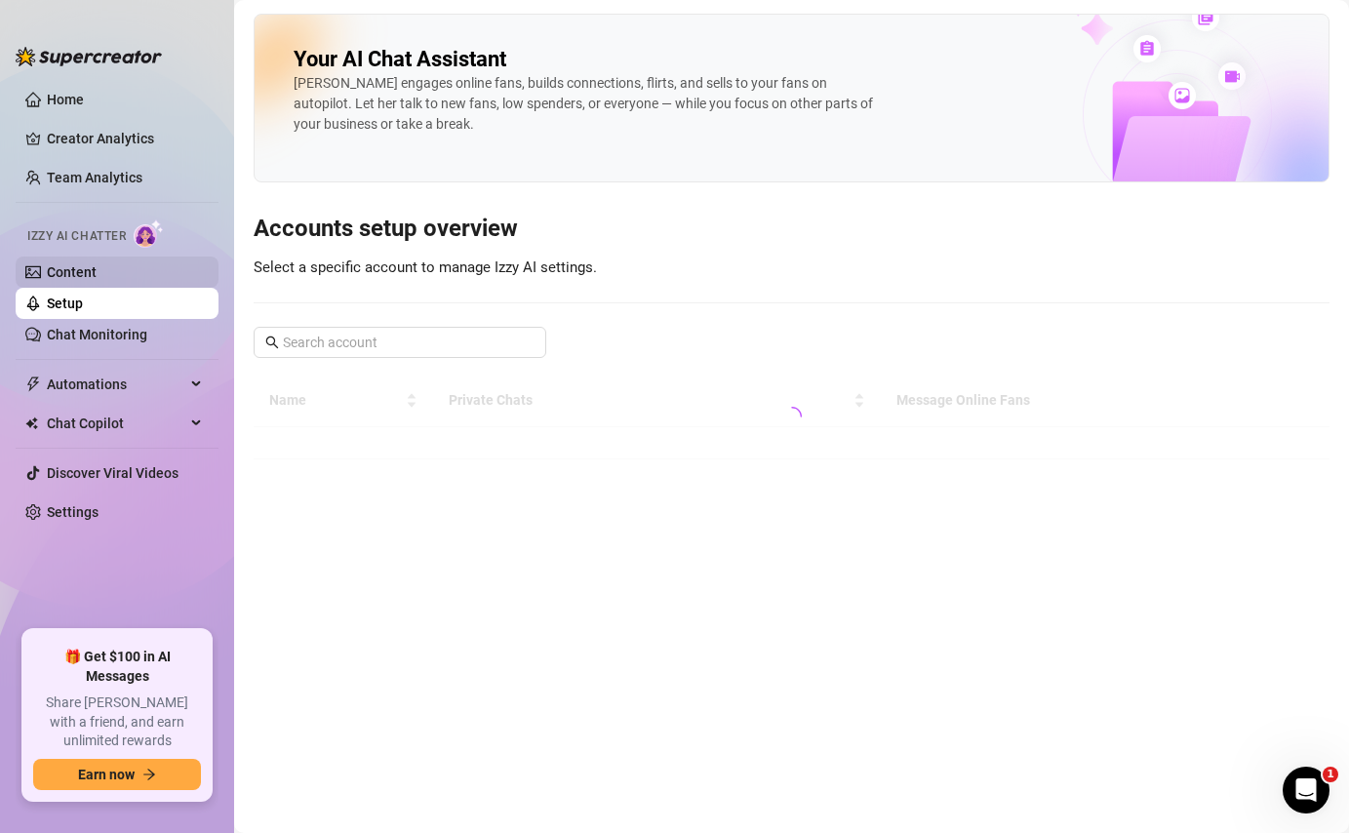
click at [88, 264] on link "Content" at bounding box center [72, 272] width 50 height 16
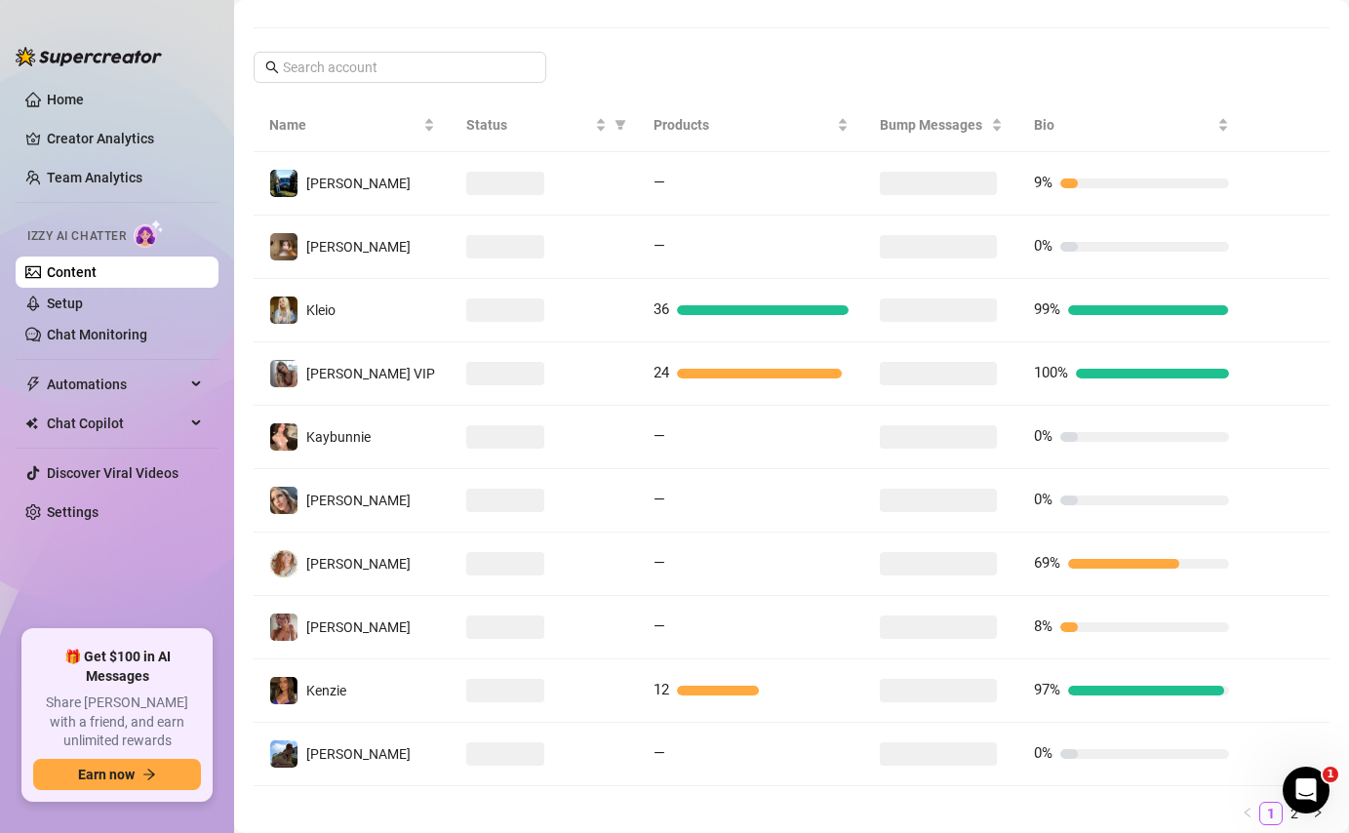
scroll to position [376, 0]
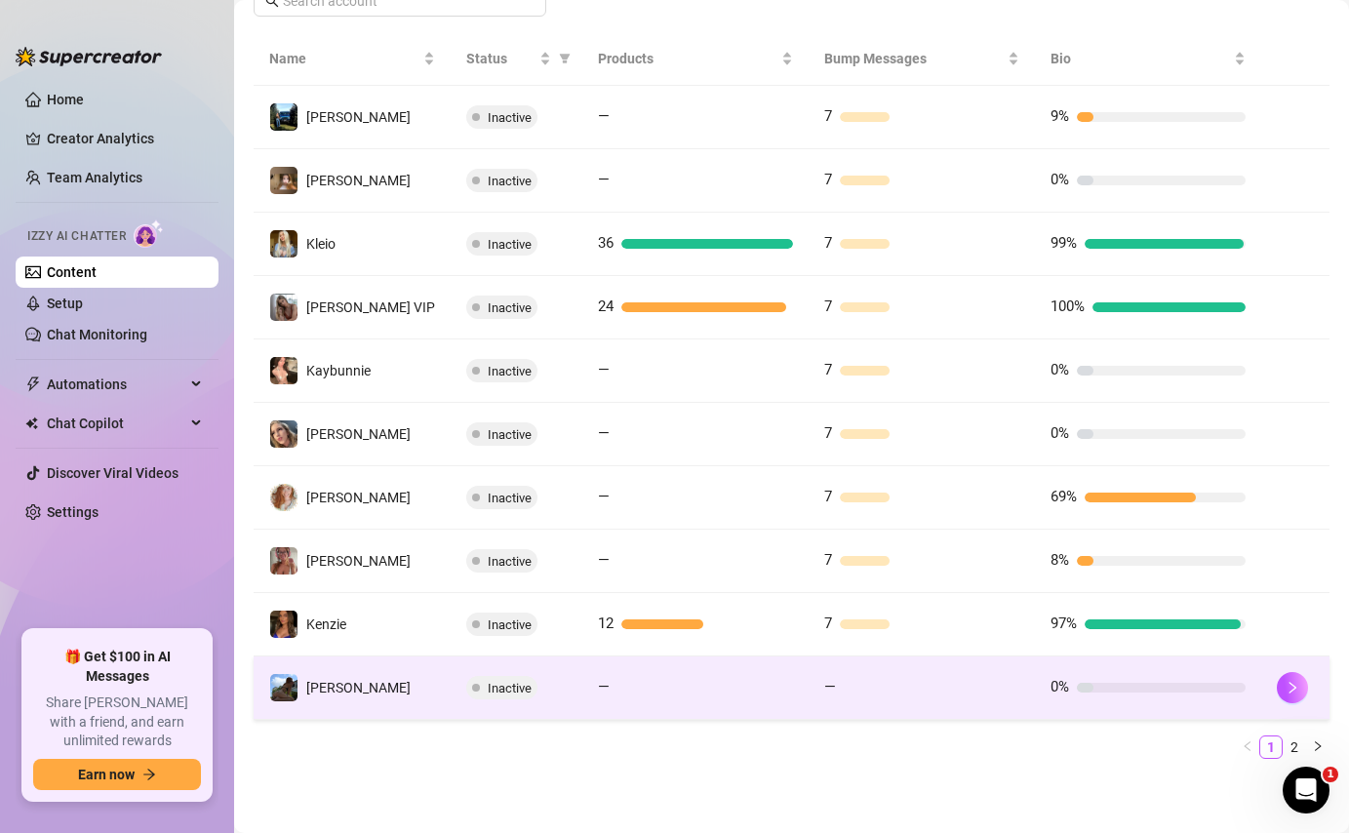
click at [833, 658] on td "—" at bounding box center [922, 687] width 226 height 63
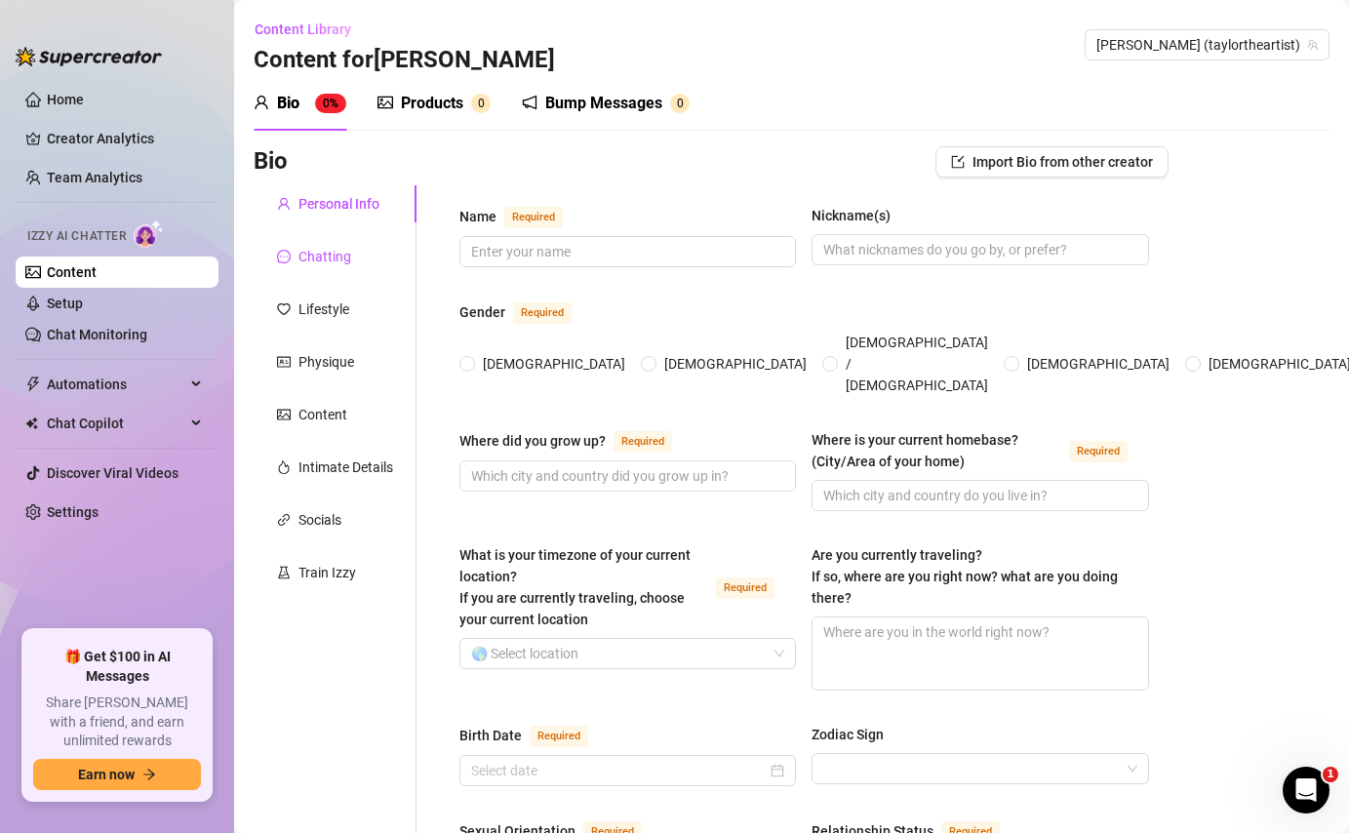
click at [312, 263] on div "Chatting" at bounding box center [324, 256] width 53 height 21
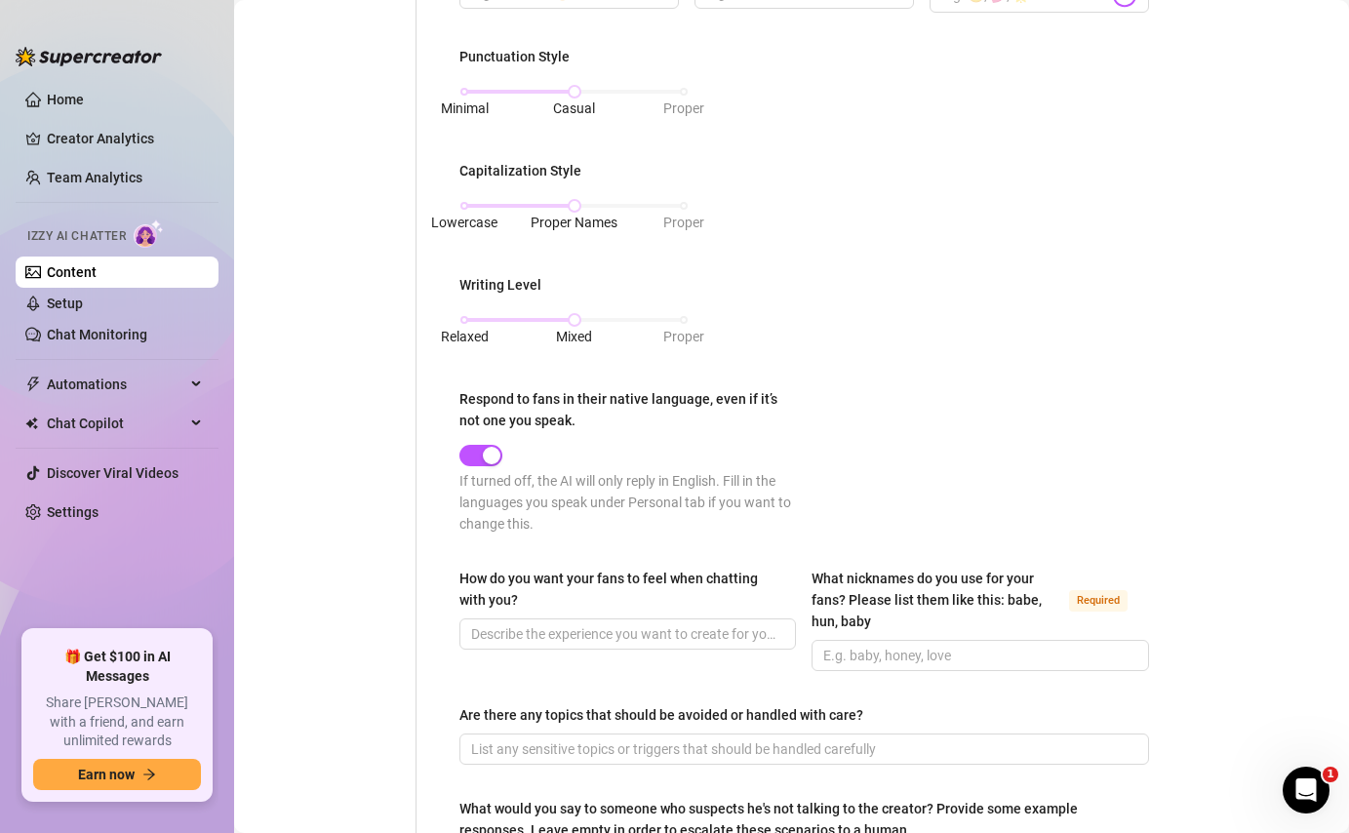
scroll to position [810, 0]
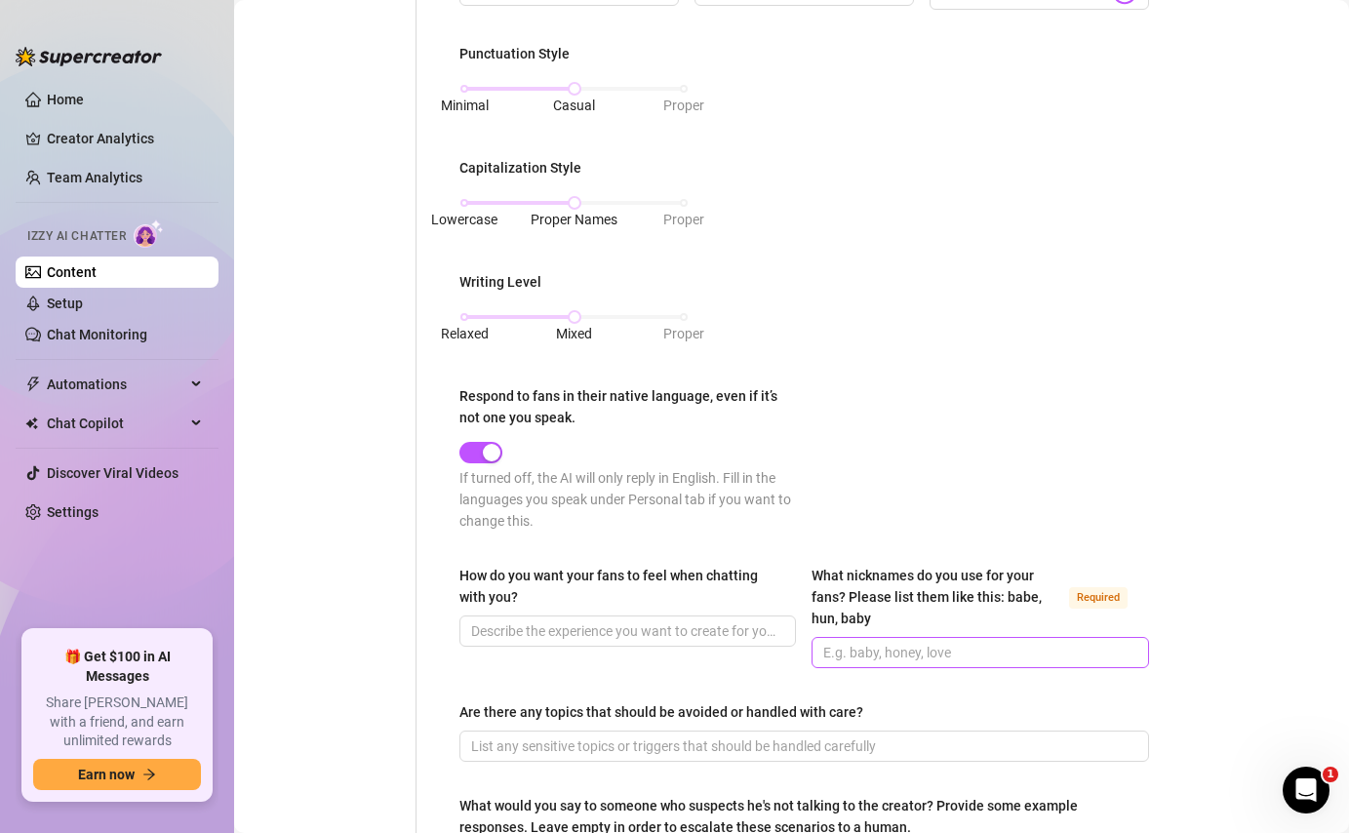
click at [841, 663] on span at bounding box center [980, 652] width 337 height 31
paste input "weethearts,love,babe,babes,[PERSON_NAME],and [PERSON_NAME]"
click at [822, 645] on span "weethearts,love,babe,babes,[PERSON_NAME],and [PERSON_NAME]" at bounding box center [980, 652] width 337 height 31
click at [827, 651] on input "weethearts,love,babe,babes,[PERSON_NAME],and [PERSON_NAME]" at bounding box center [977, 652] width 309 height 21
click at [896, 645] on input "sweethearts,love,babe,babes,[PERSON_NAME],and honey" at bounding box center [977, 652] width 309 height 21
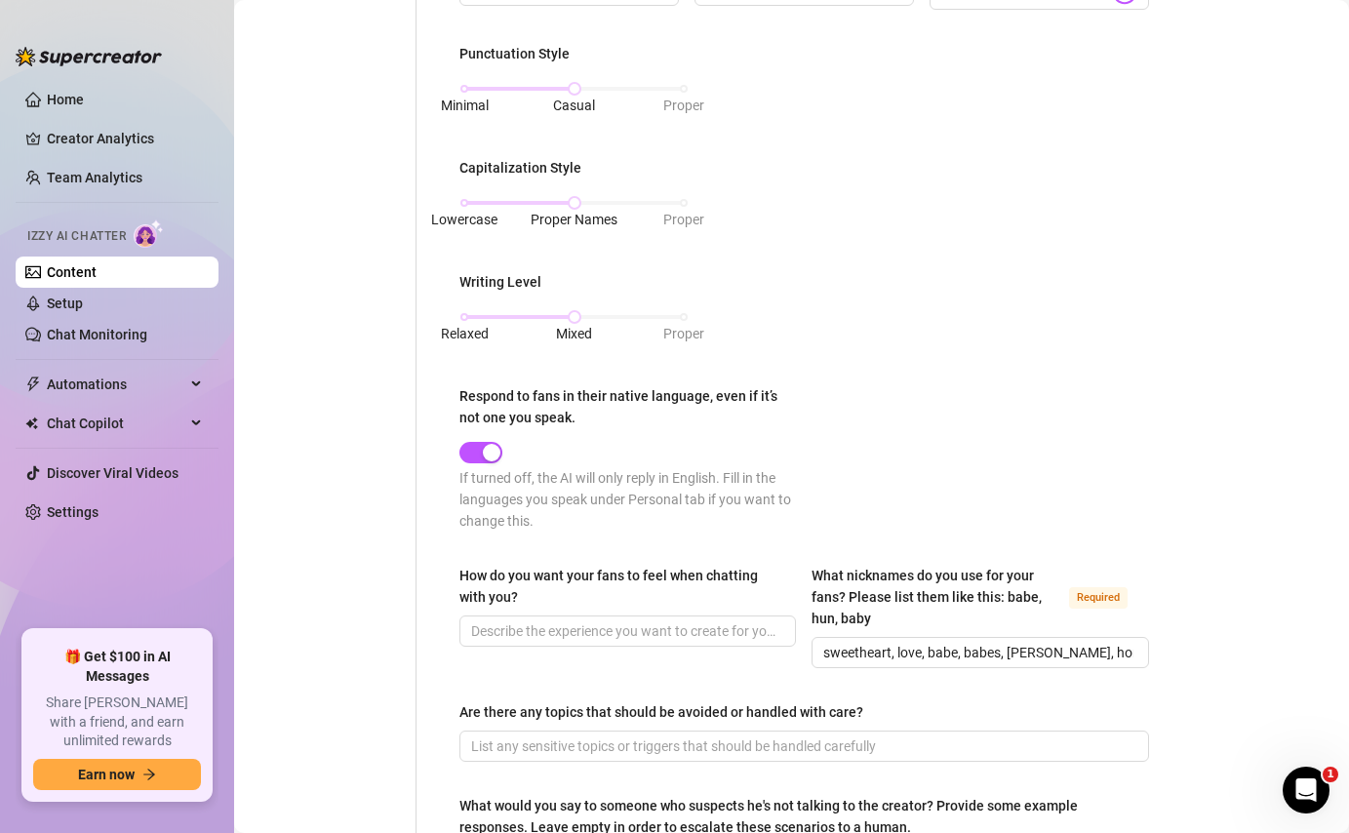
click at [993, 432] on div "Punctuation Style Minimal Casual Proper Capitalization Style Lowercase Proper N…" at bounding box center [804, 296] width 690 height 506
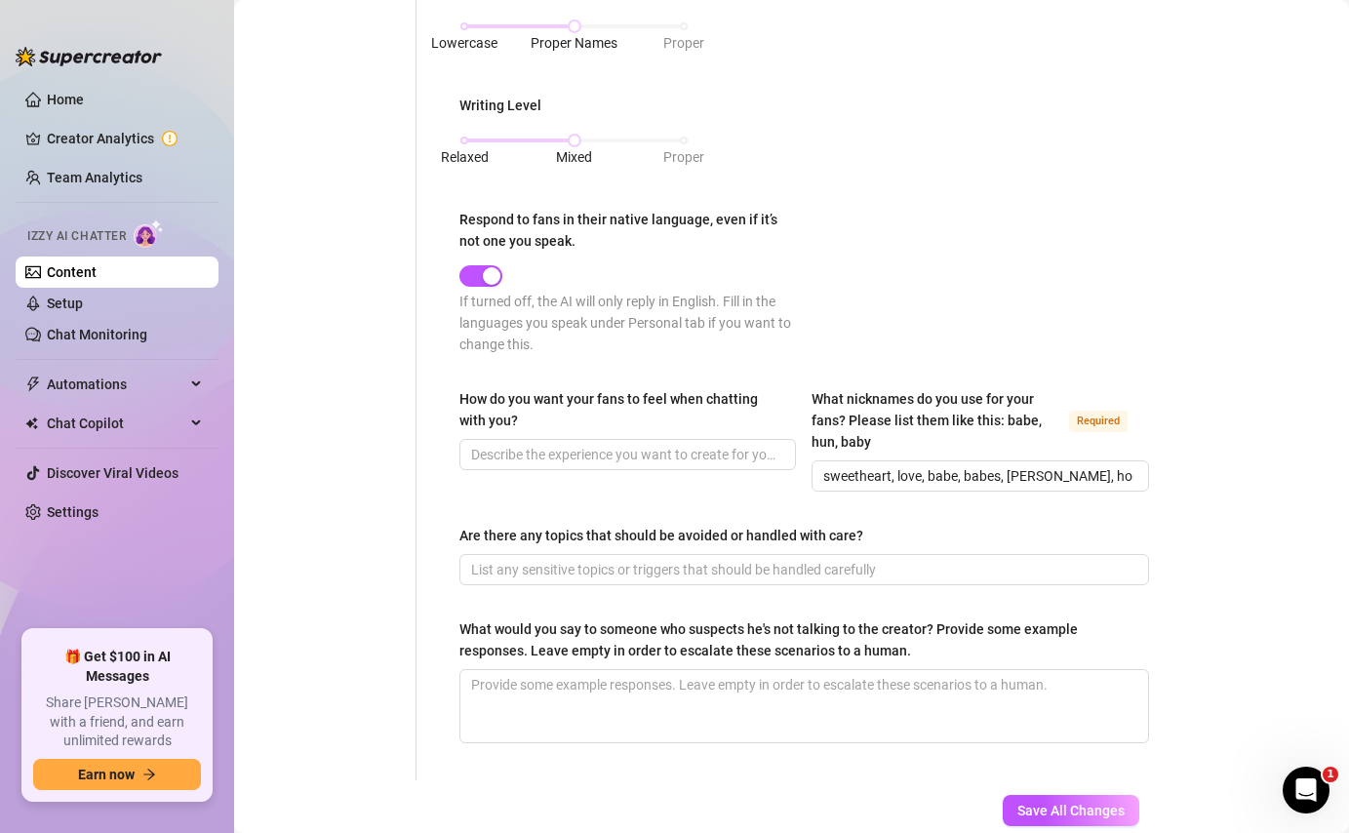
scroll to position [1070, 0]
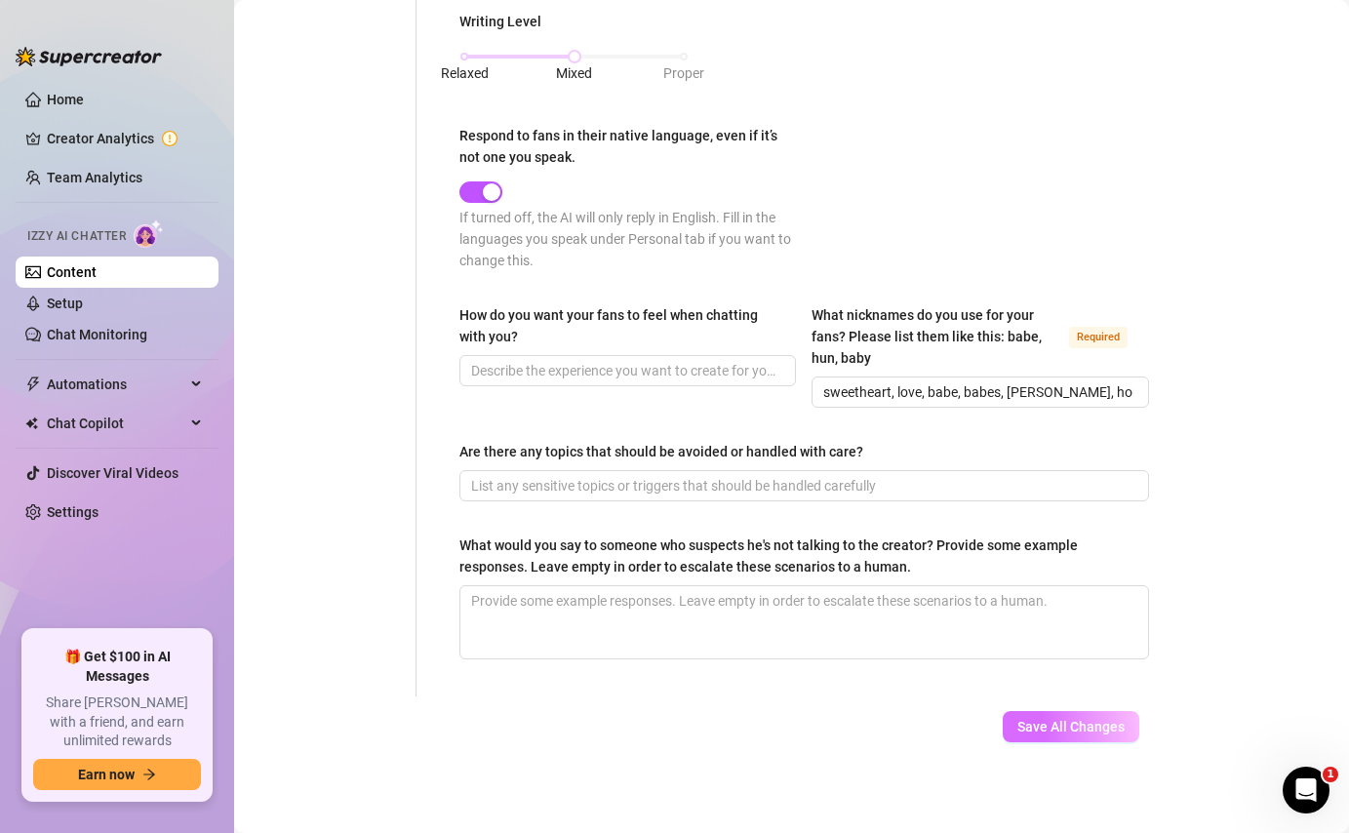
click at [1059, 737] on button "Save All Changes" at bounding box center [1071, 726] width 137 height 31
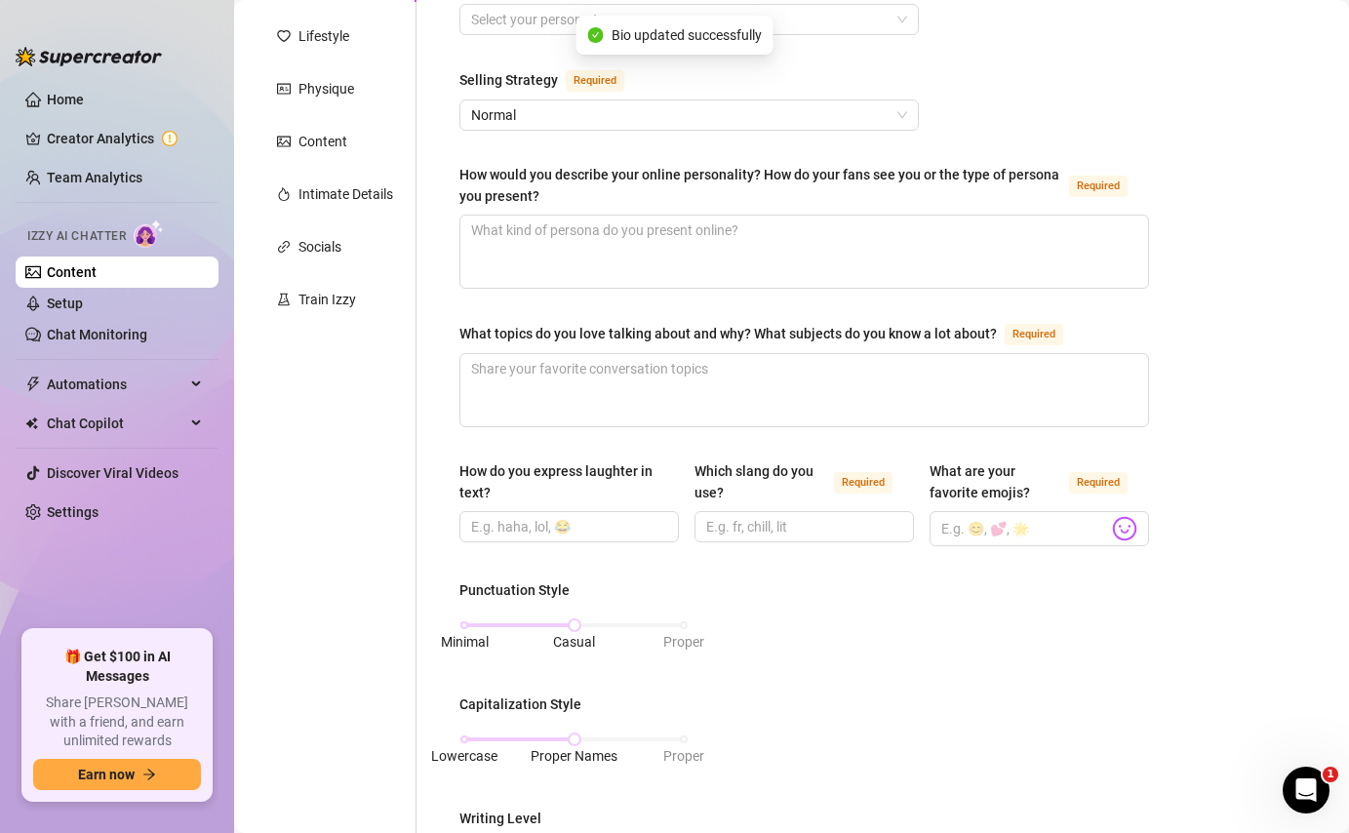
scroll to position [0, 0]
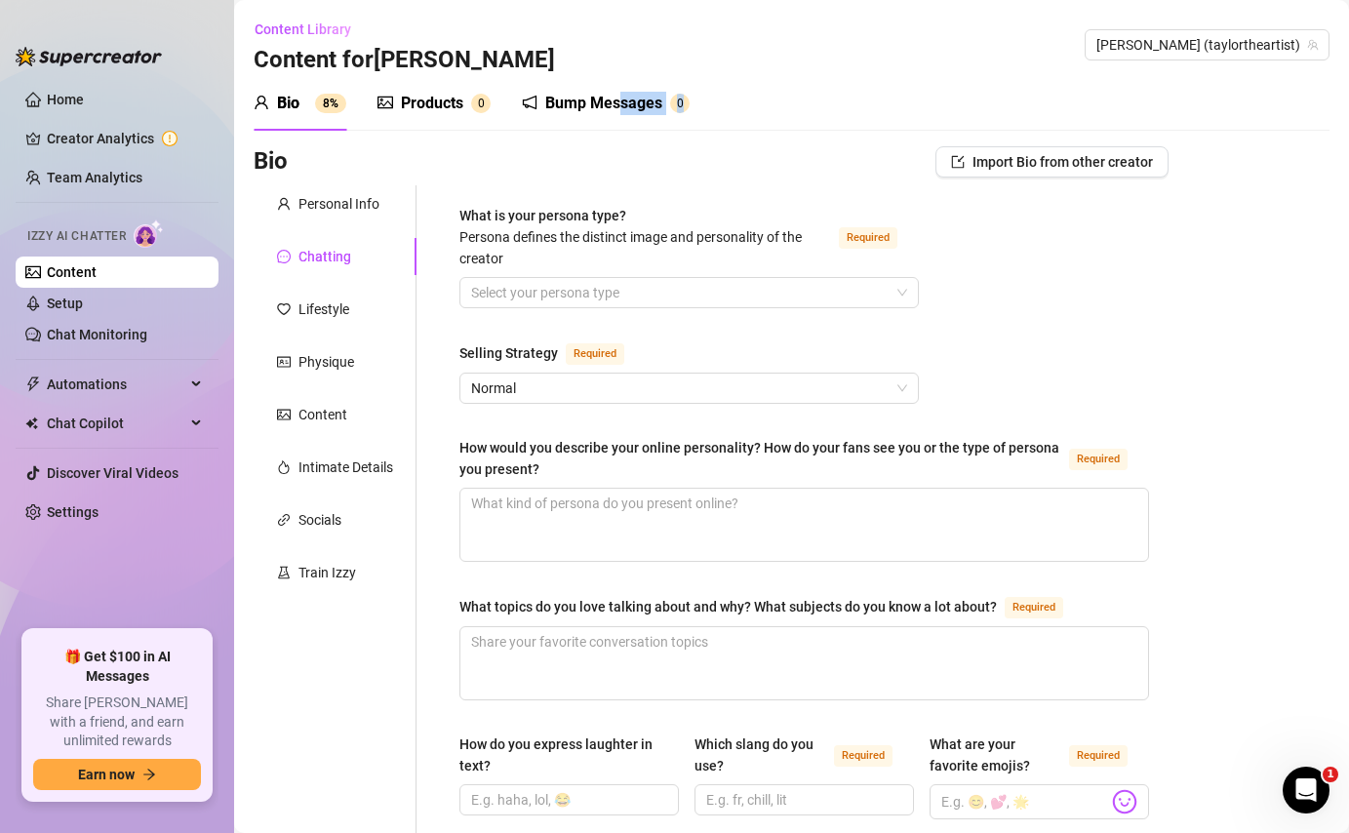
click at [623, 114] on div "Bump Messages 0" at bounding box center [606, 103] width 168 height 55
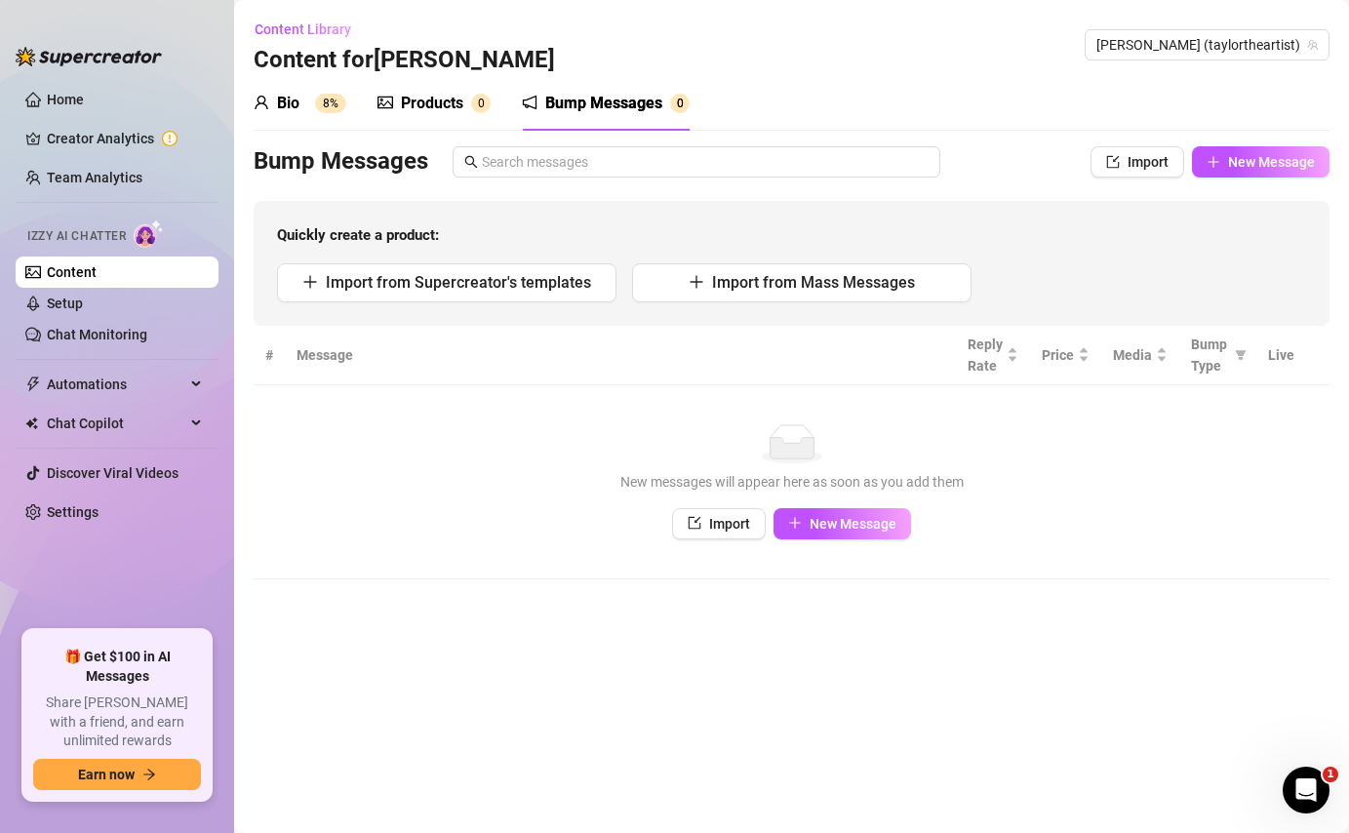
click at [812, 544] on td "No data New messages will appear here as soon as you add them Import New Message" at bounding box center [792, 482] width 1076 height 194
click at [812, 536] on button "New Message" at bounding box center [842, 523] width 138 height 31
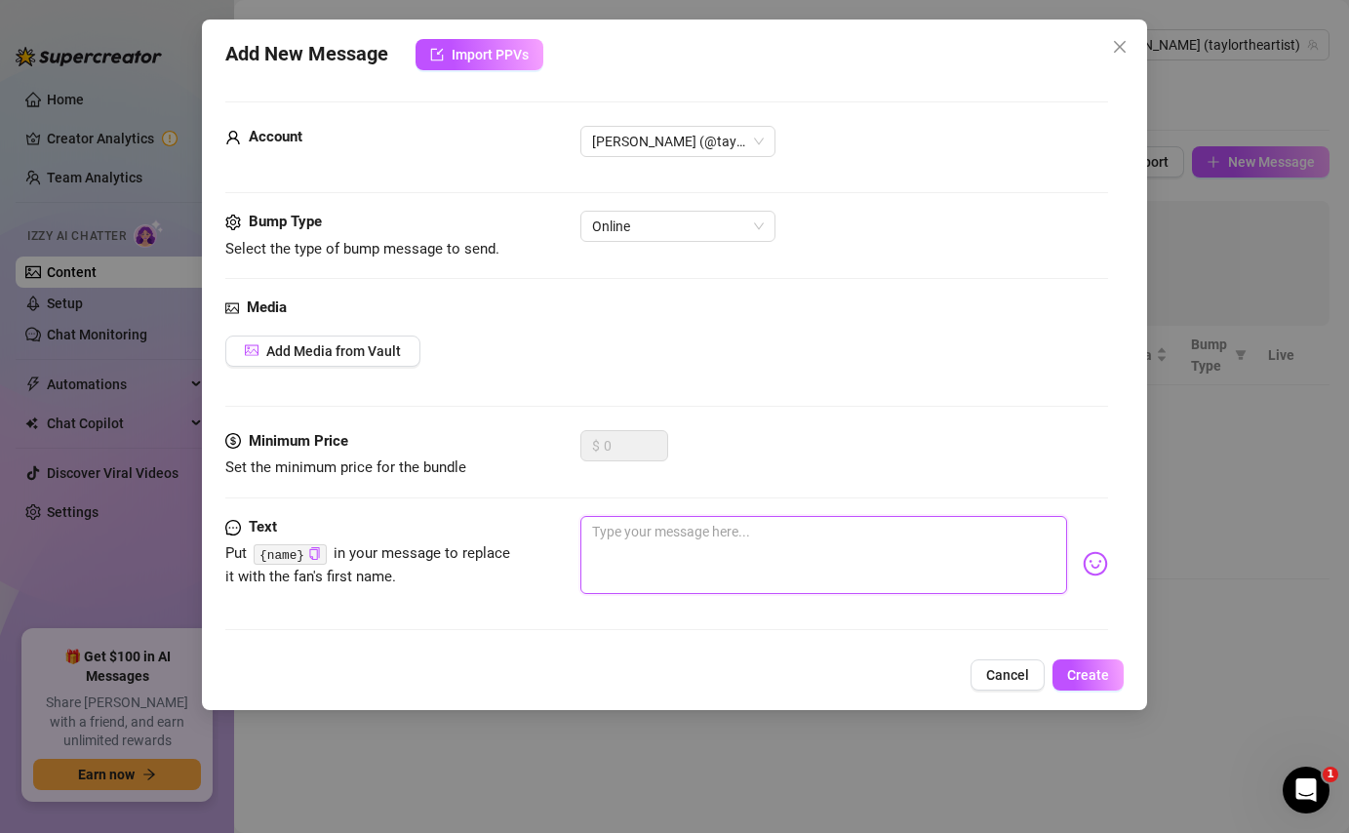
click at [719, 531] on textarea at bounding box center [823, 555] width 486 height 78
click at [829, 533] on textarea "Having fun without me {name}??" at bounding box center [823, 555] width 486 height 78
click at [1100, 679] on span "Create" at bounding box center [1088, 675] width 42 height 16
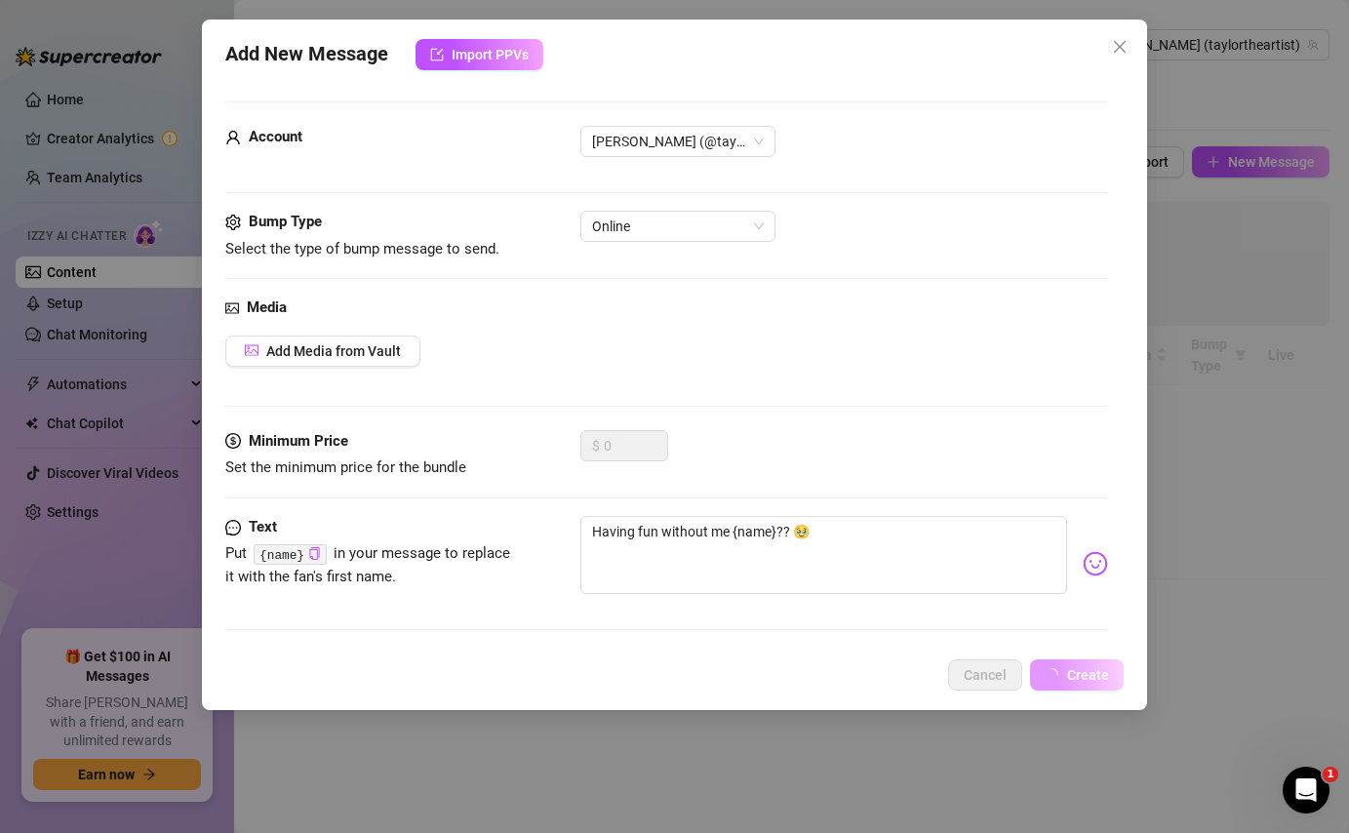
click at [1100, 679] on span "Create" at bounding box center [1088, 675] width 42 height 16
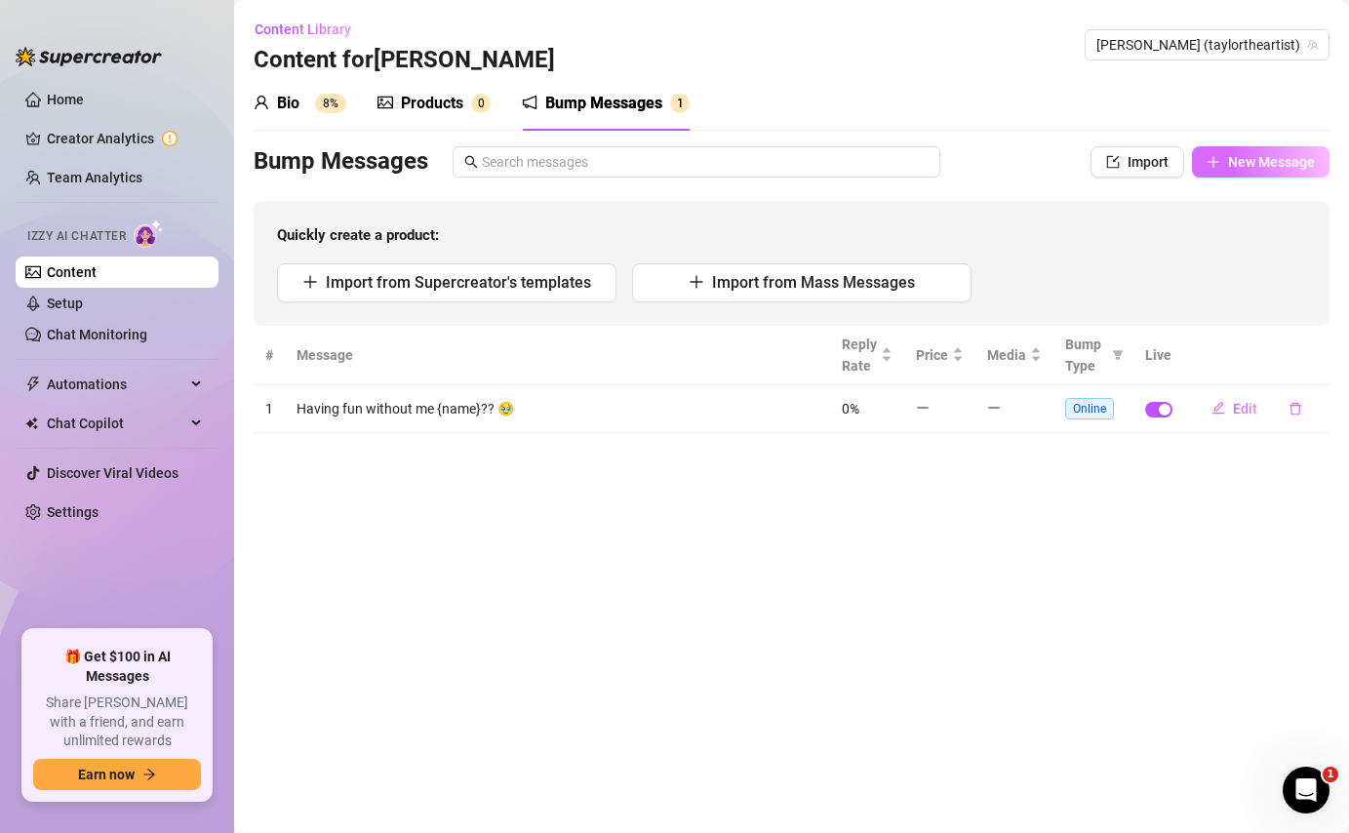
click at [1207, 172] on button "New Message" at bounding box center [1261, 161] width 138 height 31
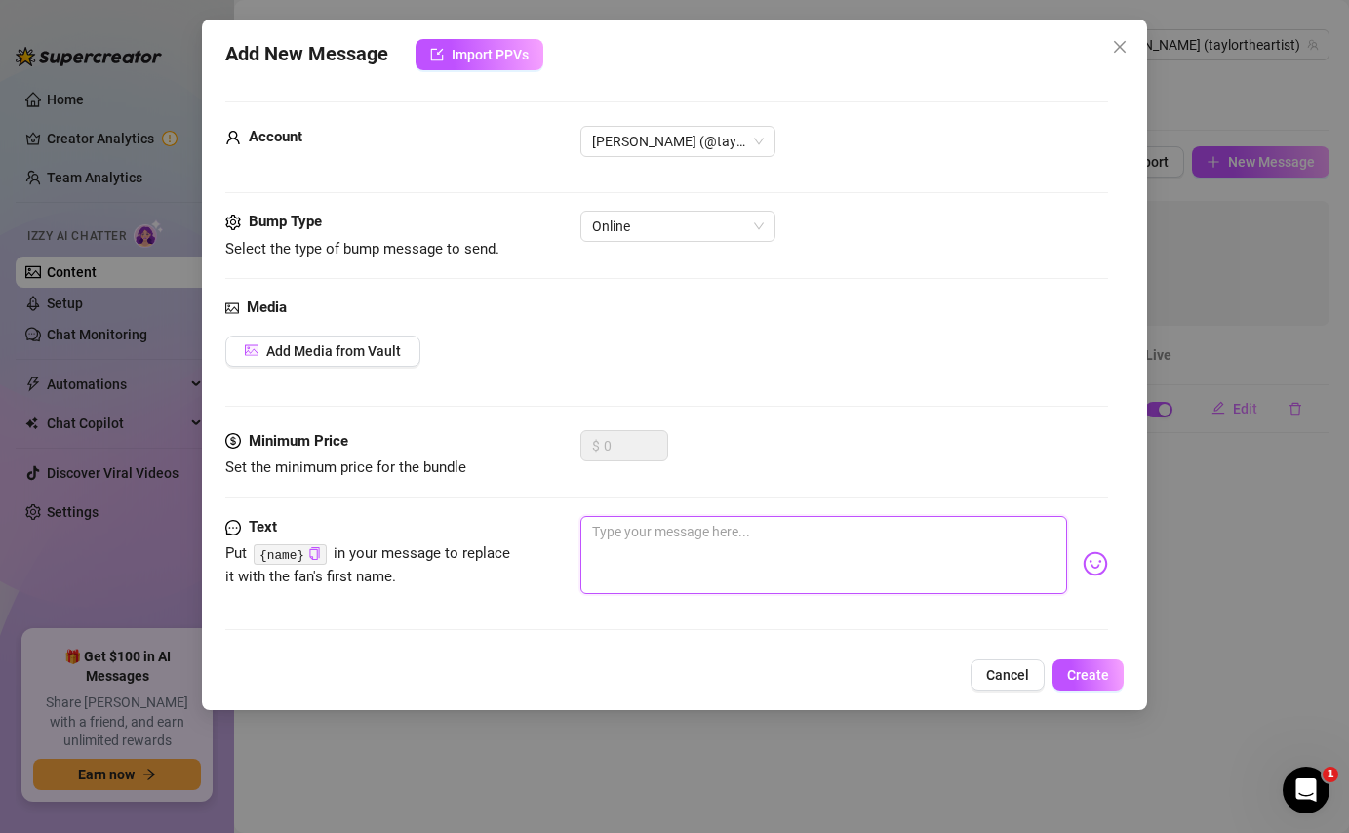
click at [726, 567] on textarea at bounding box center [823, 555] width 486 height 78
click at [907, 551] on textarea "Up for a chat {name}?" at bounding box center [823, 555] width 486 height 78
click at [1096, 672] on span "Create" at bounding box center [1088, 675] width 42 height 16
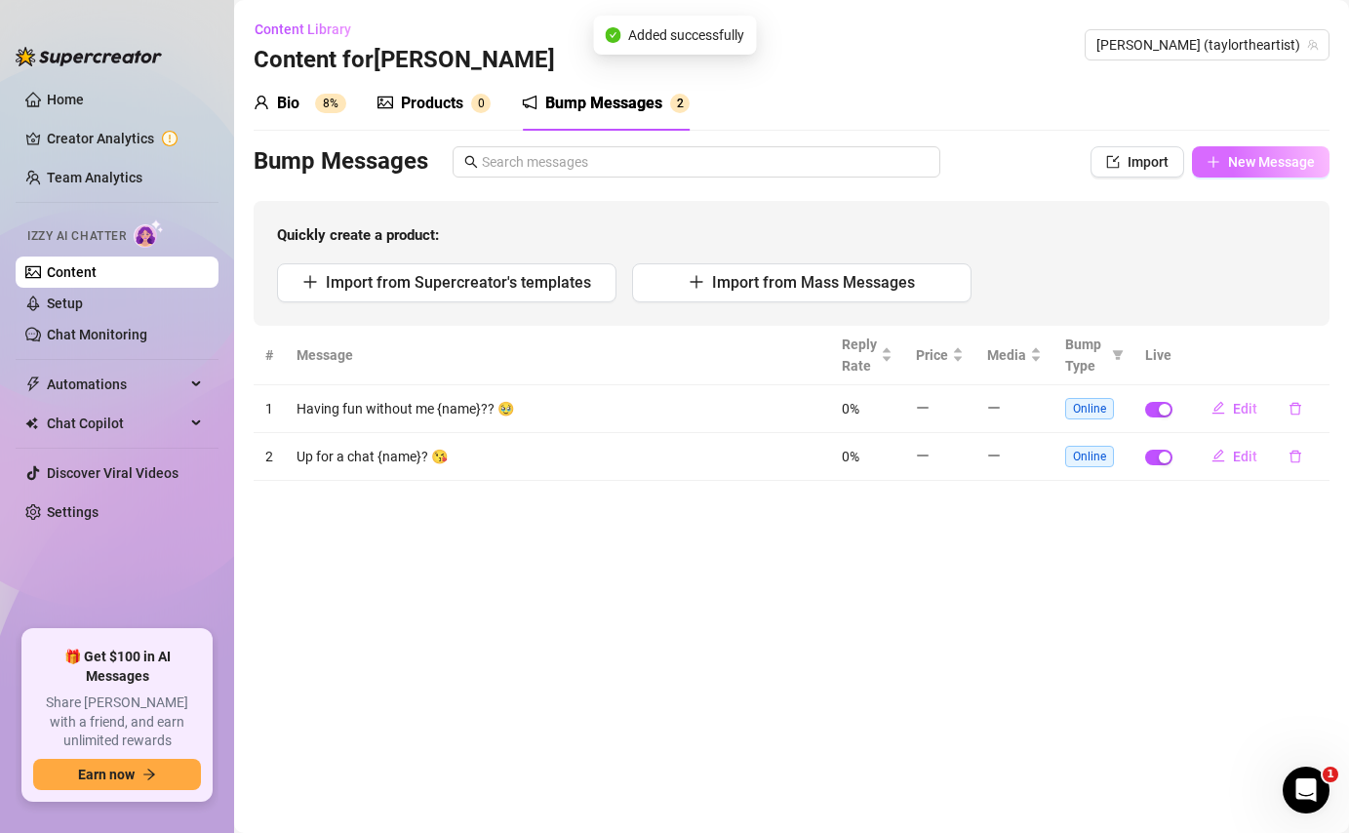
click at [1237, 164] on span "New Message" at bounding box center [1271, 162] width 87 height 16
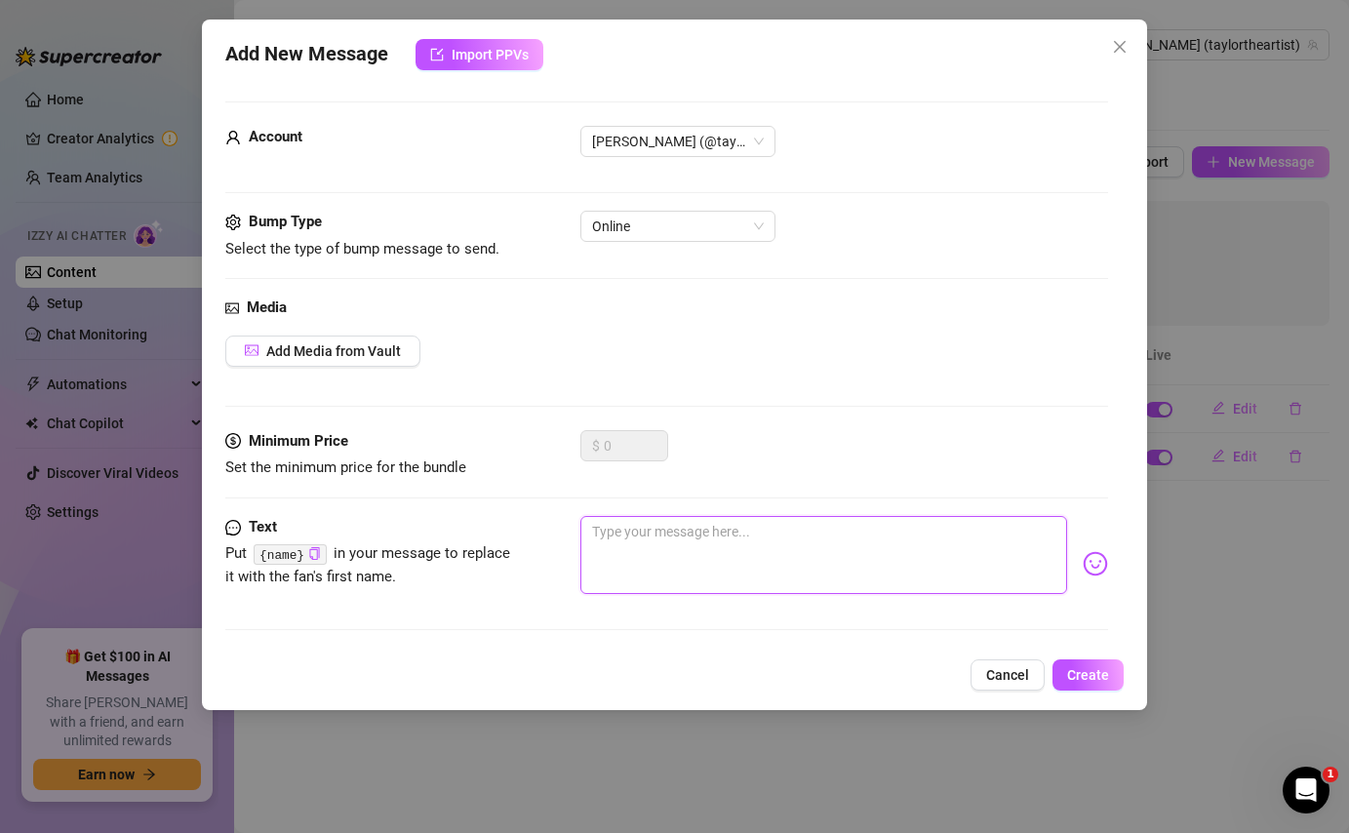
click at [652, 554] on textarea at bounding box center [823, 555] width 486 height 78
click at [1070, 664] on button "Create" at bounding box center [1087, 674] width 71 height 31
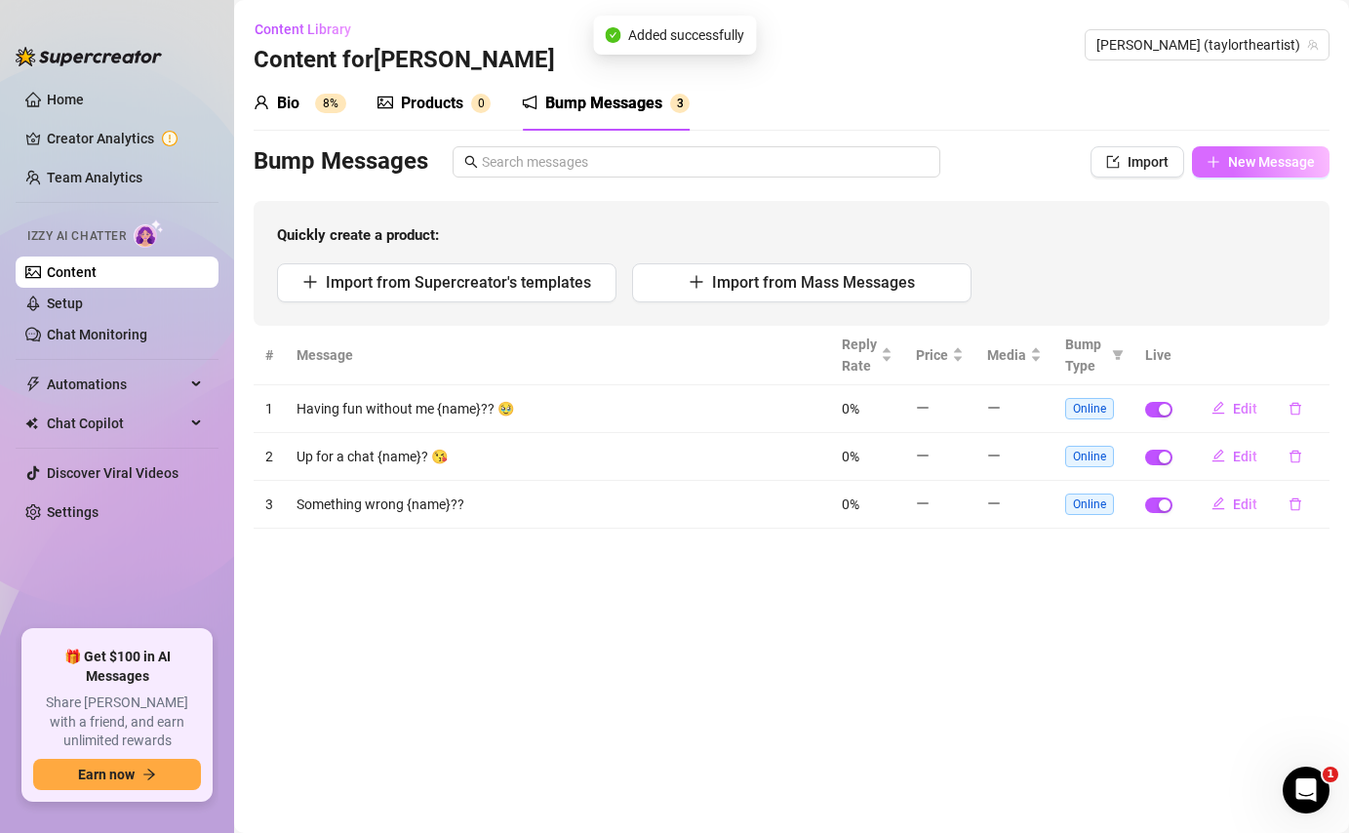
click at [1242, 164] on span "New Message" at bounding box center [1271, 162] width 87 height 16
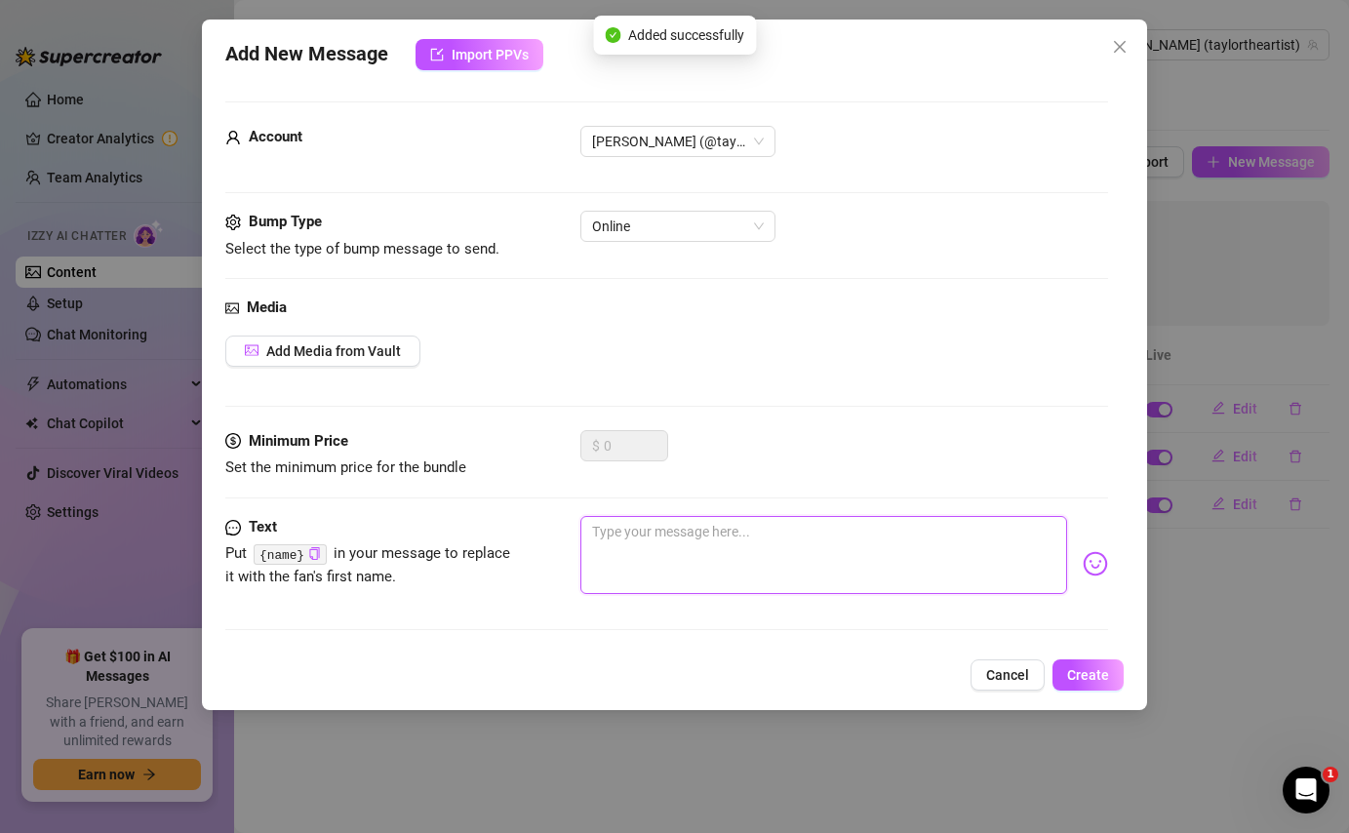
click at [733, 553] on textarea at bounding box center [823, 555] width 486 height 78
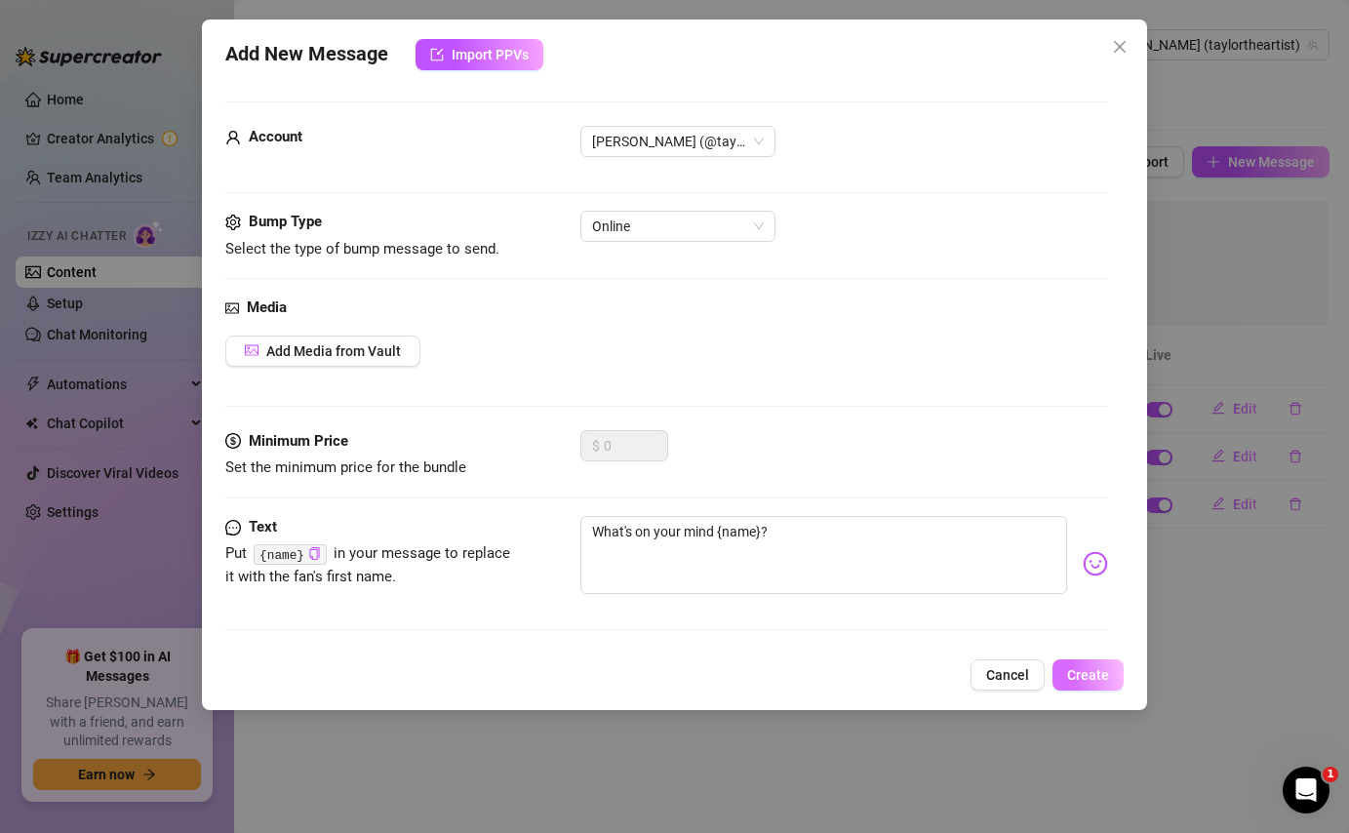
click at [1119, 661] on button "Create" at bounding box center [1087, 674] width 71 height 31
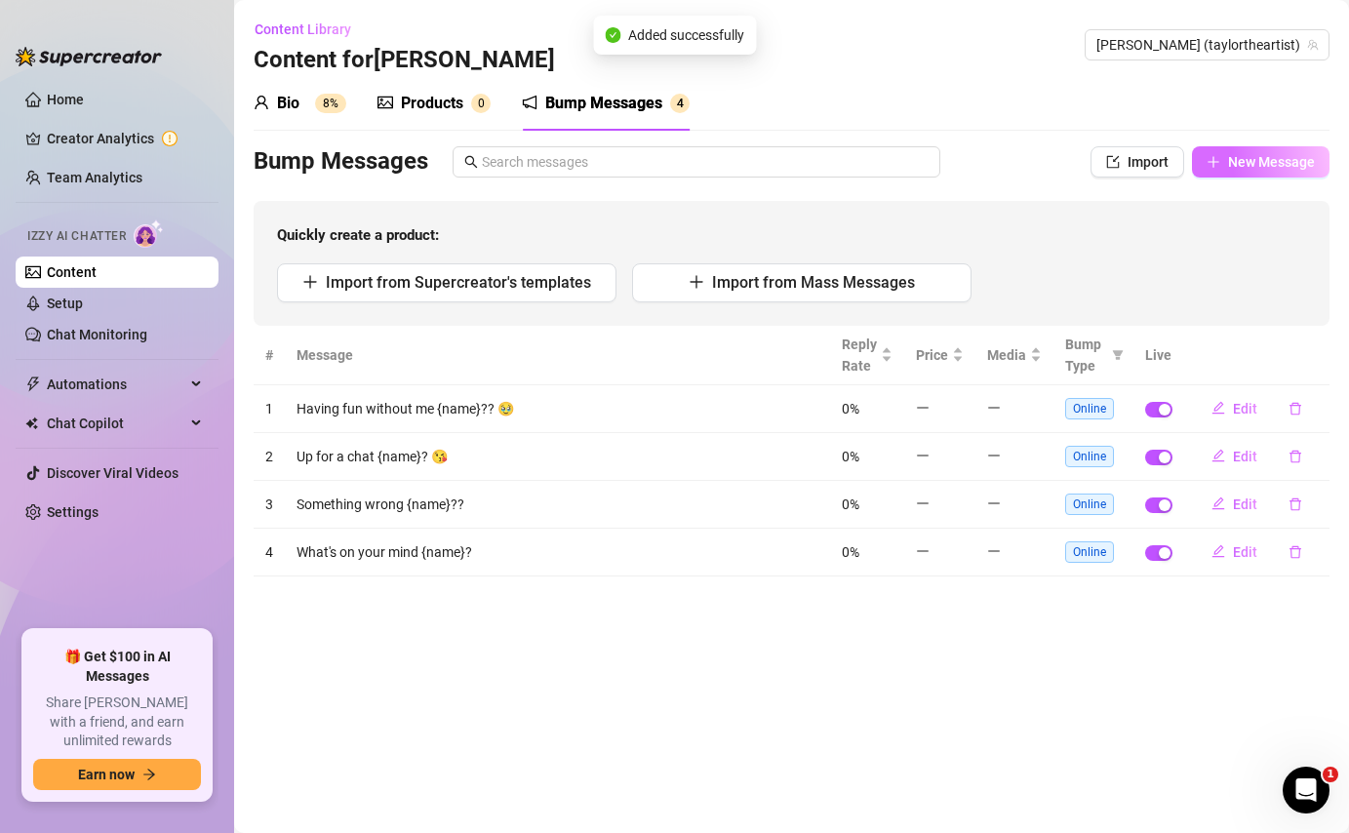
click at [1234, 161] on span "New Message" at bounding box center [1271, 162] width 87 height 16
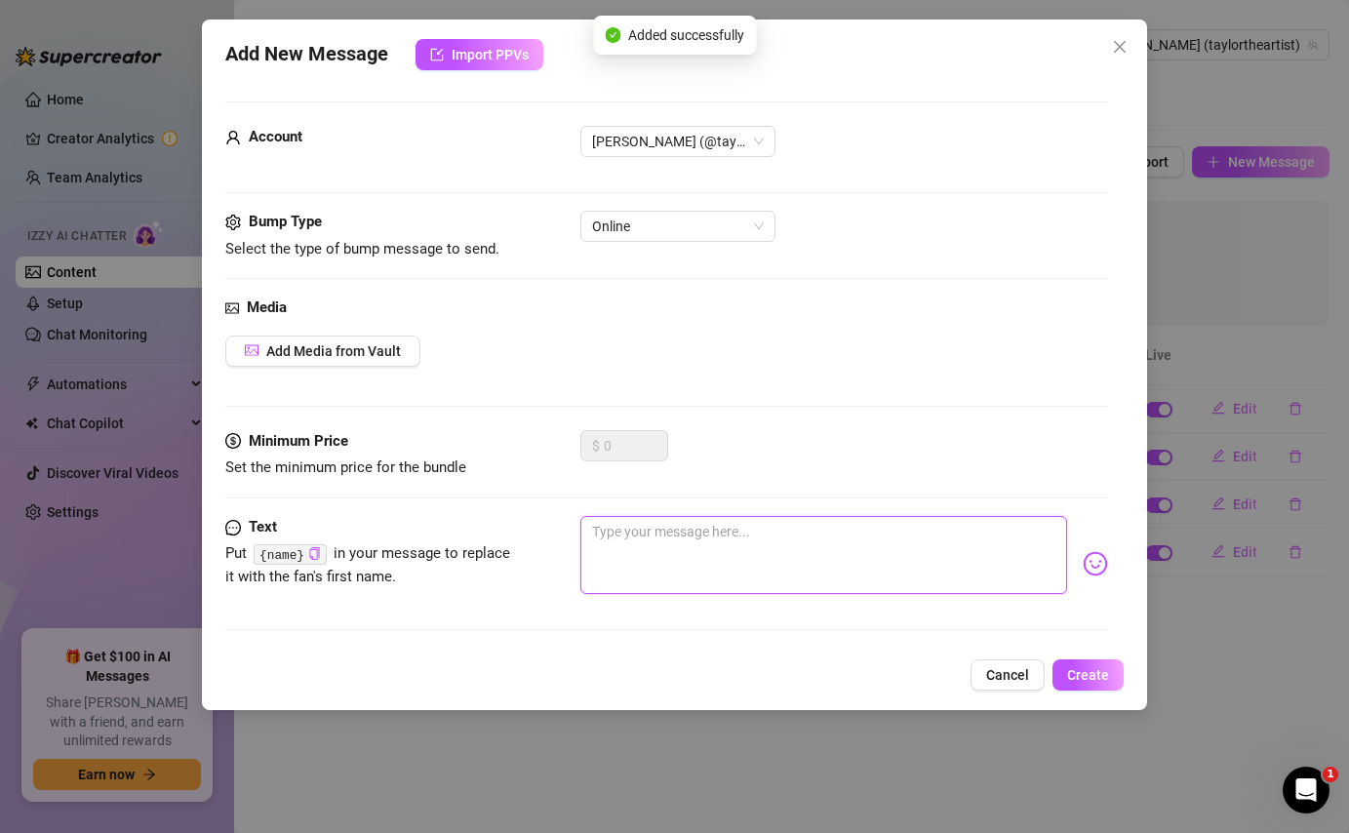
click at [931, 556] on textarea at bounding box center [823, 555] width 486 height 78
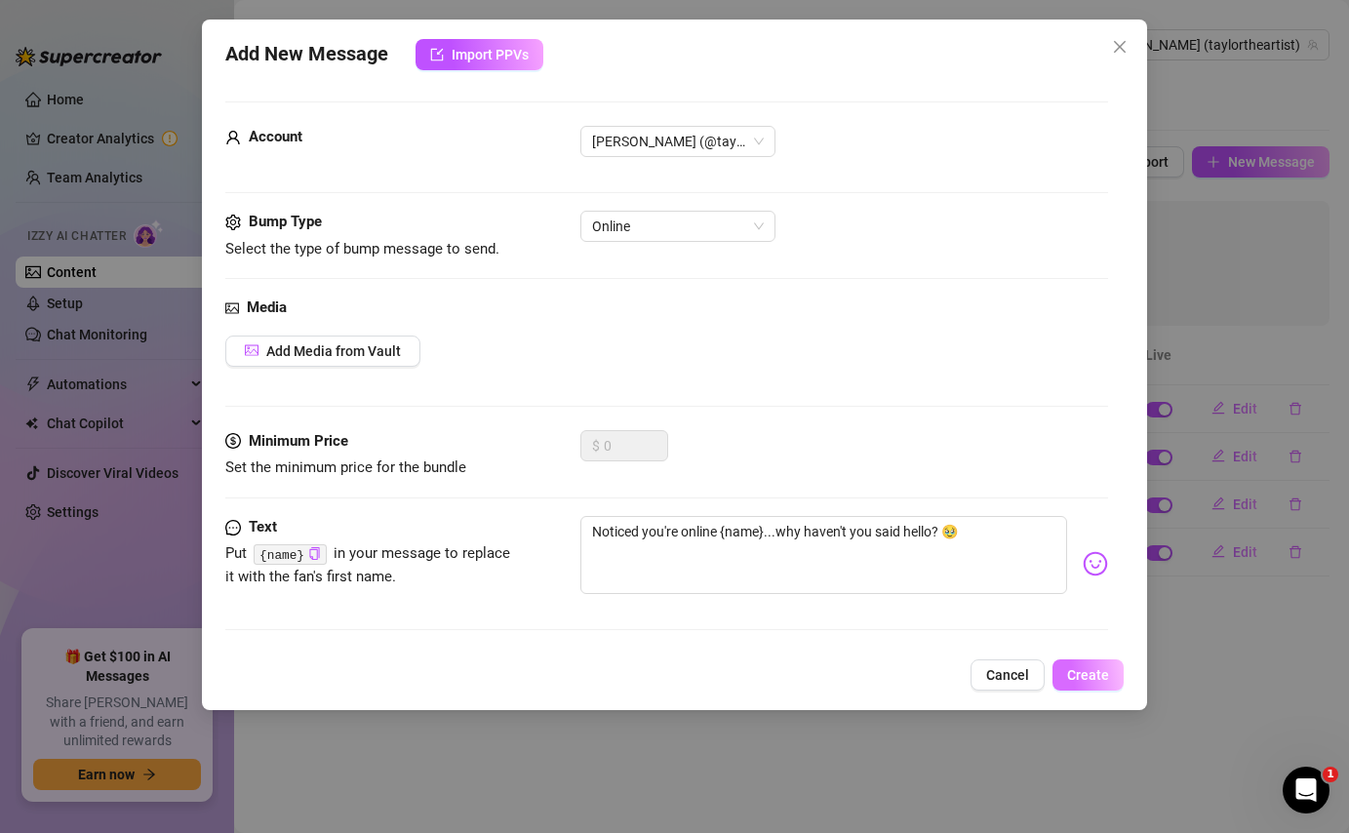
click at [1103, 682] on span "Create" at bounding box center [1088, 675] width 42 height 16
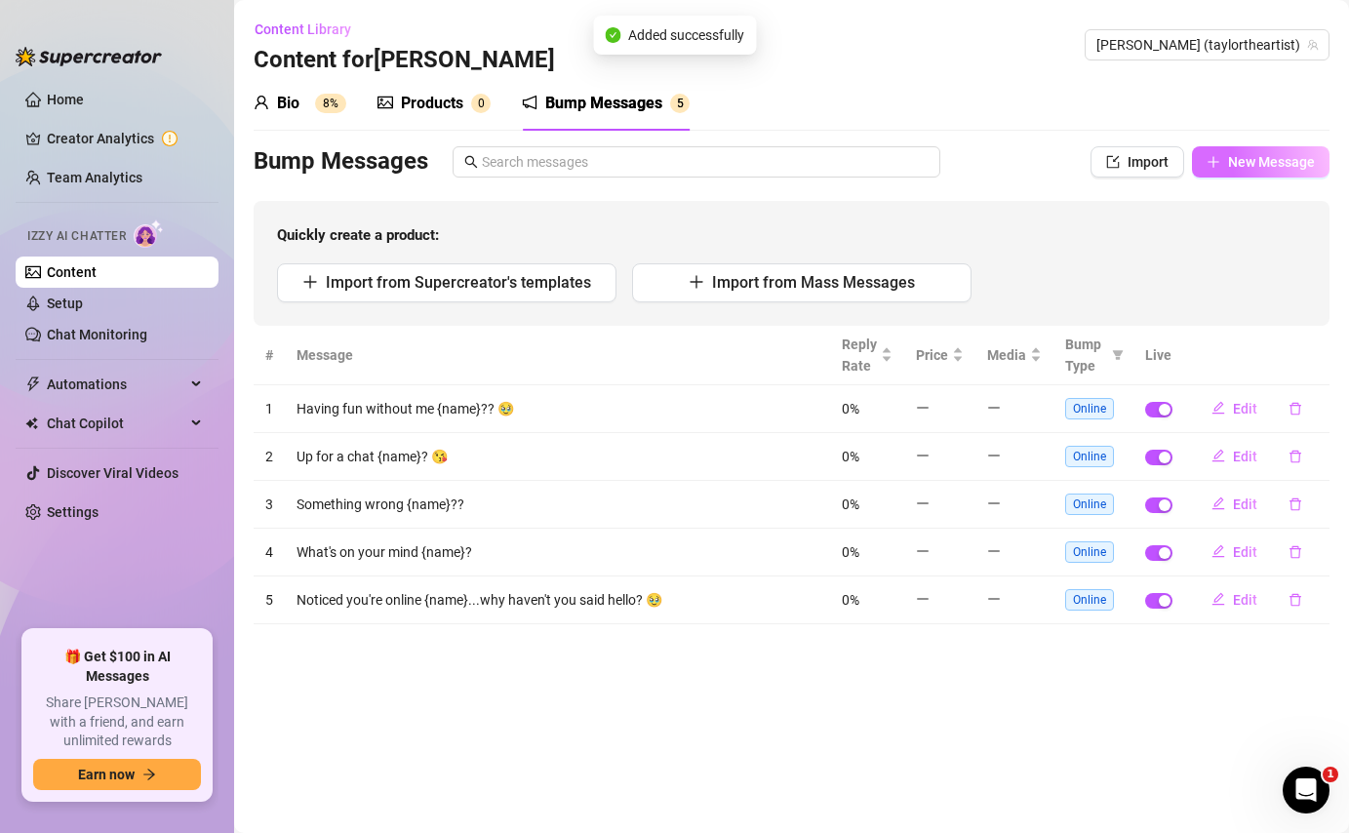
click at [1244, 165] on span "New Message" at bounding box center [1271, 162] width 87 height 16
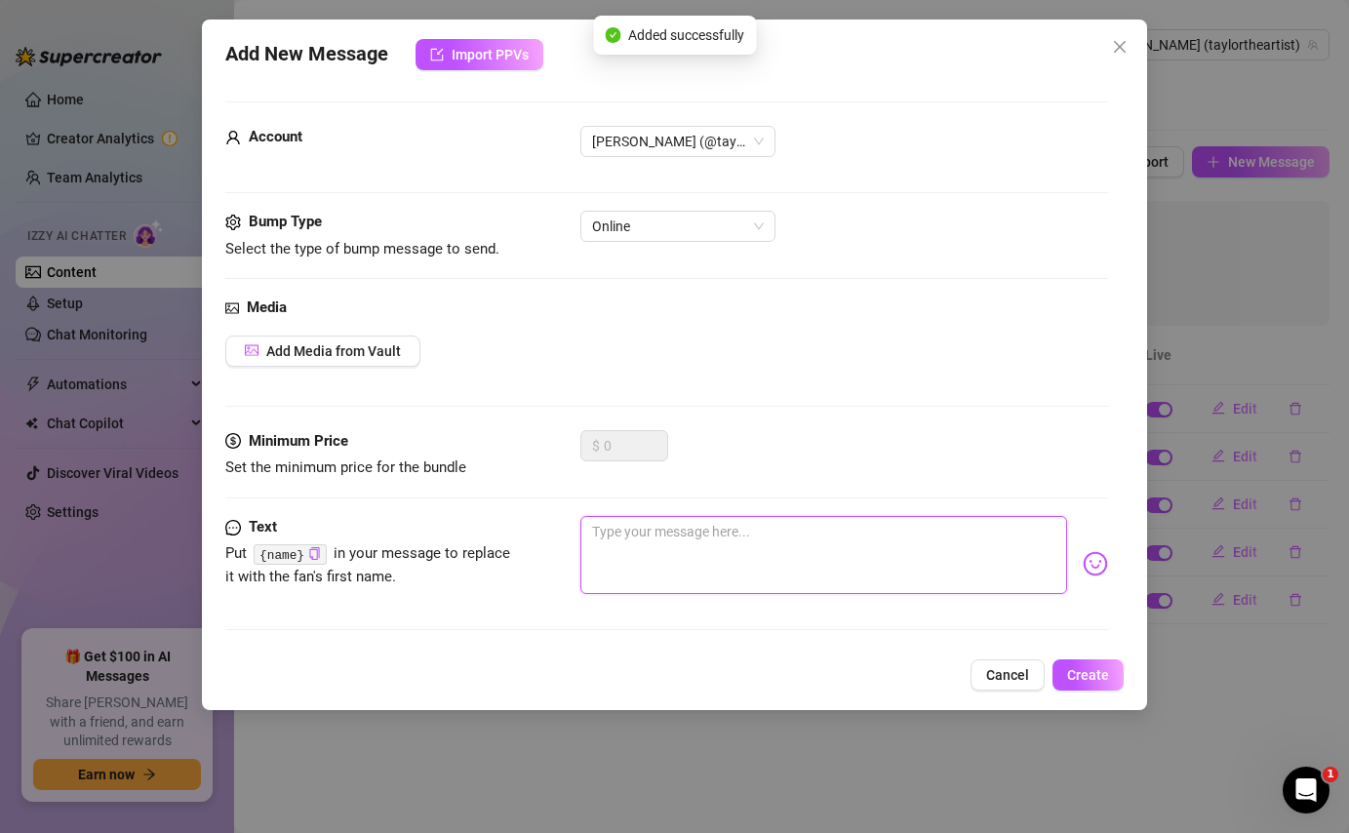
click at [796, 540] on textarea at bounding box center [823, 555] width 486 height 78
click at [745, 537] on textarea at bounding box center [823, 555] width 486 height 78
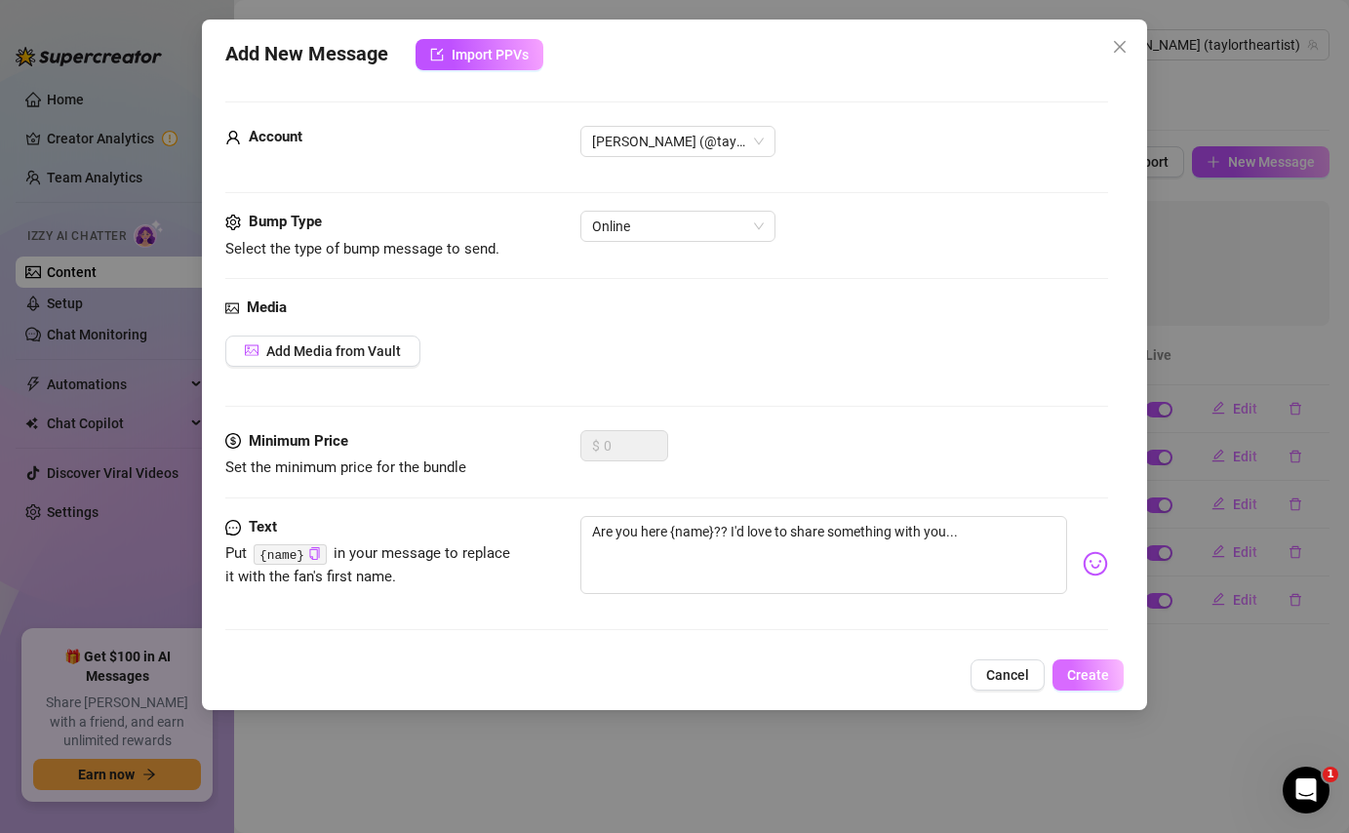
click at [1109, 677] on button "Create" at bounding box center [1087, 674] width 71 height 31
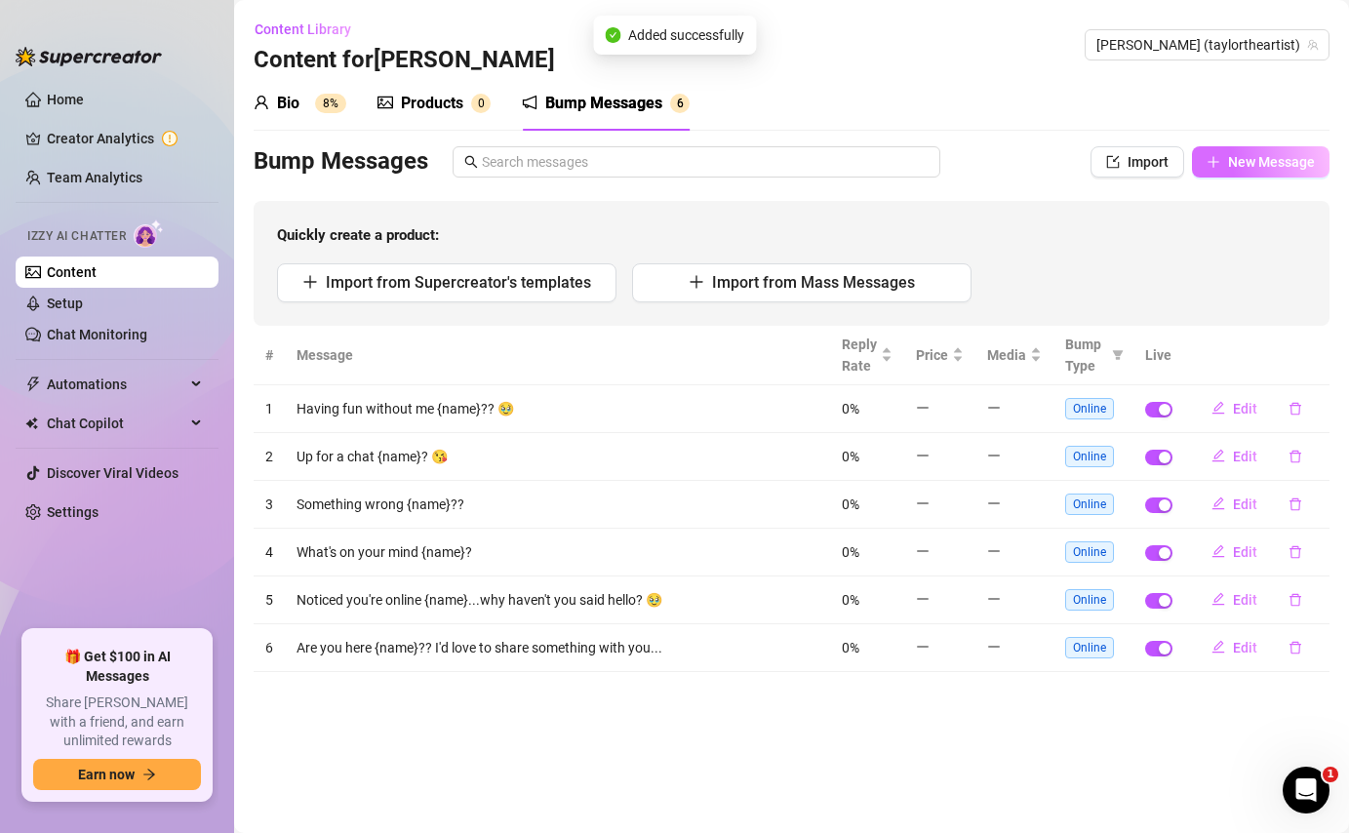
click at [1224, 166] on button "New Message" at bounding box center [1261, 161] width 138 height 31
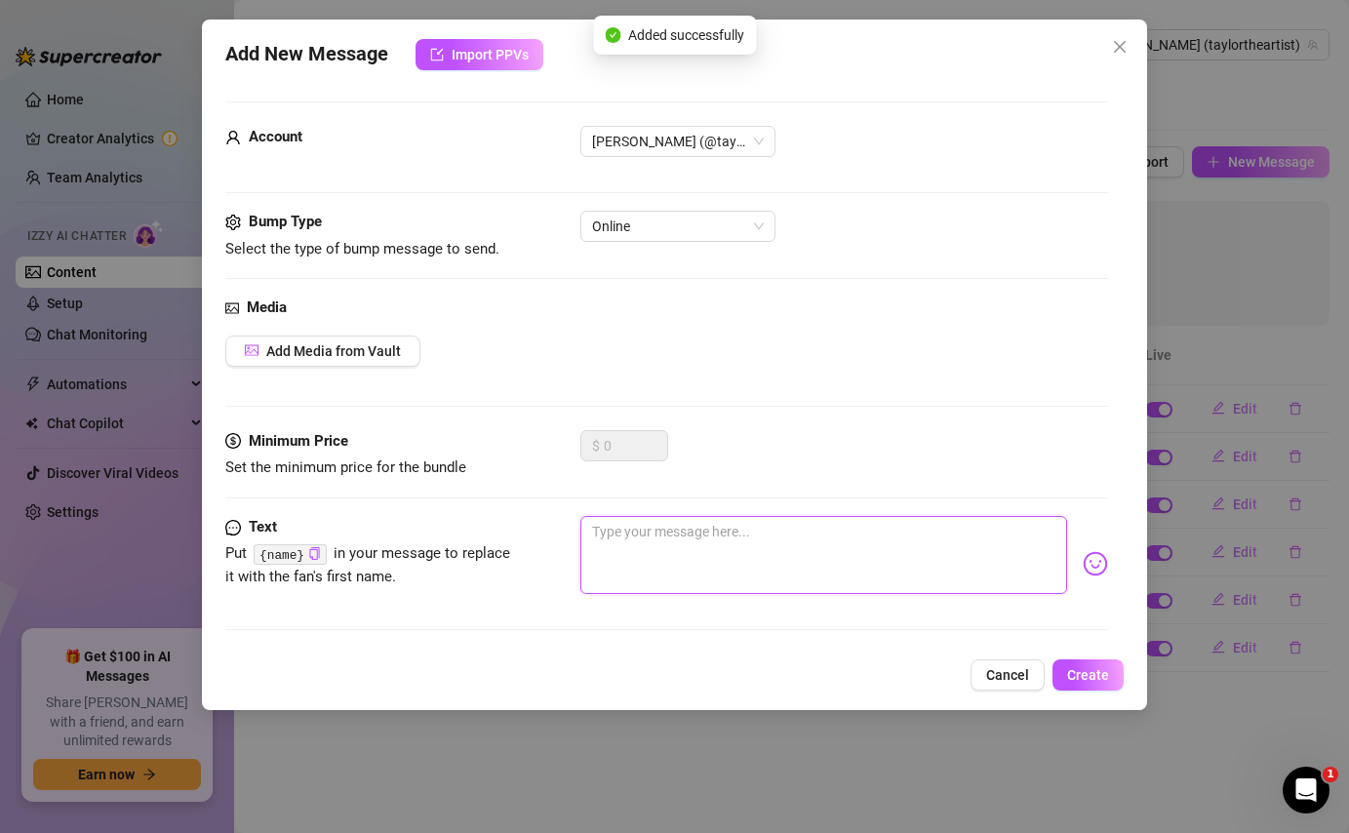
click at [859, 549] on textarea at bounding box center [823, 555] width 486 height 78
click at [905, 519] on textarea "Too busy rn {name}? I'm up for a chat if you are" at bounding box center [823, 555] width 486 height 78
click at [895, 534] on textarea "Too busy rn {name}? I'm up for a chat if you are" at bounding box center [823, 555] width 486 height 78
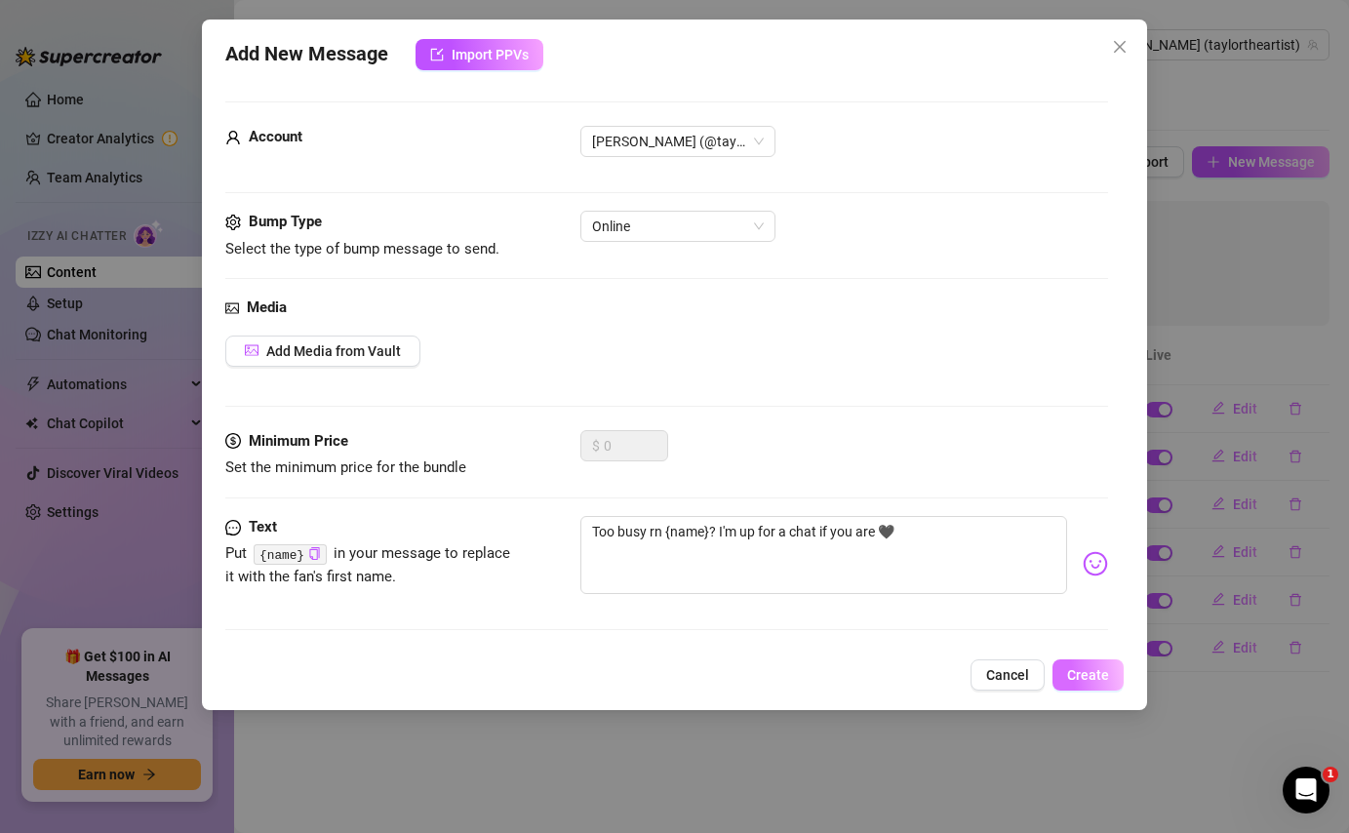
click at [1095, 689] on button "Create" at bounding box center [1087, 674] width 71 height 31
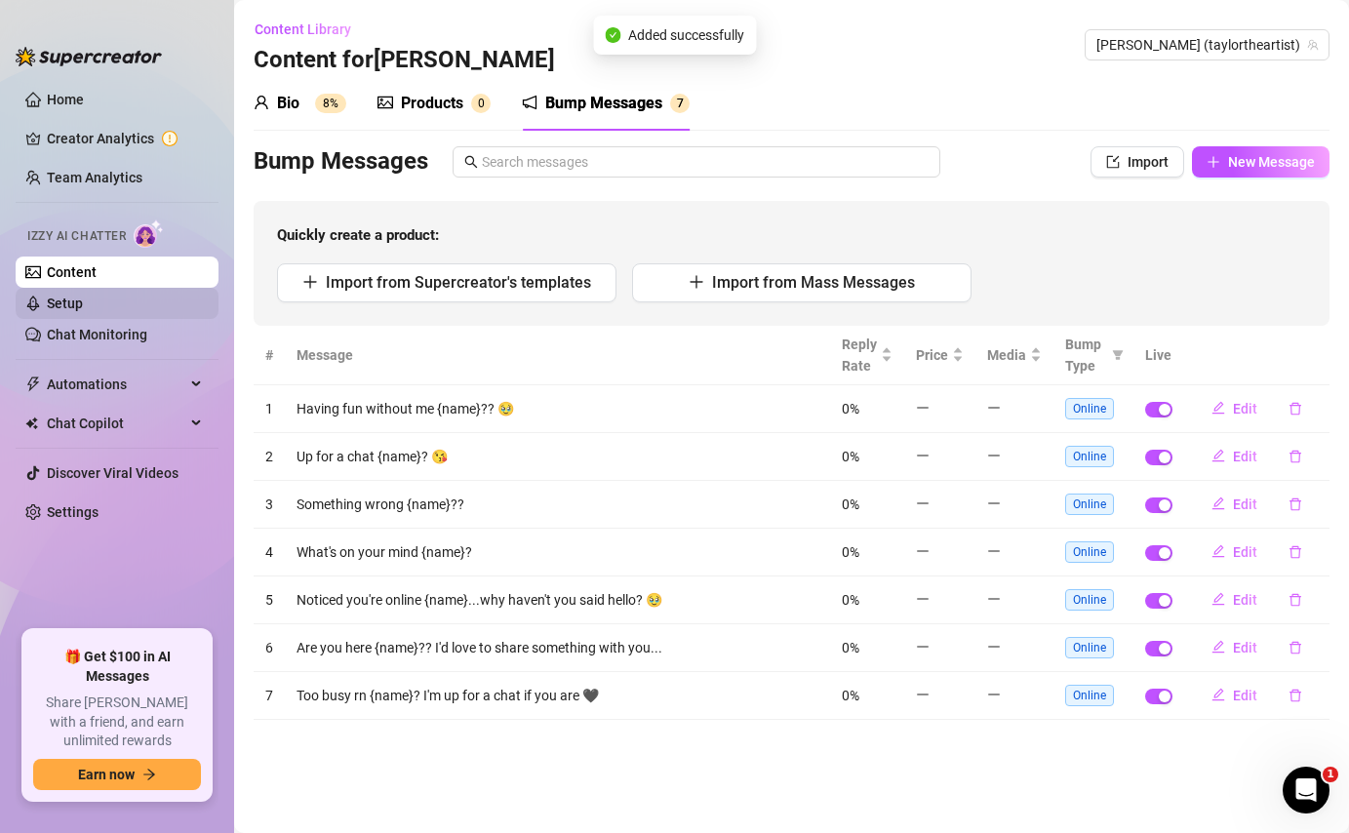
click at [83, 298] on link "Setup" at bounding box center [65, 304] width 36 height 16
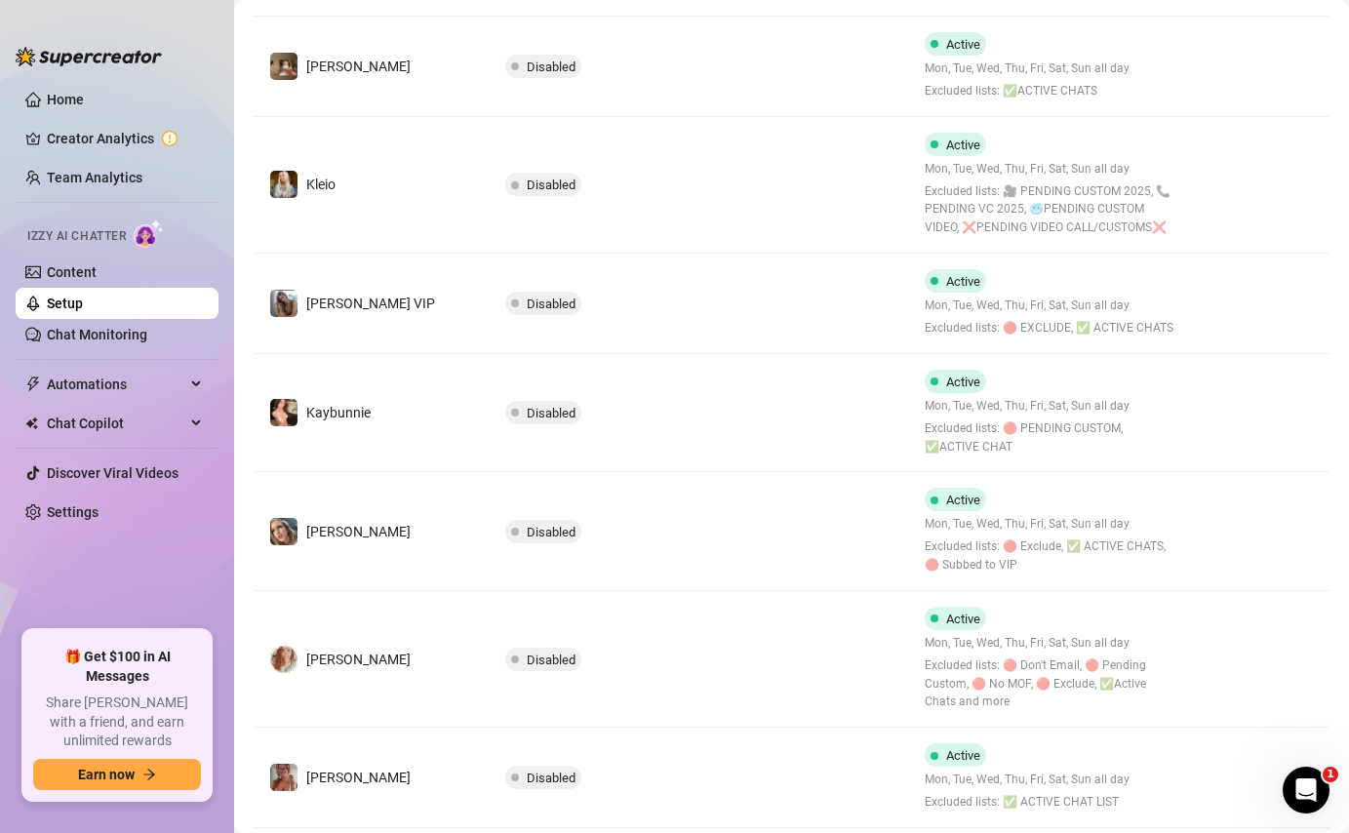
scroll to position [765, 0]
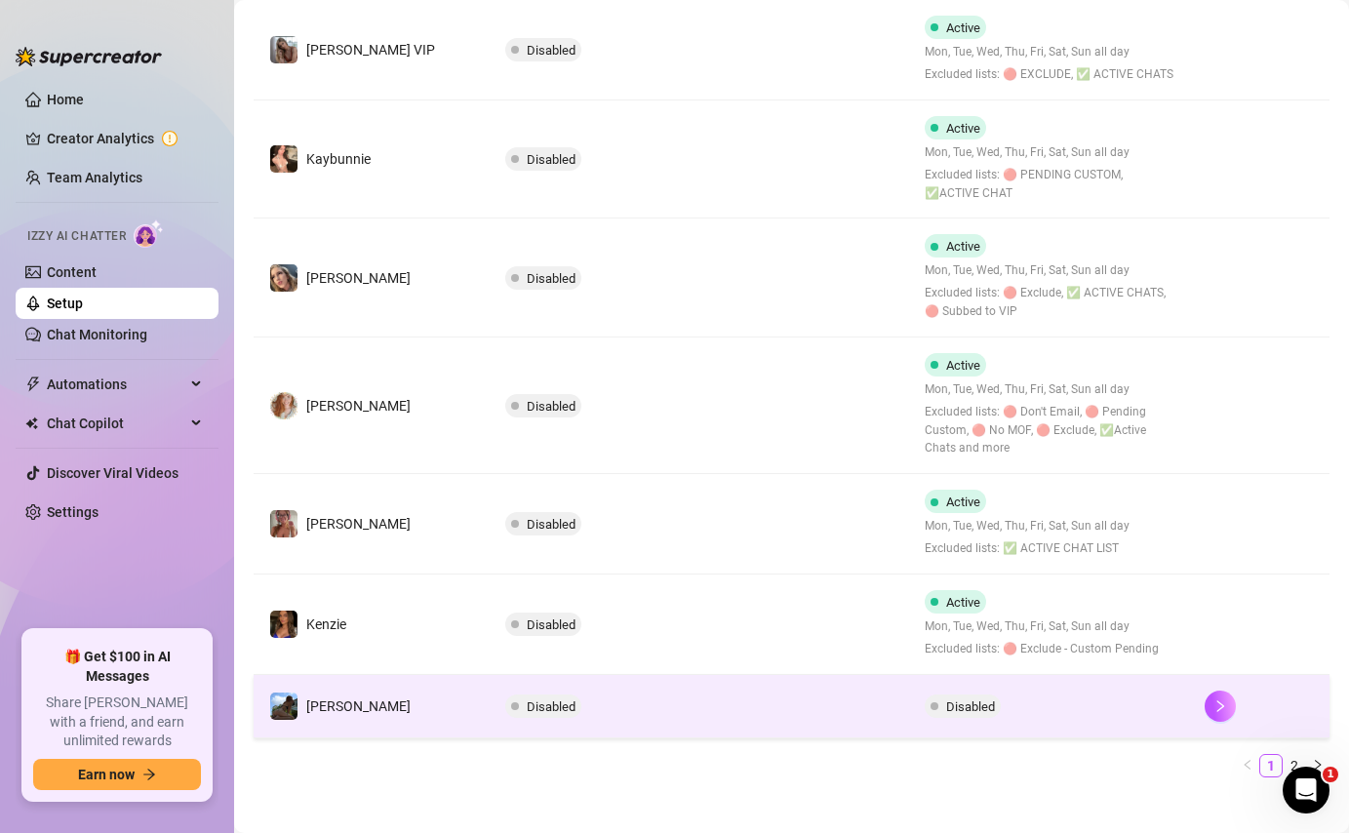
click at [876, 676] on td "Disabled" at bounding box center [700, 706] width 420 height 63
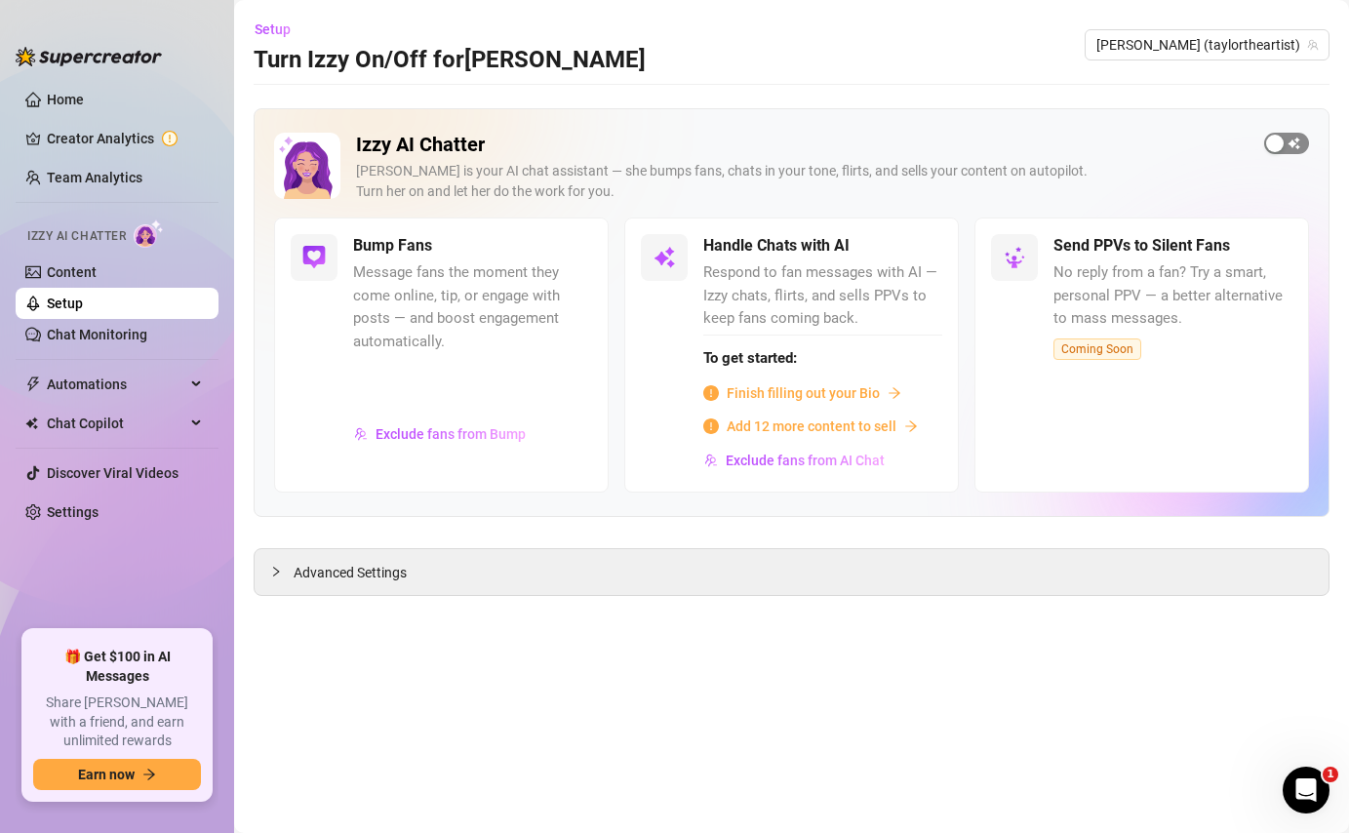
click at [1296, 148] on span "button" at bounding box center [1286, 143] width 45 height 21
click at [456, 433] on span "Exclude fans from Bump" at bounding box center [451, 434] width 150 height 16
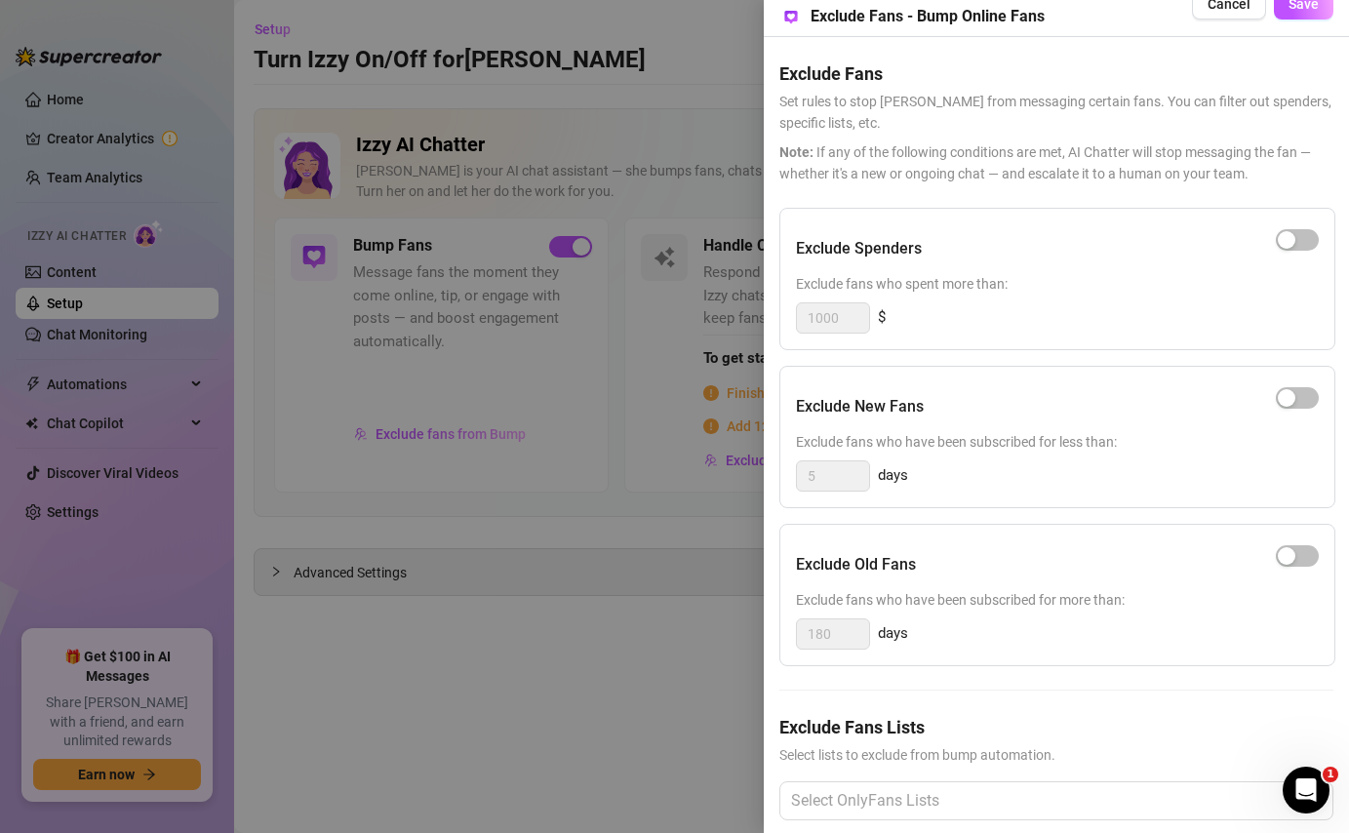
scroll to position [54, 0]
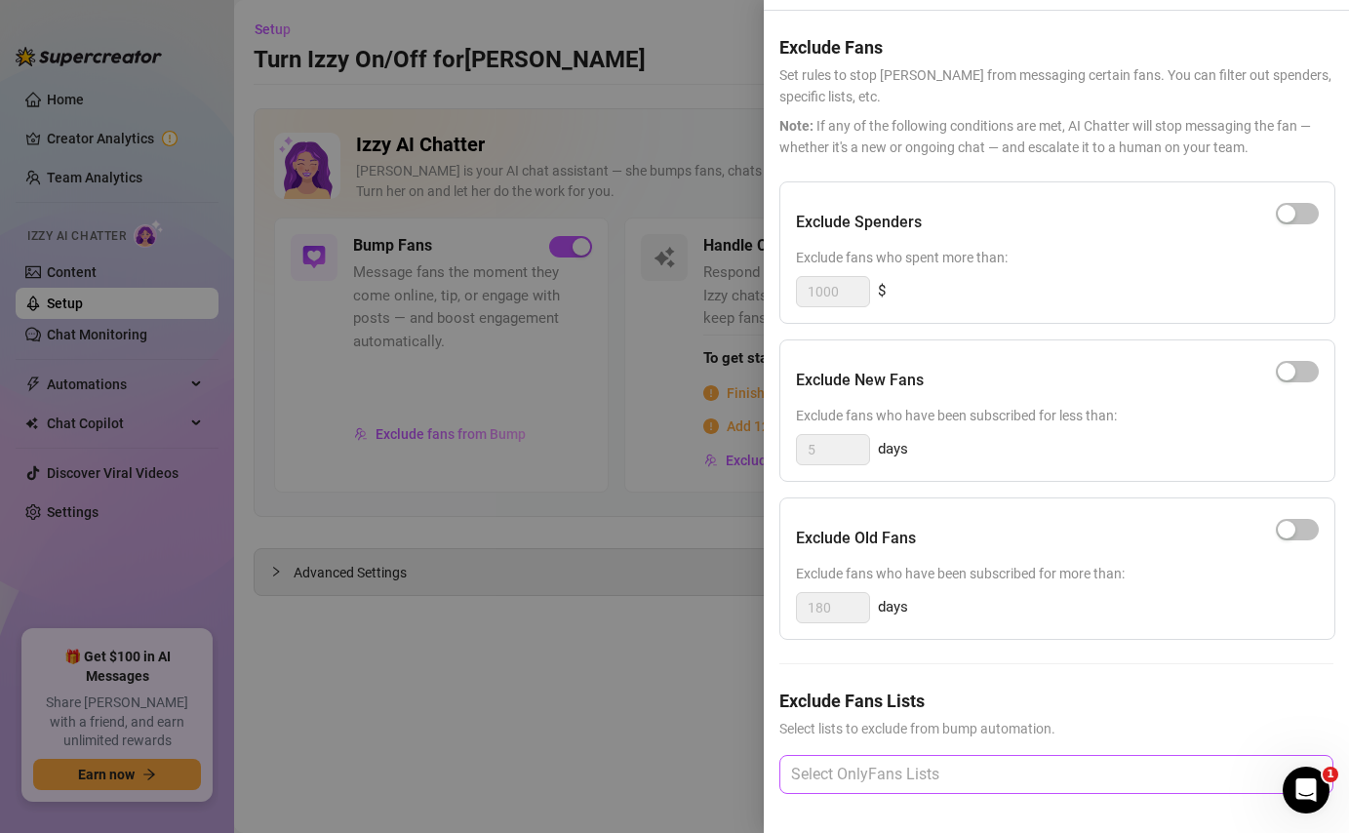
click at [1008, 777] on div at bounding box center [1046, 774] width 526 height 35
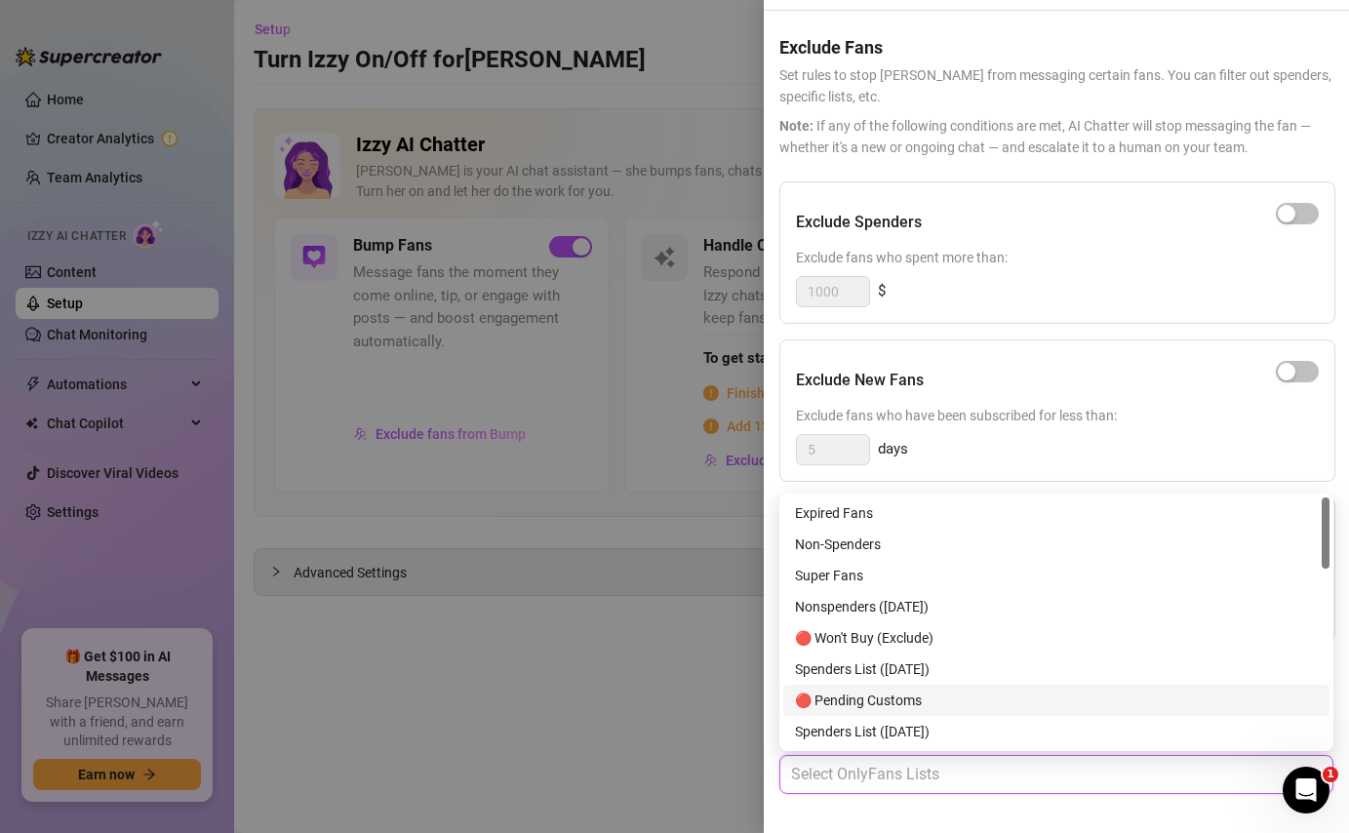
click at [959, 699] on div "🔴 Pending Customs" at bounding box center [1056, 700] width 523 height 21
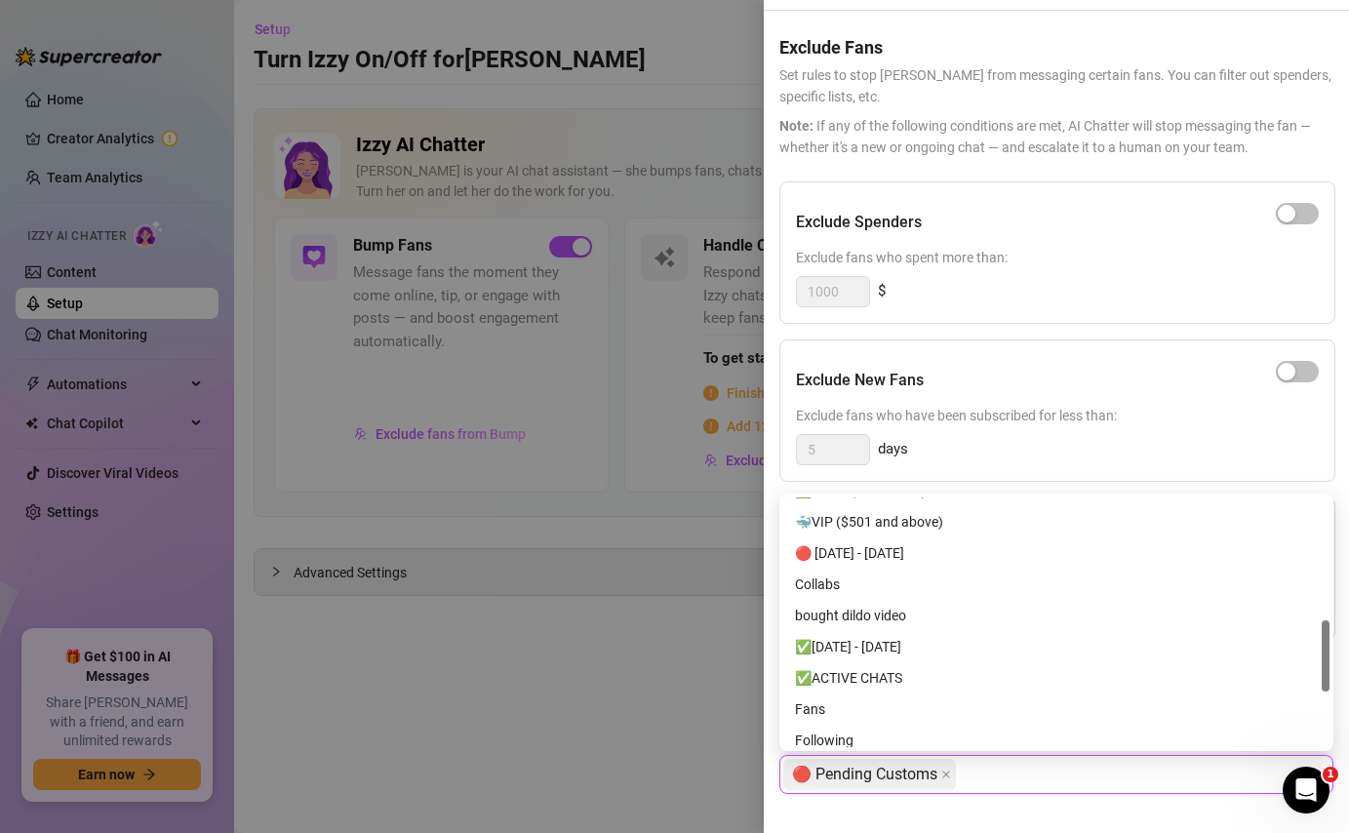
scroll to position [432, 0]
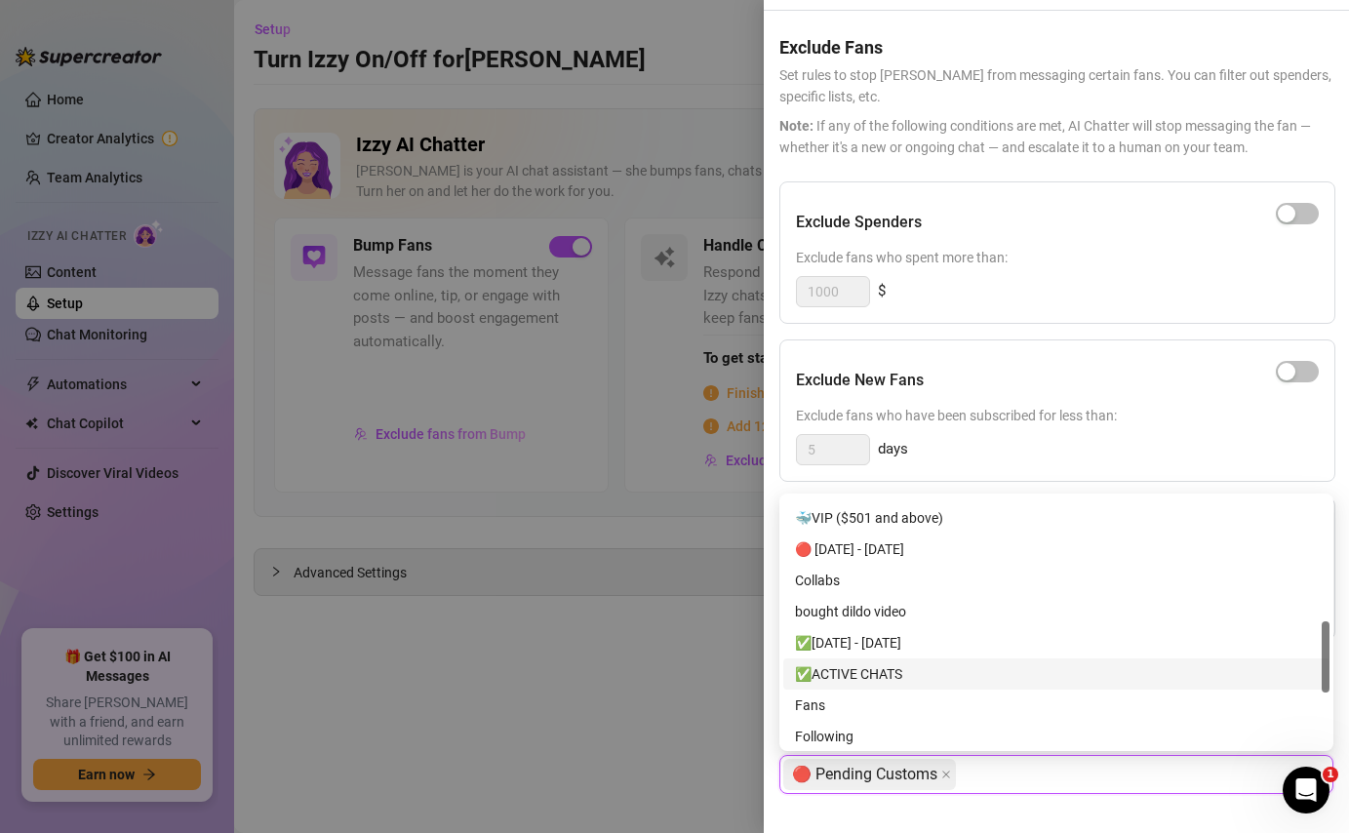
click at [947, 671] on div "✅ACTIVE CHATS" at bounding box center [1056, 673] width 523 height 21
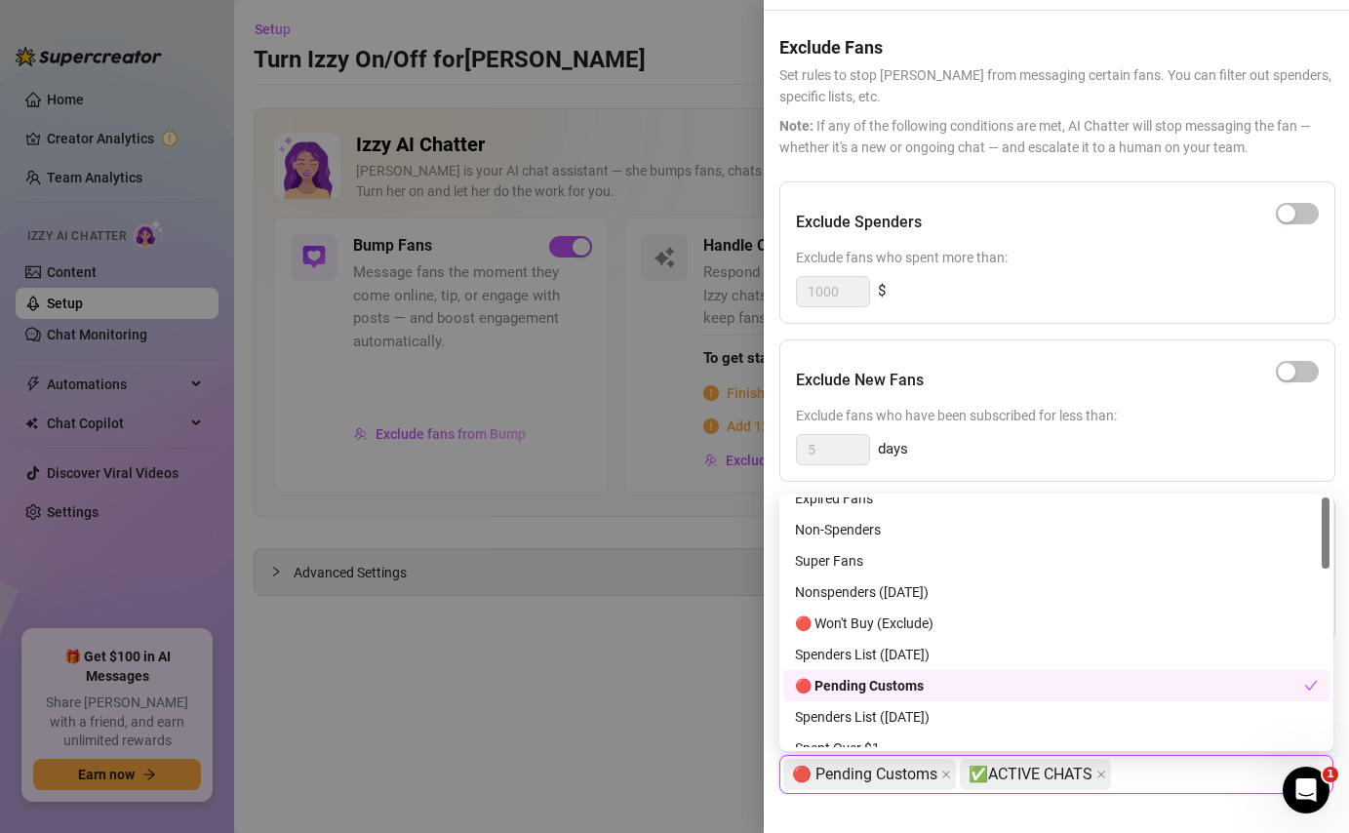
scroll to position [0, 0]
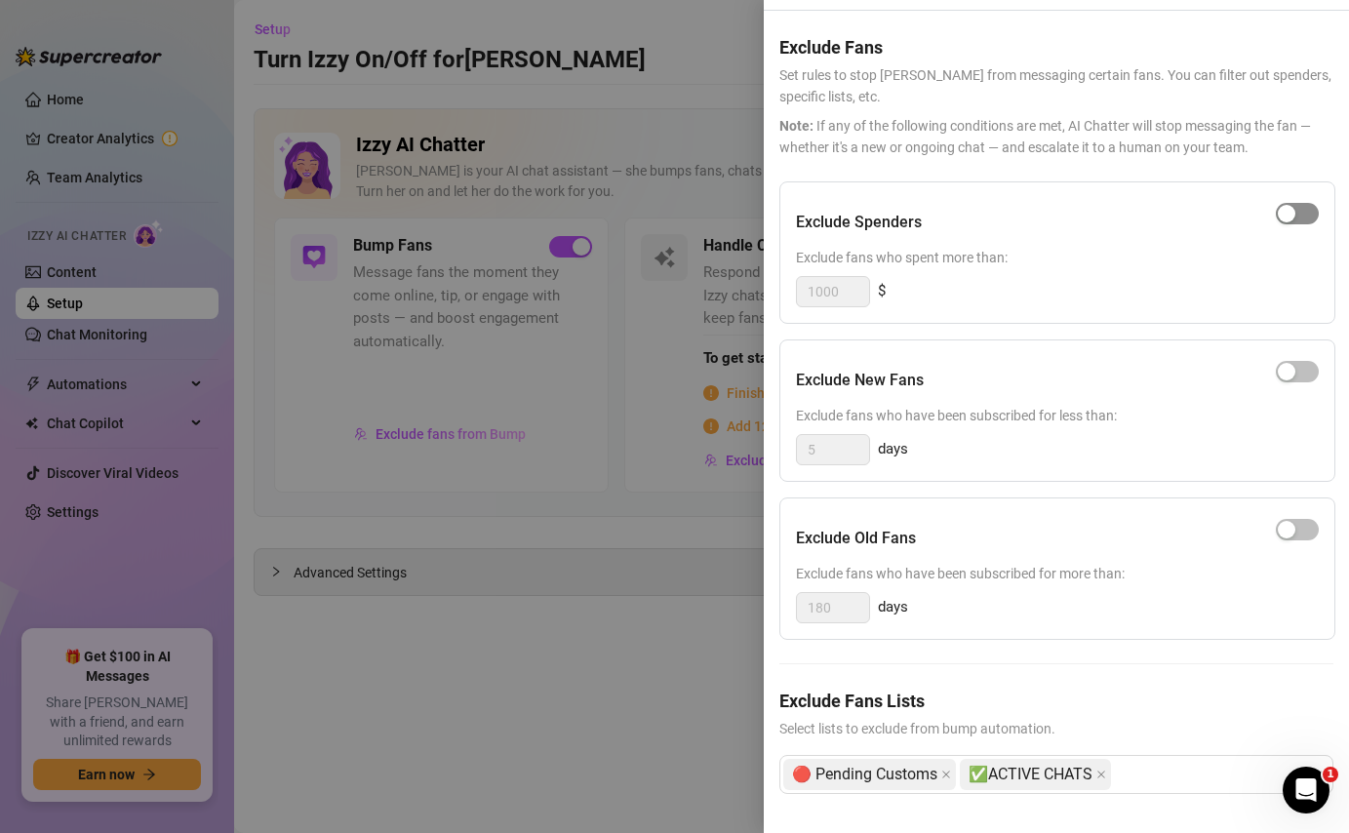
click at [1287, 213] on div "button" at bounding box center [1287, 214] width 18 height 18
click at [1304, 209] on div "button" at bounding box center [1308, 214] width 18 height 18
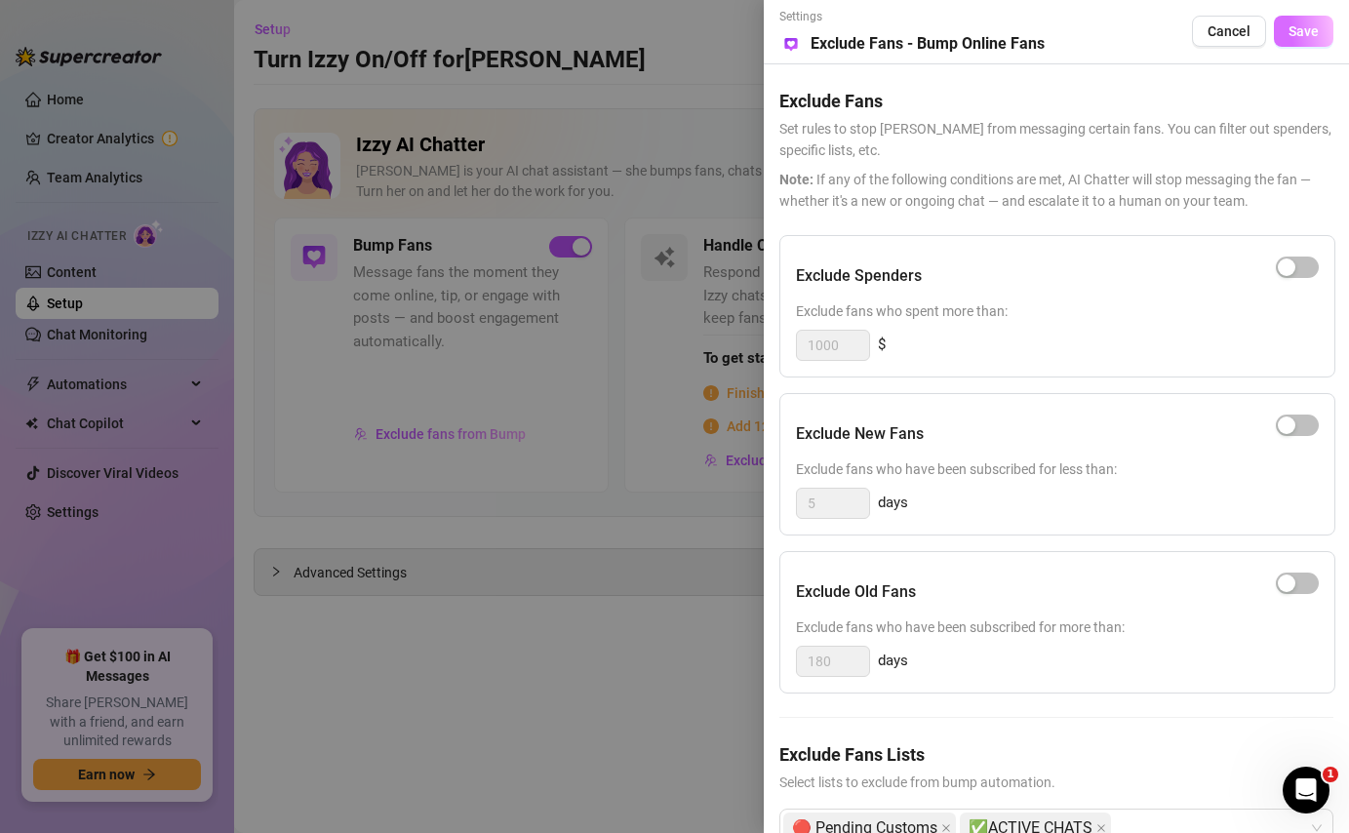
click at [1296, 25] on span "Save" at bounding box center [1303, 31] width 30 height 16
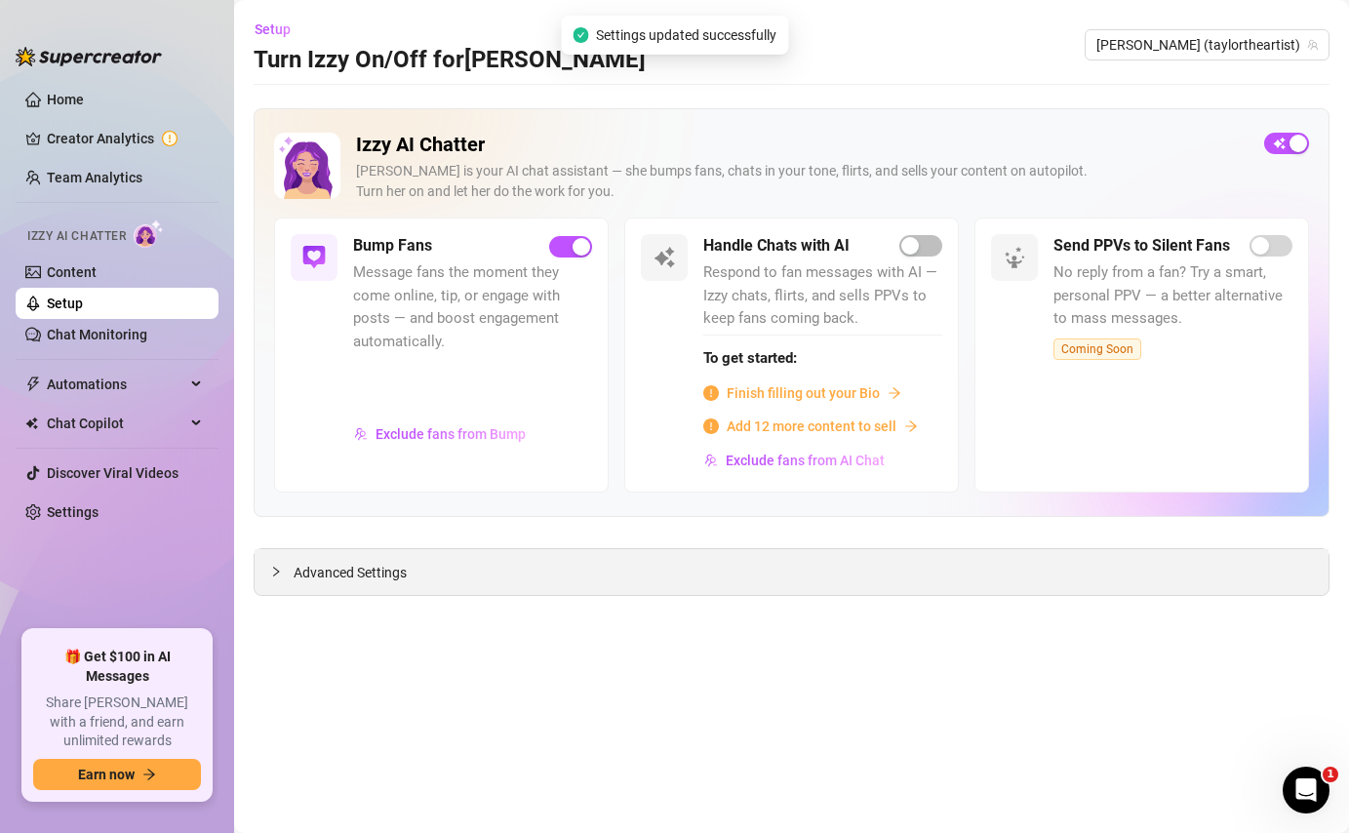
click at [496, 594] on div "Advanced Settings" at bounding box center [792, 572] width 1074 height 46
click at [393, 561] on div "Advanced Settings" at bounding box center [792, 572] width 1074 height 46
click at [319, 580] on span "Advanced Settings" at bounding box center [350, 572] width 113 height 21
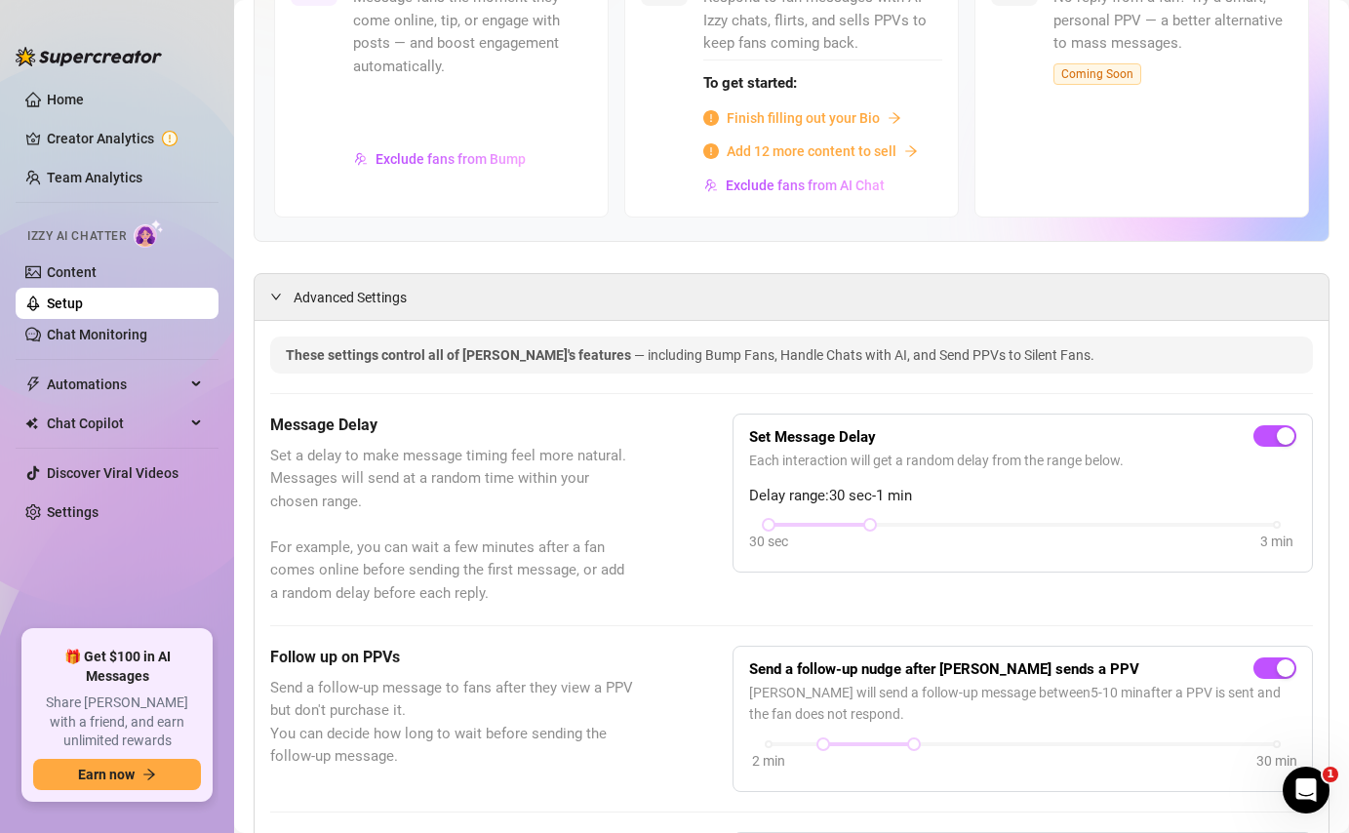
scroll to position [288, 0]
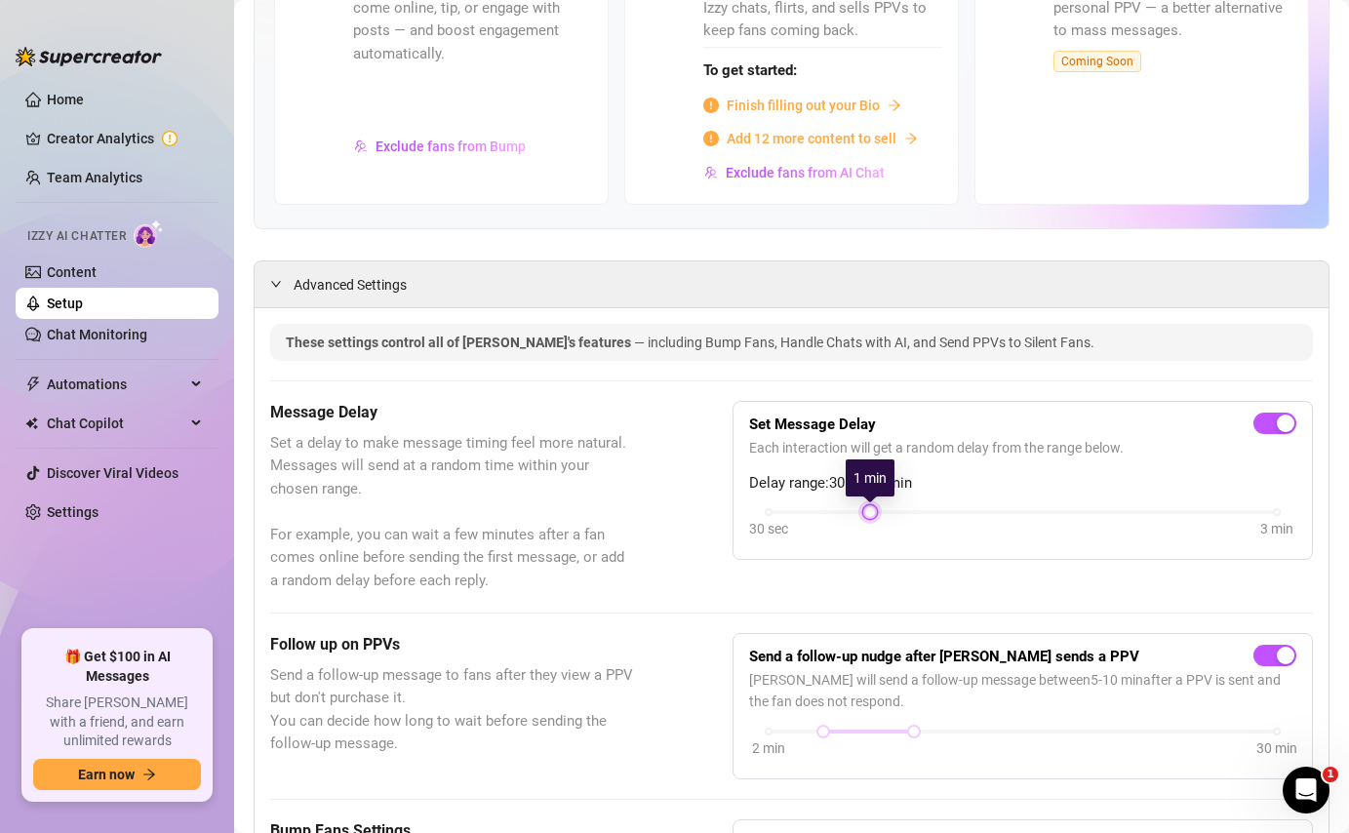
drag, startPoint x: 769, startPoint y: 517, endPoint x: 912, endPoint y: 504, distance: 143.9
click at [912, 504] on div "Set Message Delay Each interaction will get a random delay from the range below…" at bounding box center [1022, 480] width 547 height 127
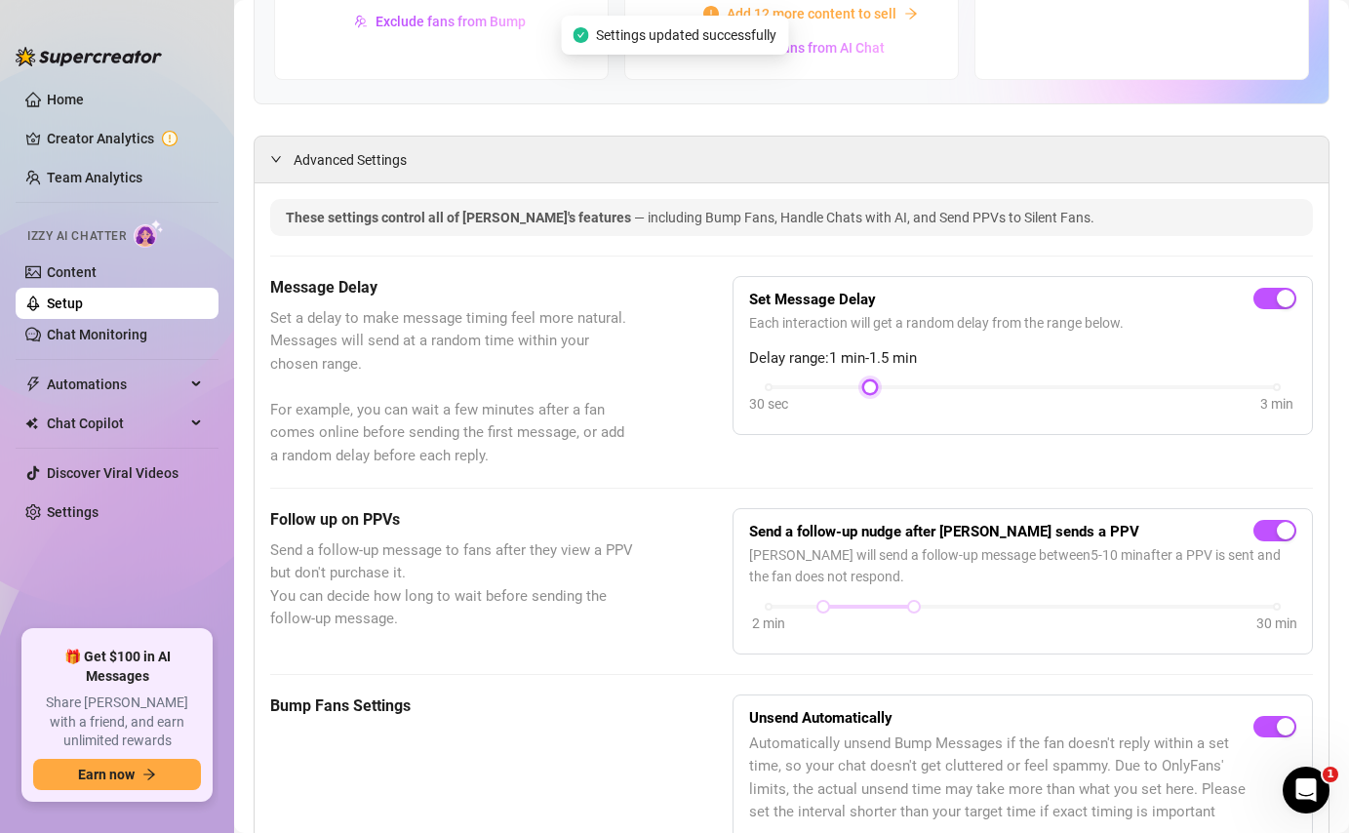
scroll to position [414, 0]
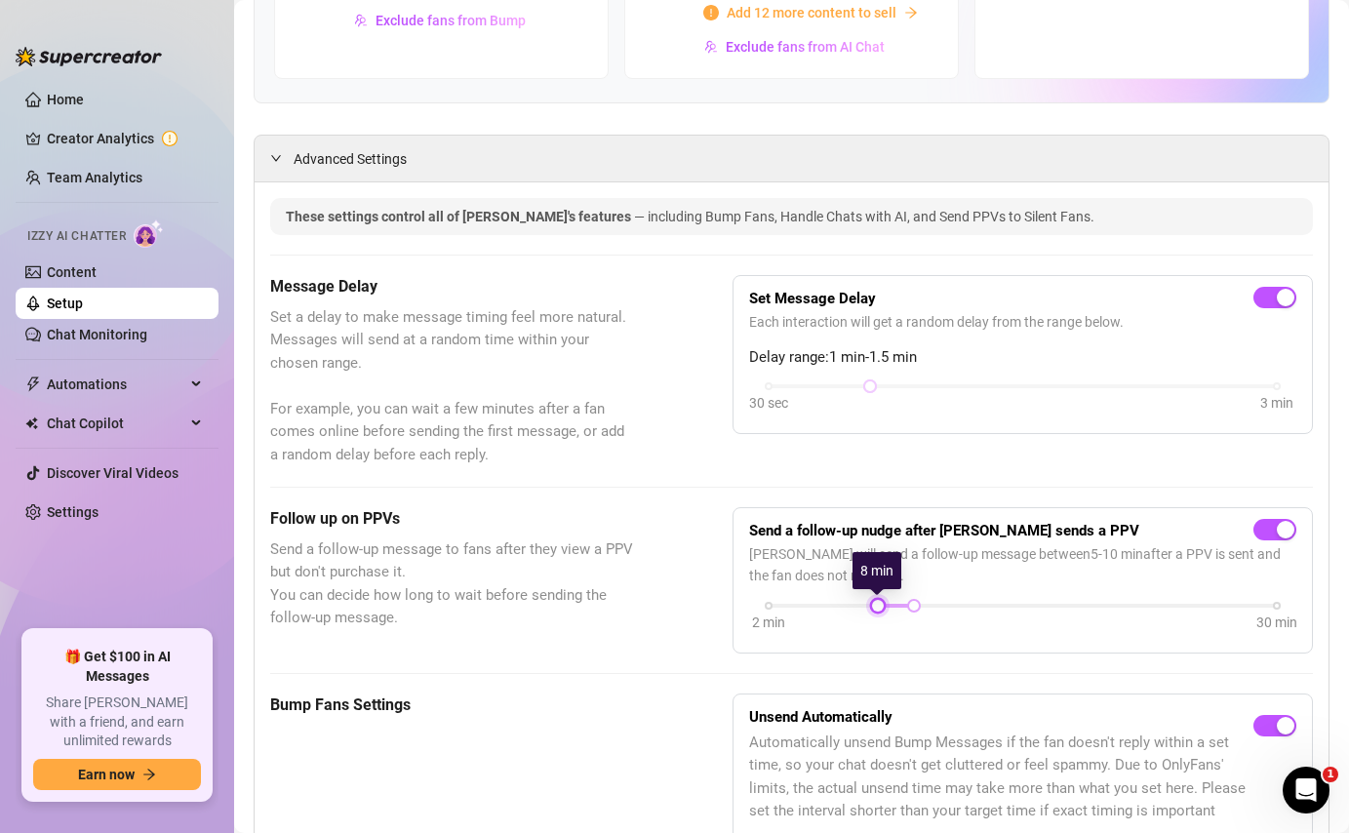
drag, startPoint x: 818, startPoint y: 602, endPoint x: 880, endPoint y: 604, distance: 61.5
click at [880, 604] on div at bounding box center [878, 606] width 10 height 10
drag, startPoint x: 906, startPoint y: 605, endPoint x: 893, endPoint y: 605, distance: 12.7
click at [893, 605] on div at bounding box center [896, 606] width 10 height 10
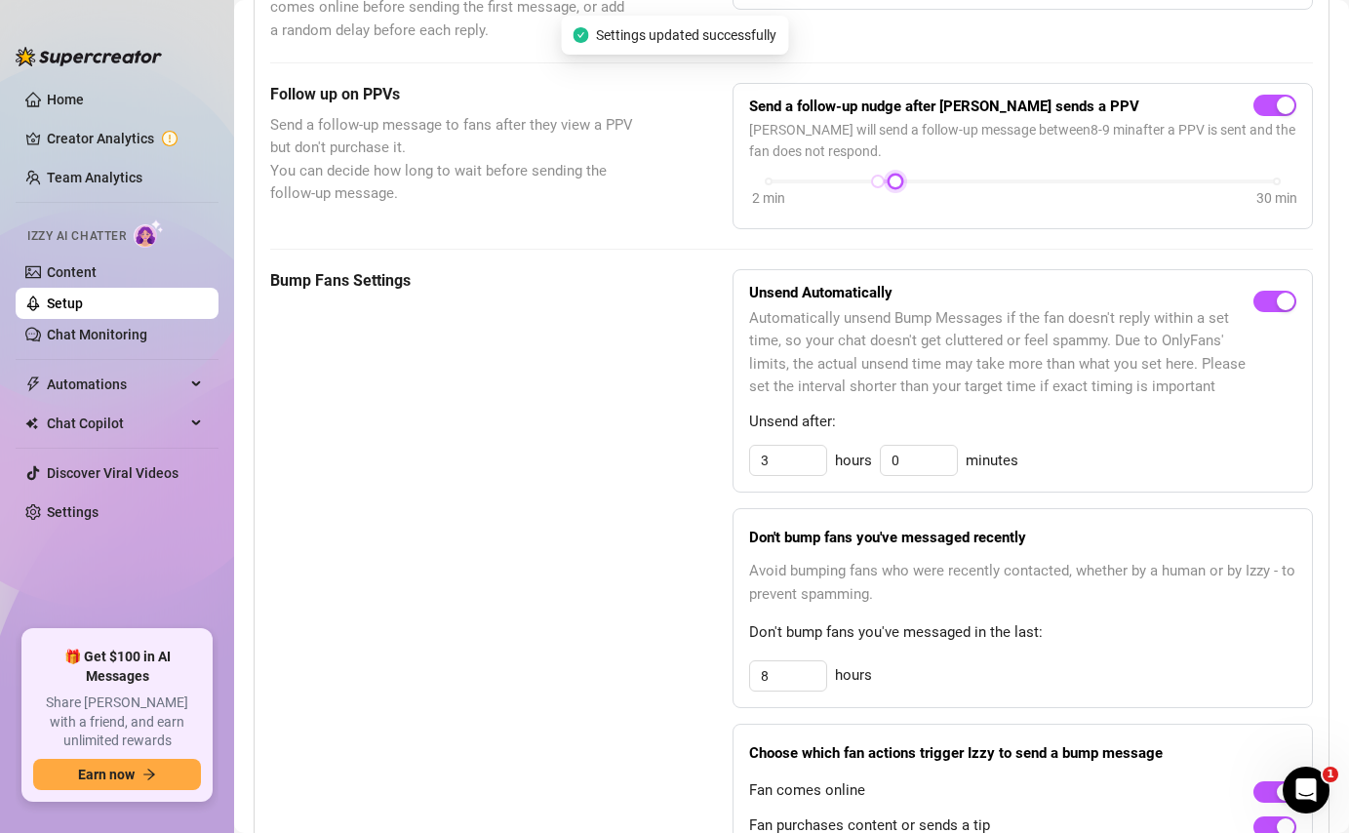
scroll to position [832, 0]
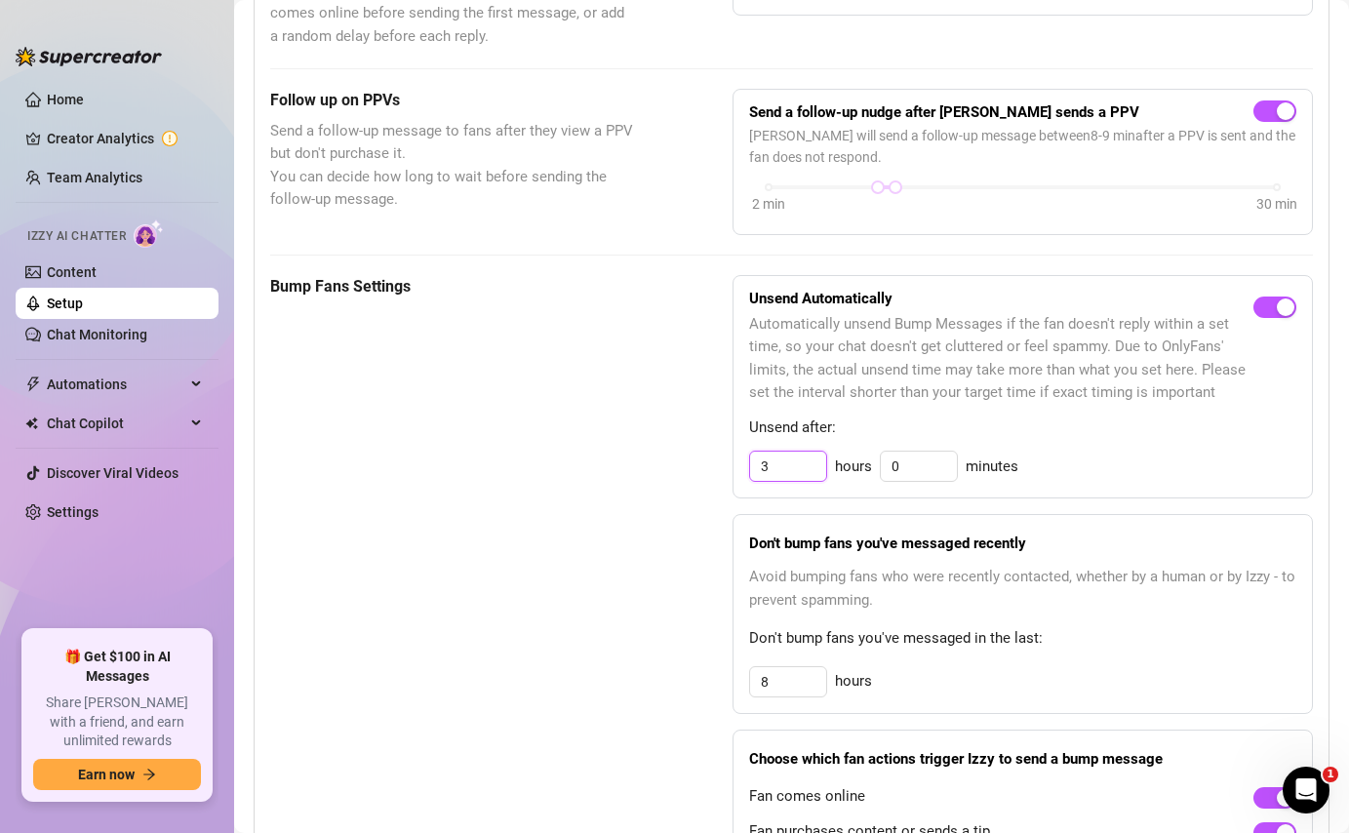
drag, startPoint x: 775, startPoint y: 467, endPoint x: 746, endPoint y: 466, distance: 29.3
click at [746, 466] on div "Unsend Automatically Automatically unsend Bump Messages if the fan doesn't repl…" at bounding box center [1023, 387] width 580 height 224
drag, startPoint x: 778, startPoint y: 690, endPoint x: 729, endPoint y: 682, distance: 50.4
click at [729, 682] on div "Bump Fans Settings Unsend Automatically Automatically unsend Bump Messages if t…" at bounding box center [791, 587] width 1043 height 625
click at [1069, 621] on div "Don't bump fans you've messaged recently Avoid bumping fans who were recently c…" at bounding box center [1023, 614] width 580 height 200
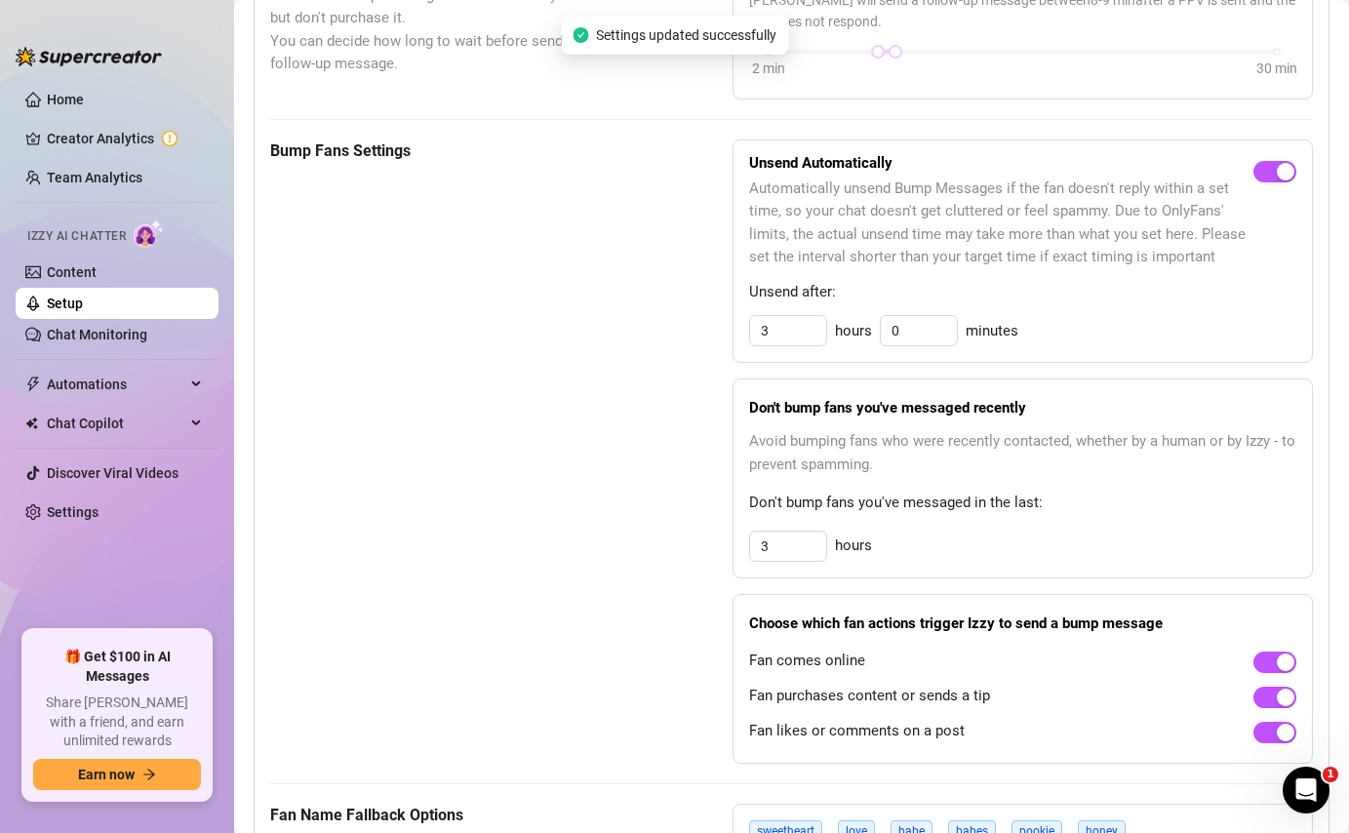
scroll to position [972, 0]
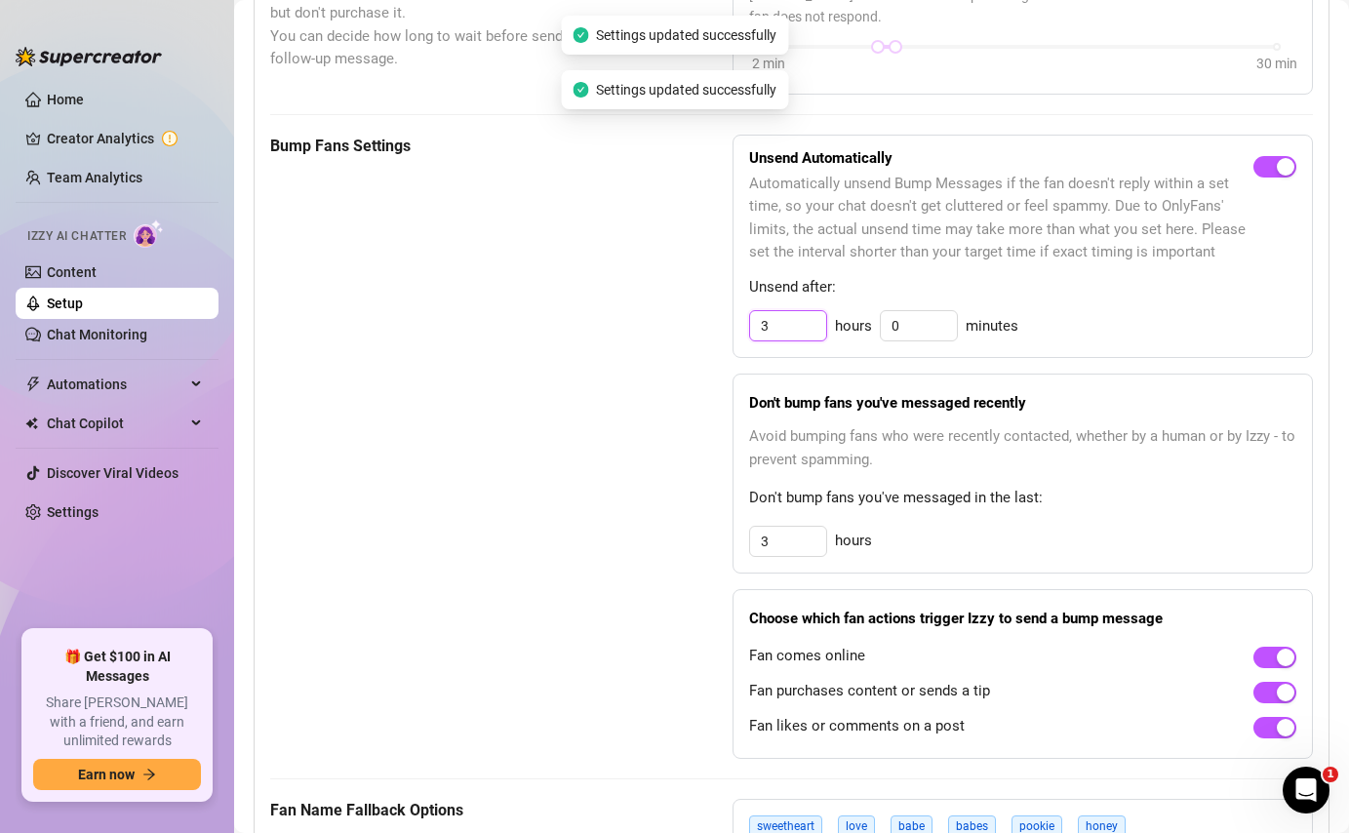
drag, startPoint x: 775, startPoint y: 321, endPoint x: 718, endPoint y: 329, distance: 58.1
click at [718, 329] on div "Bump Fans Settings Unsend Automatically Automatically unsend Bump Messages if t…" at bounding box center [791, 447] width 1043 height 625
click at [1101, 483] on div "Don't bump fans you've messaged recently Avoid bumping fans who were recently c…" at bounding box center [1023, 474] width 580 height 200
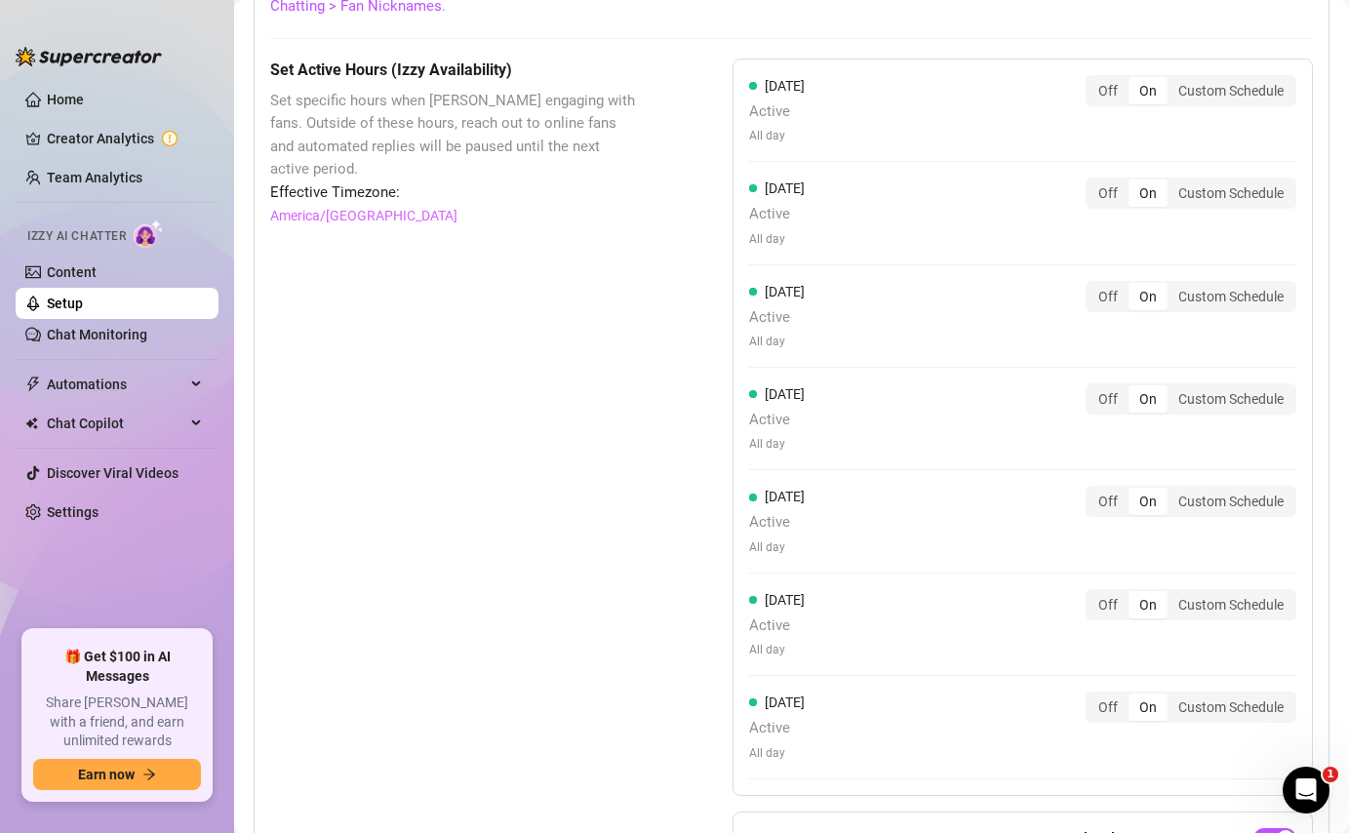
scroll to position [2030, 0]
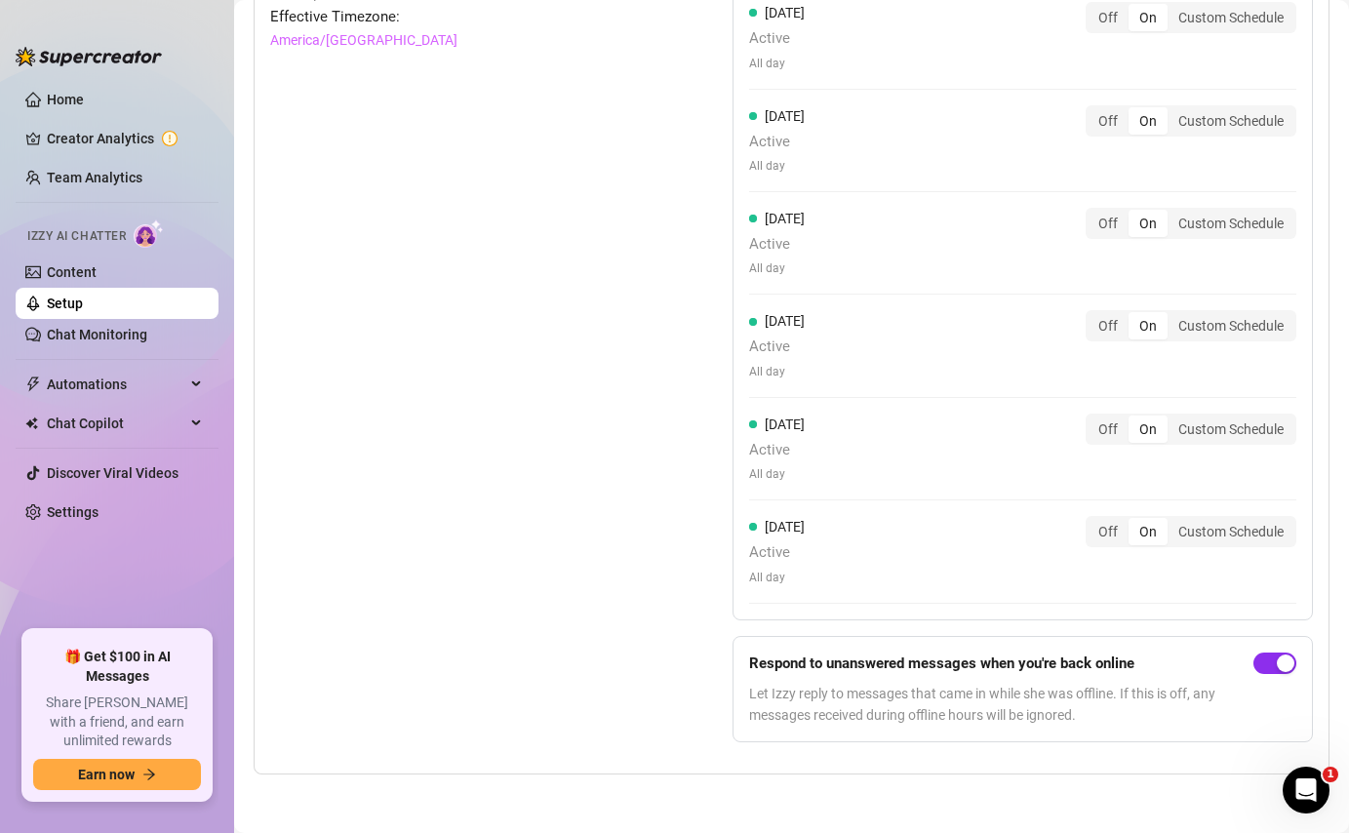
click at [1280, 663] on div "button" at bounding box center [1286, 663] width 18 height 18
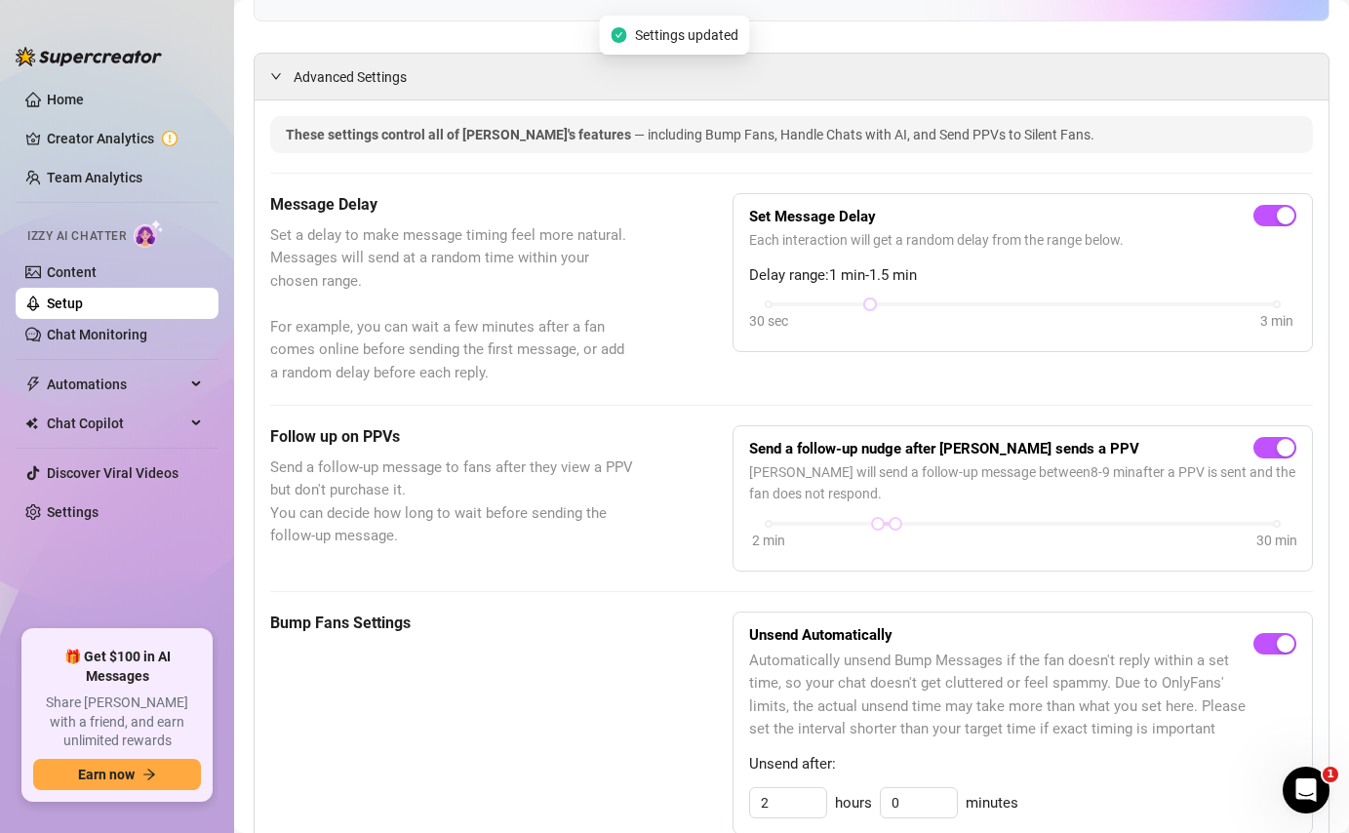
scroll to position [0, 0]
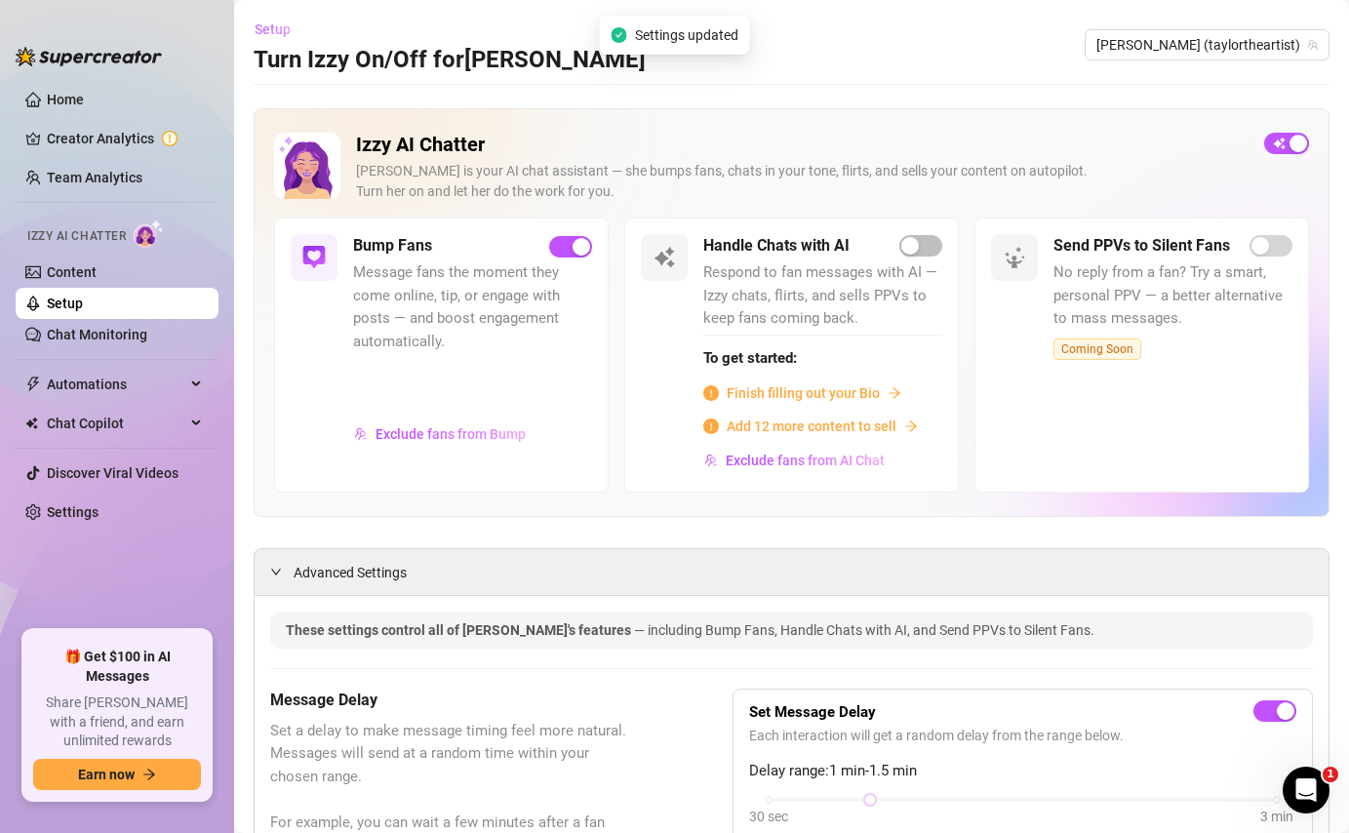
click at [278, 37] on button "Setup" at bounding box center [280, 29] width 53 height 31
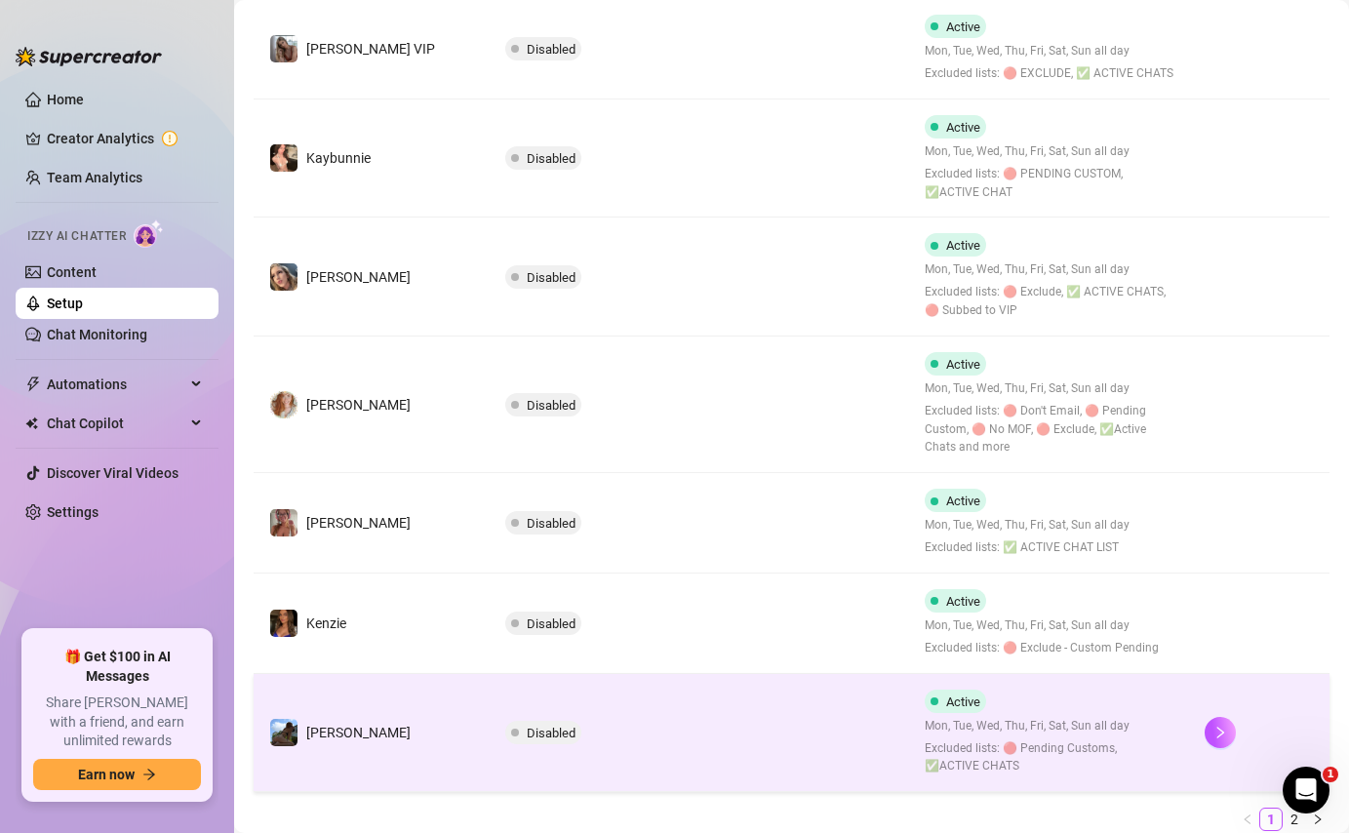
scroll to position [819, 0]
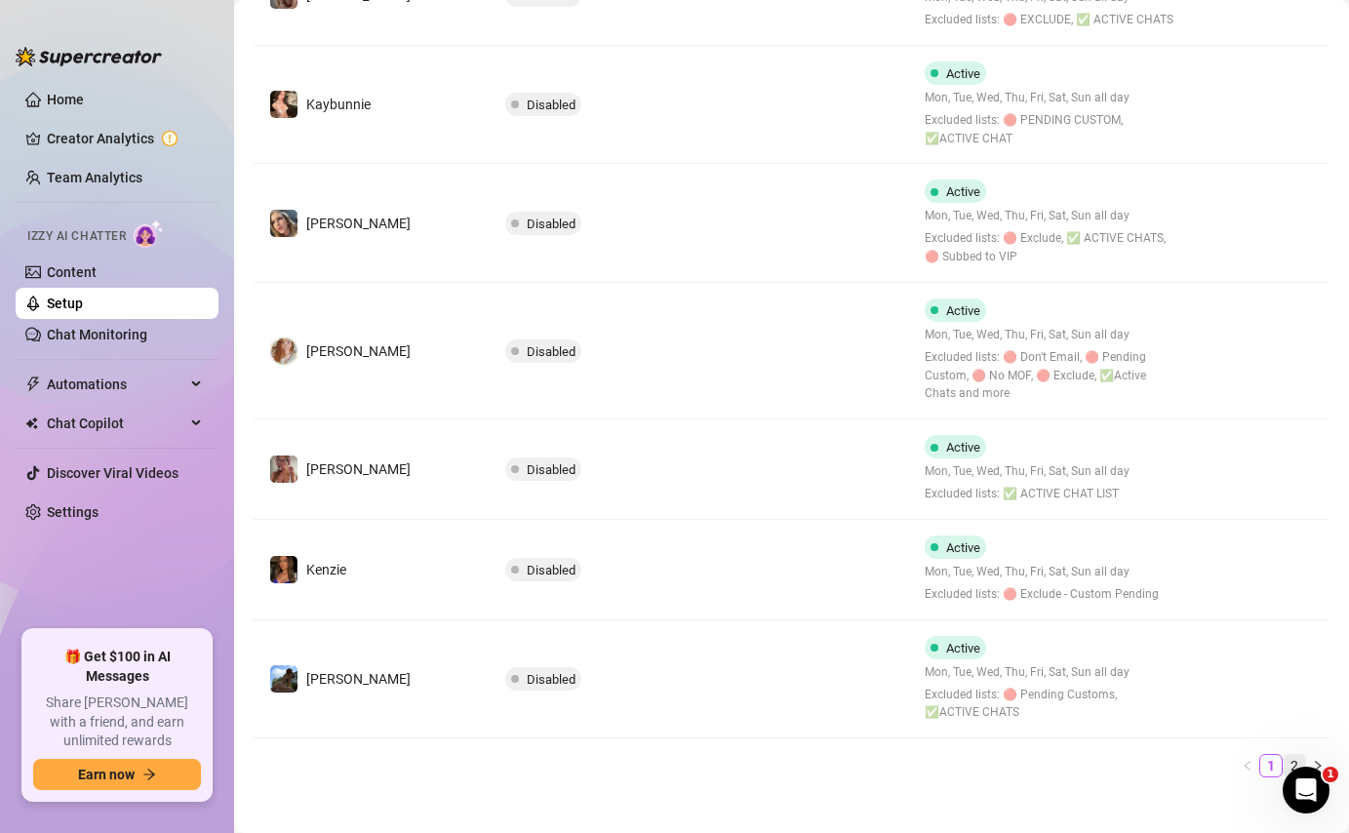
click at [1293, 755] on link "2" at bounding box center [1294, 765] width 21 height 21
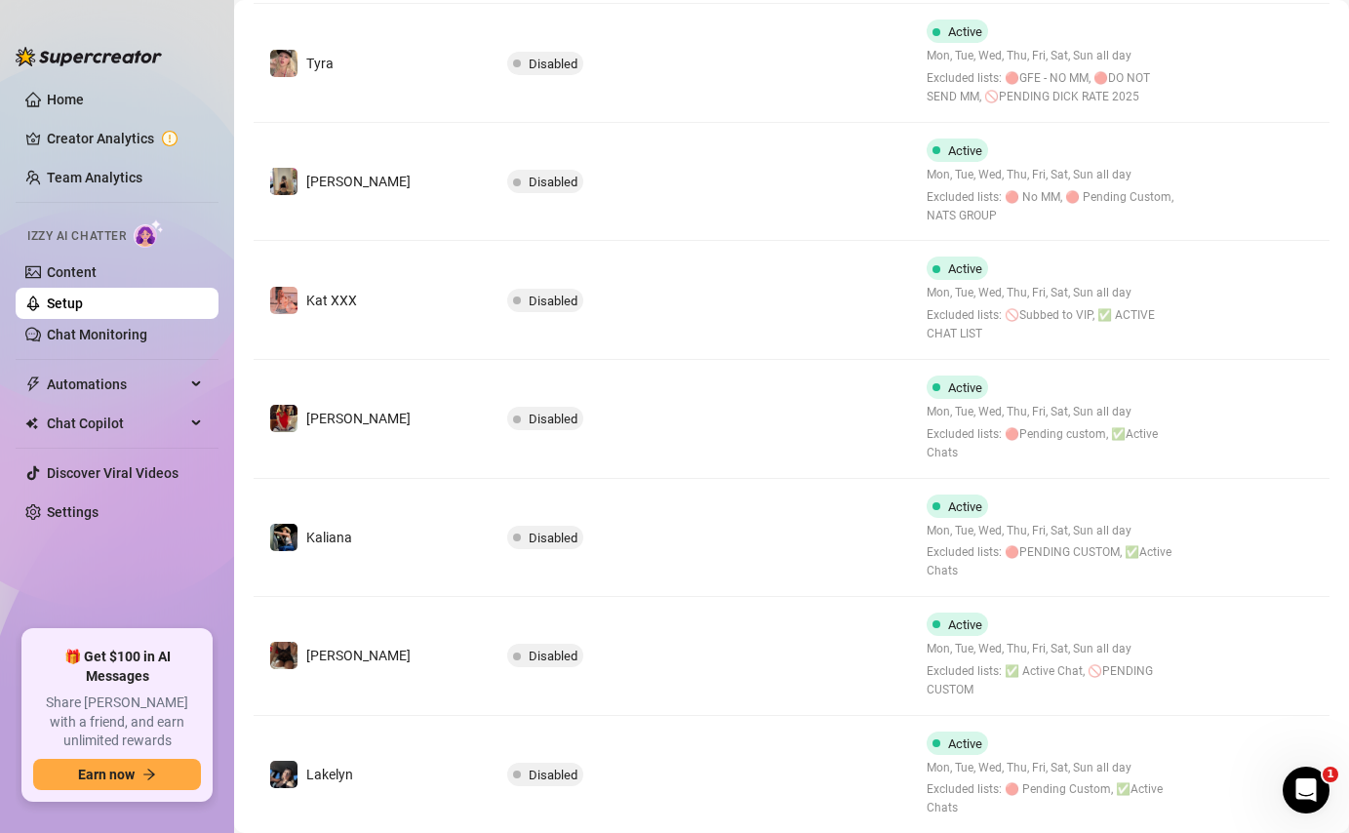
scroll to position [118, 0]
